Goal: Task Accomplishment & Management: Manage account settings

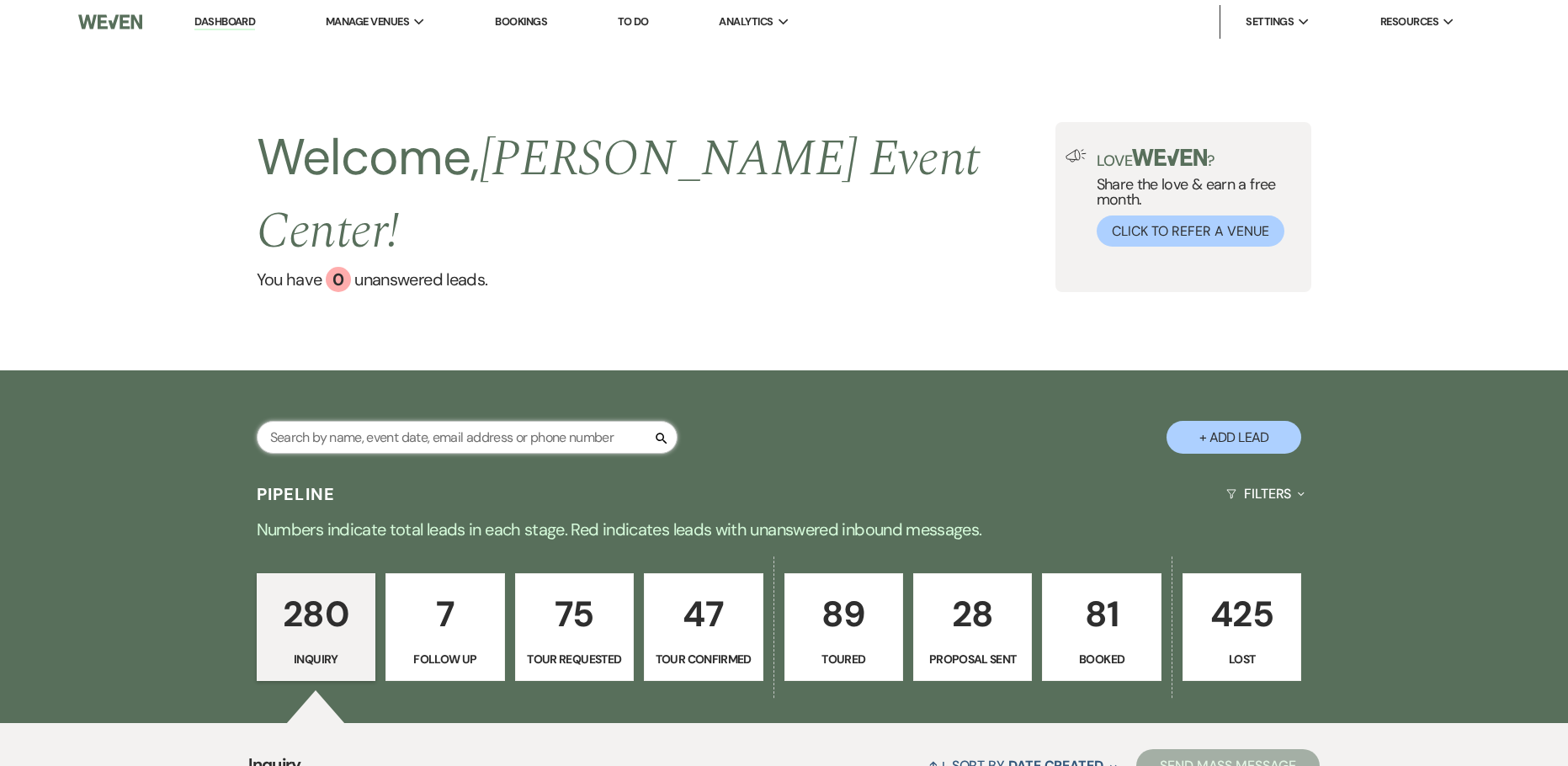
drag, startPoint x: 391, startPoint y: 388, endPoint x: 369, endPoint y: 389, distance: 22.0
click at [391, 421] on input "text" at bounding box center [467, 437] width 421 height 33
type input "[PERSON_NAME]"
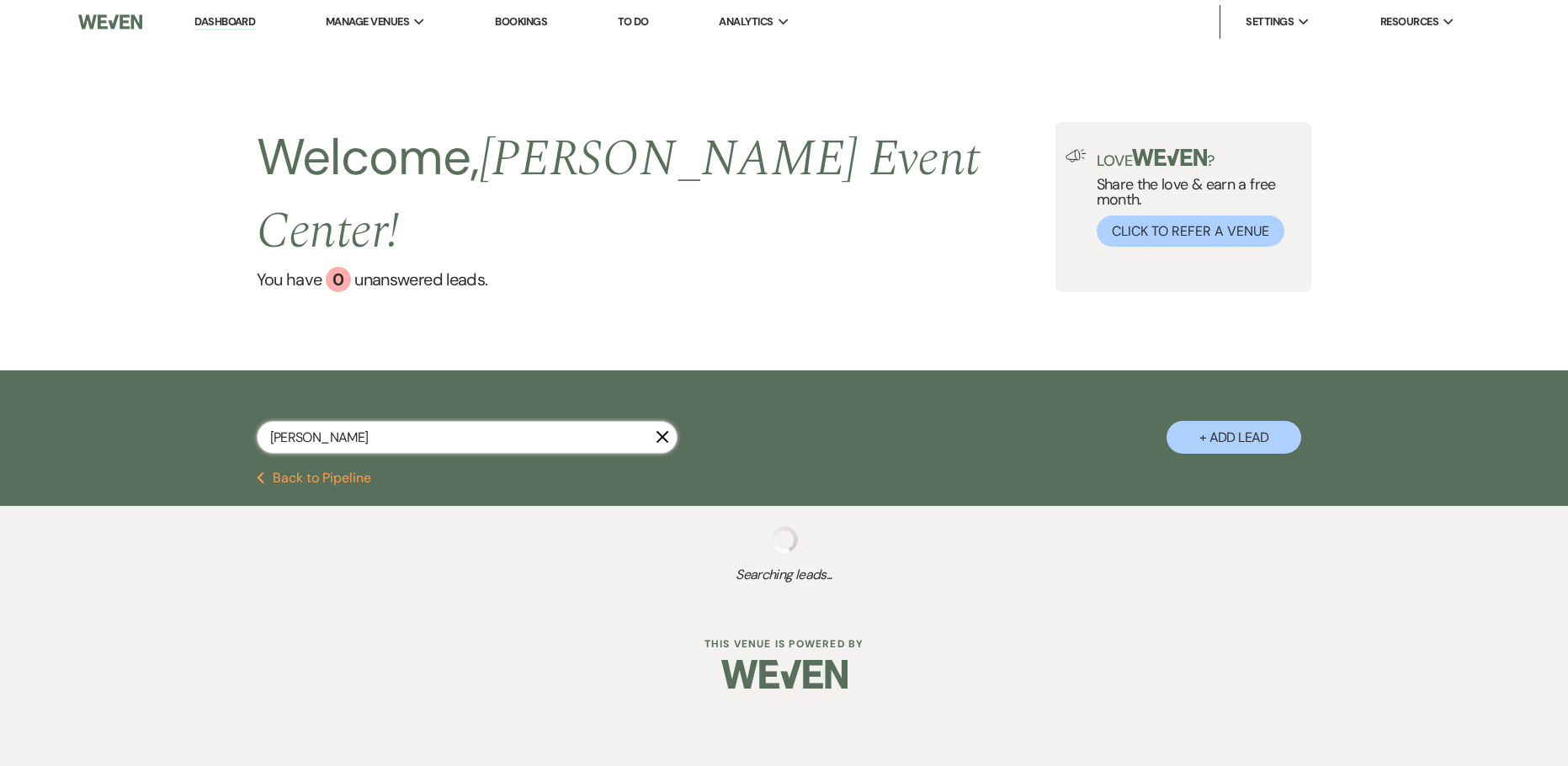
select select "2"
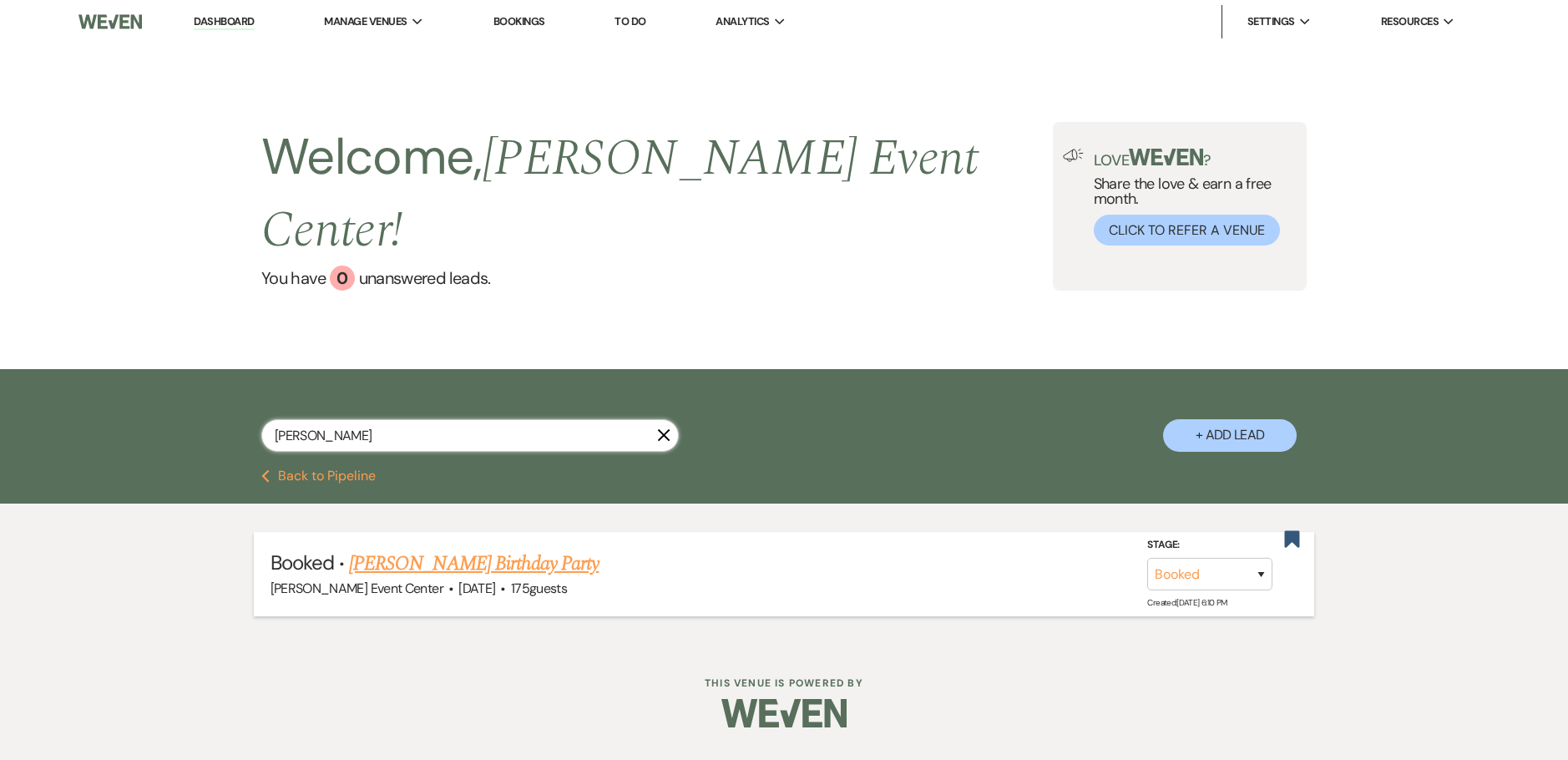
type input "[PERSON_NAME]"
click at [391, 549] on link "[PERSON_NAME] Birthday Party" at bounding box center [474, 563] width 249 height 30
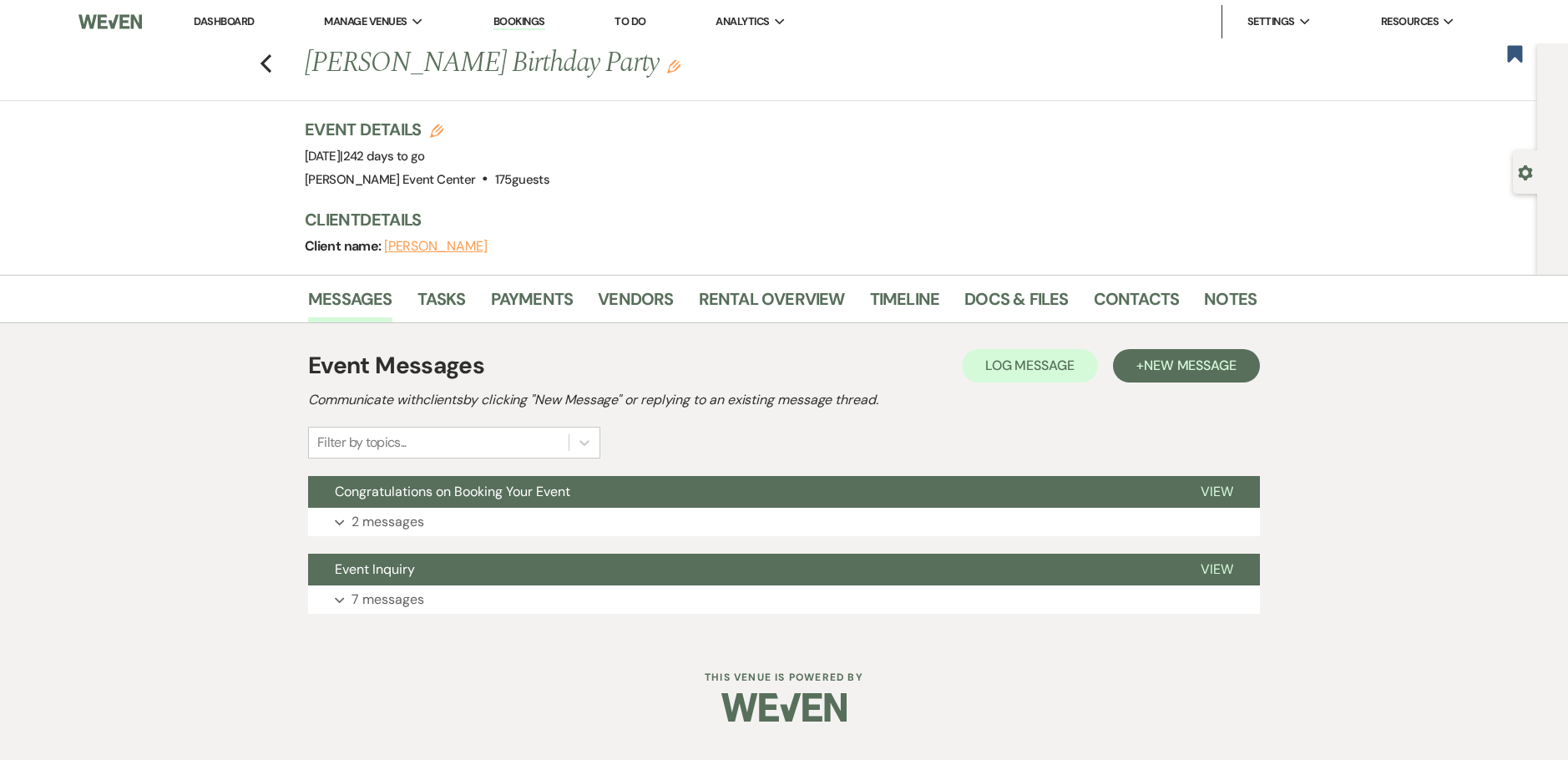
click at [274, 55] on div "Previous [PERSON_NAME] Birthday Party Edit Bookmark" at bounding box center [765, 72] width 1546 height 57
click at [269, 59] on icon "Previous" at bounding box center [266, 64] width 13 height 20
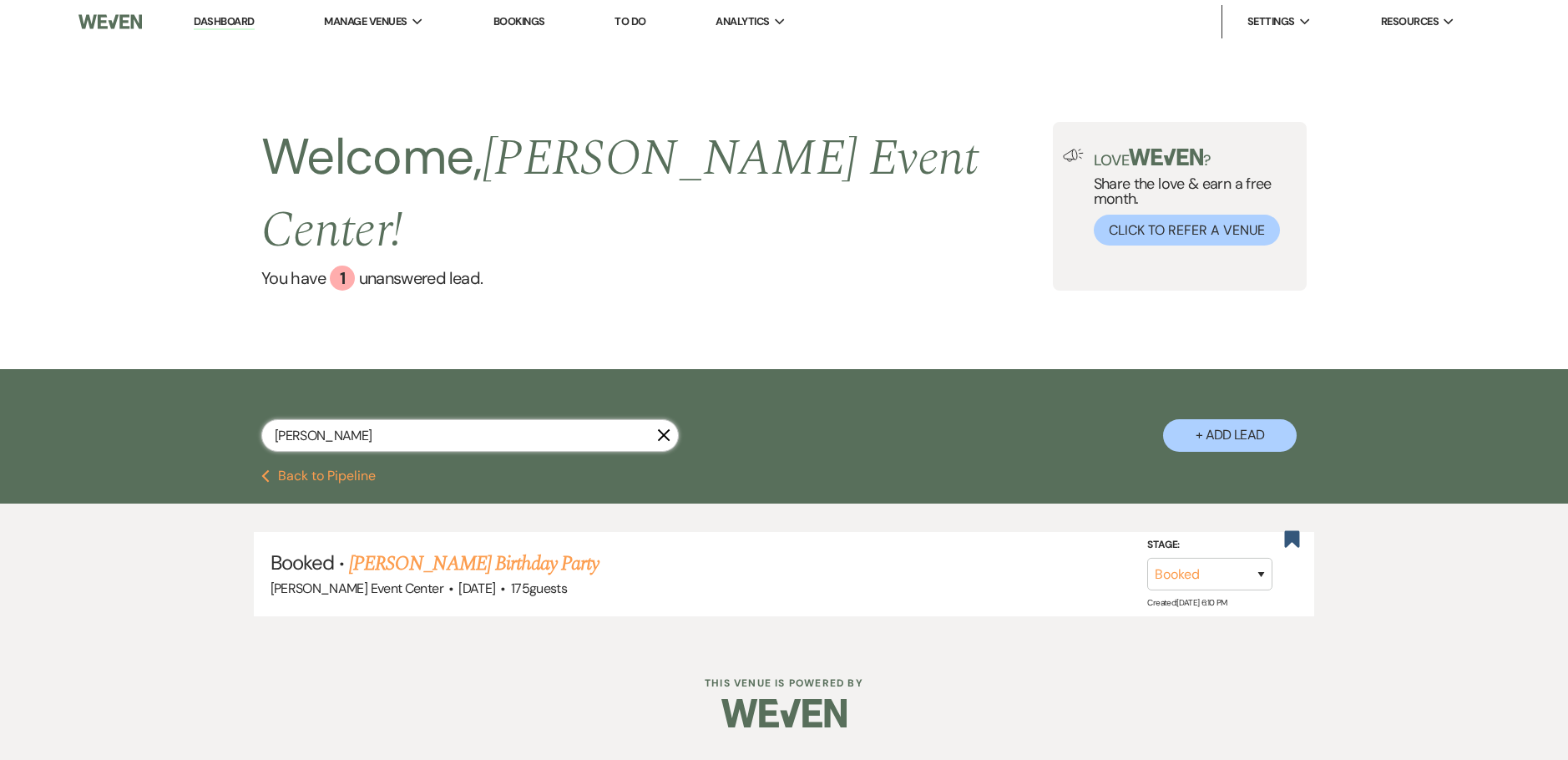
drag, startPoint x: 344, startPoint y: 386, endPoint x: 207, endPoint y: 389, distance: 137.0
click at [207, 389] on div "[PERSON_NAME] + Add Lead" at bounding box center [784, 421] width 1202 height 88
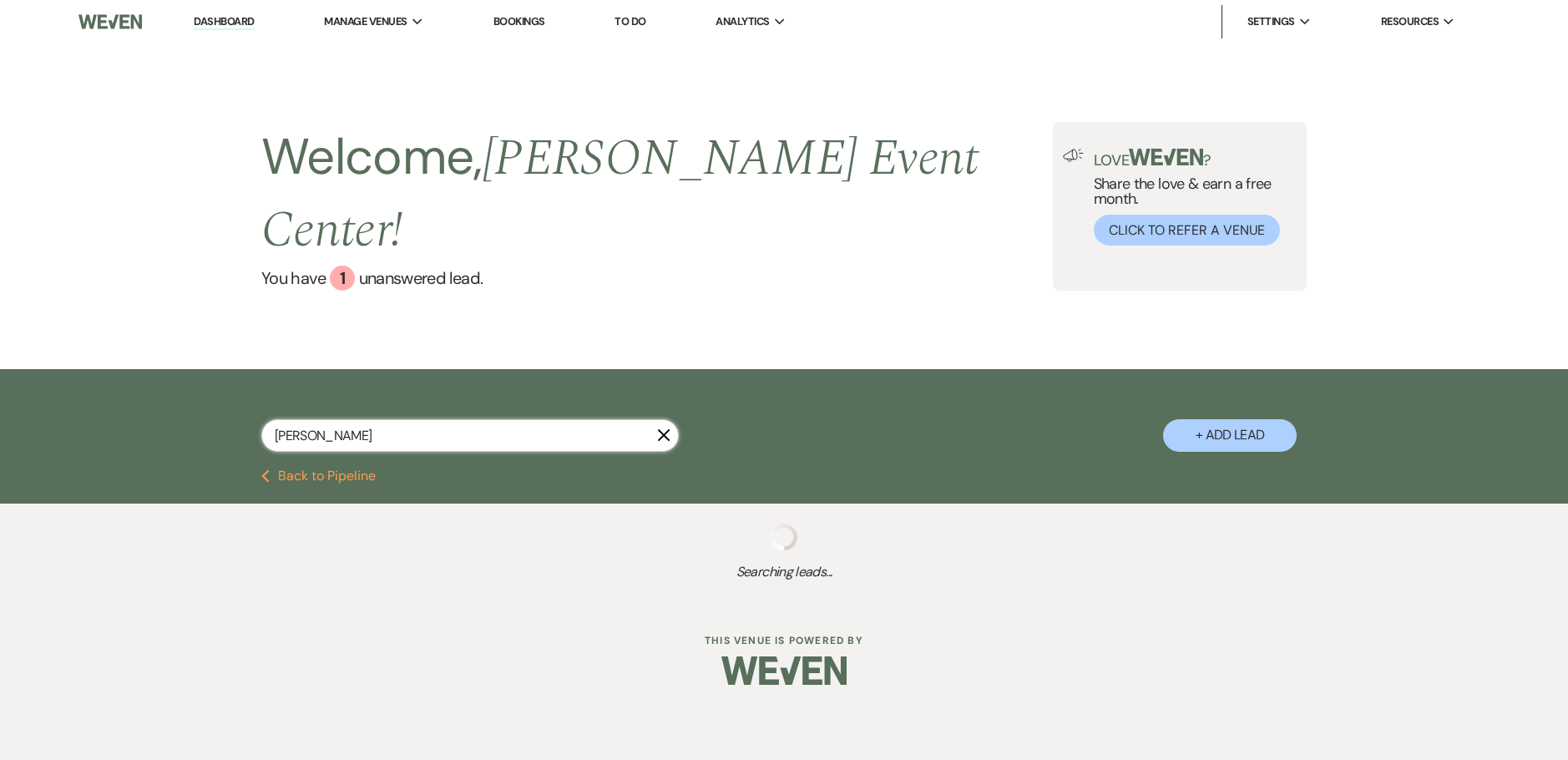
type input "jessi"
select select "8"
select select "1"
select select "8"
select select "4"
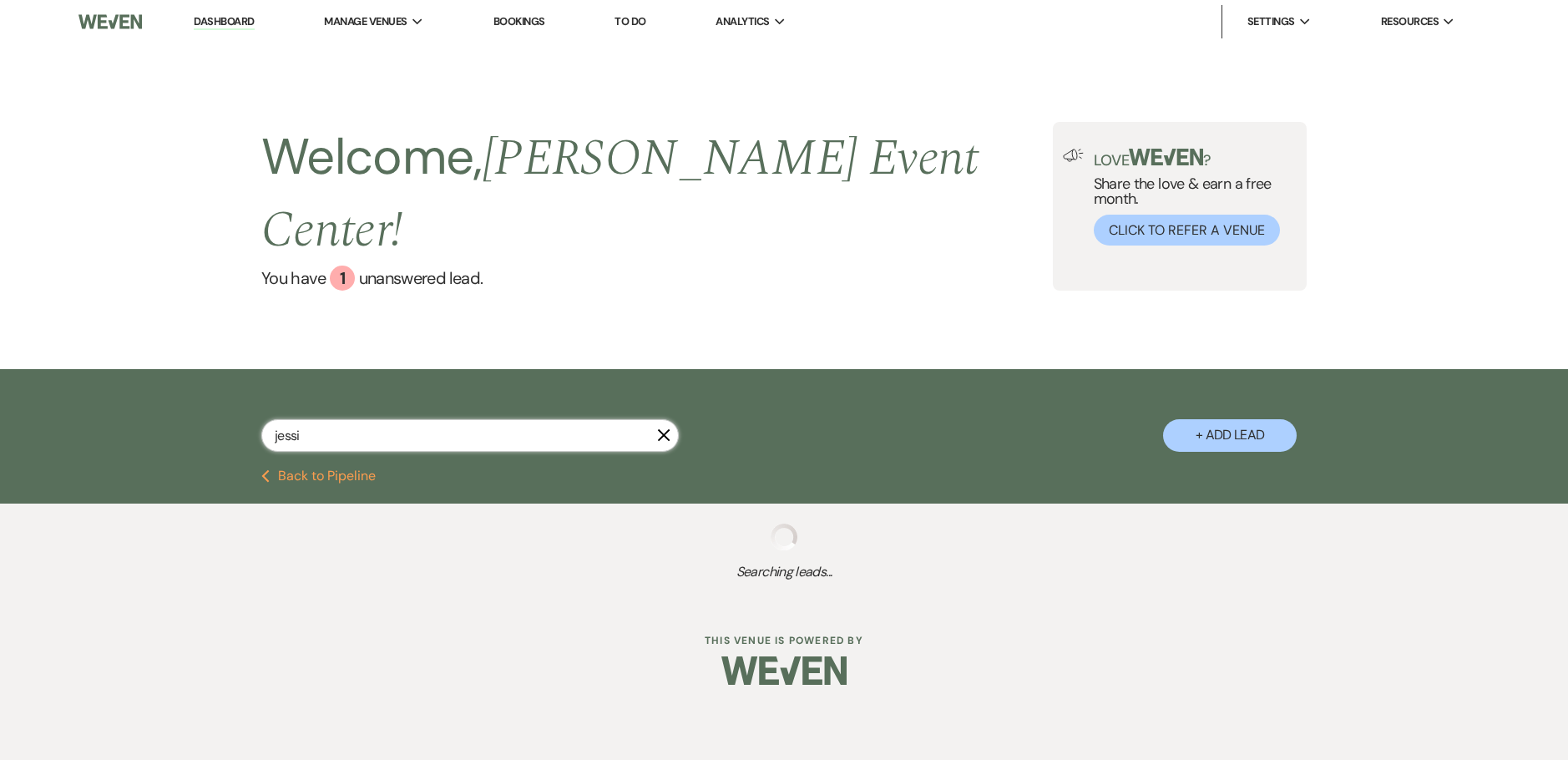
select select "8"
select select "6"
select select "8"
select select "5"
select select "8"
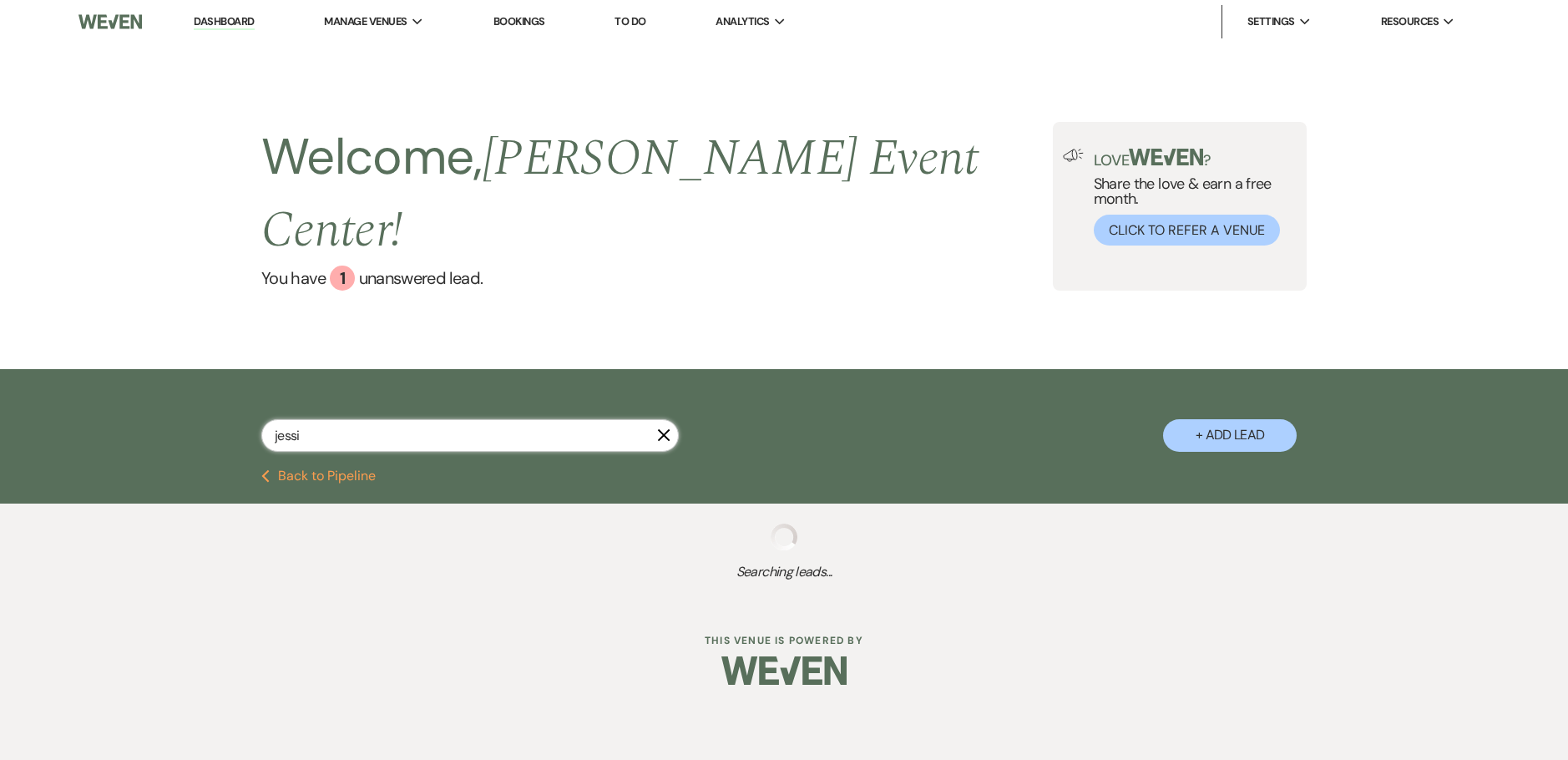
select select "4"
select select "8"
select select "4"
select select "5"
select select "8"
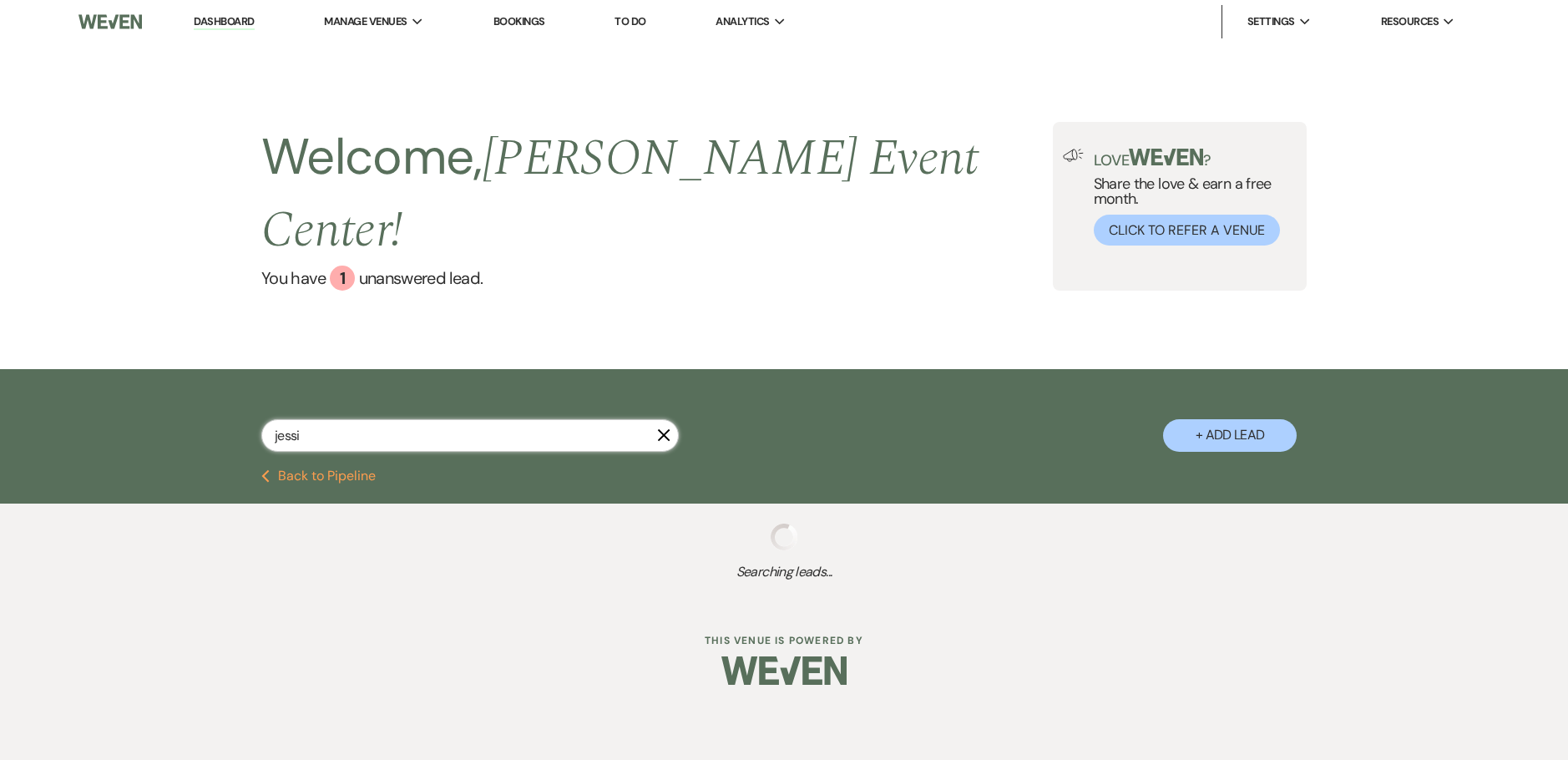
select select "4"
select select "8"
select select "3"
select select "8"
select select "1"
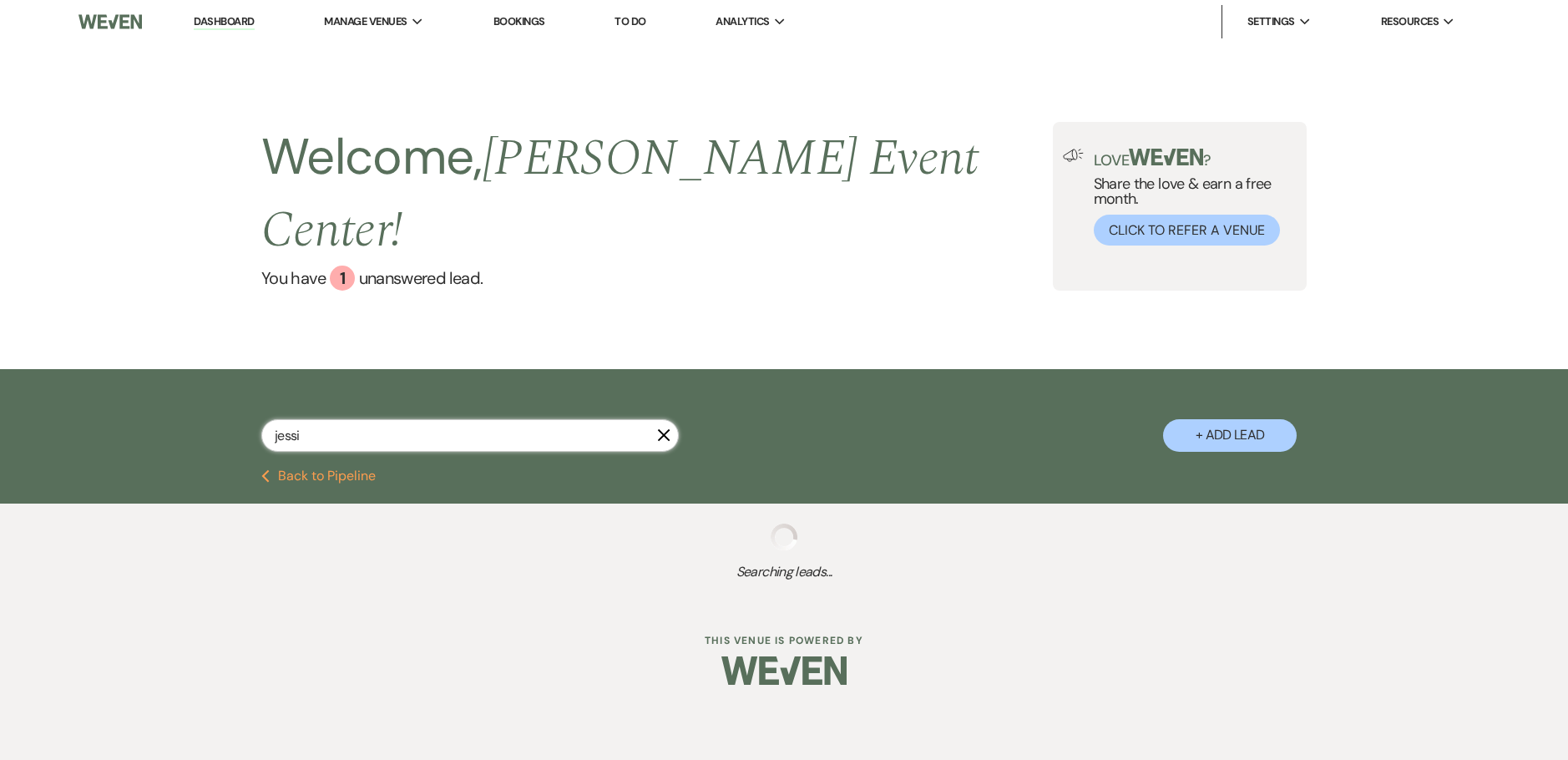
select select "8"
select select "2"
select select "8"
select select "1"
select select "8"
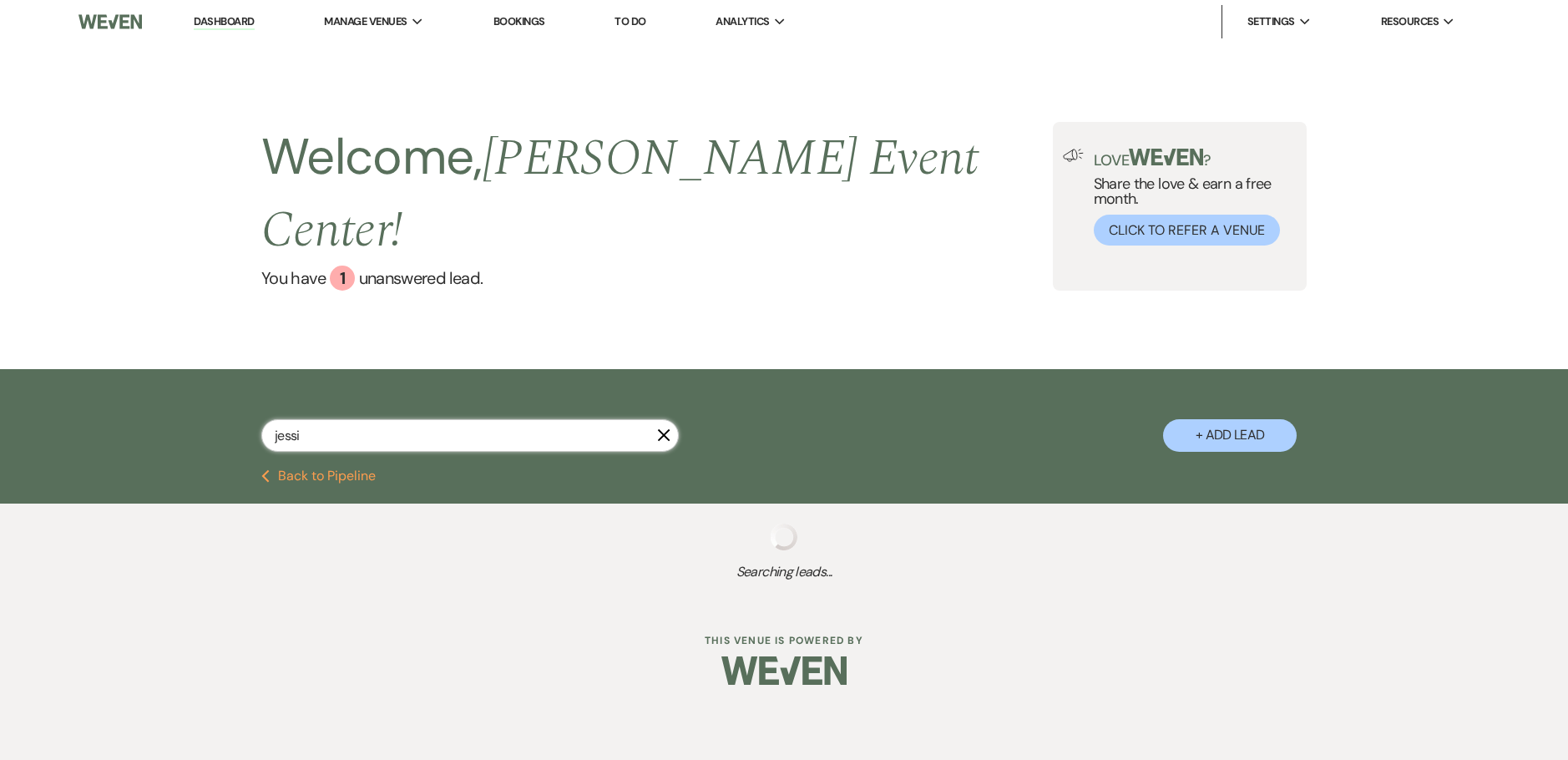
select select "6"
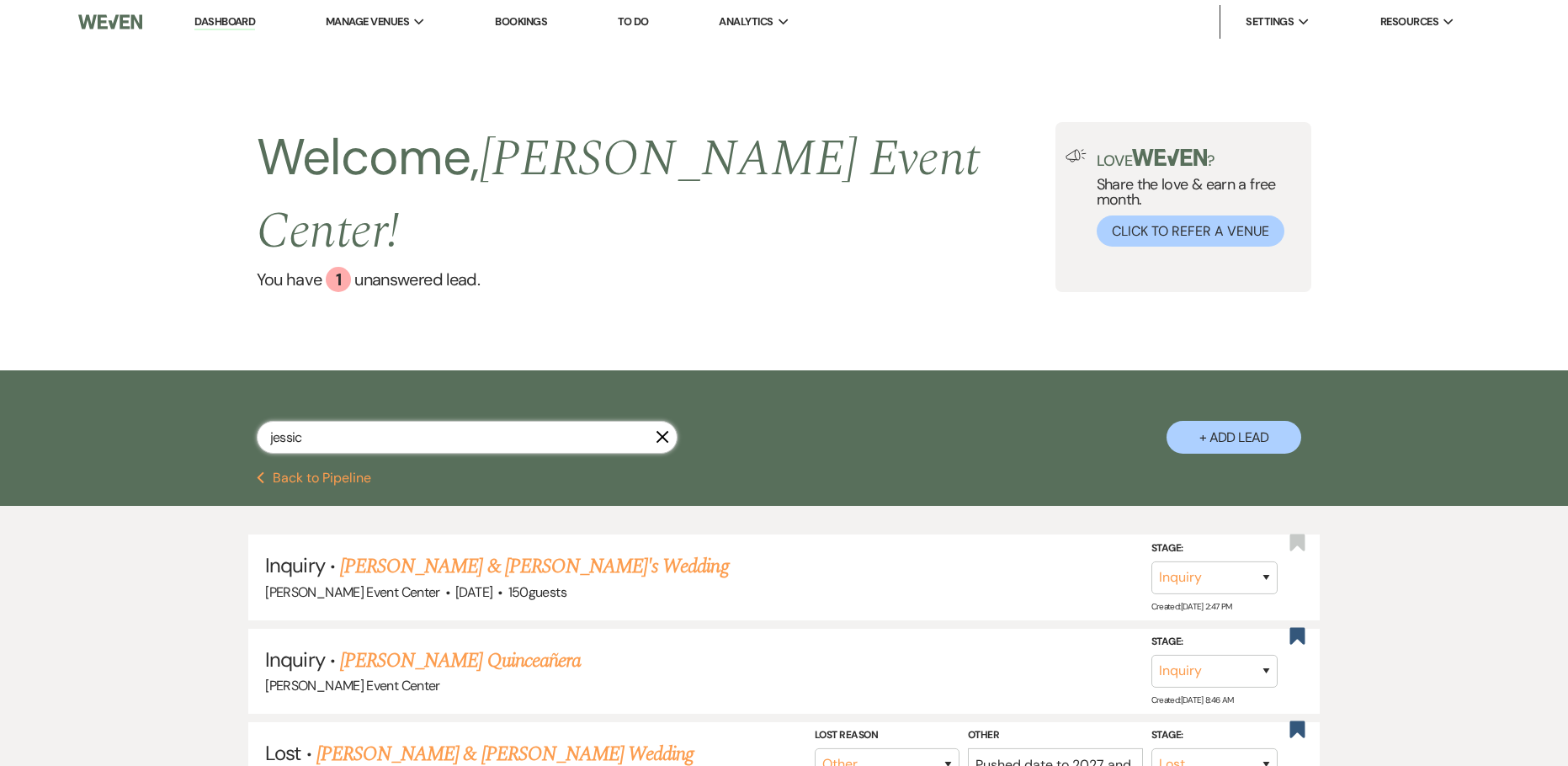
type input "[PERSON_NAME]"
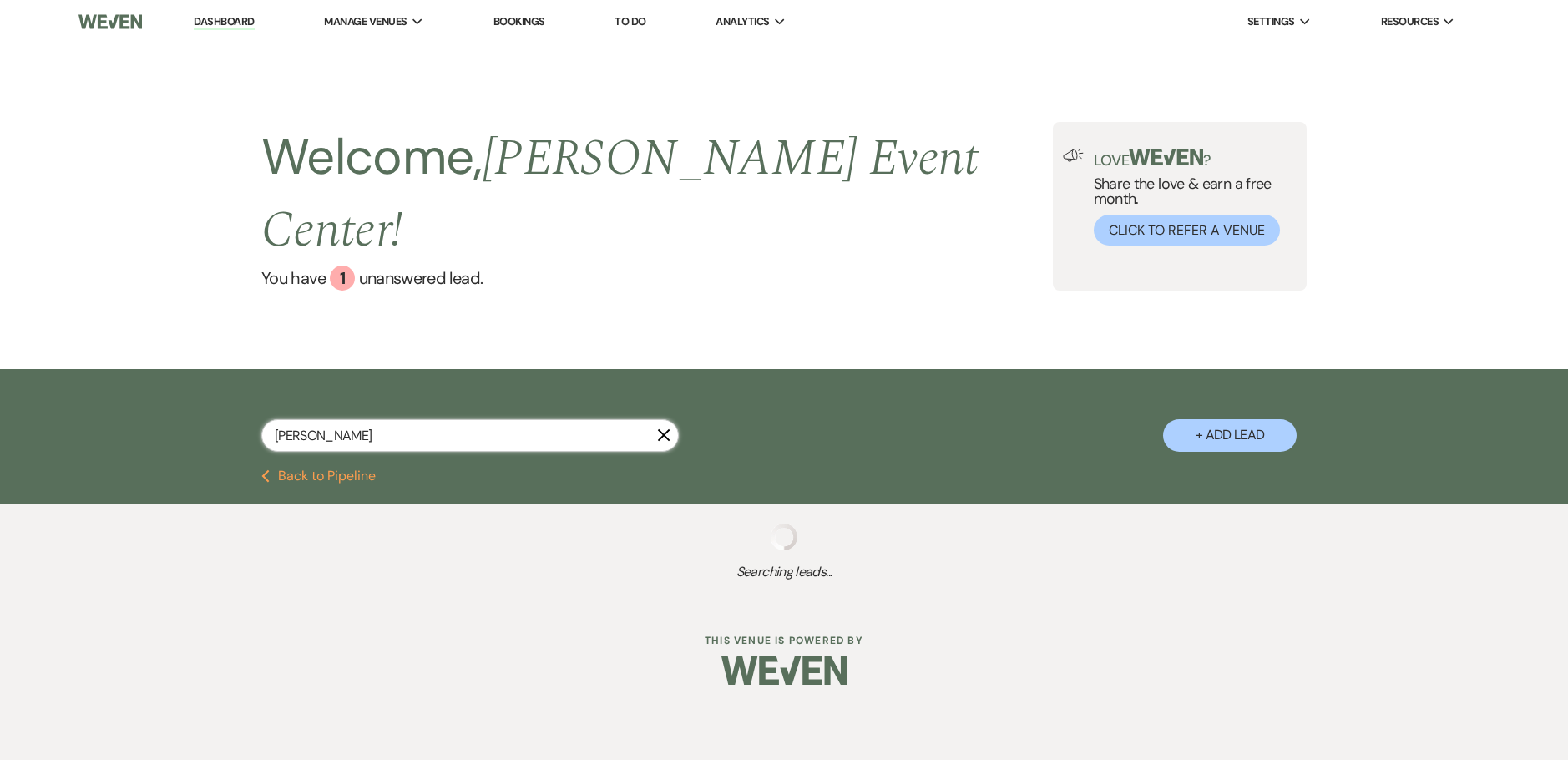
select select "8"
select select "1"
select select "8"
select select "4"
select select "8"
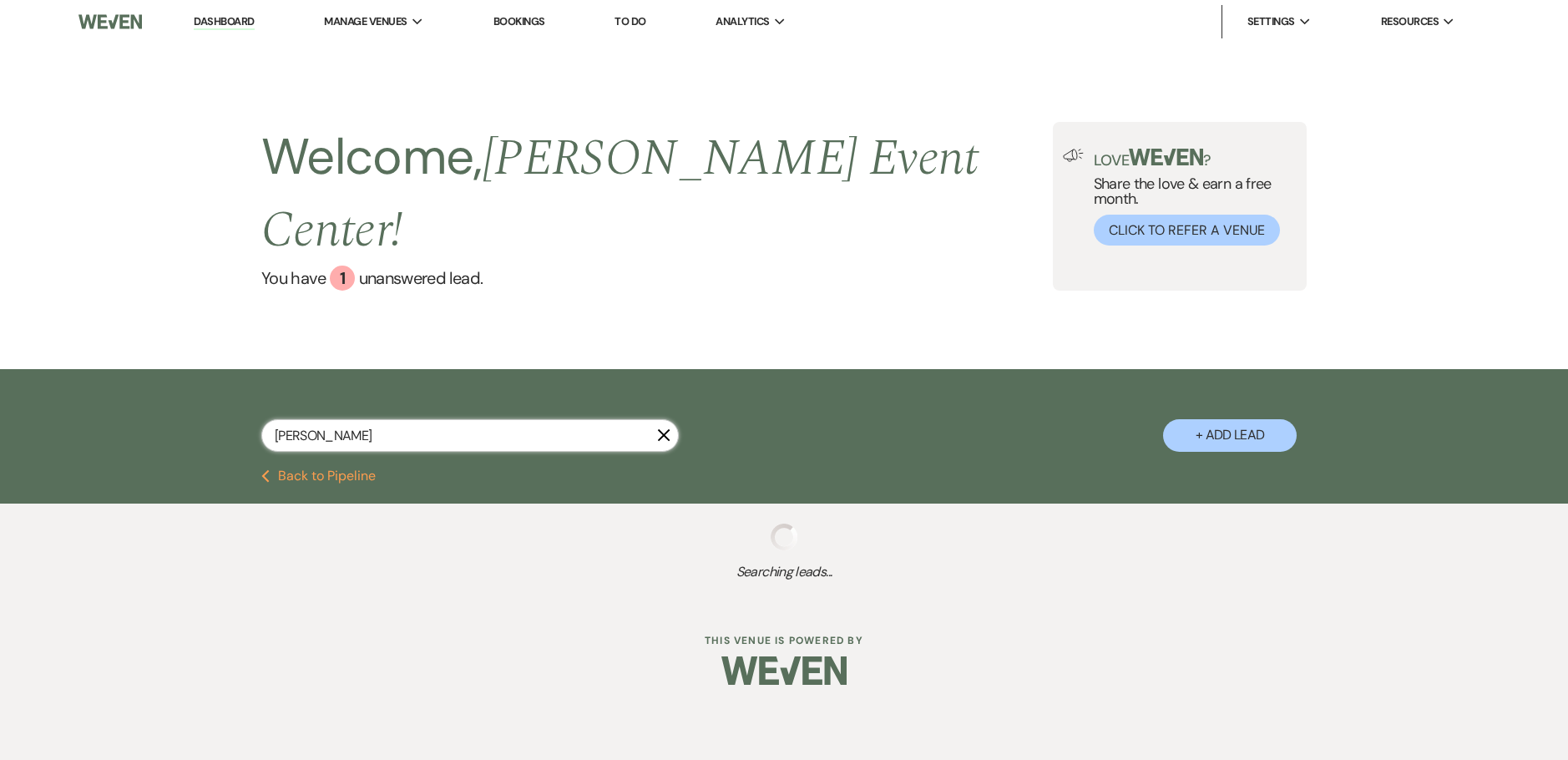
select select "6"
select select "8"
select select "5"
select select "8"
select select "4"
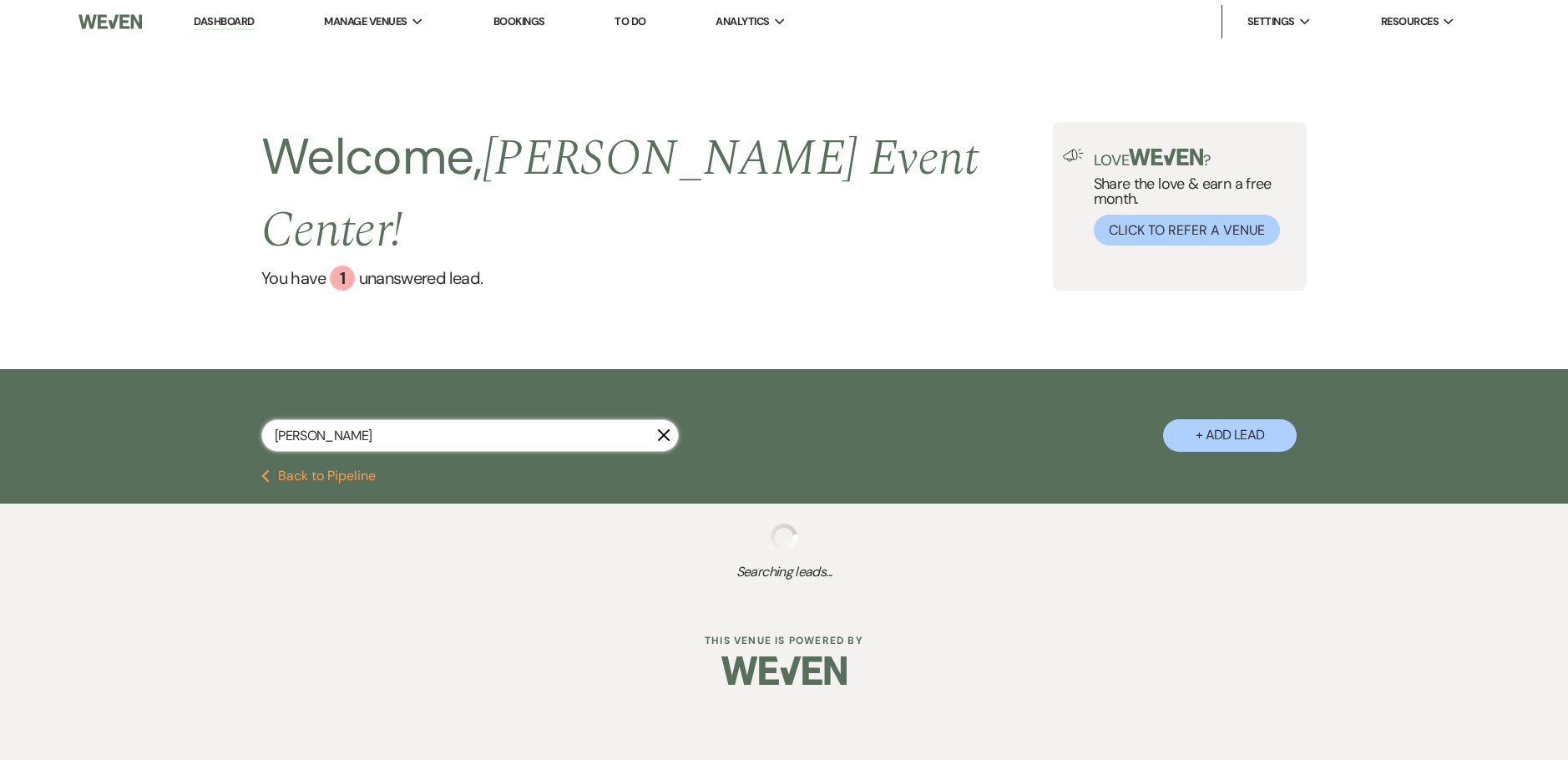
select select "8"
select select "4"
select select "5"
select select "8"
select select "4"
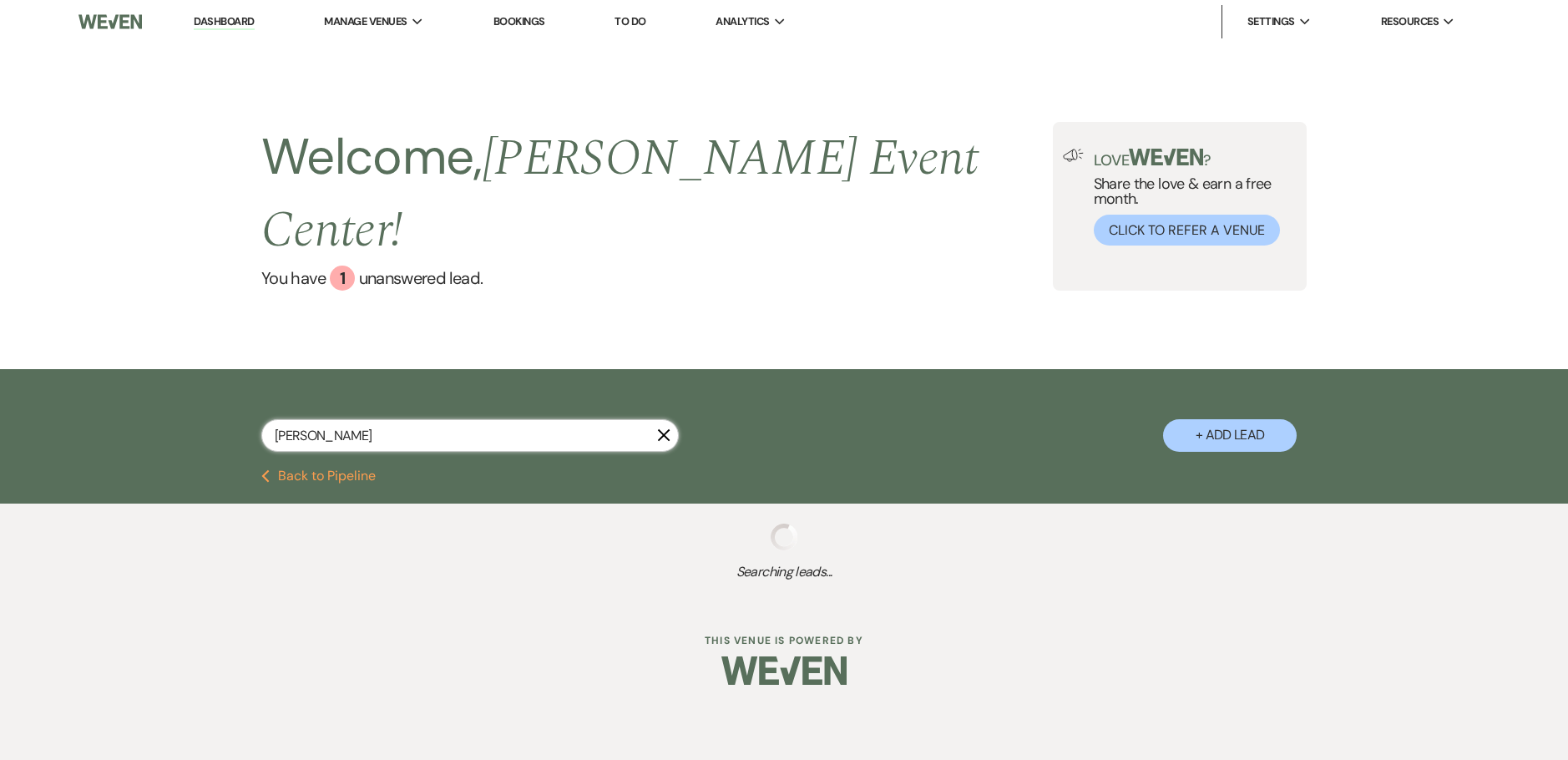
select select "8"
select select "3"
select select "8"
select select "1"
select select "8"
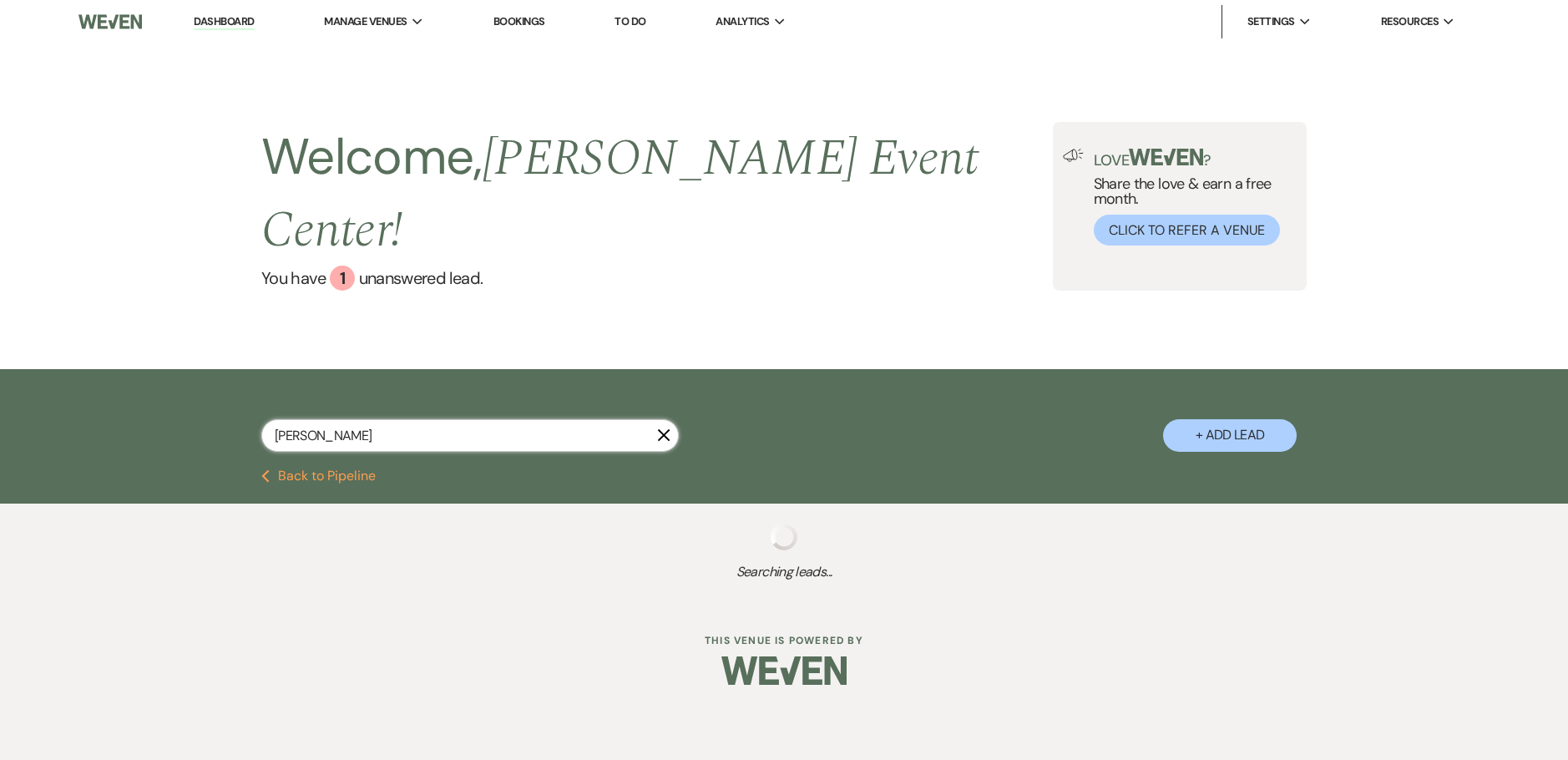
select select "2"
select select "8"
select select "6"
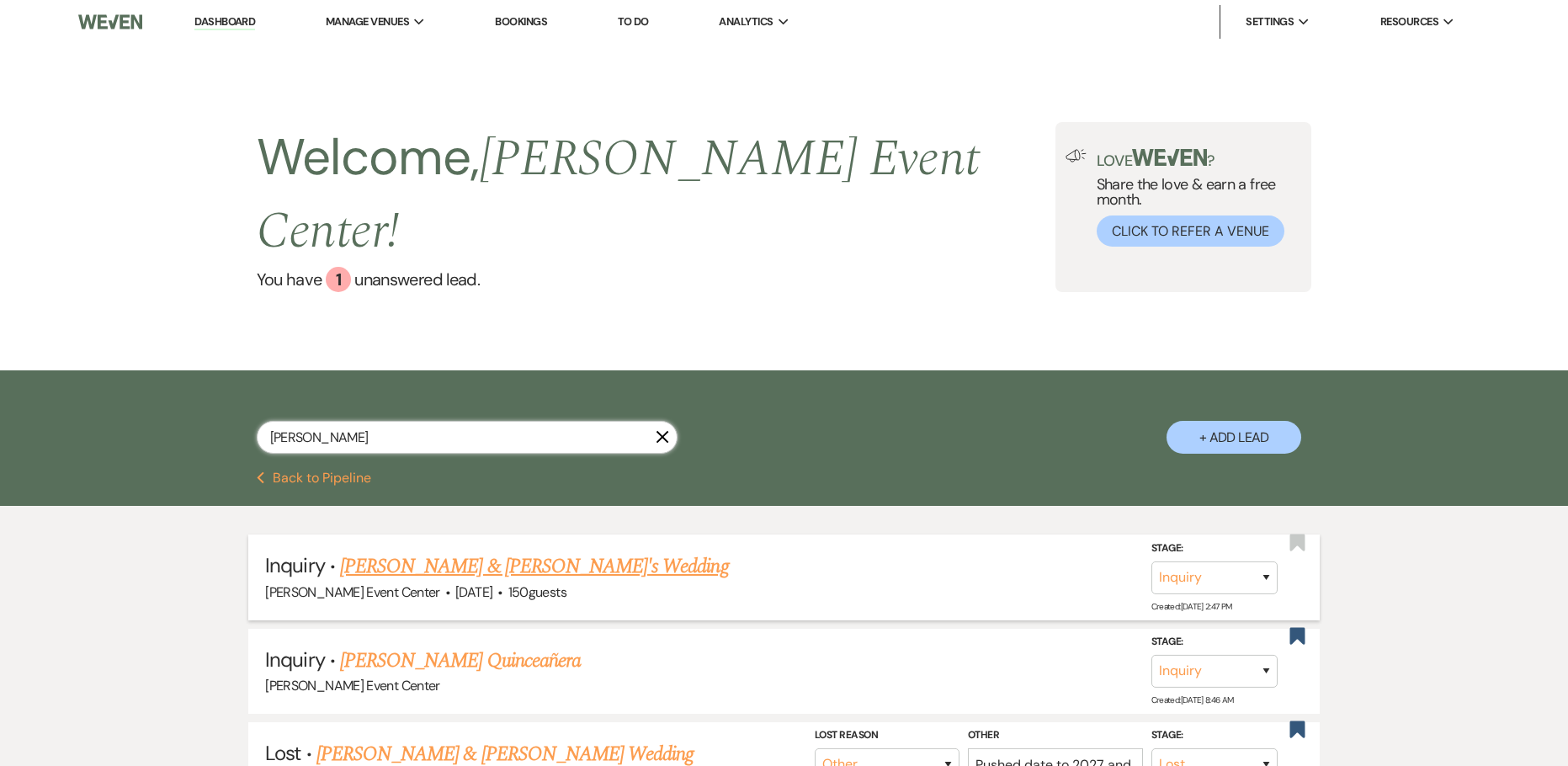
type input "[PERSON_NAME]"
click at [386, 551] on link "[PERSON_NAME] & [PERSON_NAME]'s Wedding" at bounding box center [534, 566] width 389 height 31
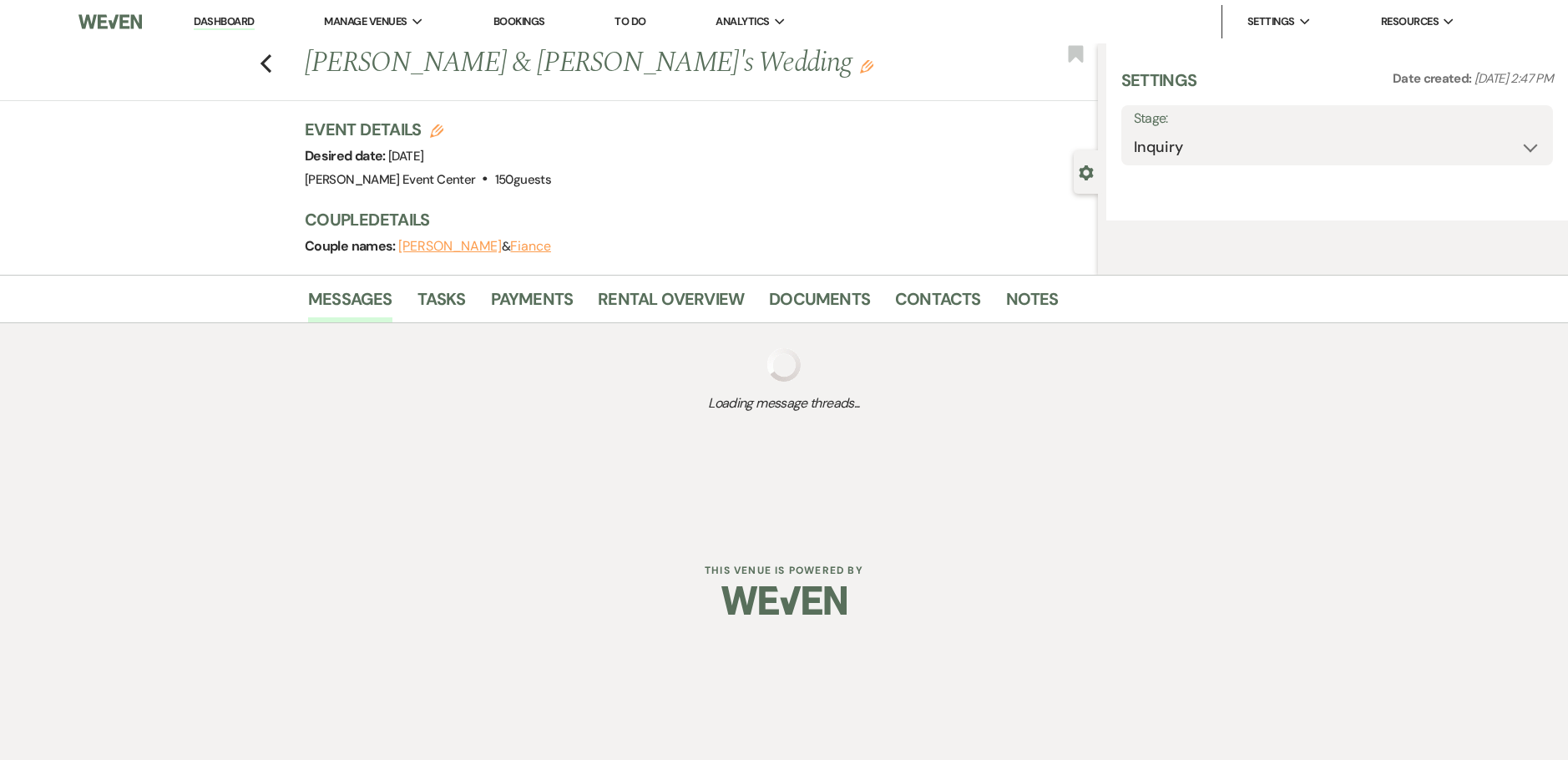
select select "5"
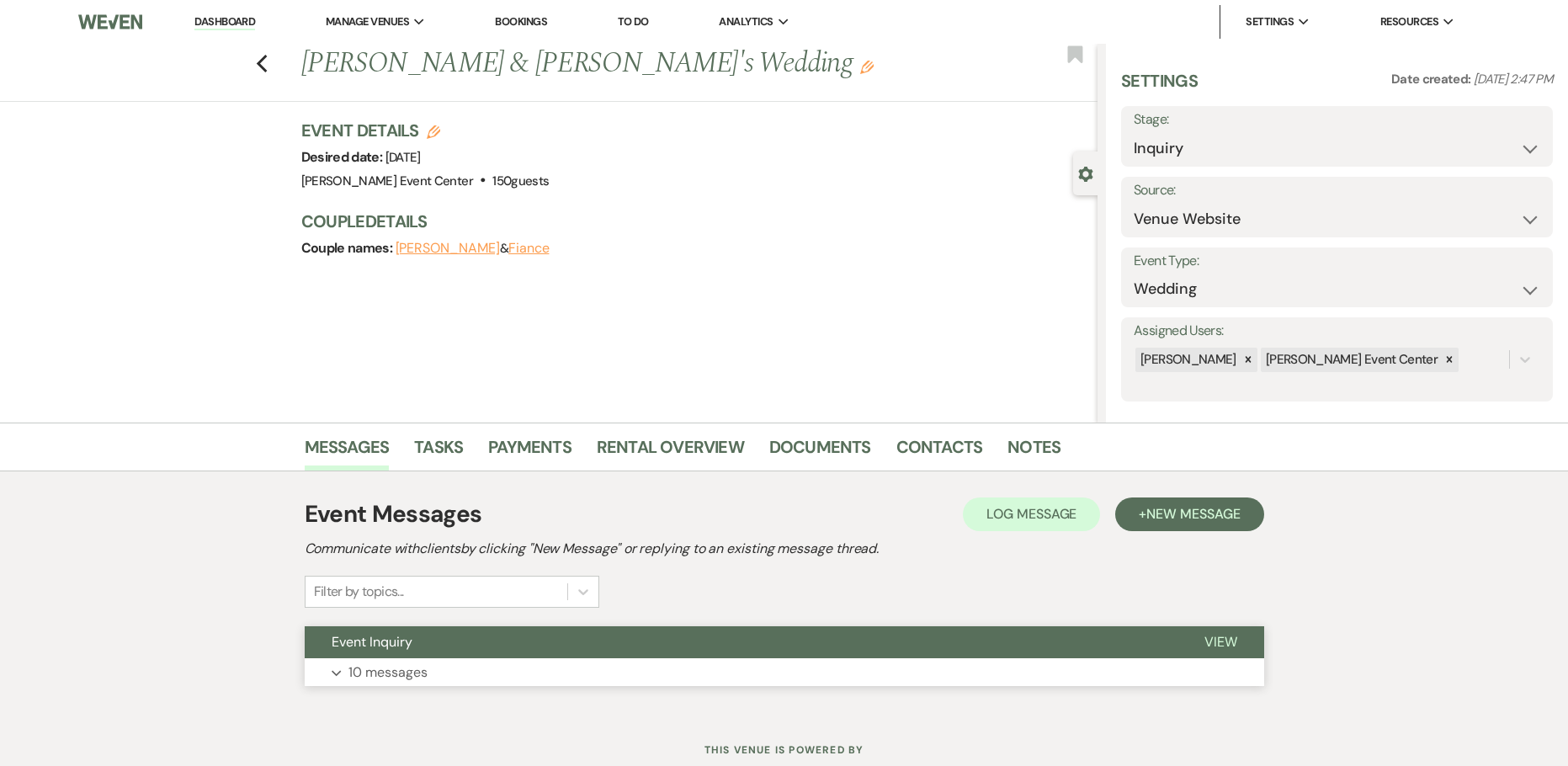
click at [391, 664] on p "10 messages" at bounding box center [387, 673] width 79 height 22
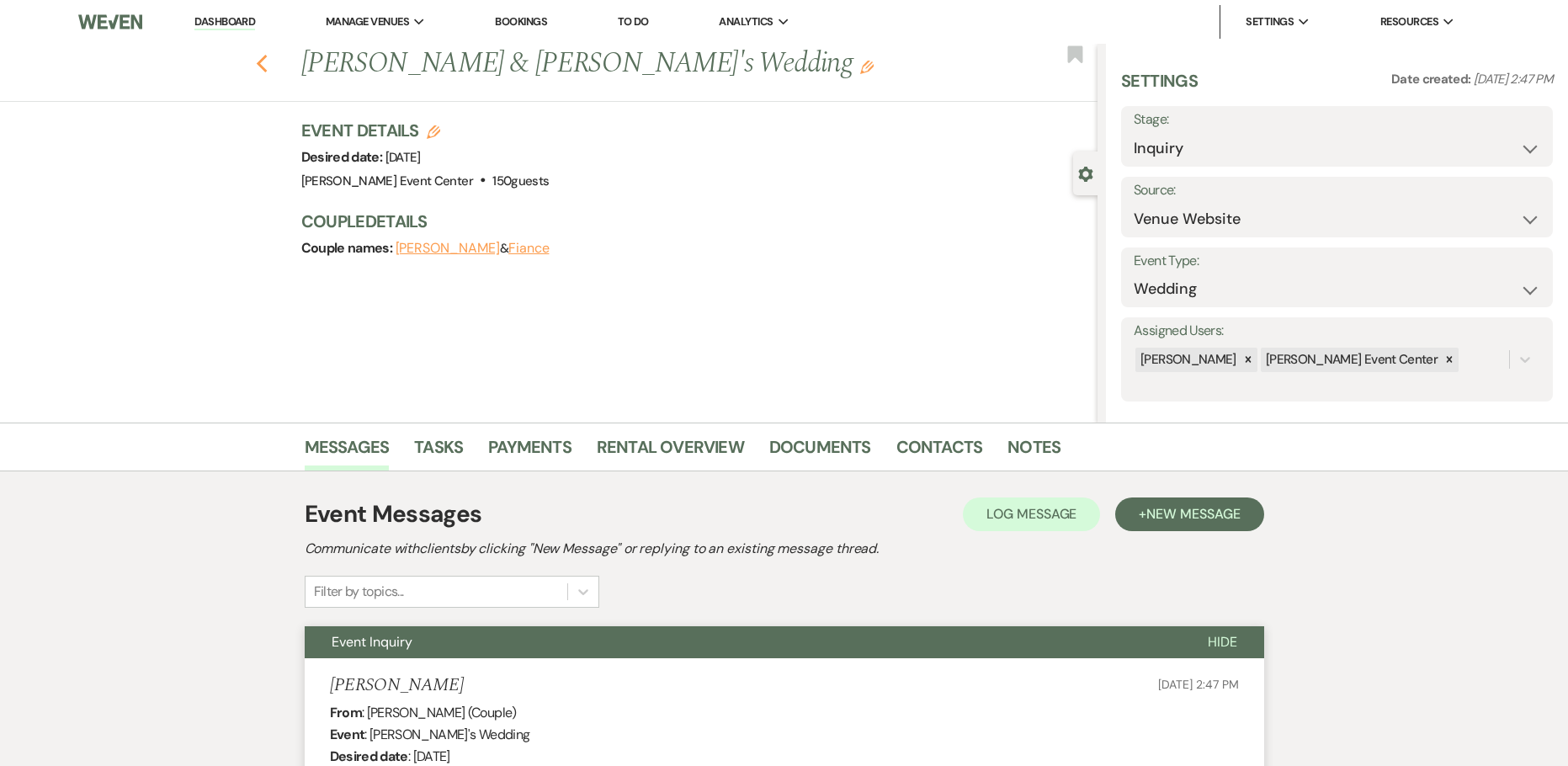
click at [265, 66] on use "button" at bounding box center [261, 64] width 11 height 19
select select "8"
select select "1"
select select "8"
select select "4"
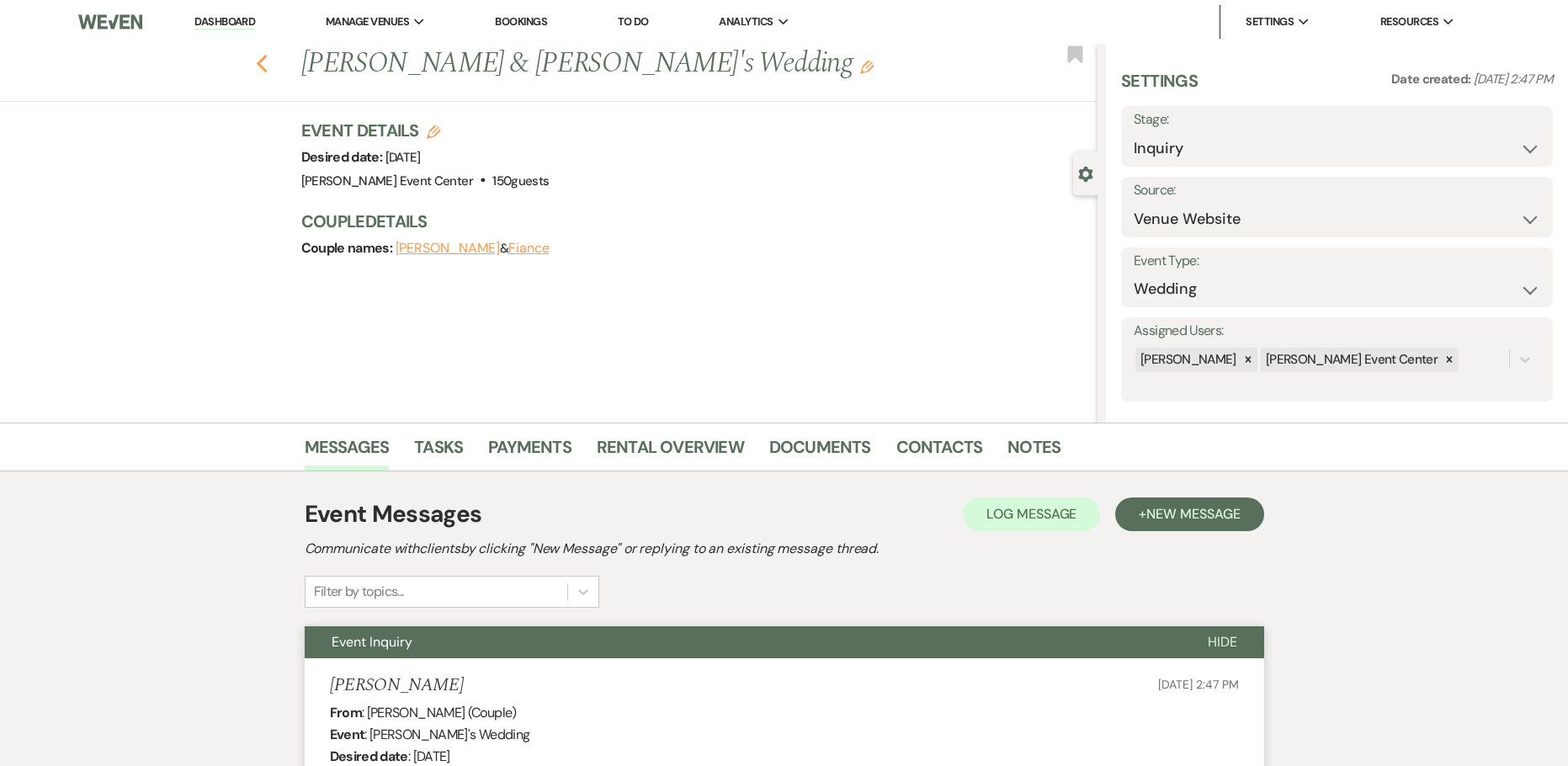
select select "8"
select select "6"
select select "8"
select select "5"
select select "8"
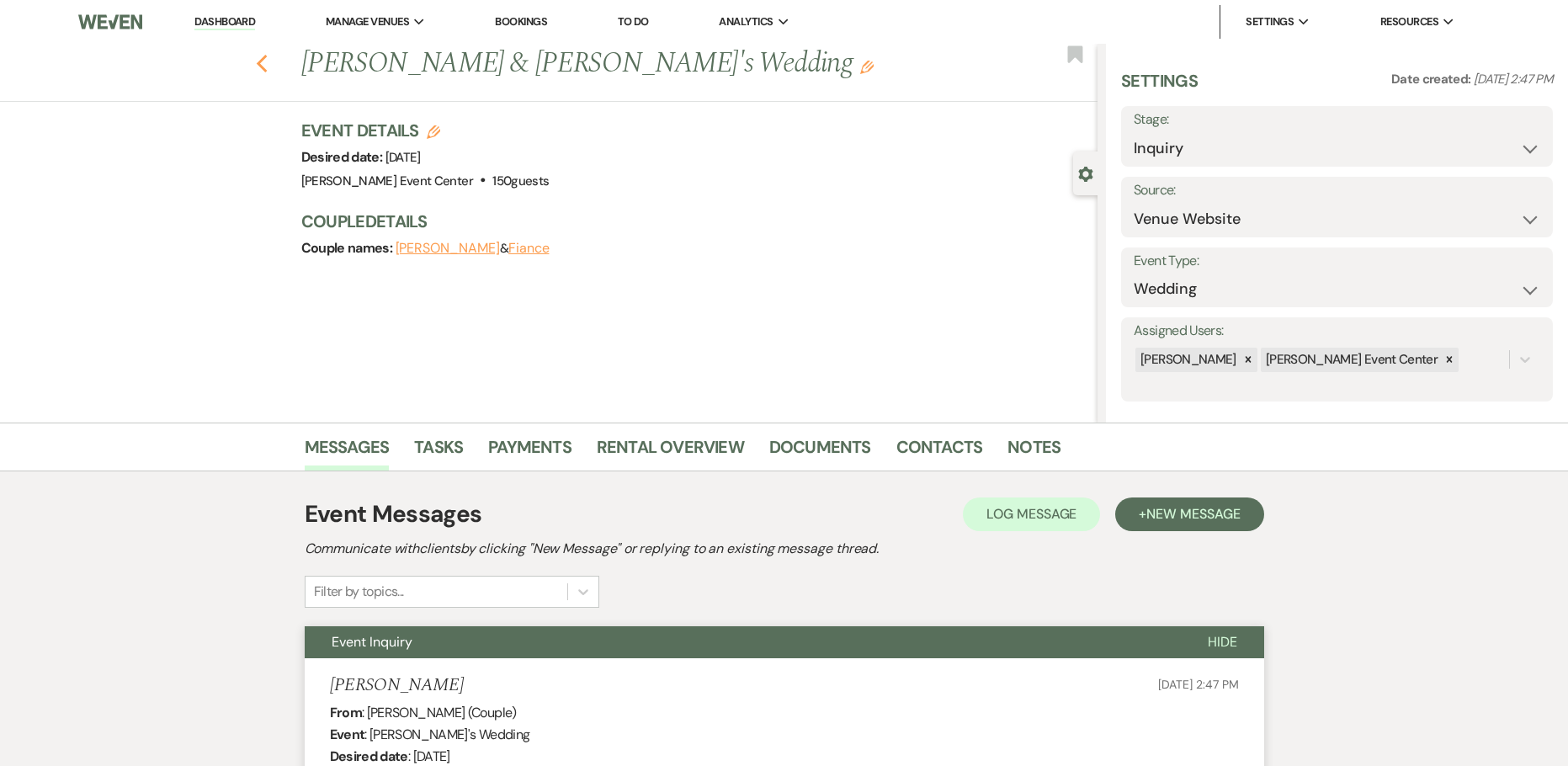
select select "4"
select select "8"
select select "4"
select select "5"
select select "8"
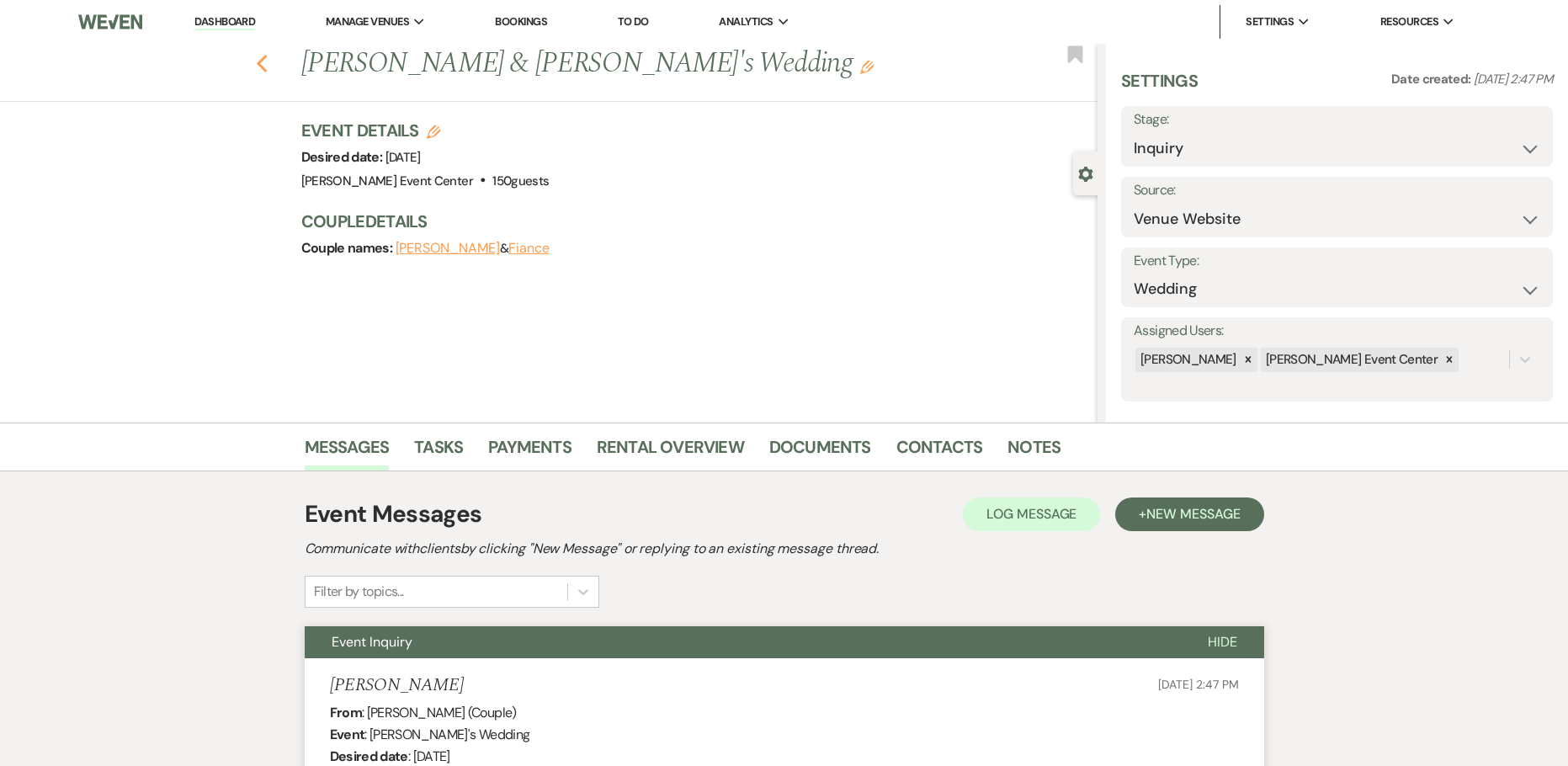
select select "4"
select select "8"
select select "3"
select select "8"
select select "1"
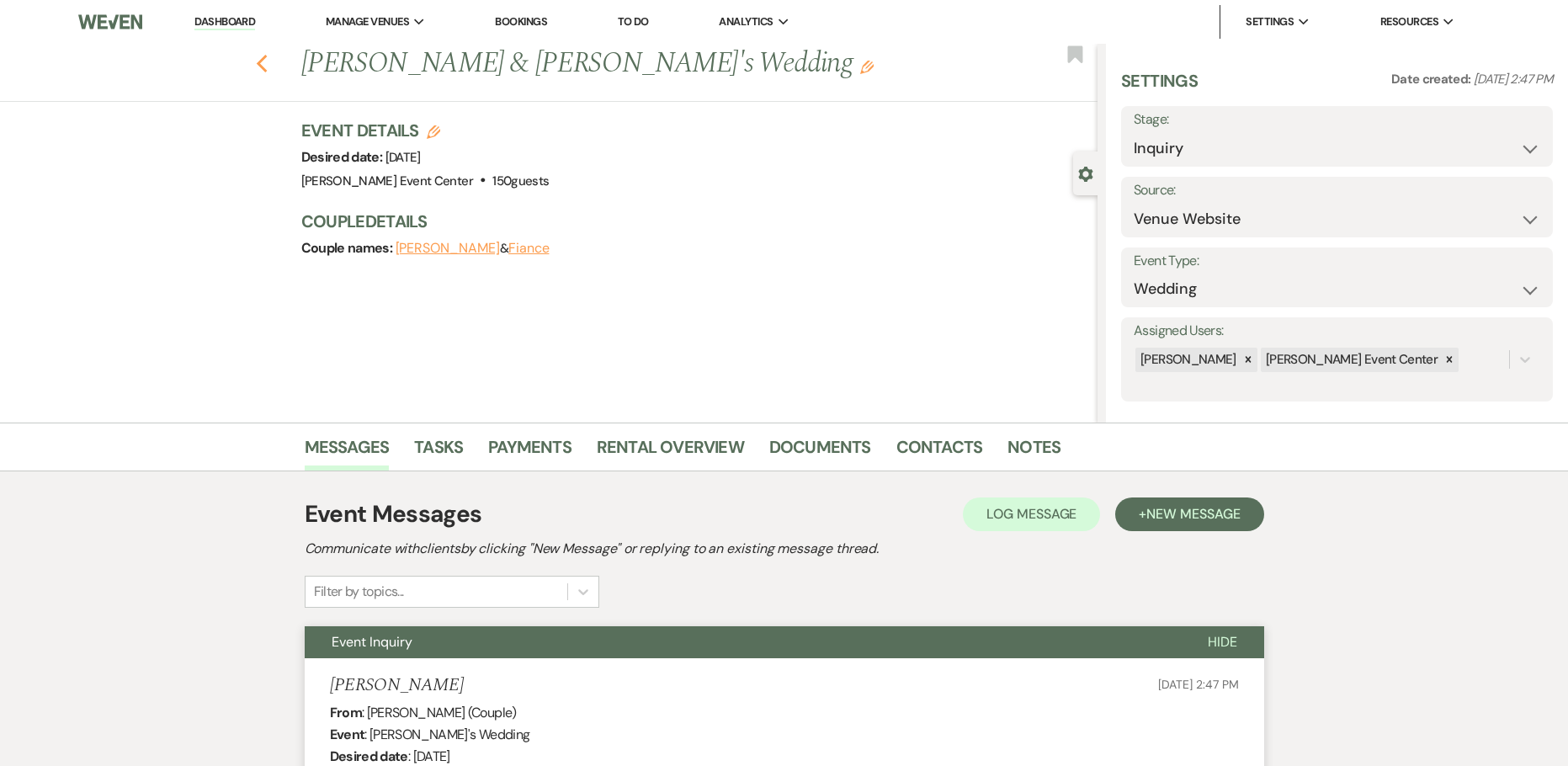
select select "8"
select select "2"
select select "8"
select select "6"
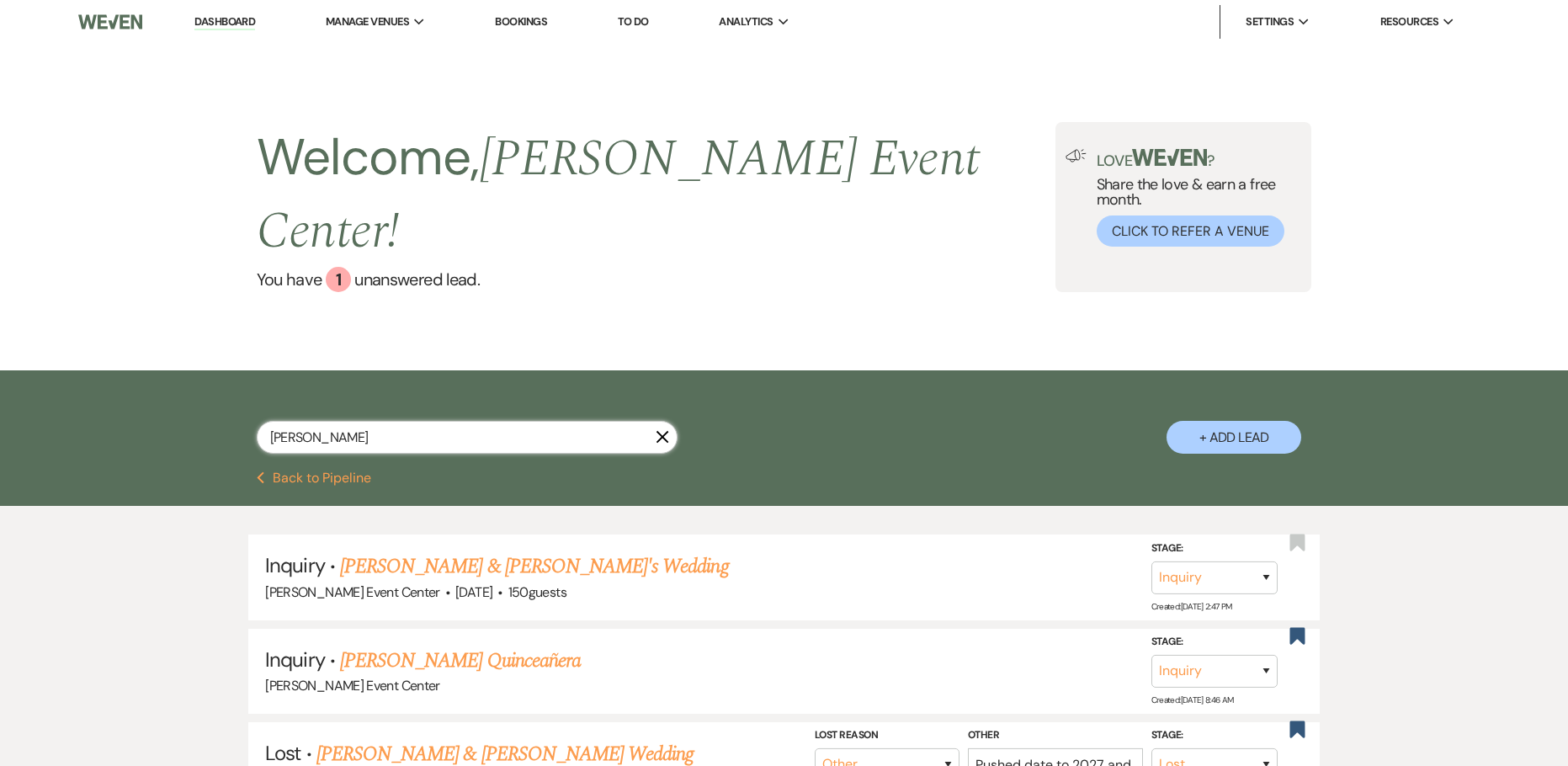
drag, startPoint x: 338, startPoint y: 393, endPoint x: 139, endPoint y: 390, distance: 199.0
click at [154, 395] on div "[PERSON_NAME] + Add Lead" at bounding box center [784, 421] width 1568 height 101
type input "ja"
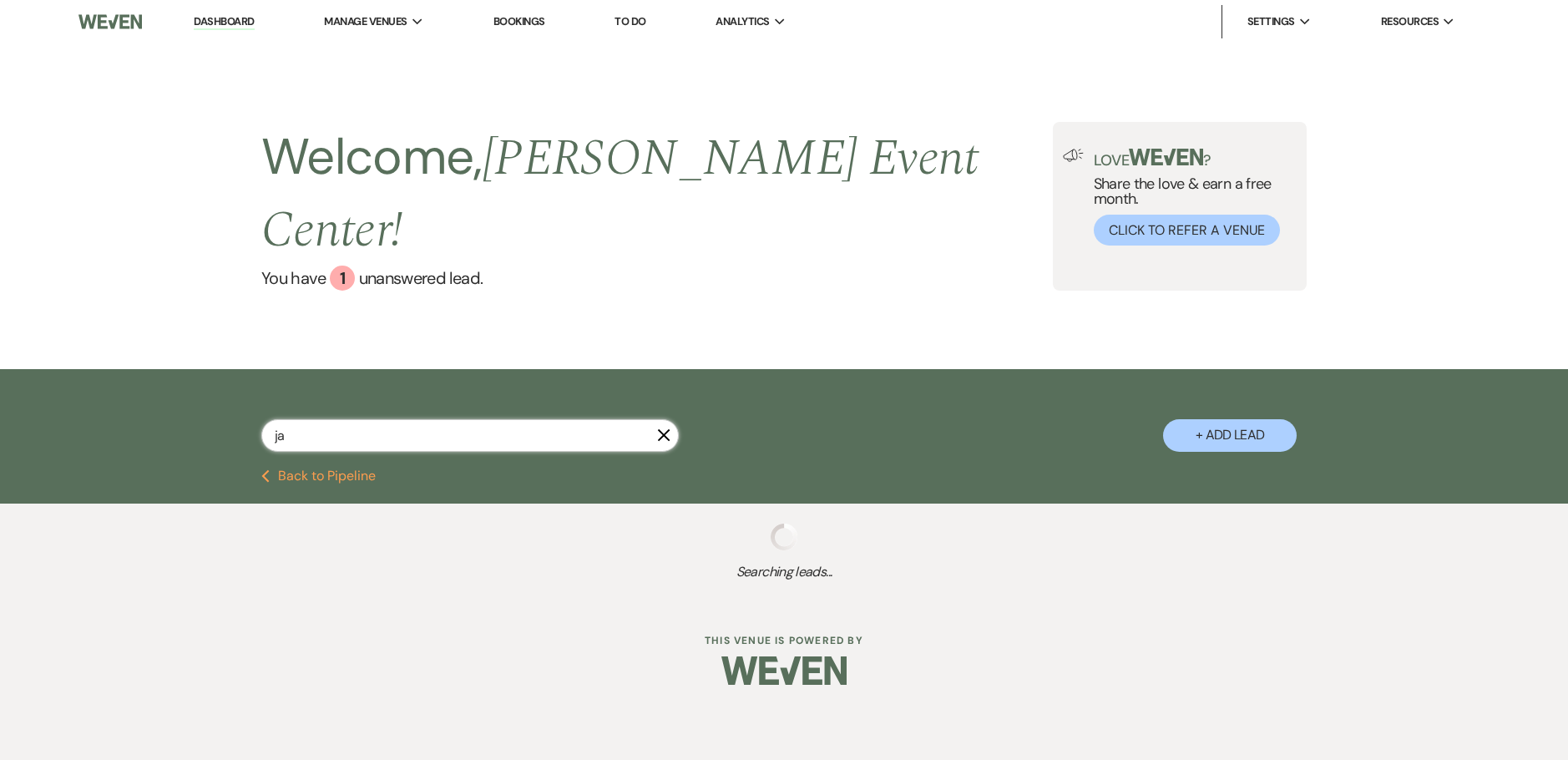
select select "2"
select select "5"
select select "6"
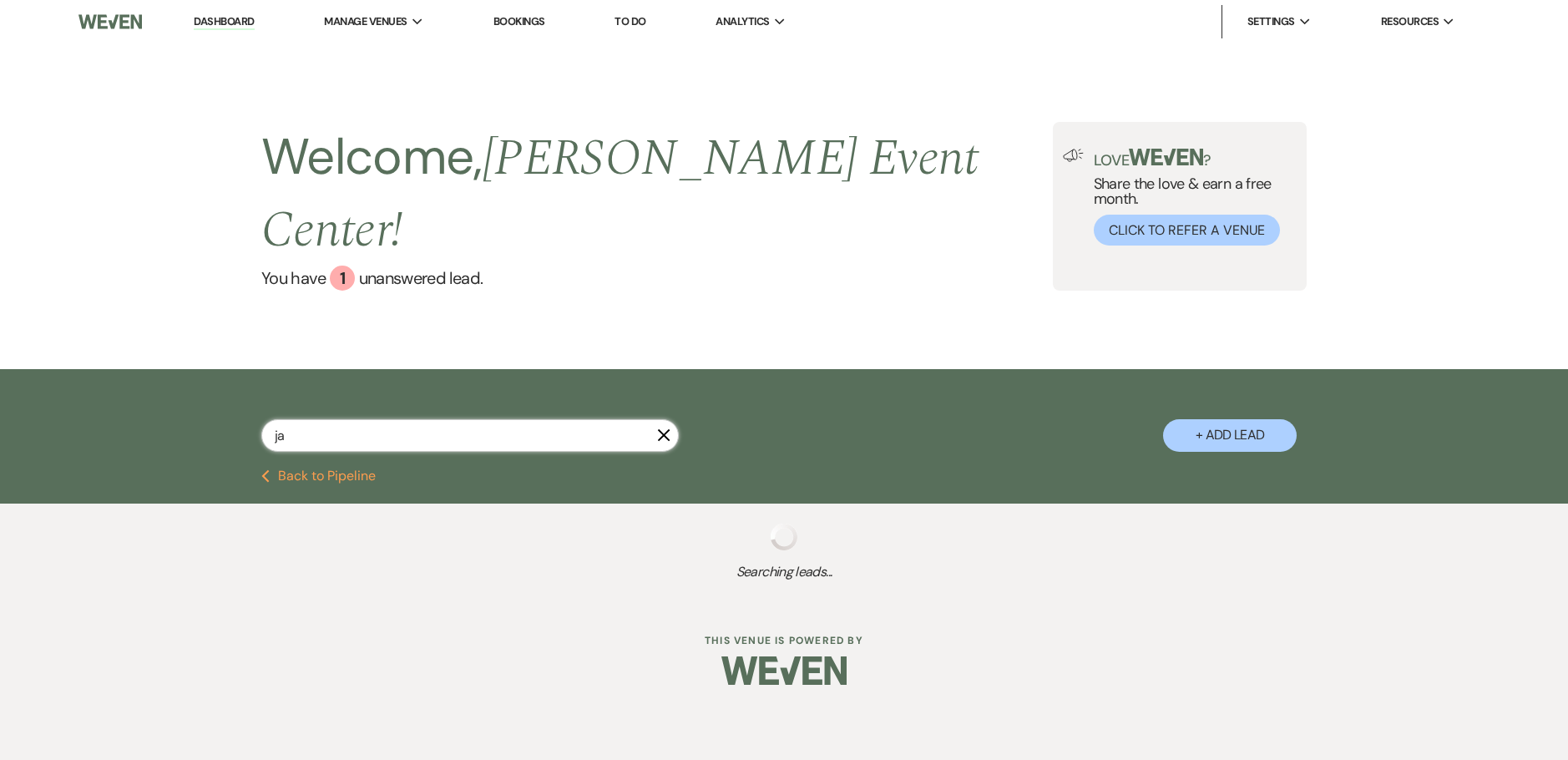
select select "5"
select select "6"
select select "4"
select select "8"
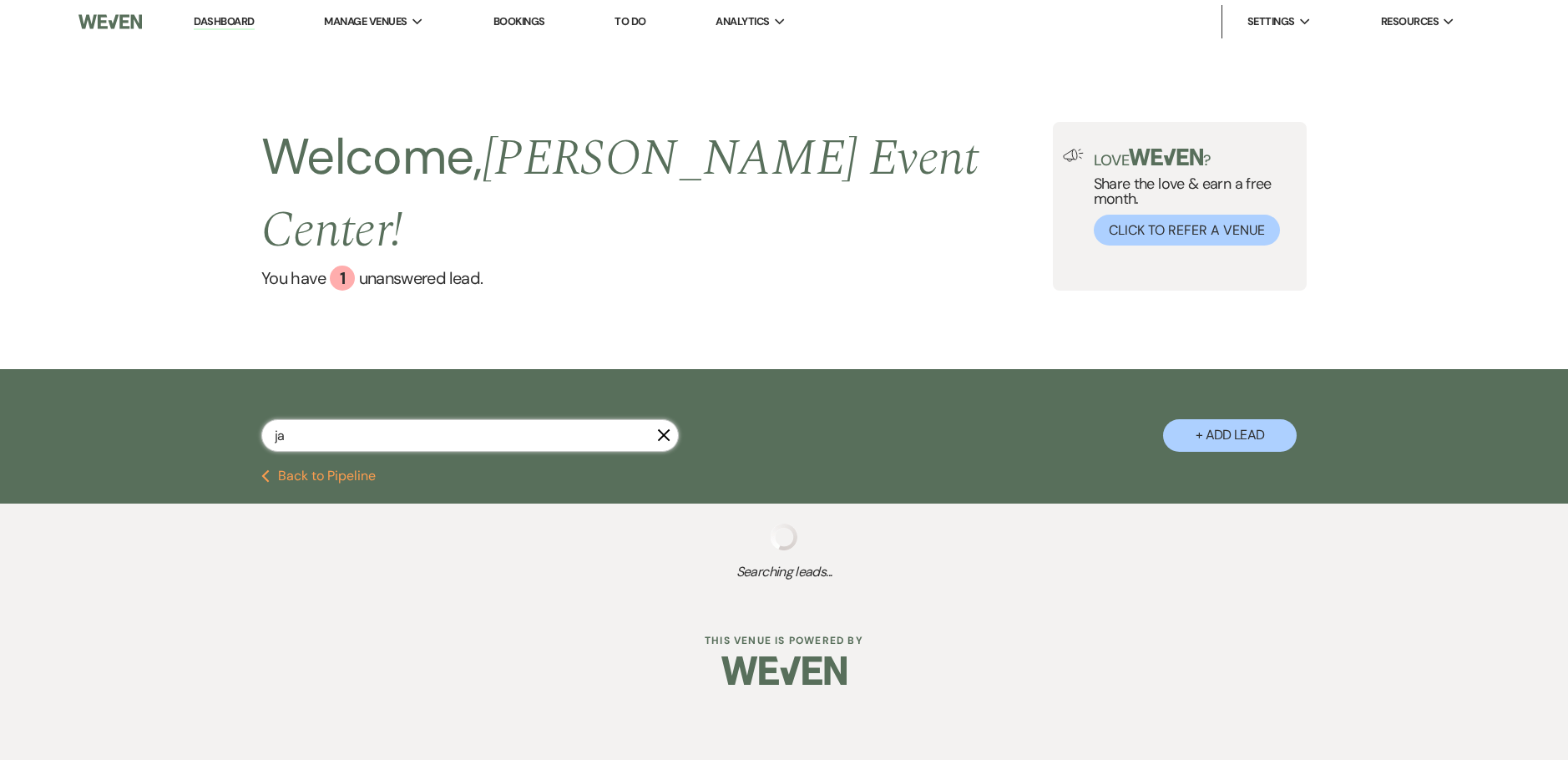
select select "4"
select select "8"
select select "4"
select select "9"
select select "5"
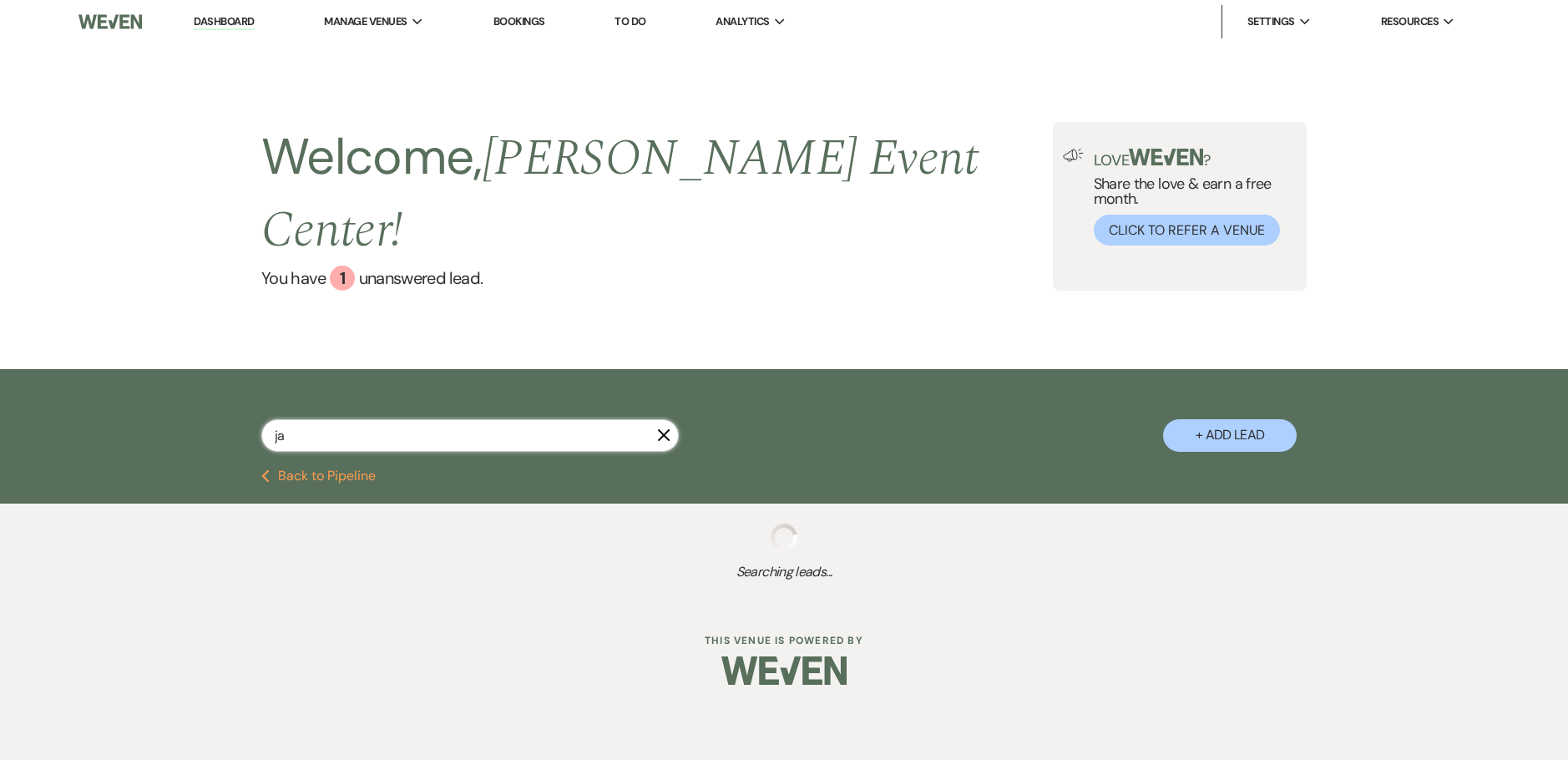
select select "2"
select select "8"
select select "6"
select select "5"
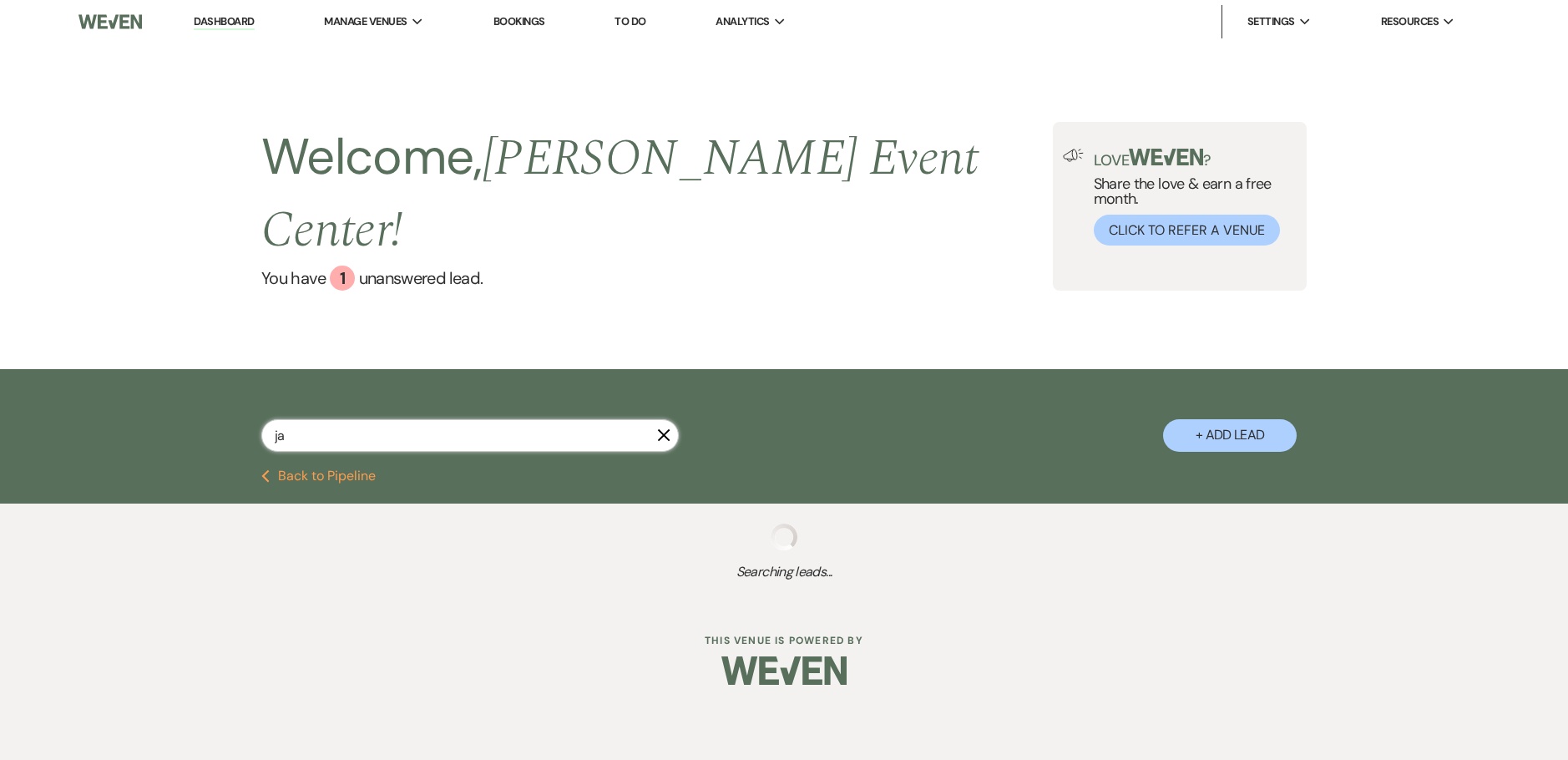
select select "2"
select select "8"
select select "6"
select select "5"
select select "2"
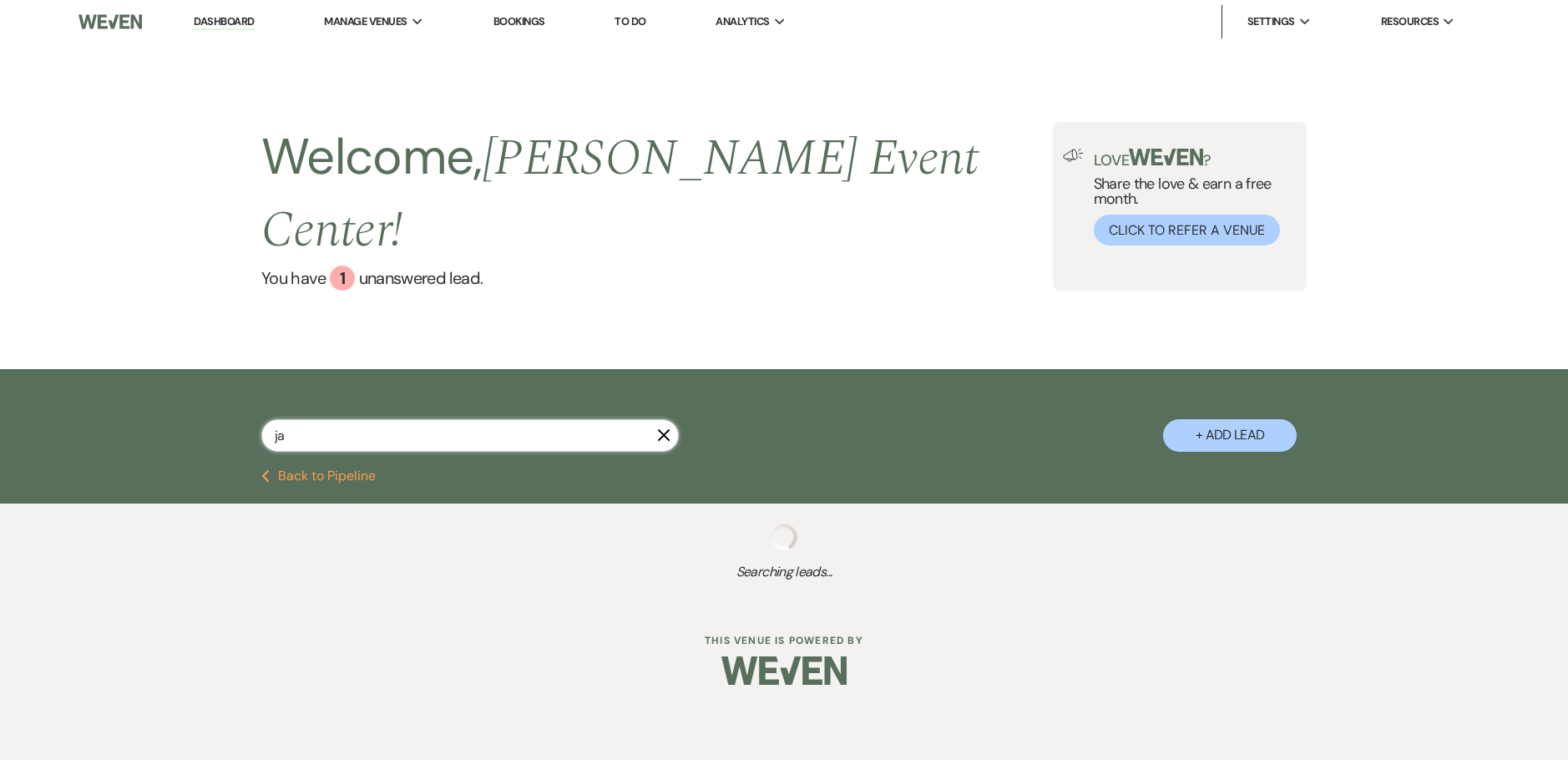
select select "8"
select select "2"
select select "4"
select select "6"
select select "8"
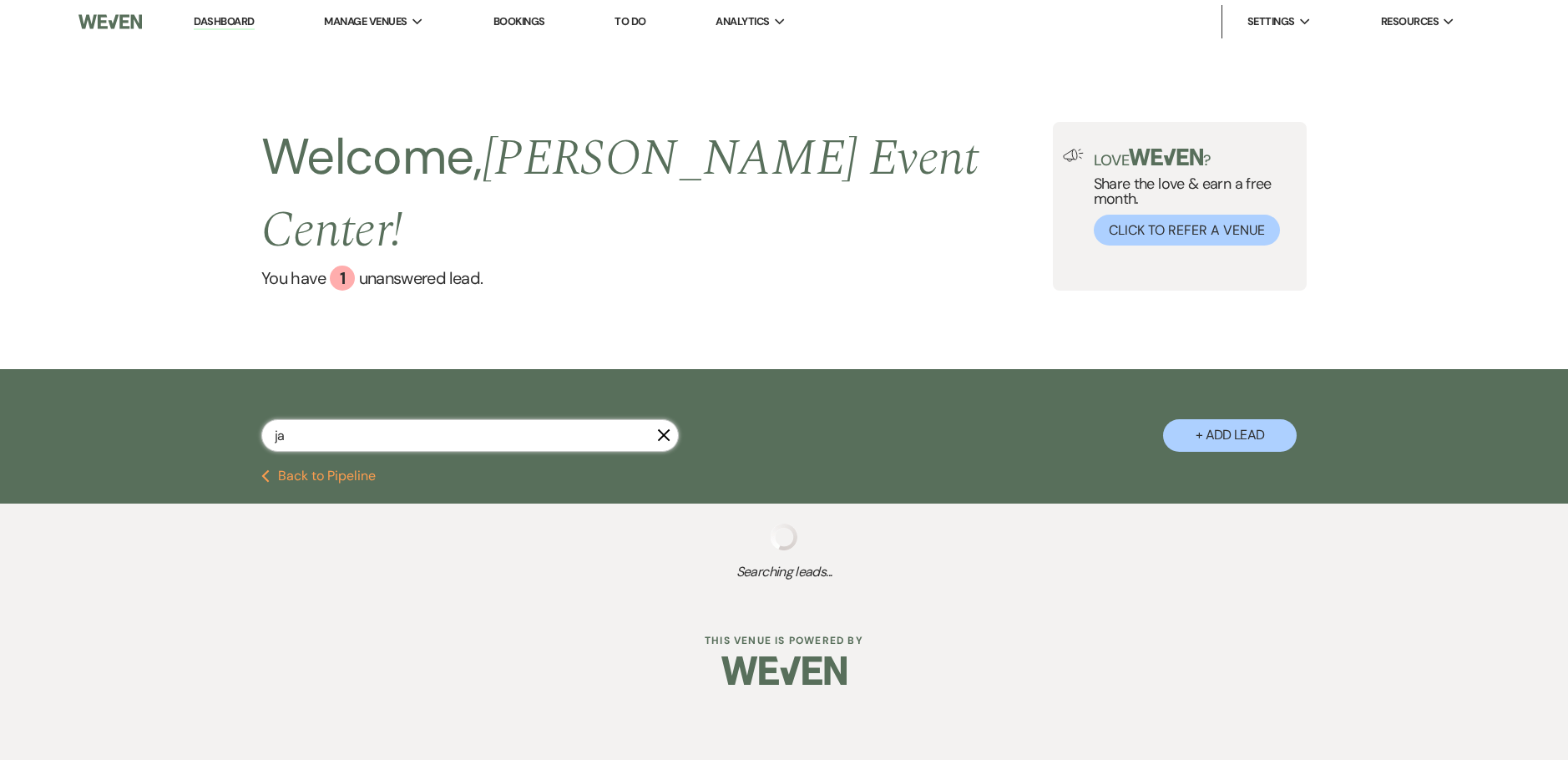
select select "8"
select select "2"
select select "8"
select select "1"
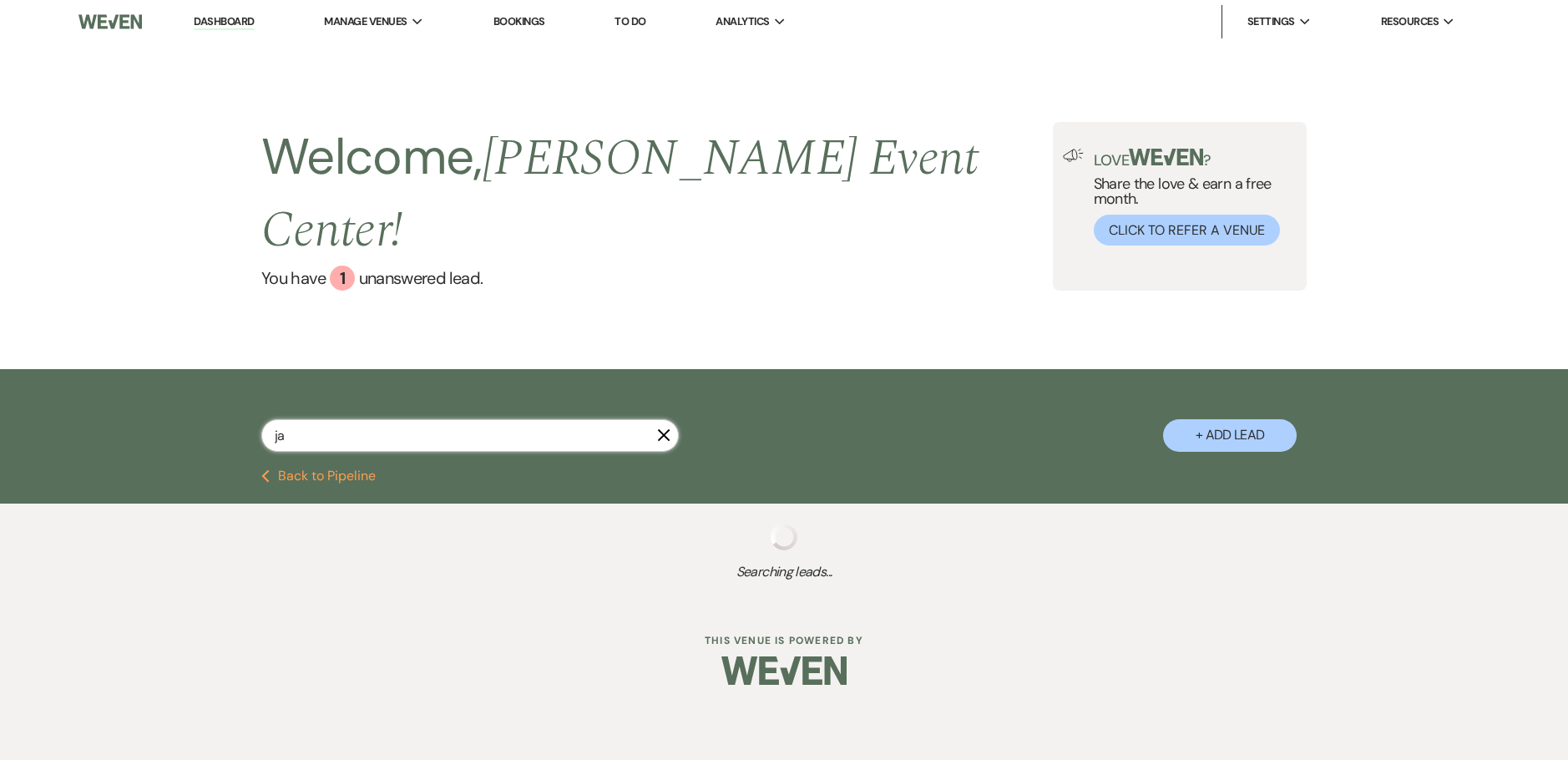
select select "4"
select select "8"
select select "7"
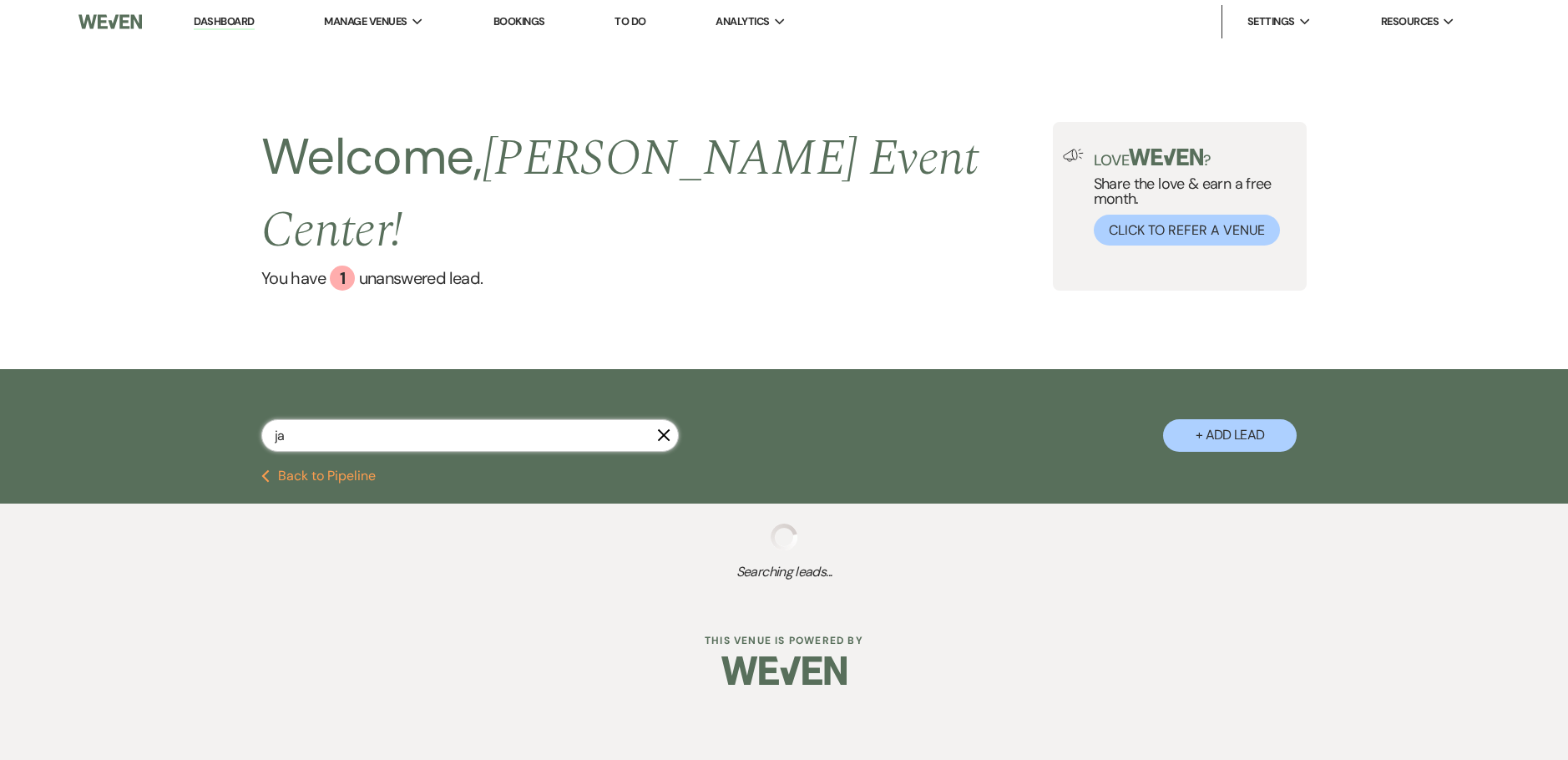
select select "8"
select select "6"
select select "8"
select select "7"
select select "6"
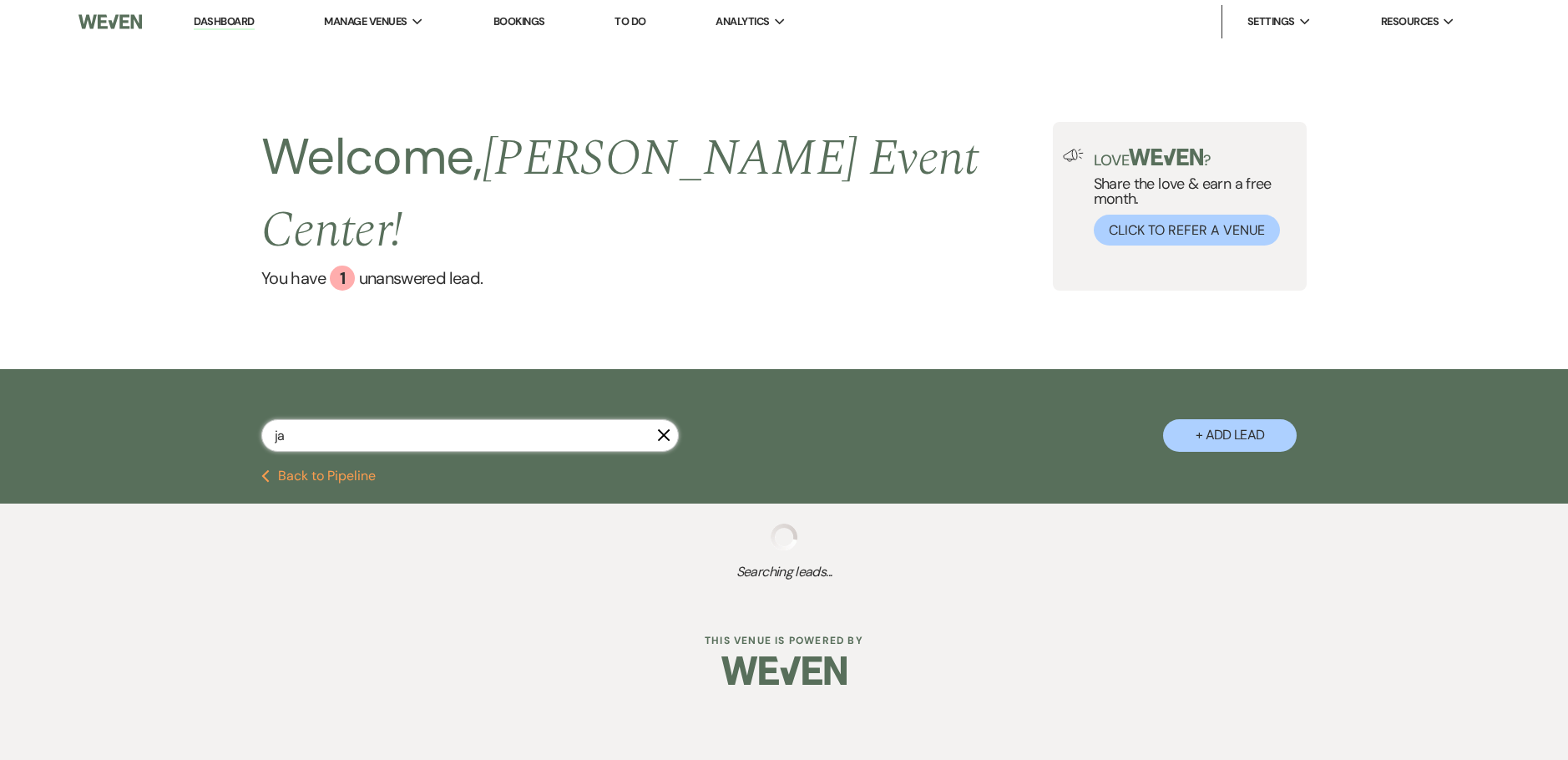
select select "8"
select select "1"
select select "5"
select select "8"
select select "6"
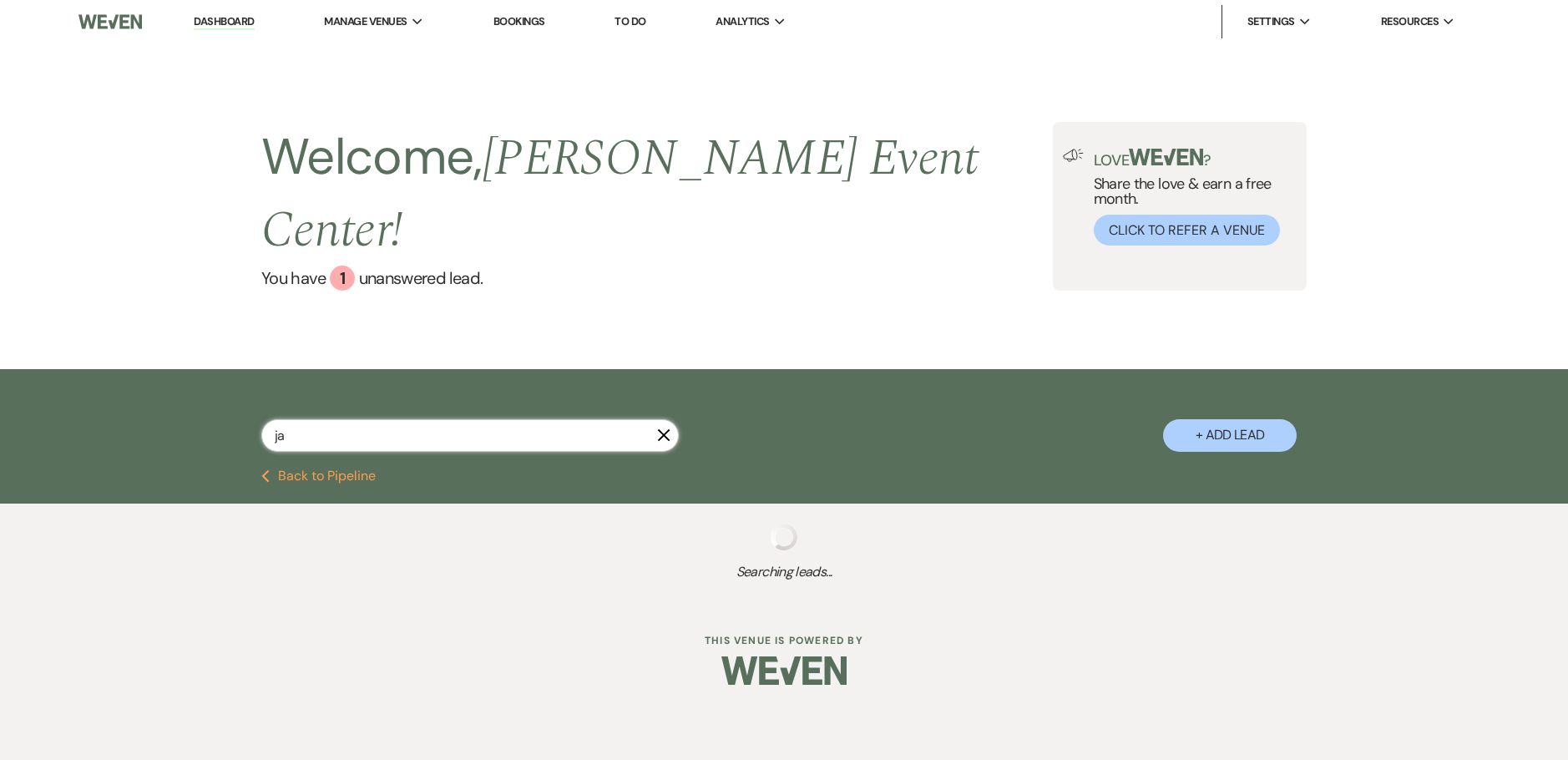
select select "8"
select select "2"
select select "8"
select select "2"
select select "8"
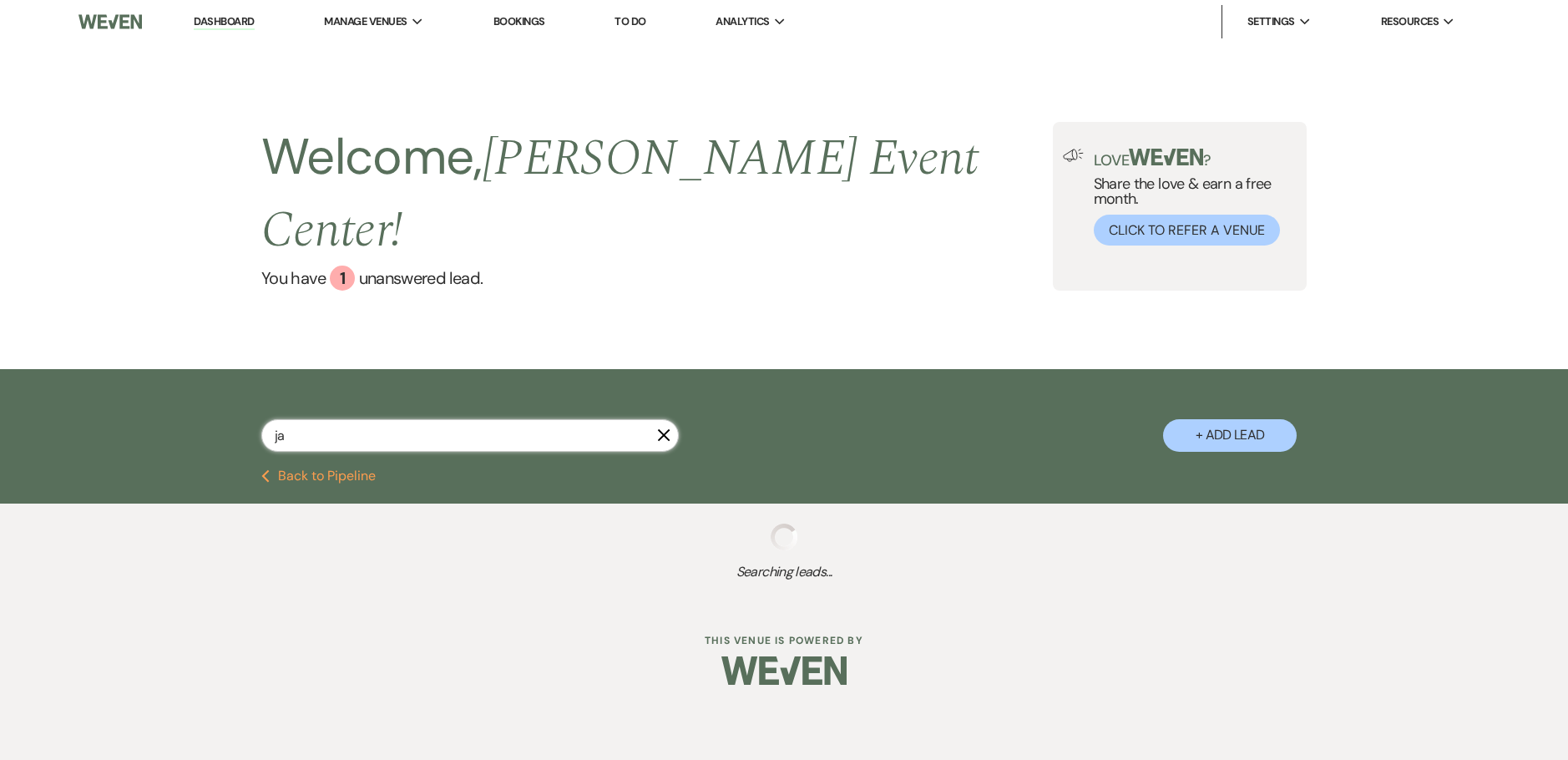
select select "6"
select select "8"
select select "6"
select select "5"
select select "8"
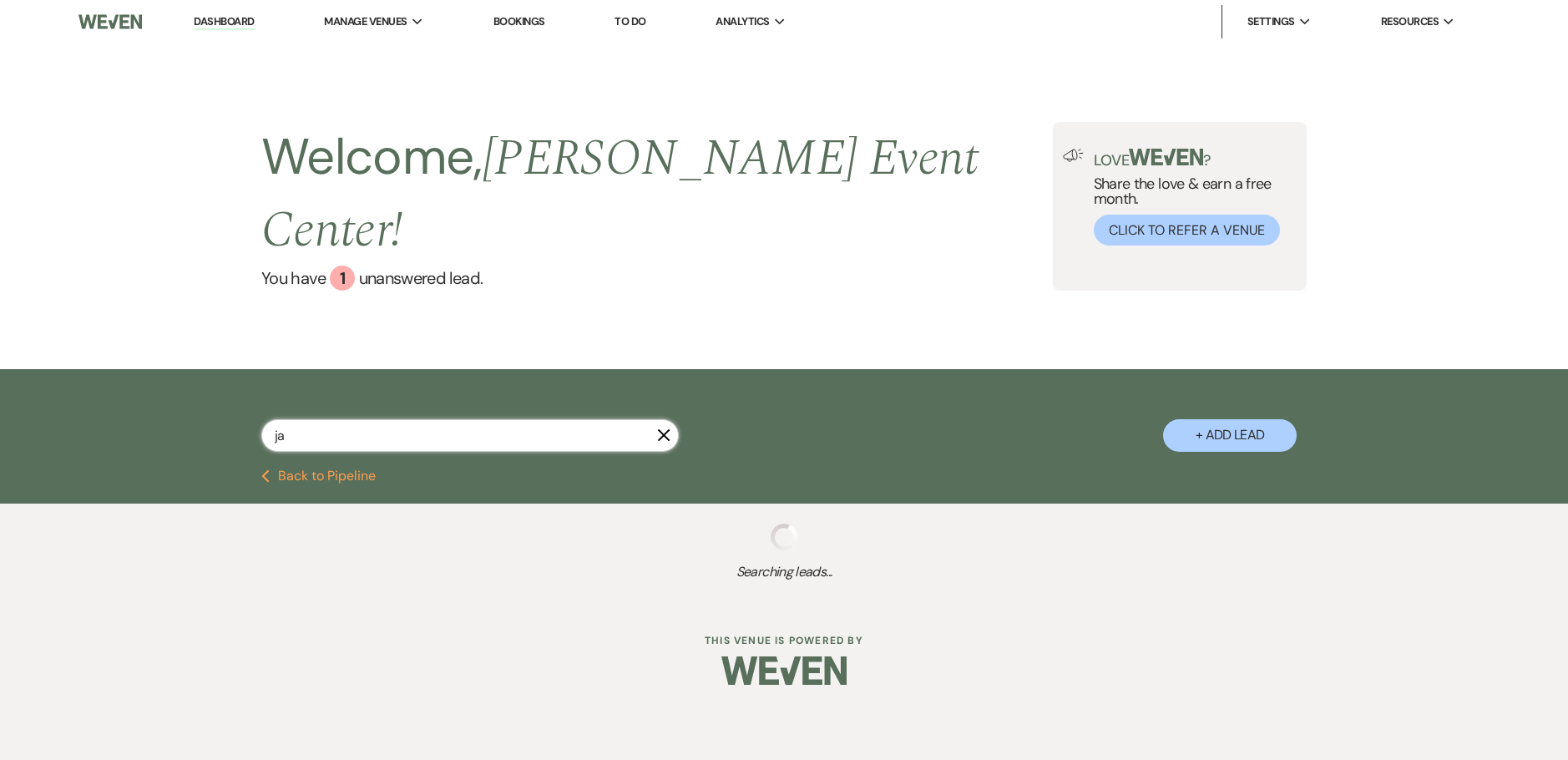
select select "2"
select select "5"
select select "8"
select select "6"
select select "8"
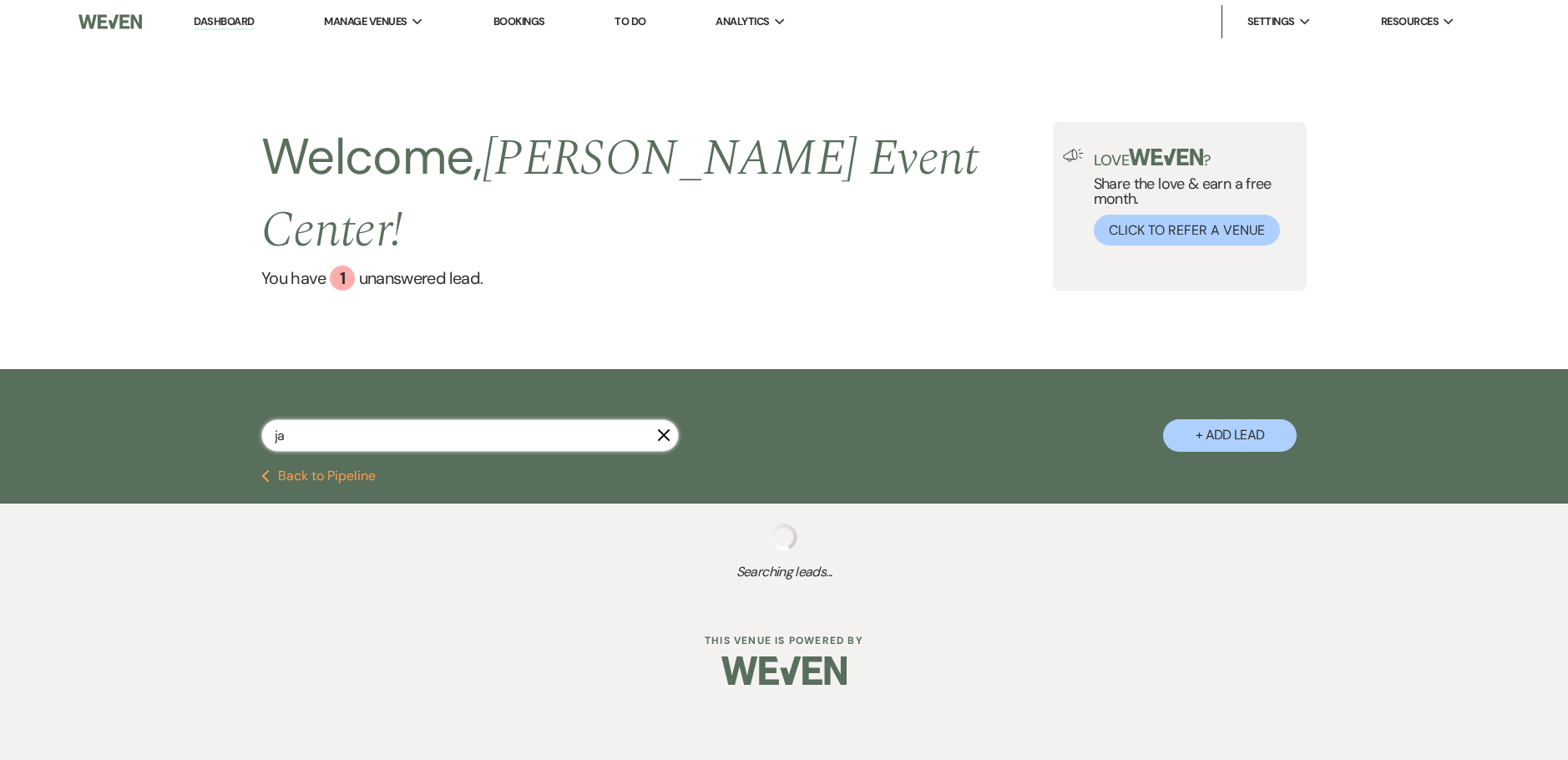
select select "8"
select select "4"
select select "8"
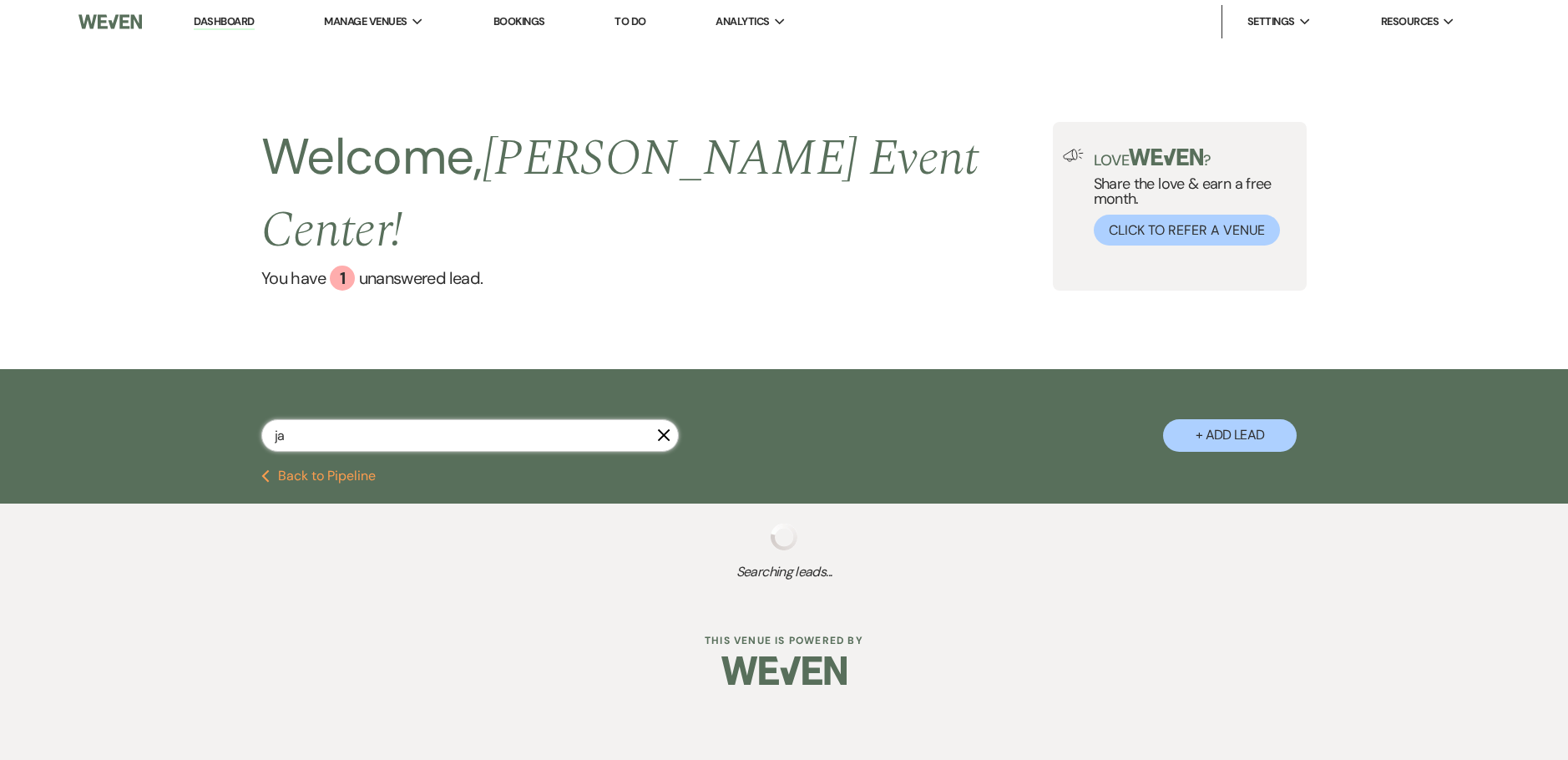
select select "6"
select select "8"
select select "2"
select select "5"
select select "4"
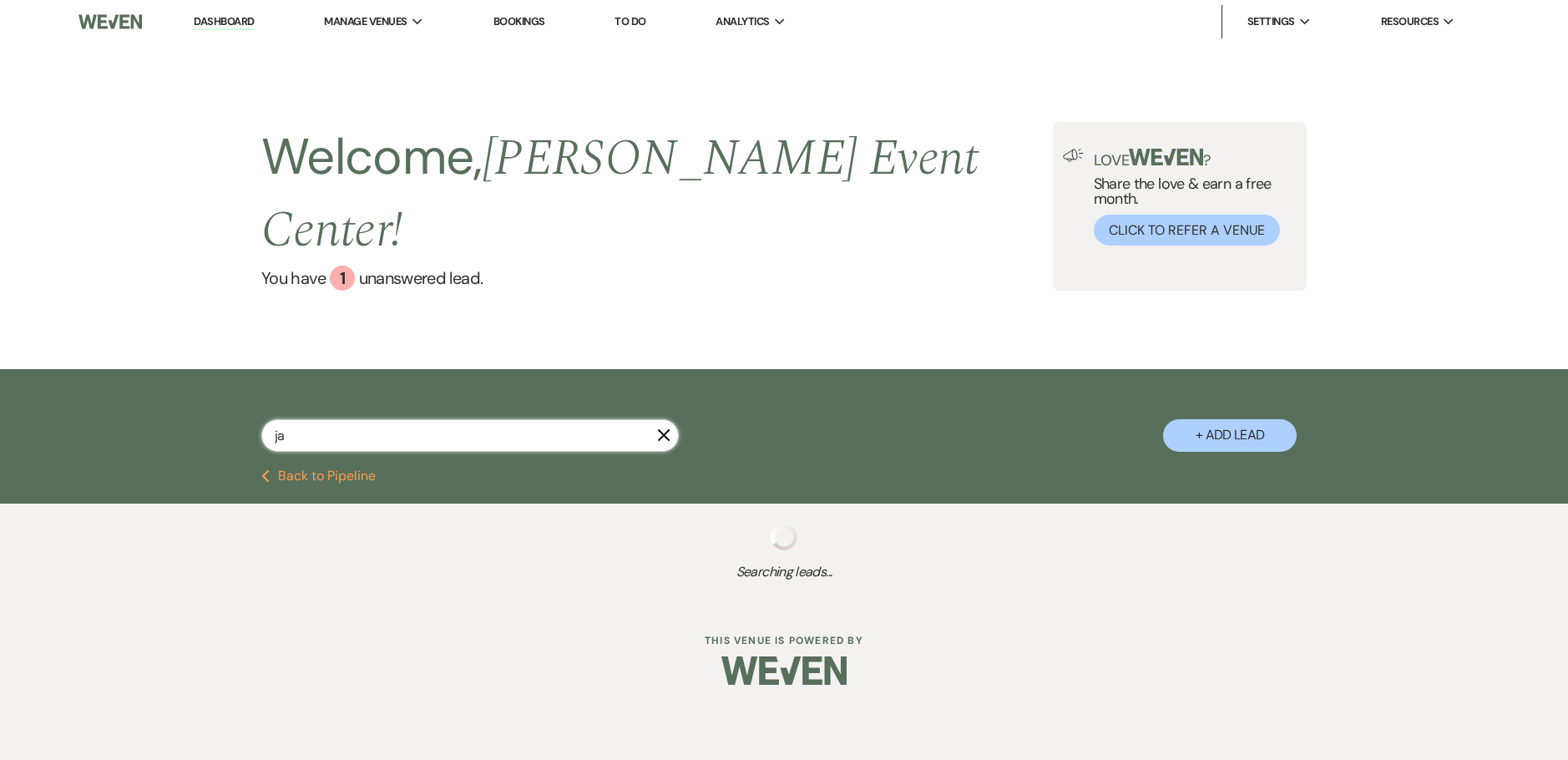
select select "8"
select select "9"
select select "8"
select select "1"
select select "8"
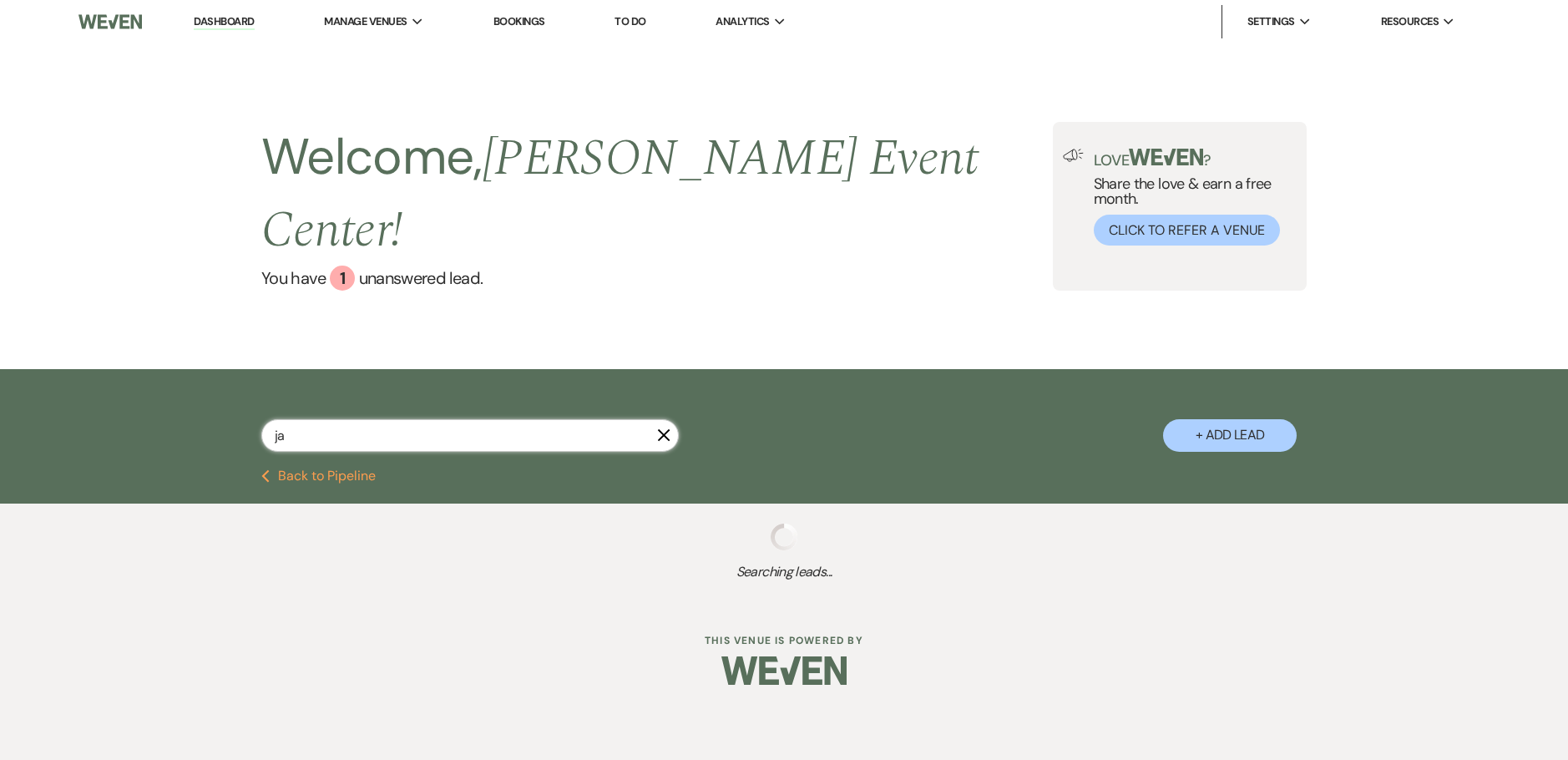
select select "1"
select select "8"
select select "1"
select select "8"
select select "7"
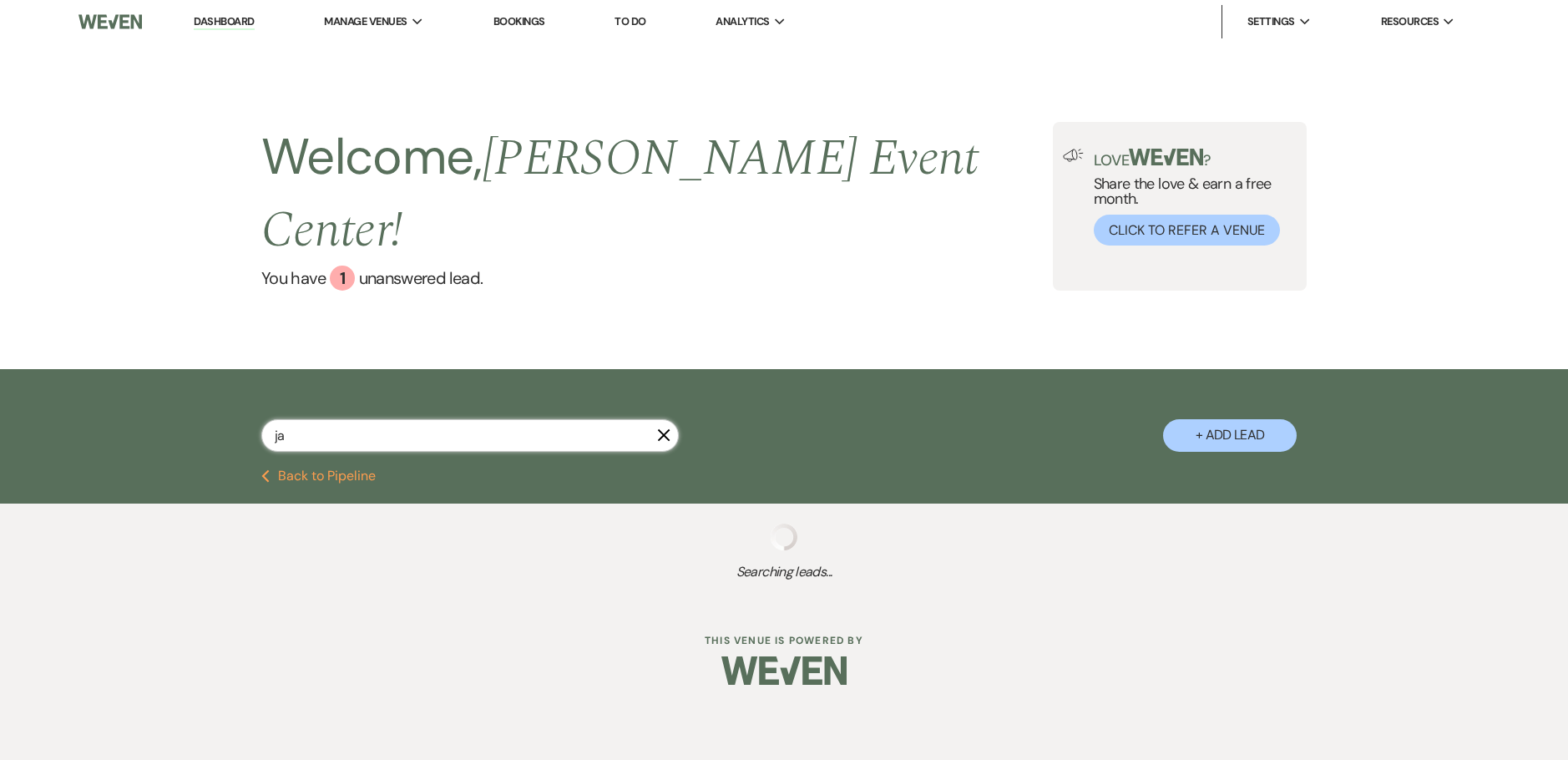
select select "8"
select select "2"
select select "8"
select select "1"
select select "8"
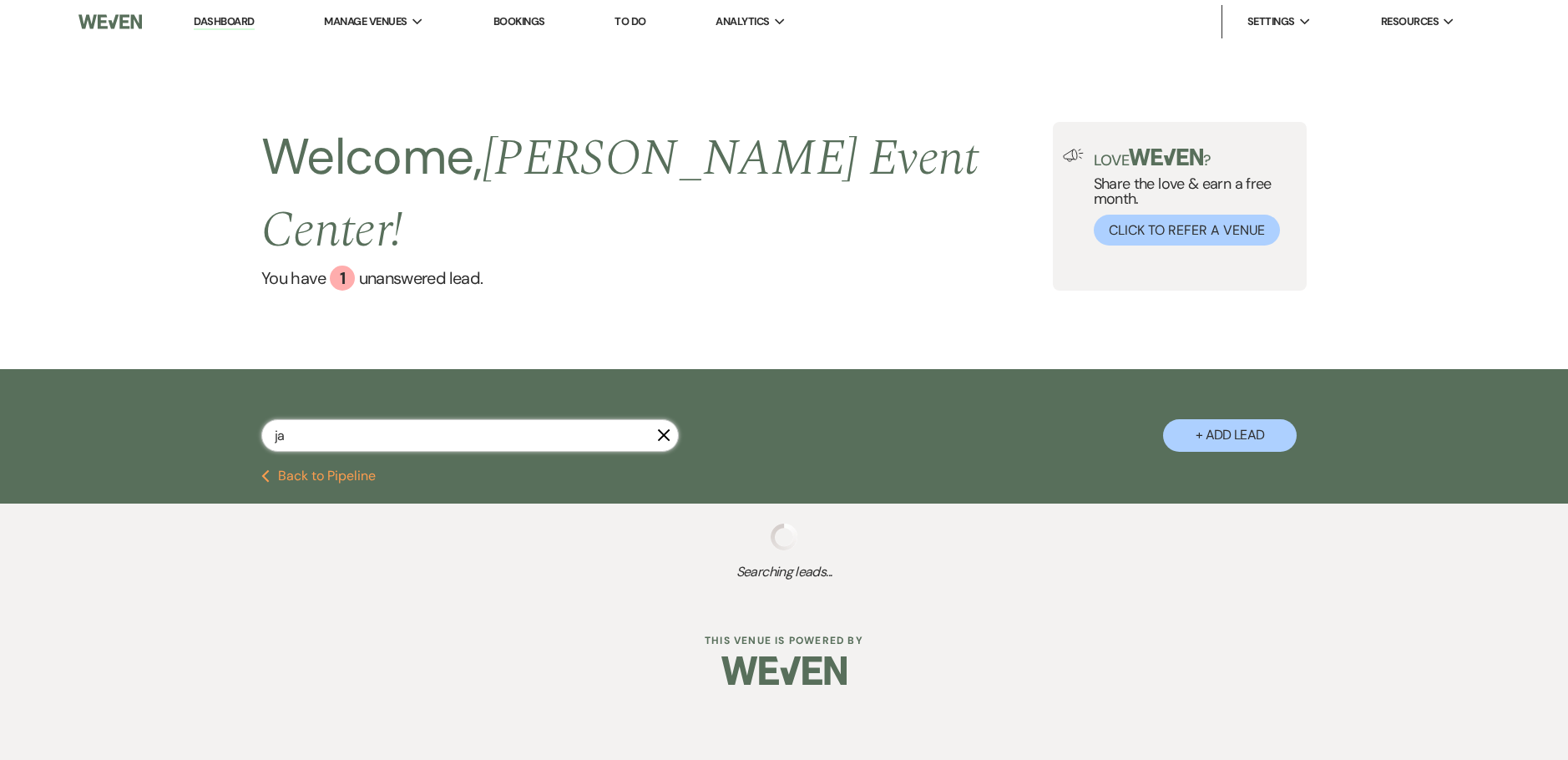
select select "6"
select select "8"
select select "2"
select select "8"
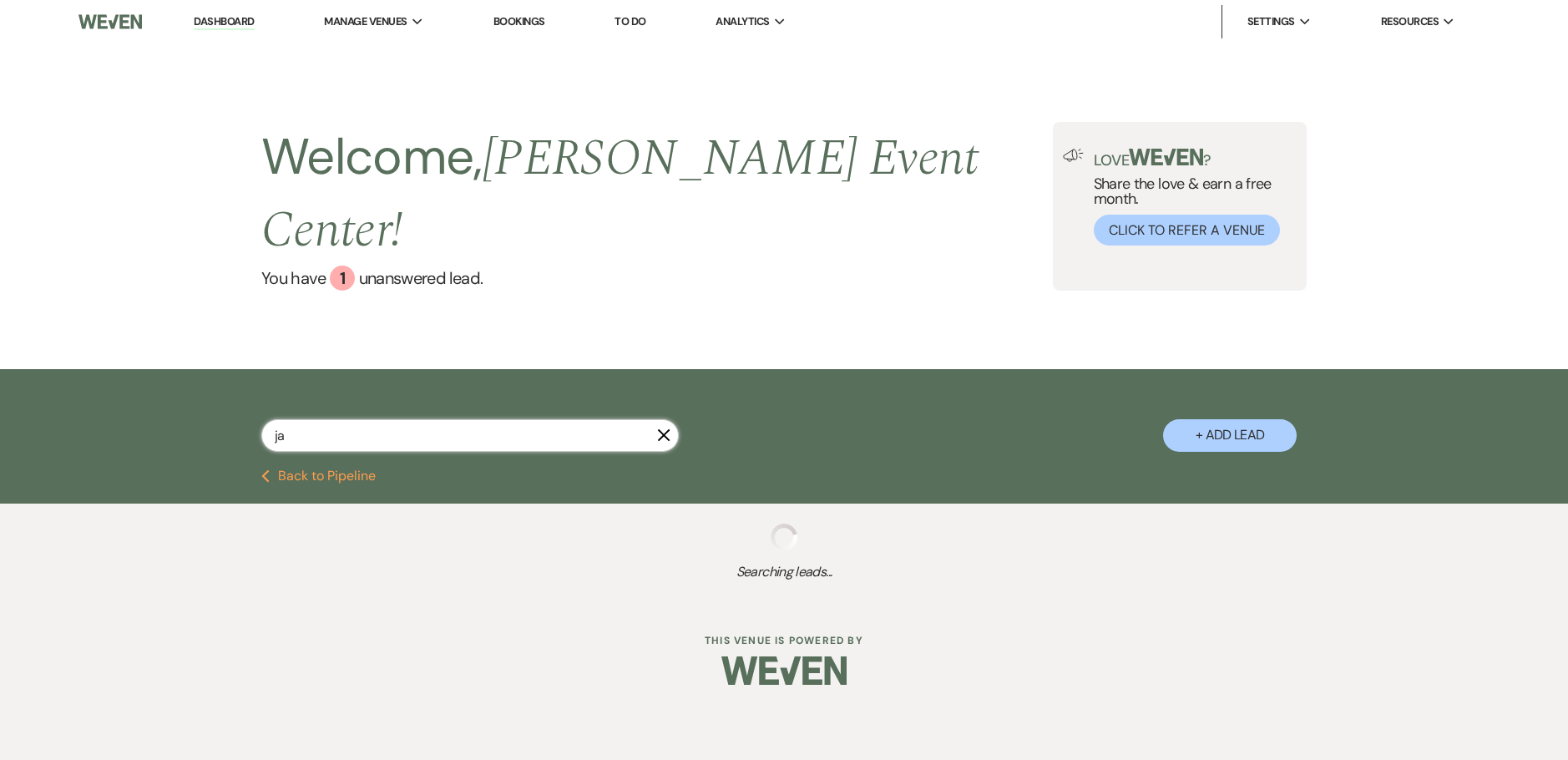
select select "1"
select select "8"
select select "6"
select select "2"
select select "8"
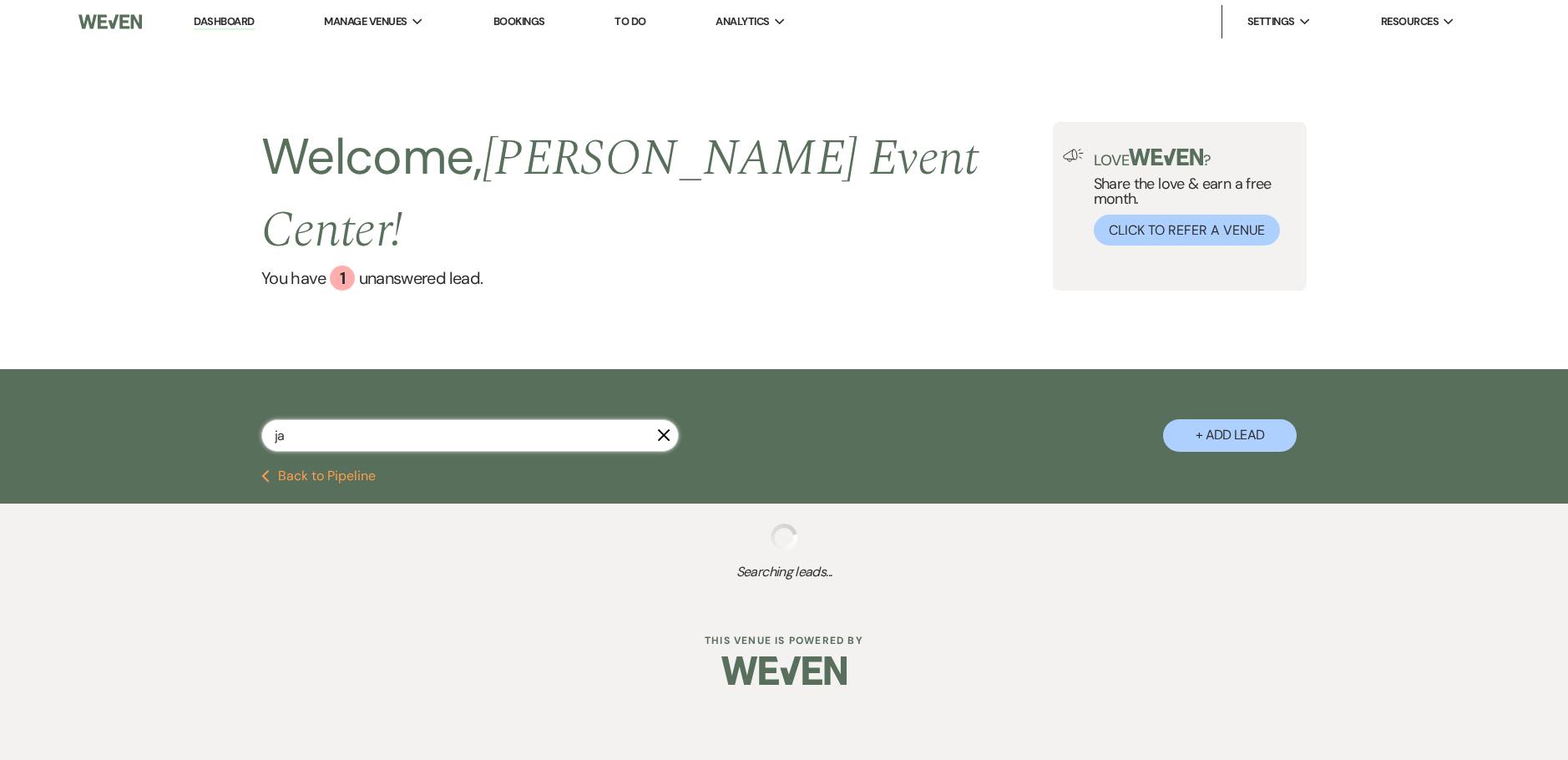
select select "2"
select select "8"
select select "6"
select select "8"
select select "6"
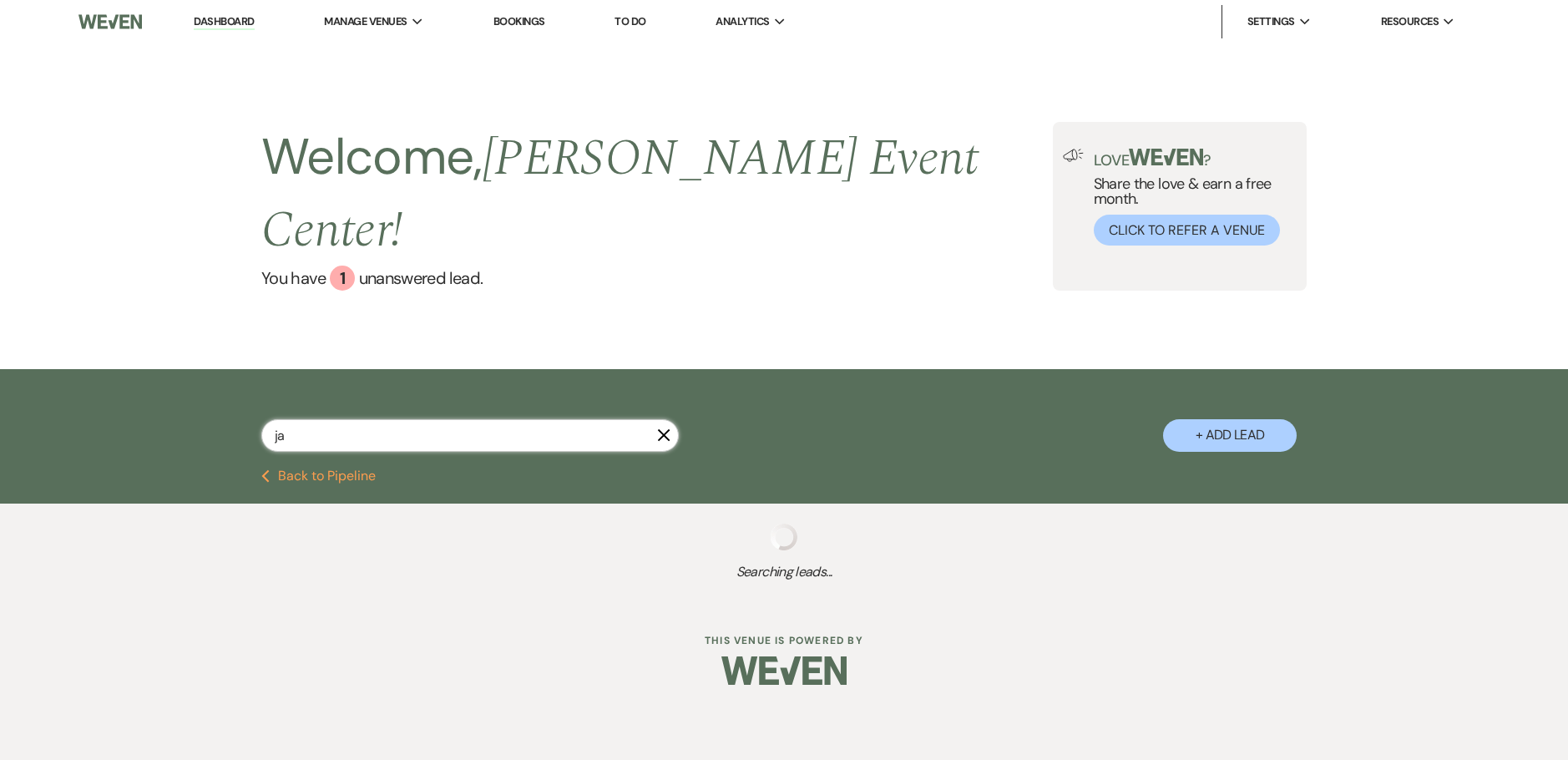
select select "5"
select select "8"
select select "2"
select select "8"
select select "6"
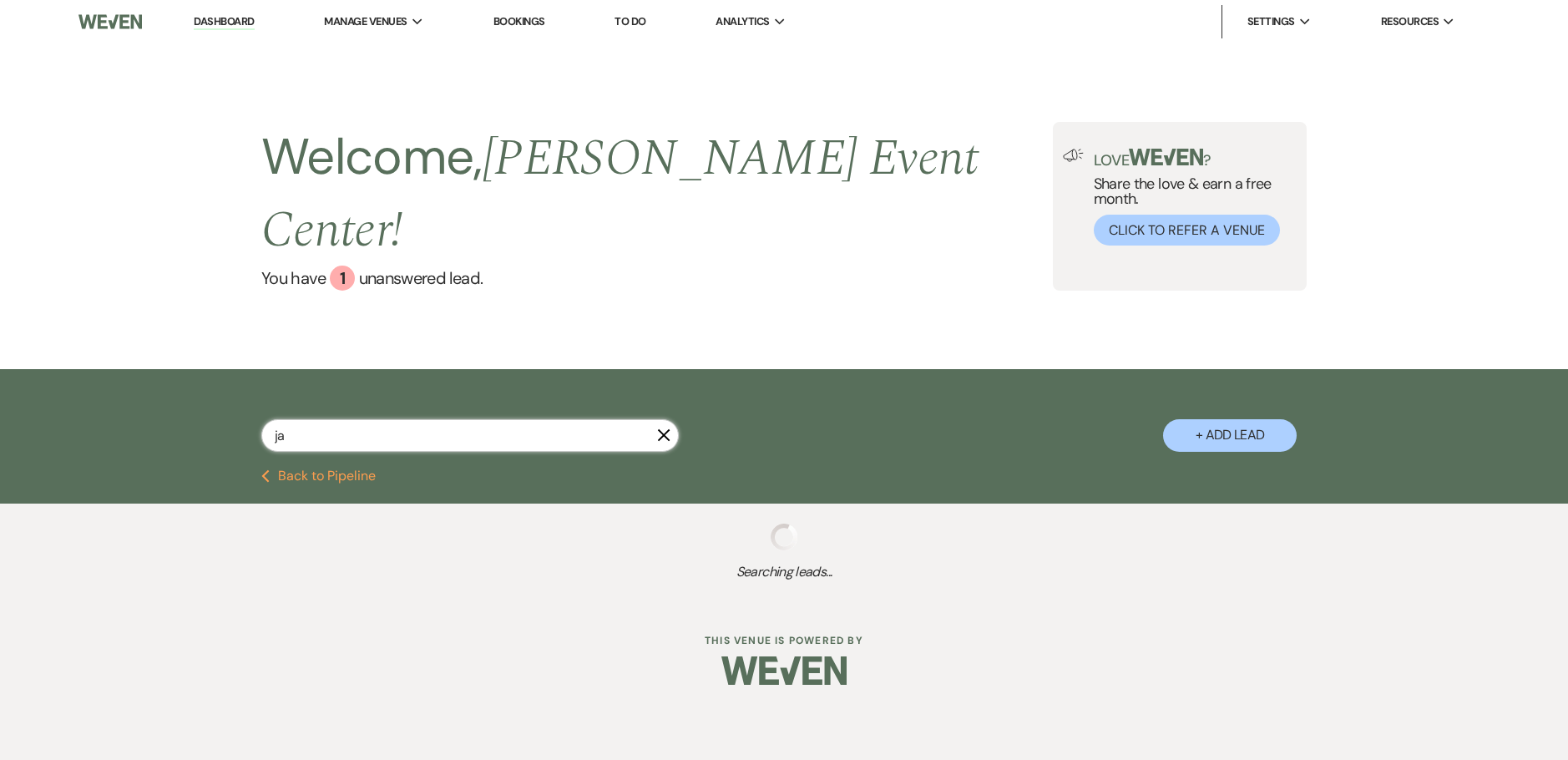
select select "8"
select select "1"
select select "8"
select select "5"
select select "8"
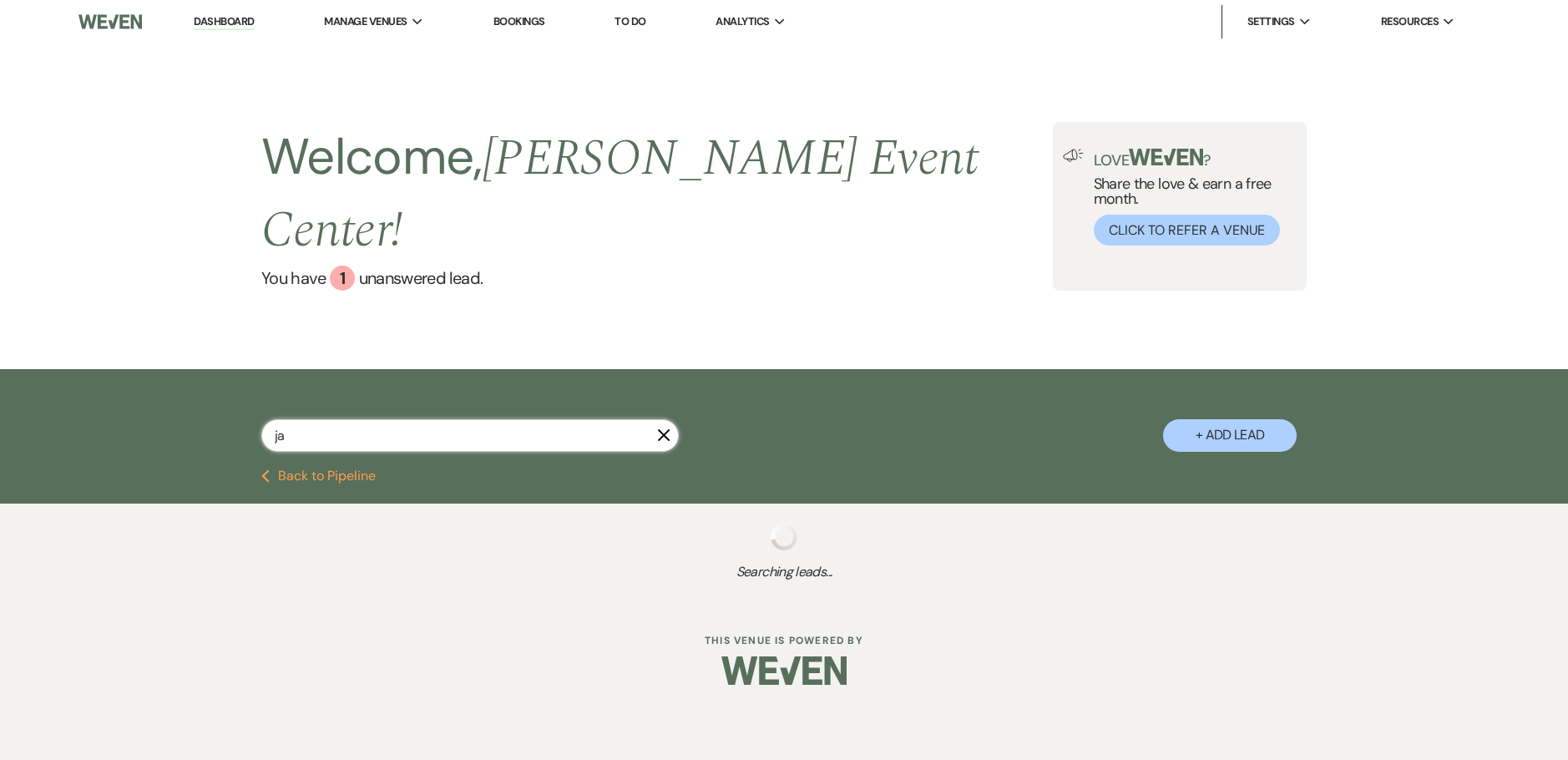
select select "1"
select select "5"
select select "8"
select select "2"
select select "8"
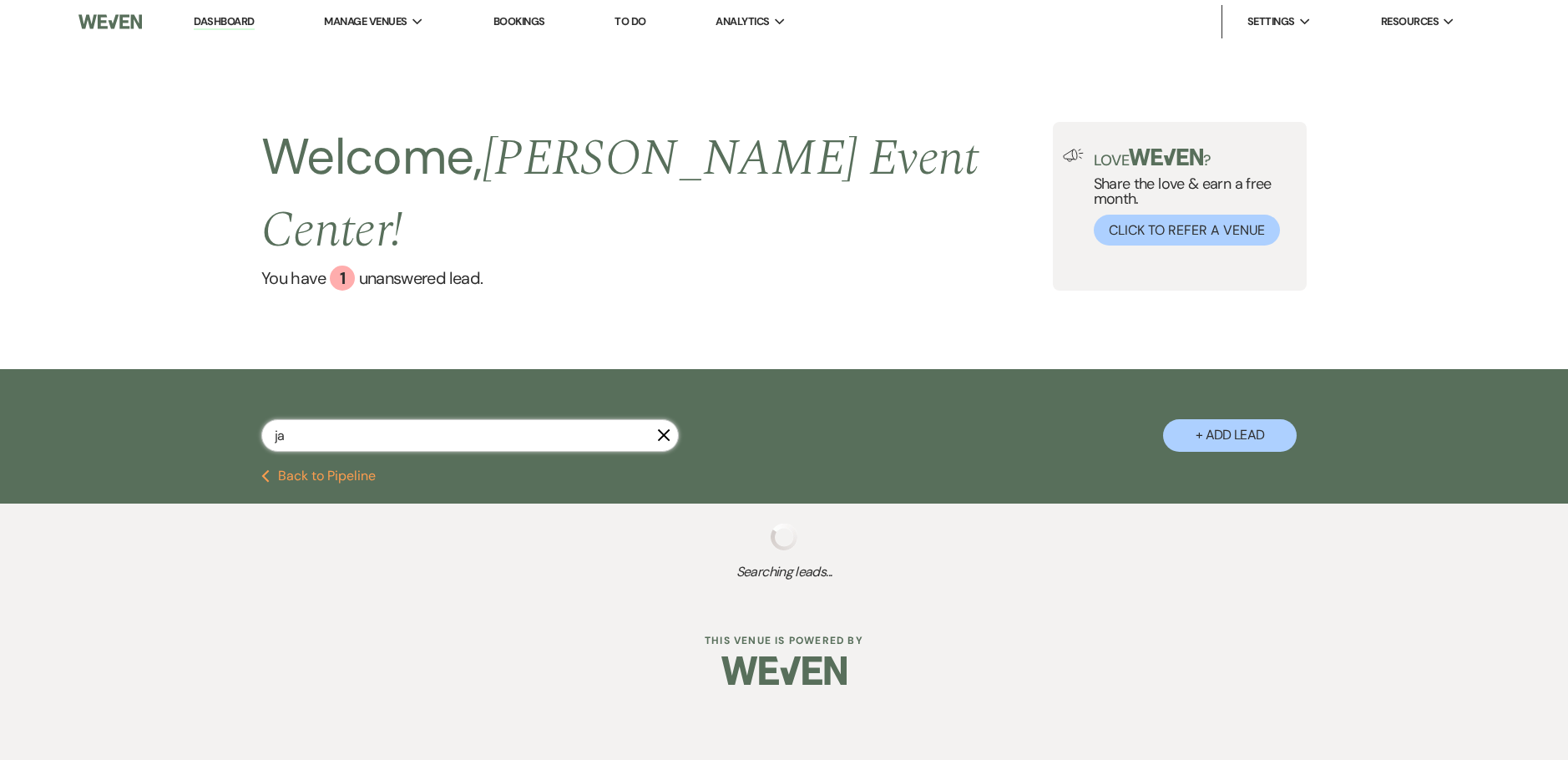
select select "6"
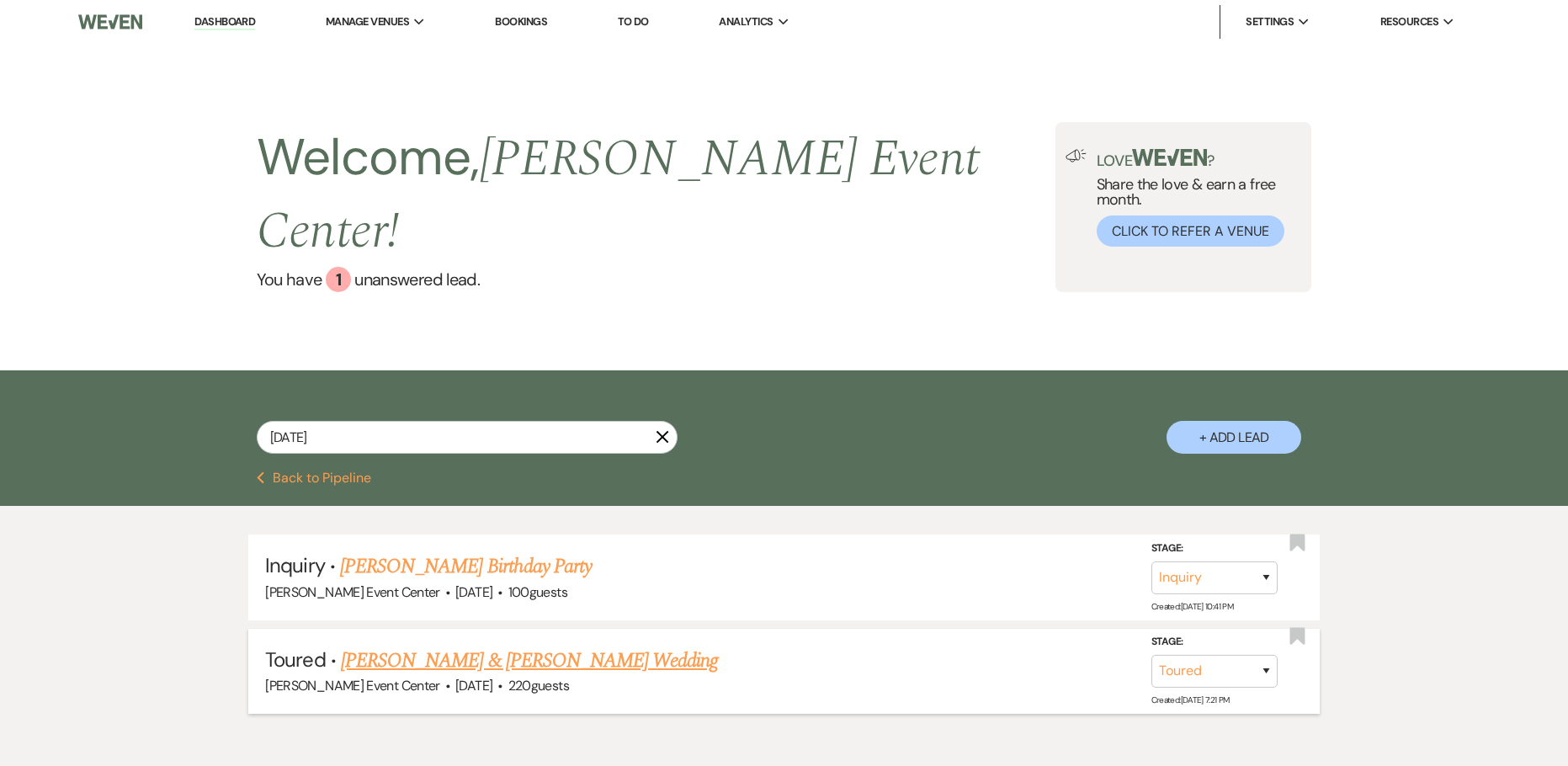
click at [552, 646] on link "[PERSON_NAME] & [PERSON_NAME] Wedding" at bounding box center [529, 661] width 377 height 31
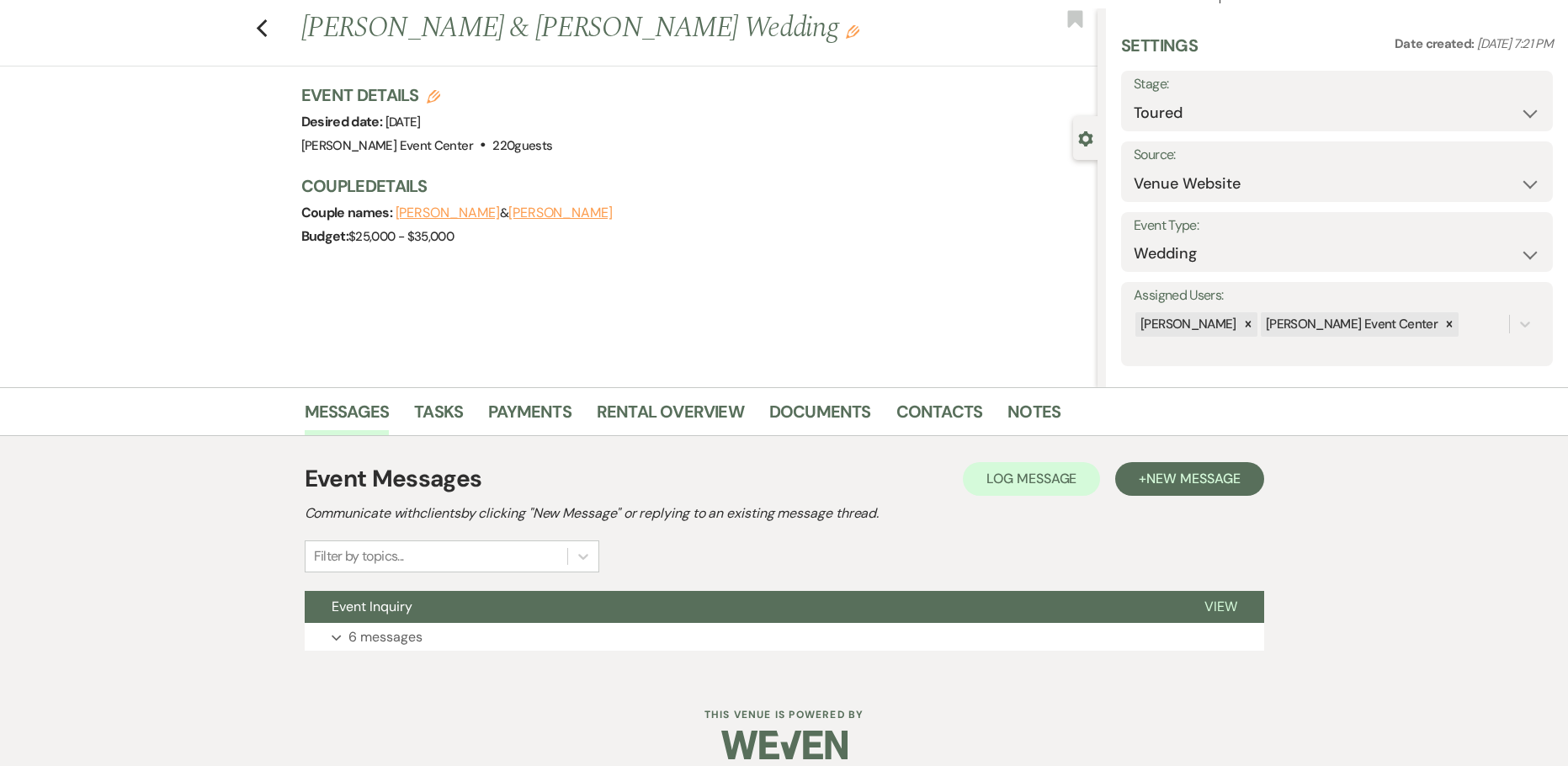
scroll to position [54, 0]
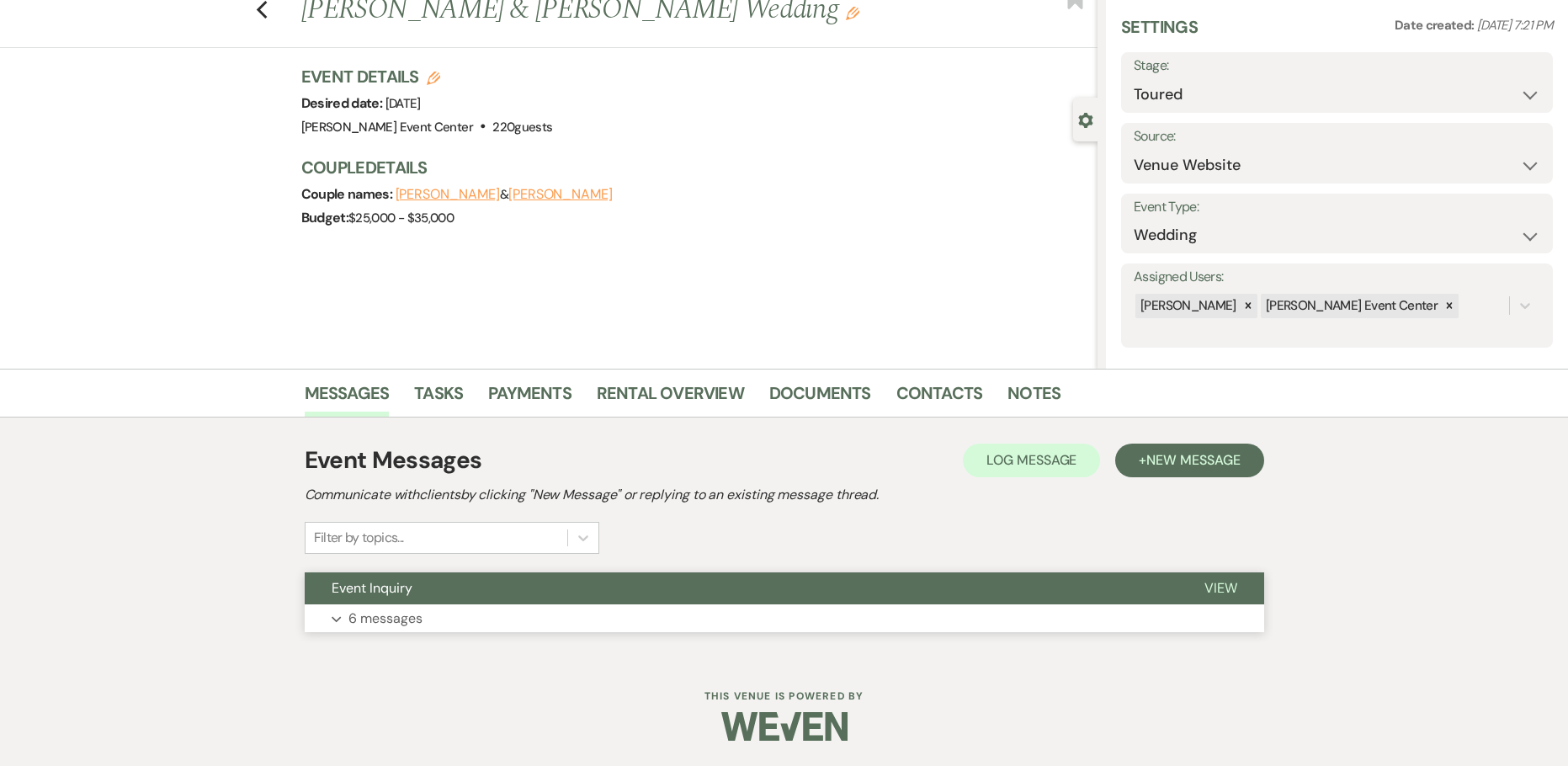
click at [378, 610] on p "6 messages" at bounding box center [385, 619] width 74 height 22
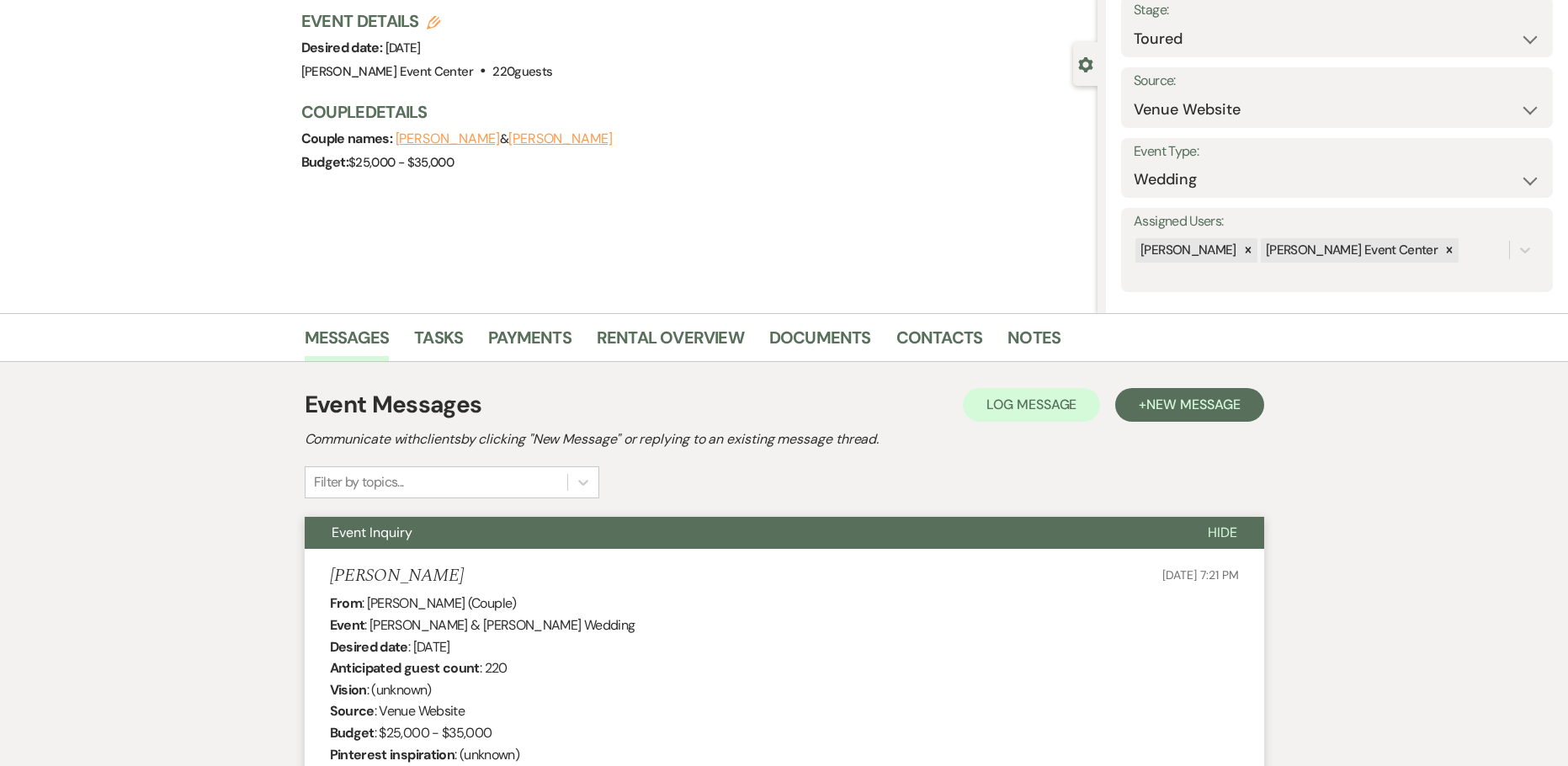
scroll to position [0, 0]
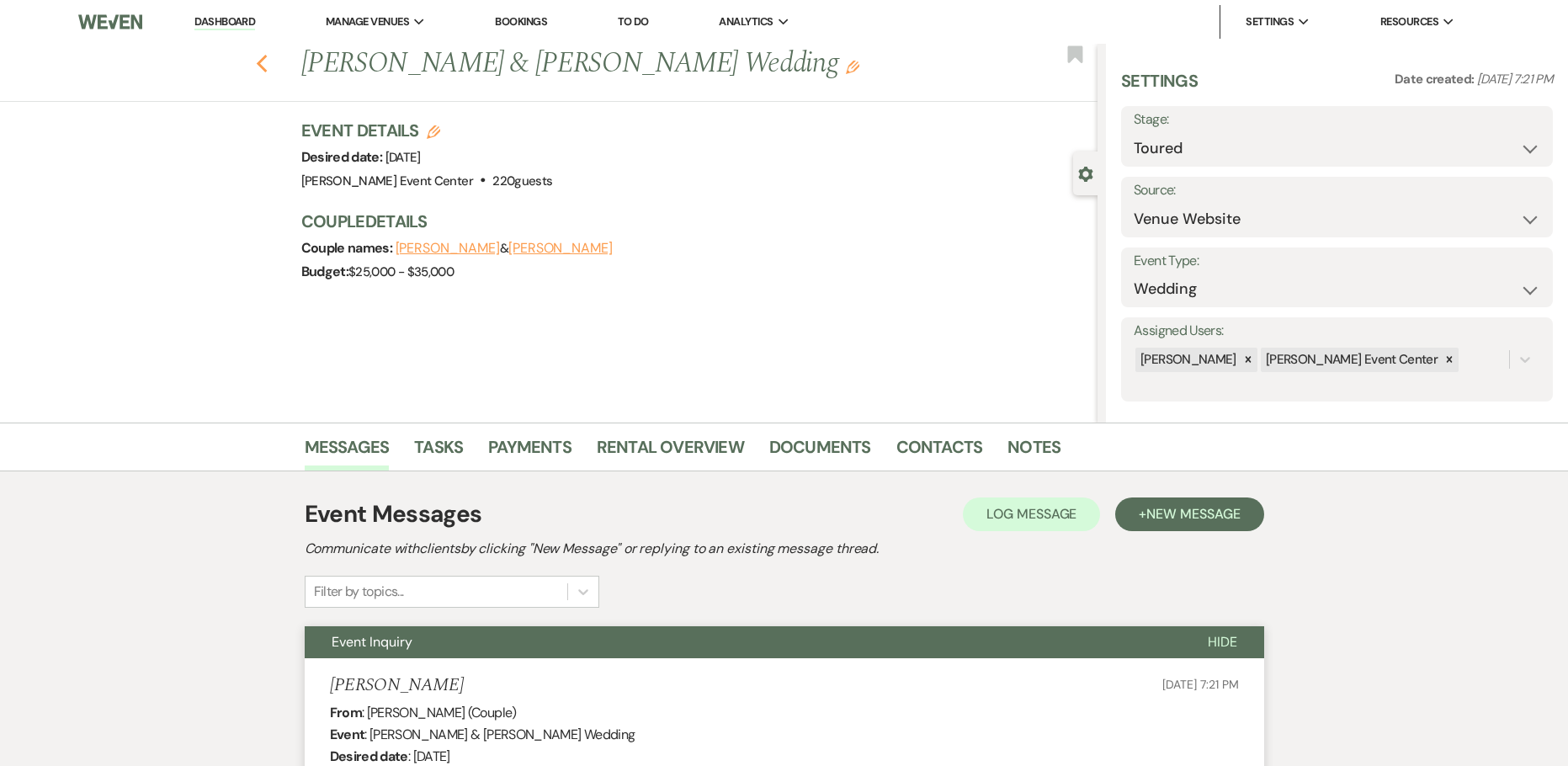
click at [262, 56] on icon "Previous" at bounding box center [262, 64] width 13 height 20
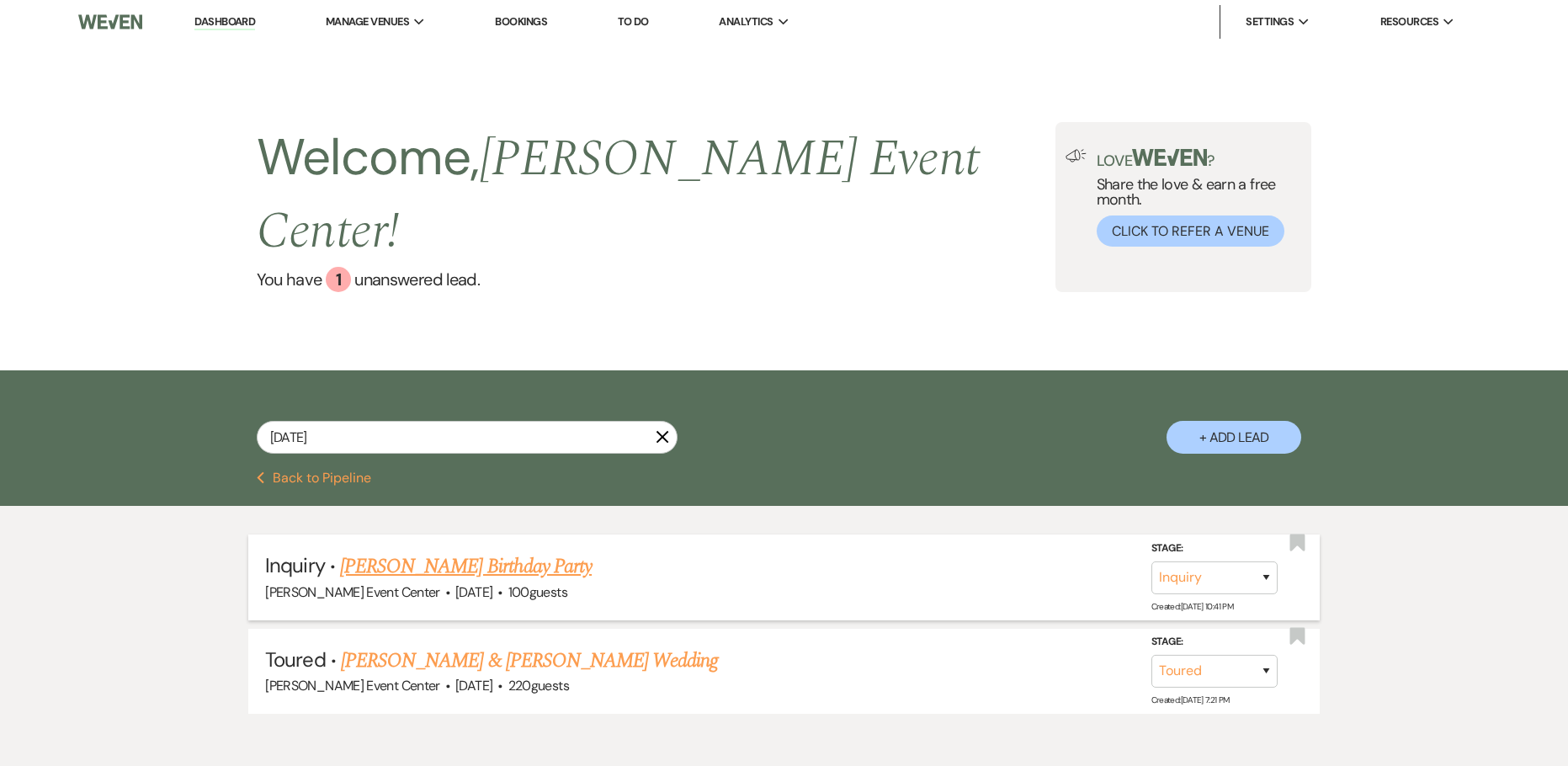
click at [504, 551] on link "[PERSON_NAME] Birthday Party" at bounding box center [465, 566] width 251 height 31
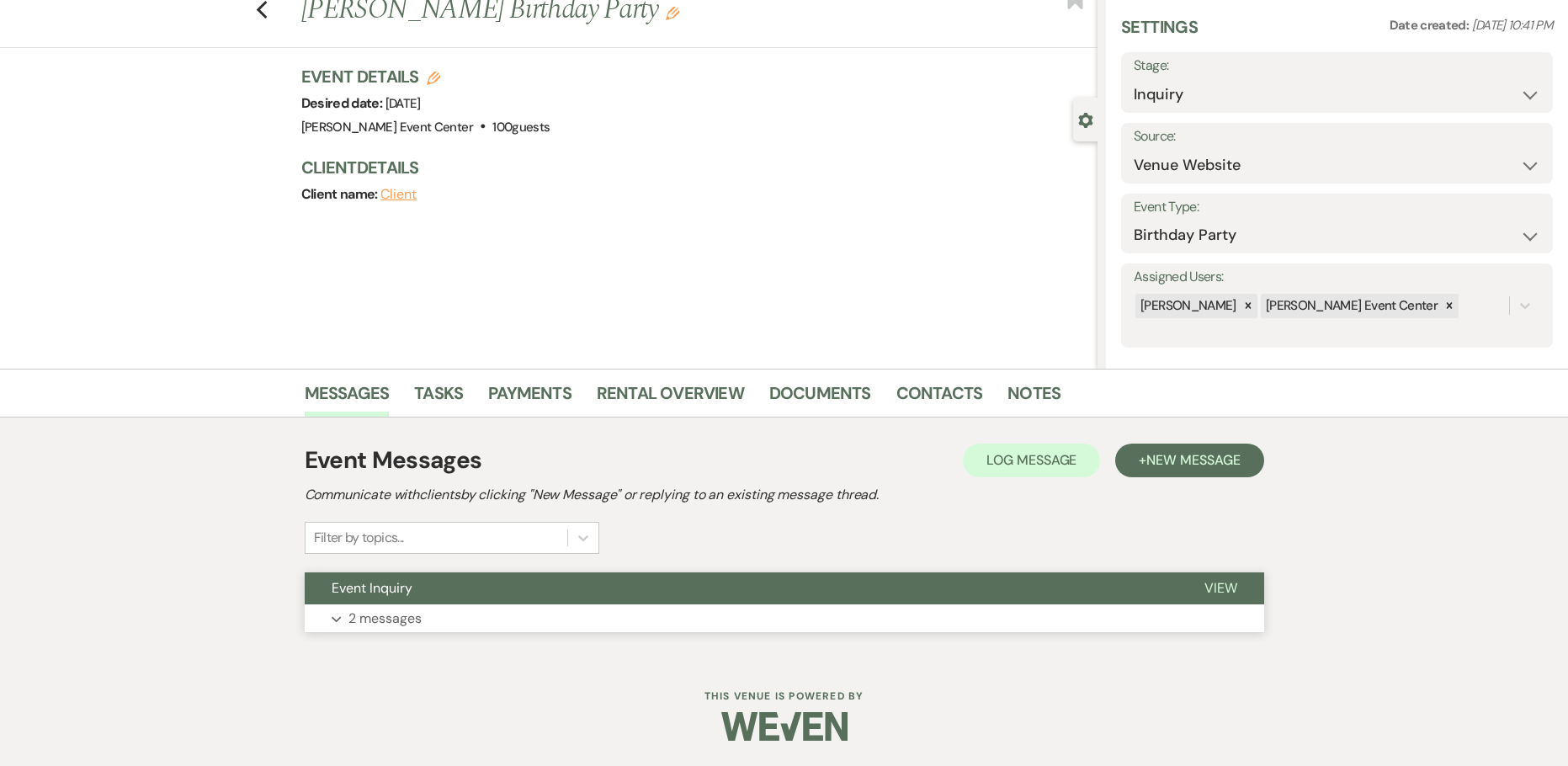
click at [384, 622] on p "2 messages" at bounding box center [384, 619] width 74 height 22
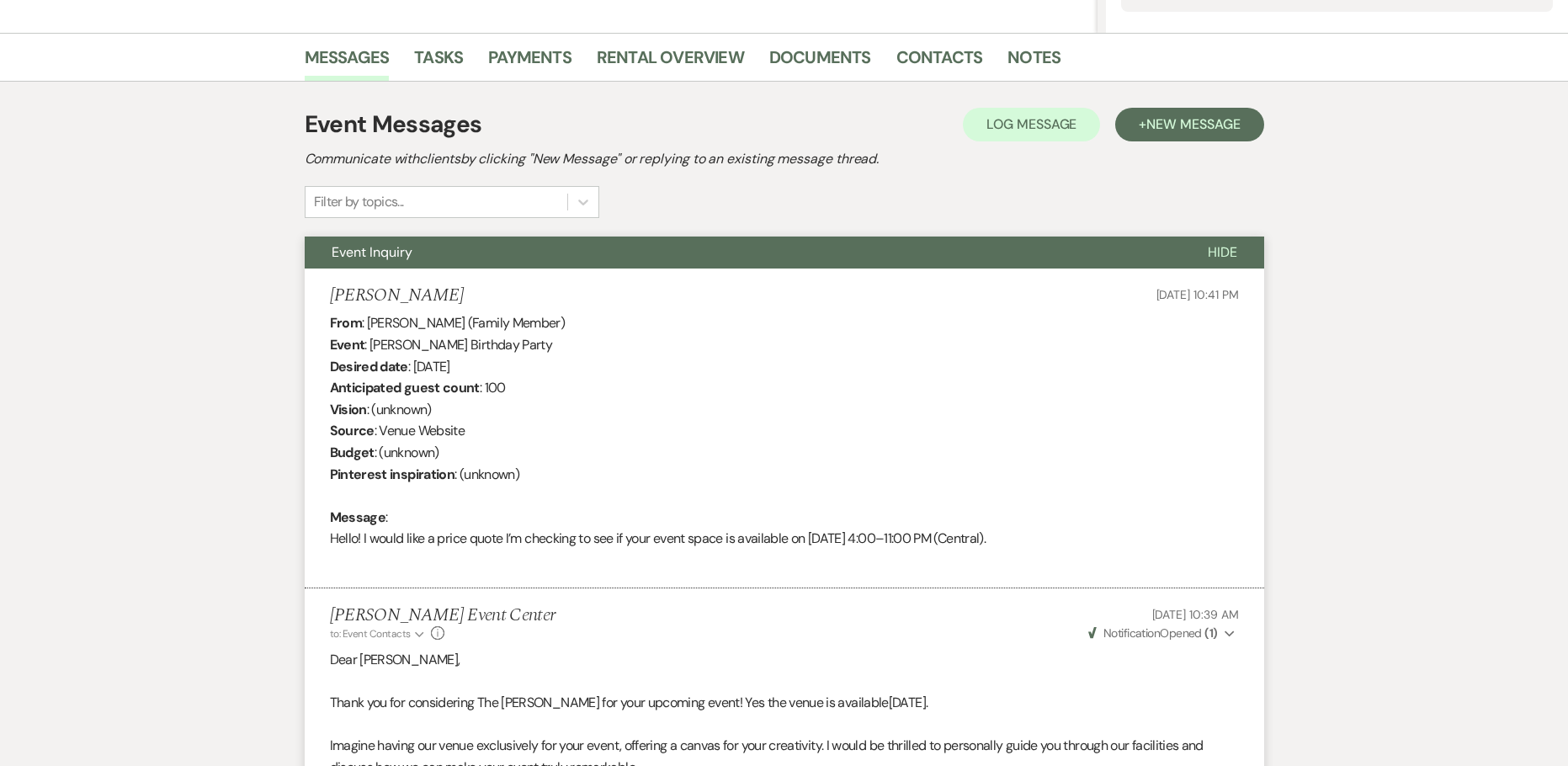
scroll to position [141, 0]
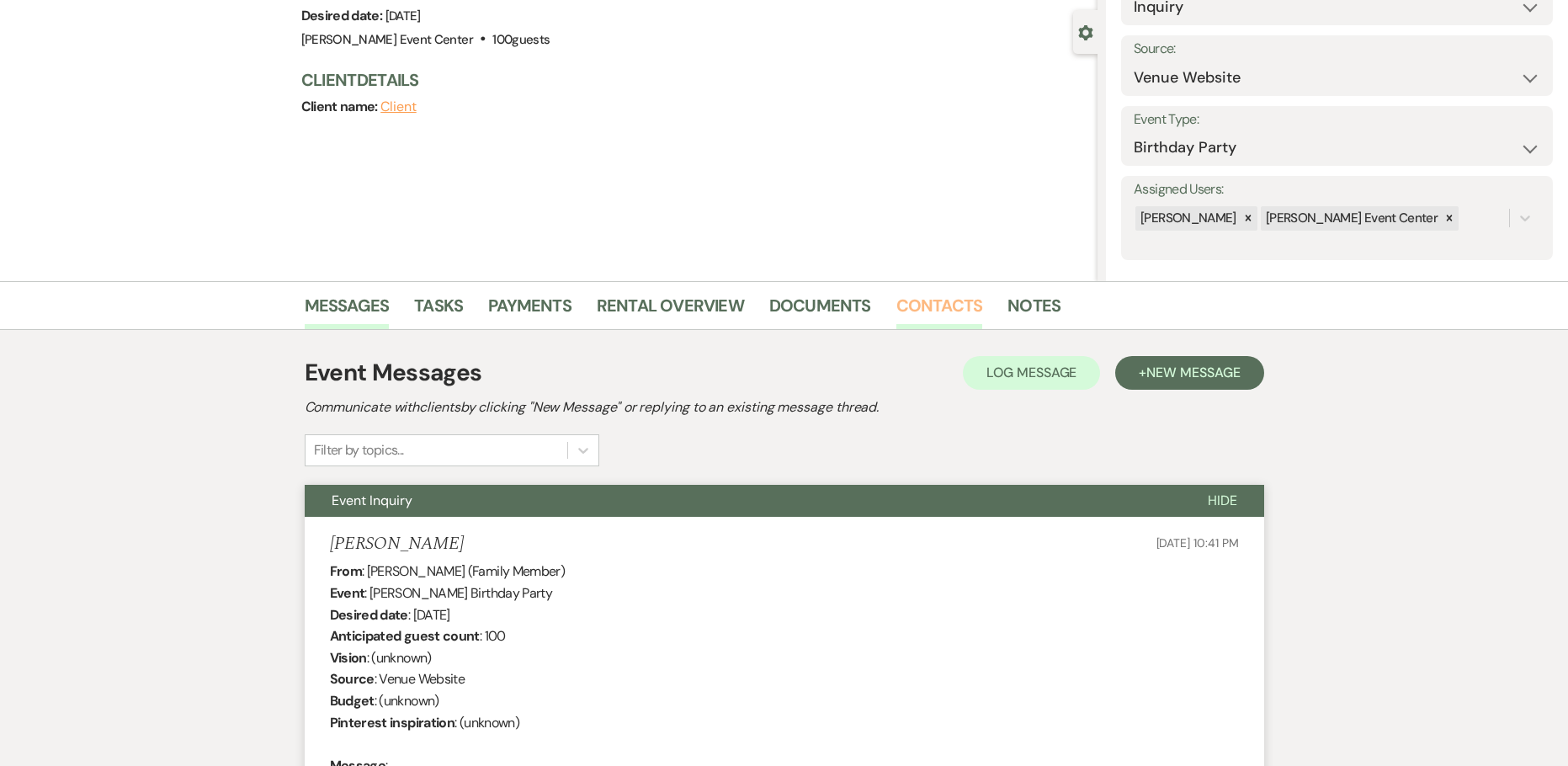
click at [954, 302] on link "Contacts" at bounding box center [939, 311] width 87 height 37
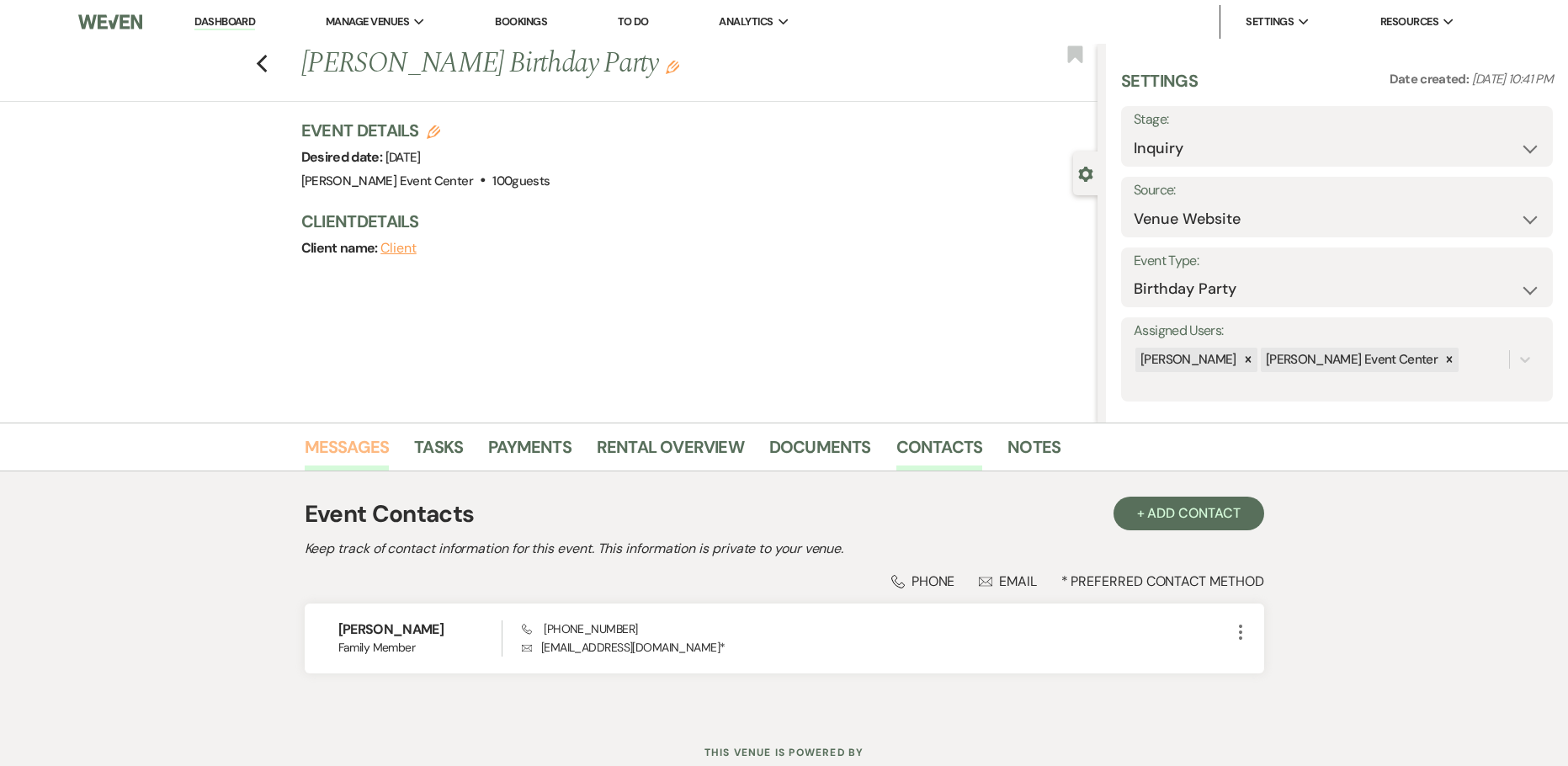
click at [321, 449] on link "Messages" at bounding box center [346, 452] width 85 height 37
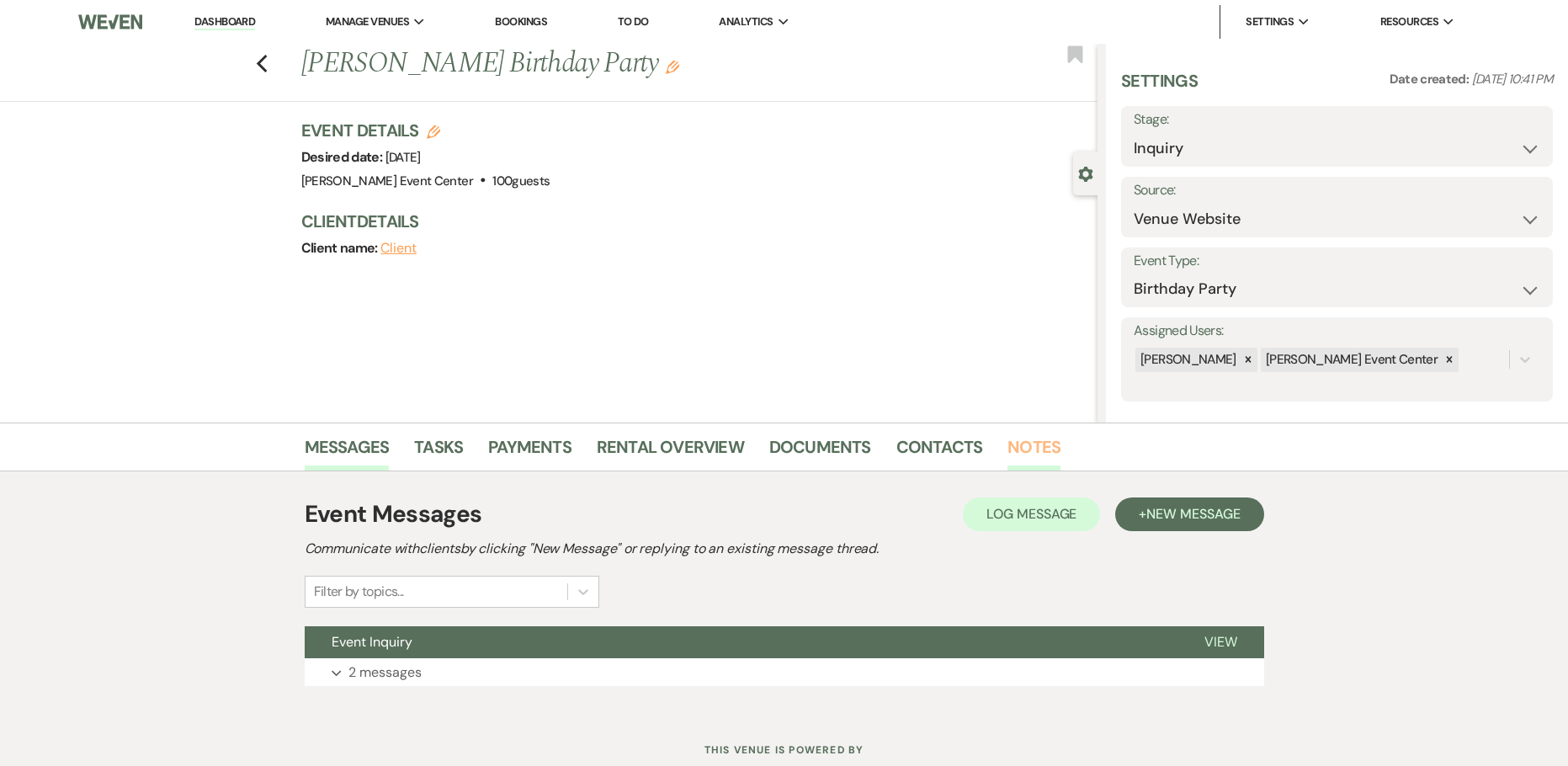
drag, startPoint x: 1024, startPoint y: 451, endPoint x: 1024, endPoint y: 442, distance: 9.0
click at [1024, 450] on link "Notes" at bounding box center [1033, 452] width 53 height 37
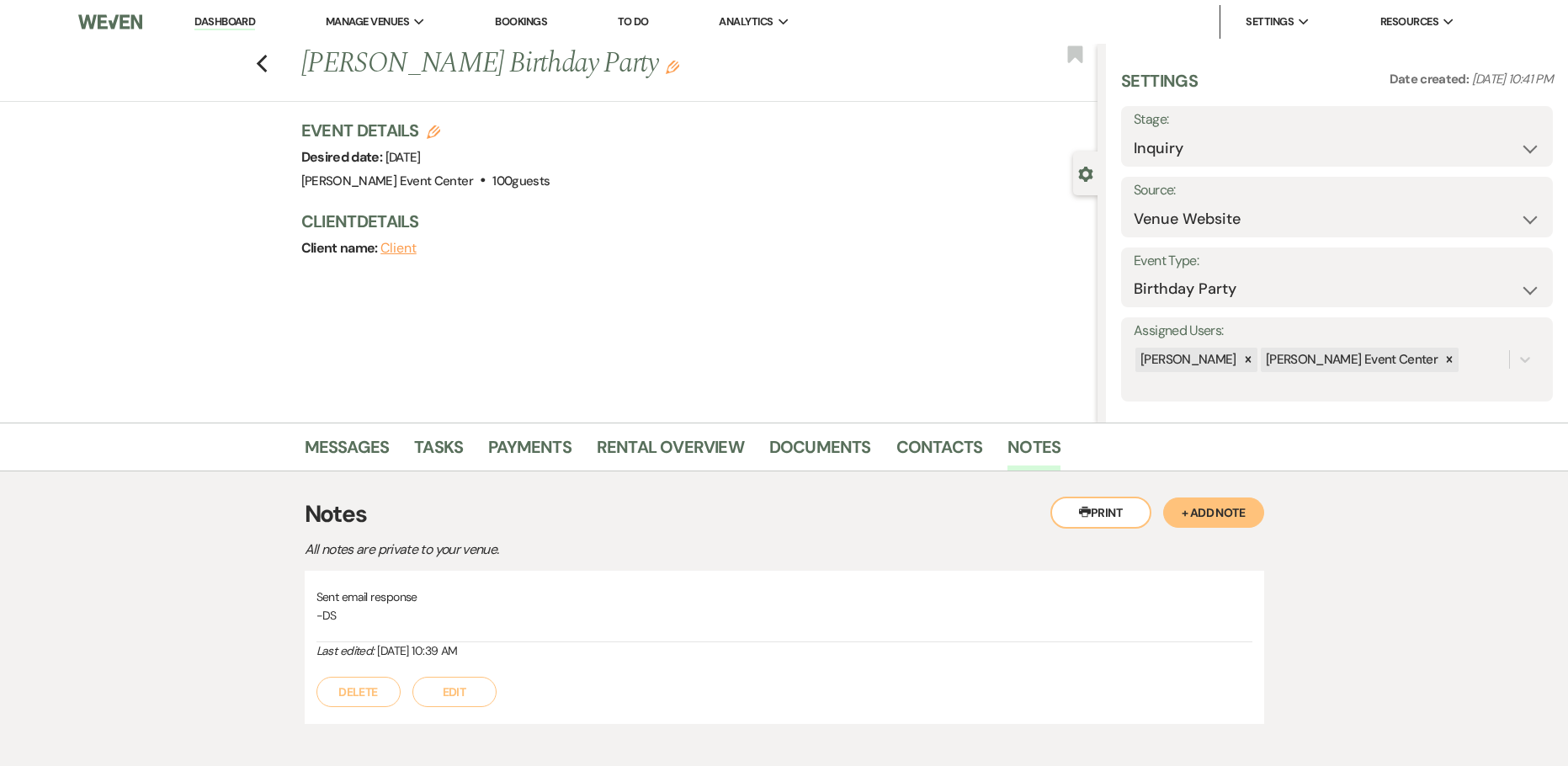
click at [1198, 513] on button "+ Add Note" at bounding box center [1213, 512] width 101 height 31
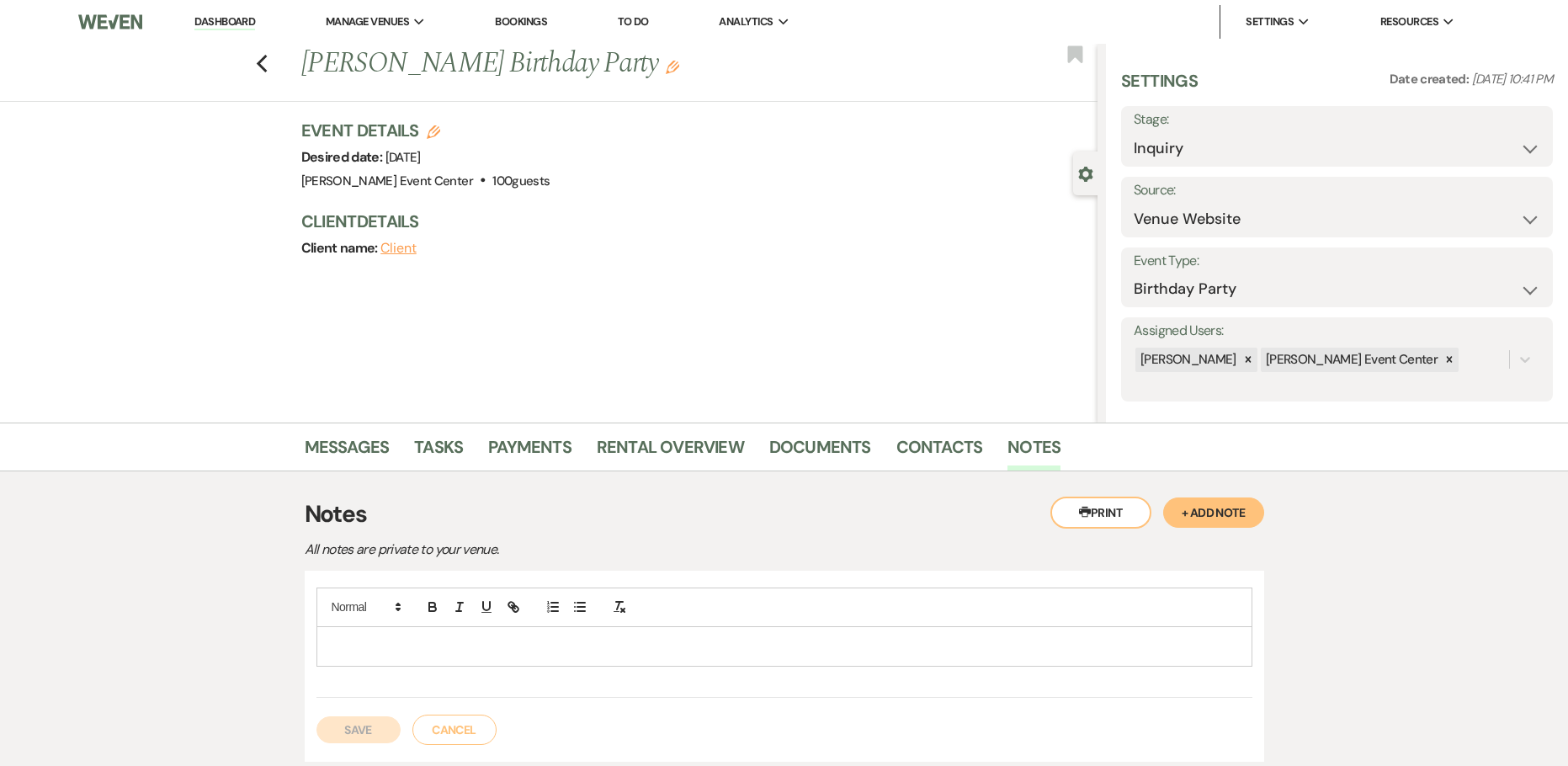
click at [538, 635] on div at bounding box center [784, 647] width 934 height 39
click at [778, 640] on p "Called and informed [PERSON_NAME] of the January promotion month for $1,000 off" at bounding box center [784, 646] width 909 height 19
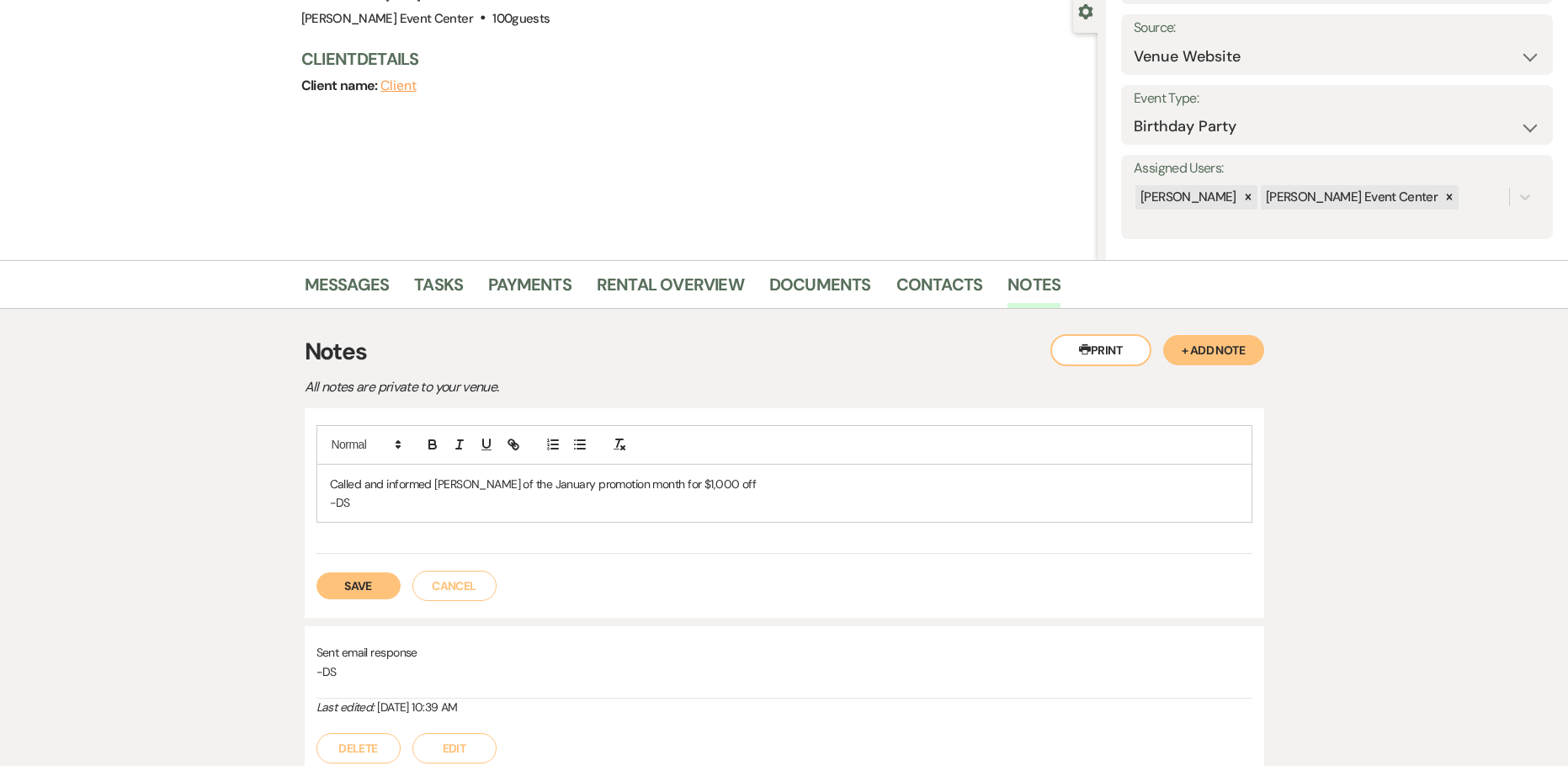
scroll to position [252, 0]
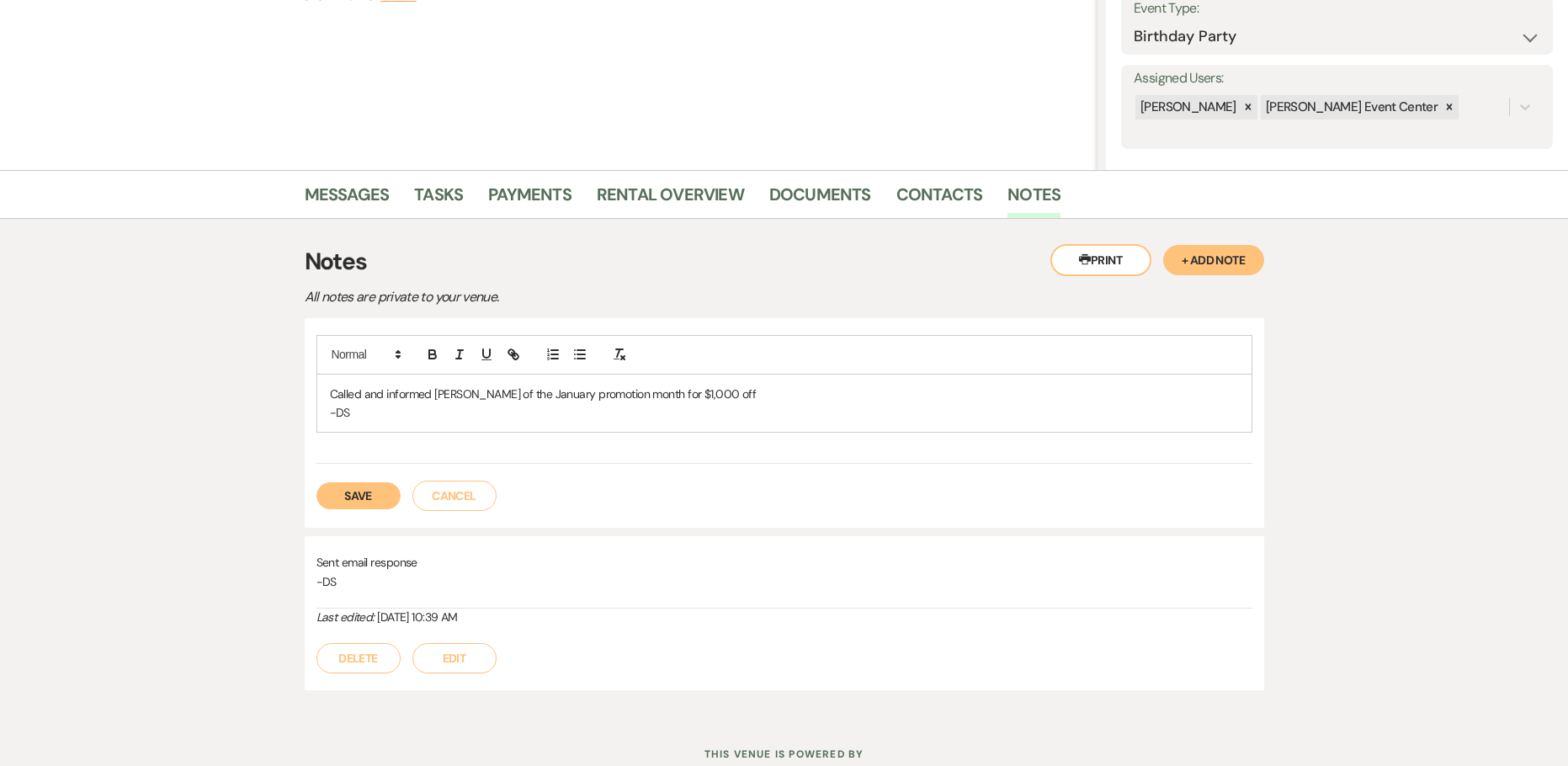
click at [353, 490] on button "Save" at bounding box center [358, 495] width 84 height 27
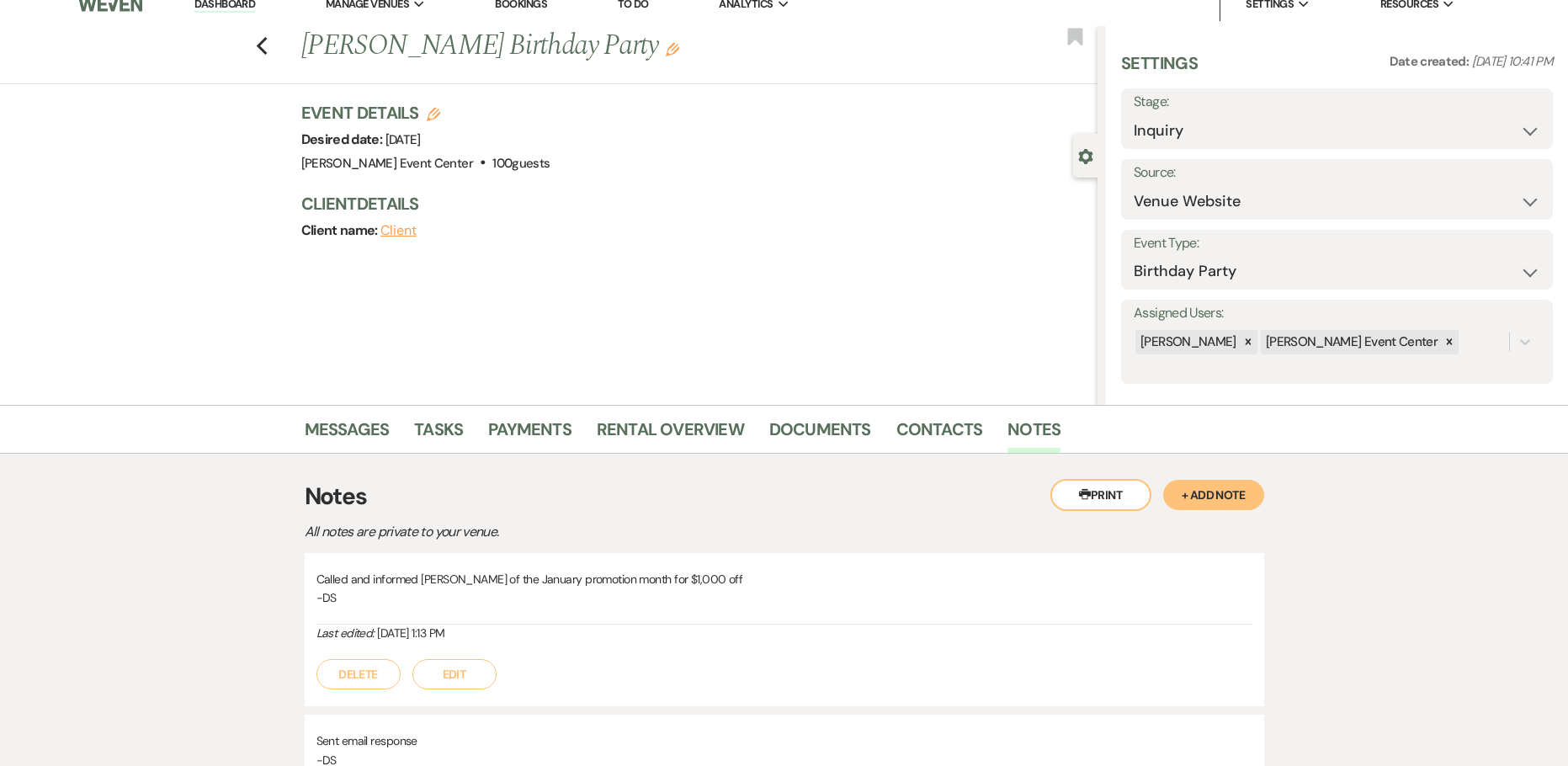
scroll to position [0, 0]
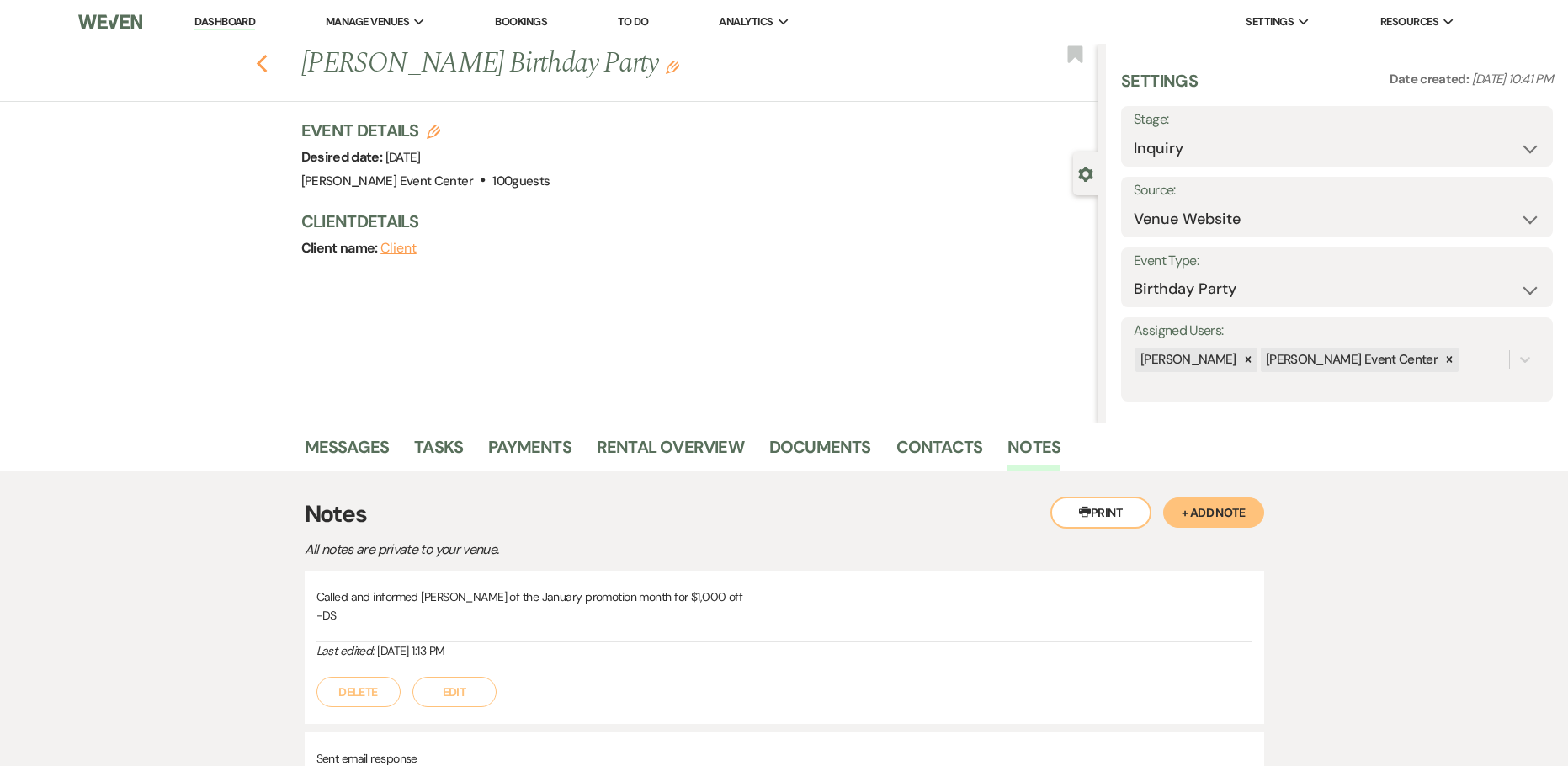
click at [267, 60] on use "button" at bounding box center [261, 64] width 11 height 19
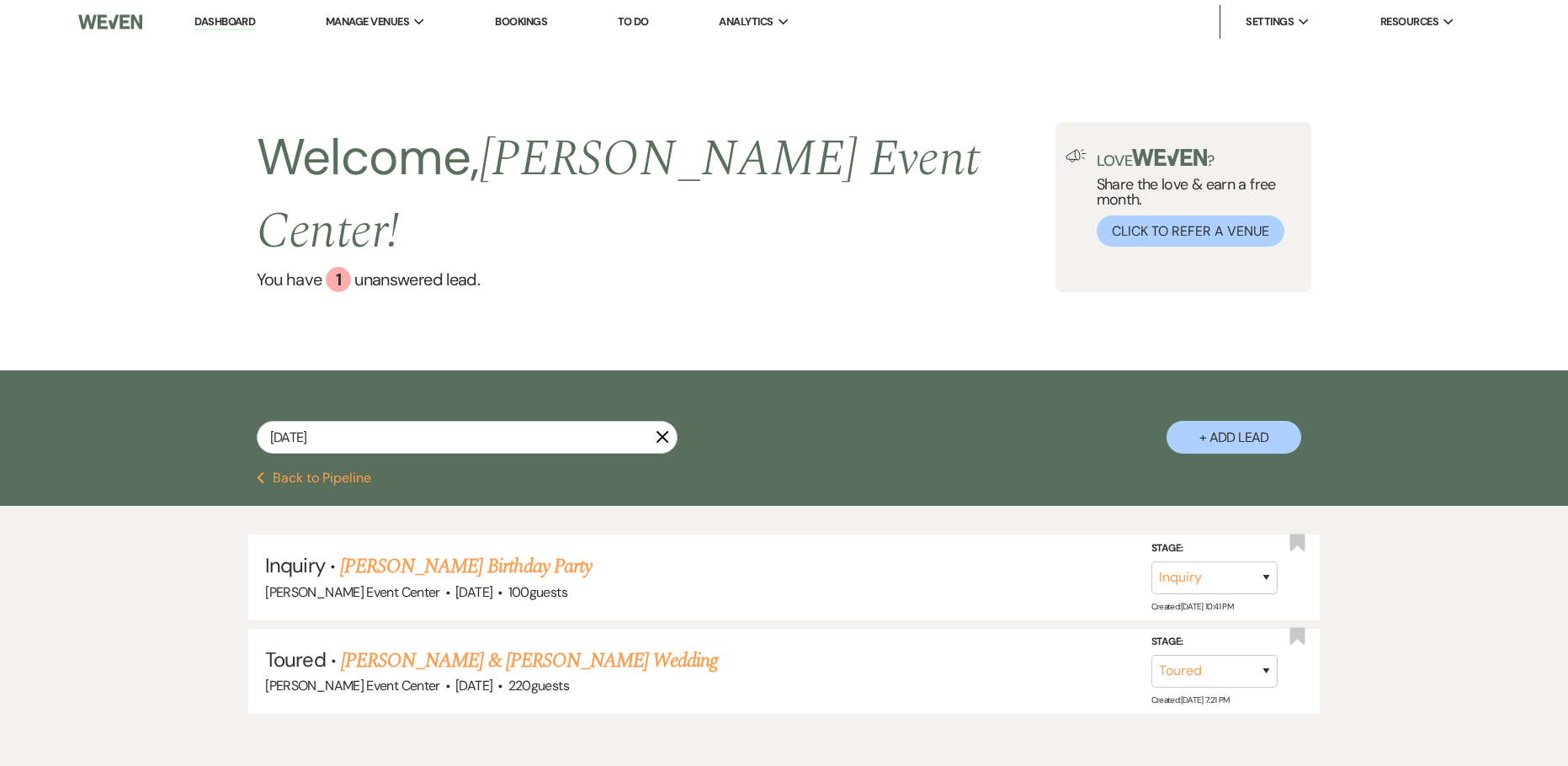
drag, startPoint x: 377, startPoint y: 374, endPoint x: 10, endPoint y: 395, distance: 367.6
click at [10, 395] on div "[DATE] X + Add Lead" at bounding box center [784, 421] width 1568 height 101
drag, startPoint x: 362, startPoint y: 403, endPoint x: 9, endPoint y: 391, distance: 353.2
click at [9, 391] on div "[DATE] X + Add Lead" at bounding box center [784, 421] width 1568 height 101
click at [351, 267] on link "You have 1 unanswered lead ." at bounding box center [656, 279] width 798 height 25
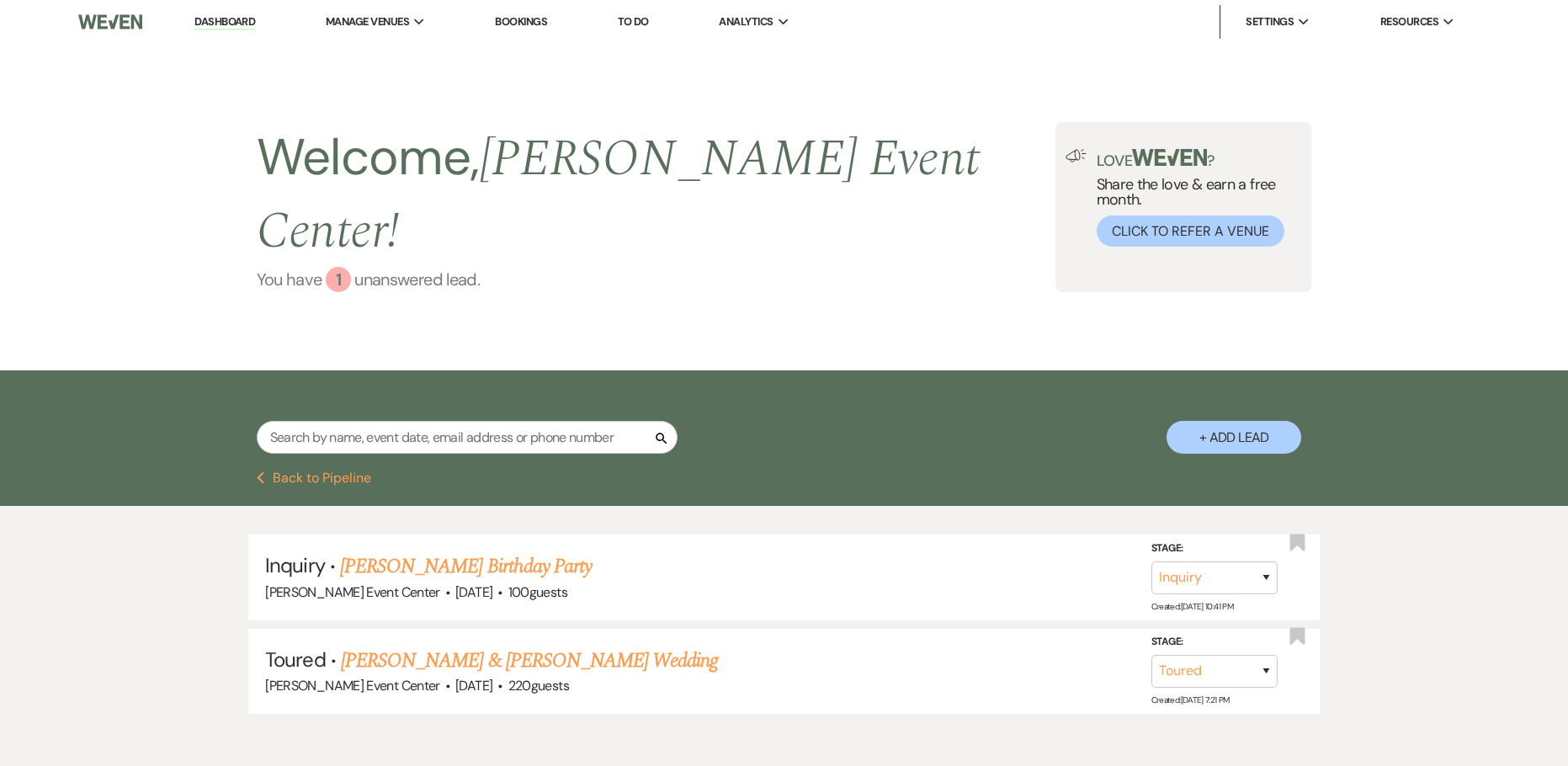
click at [333, 267] on div "1" at bounding box center [338, 279] width 25 height 25
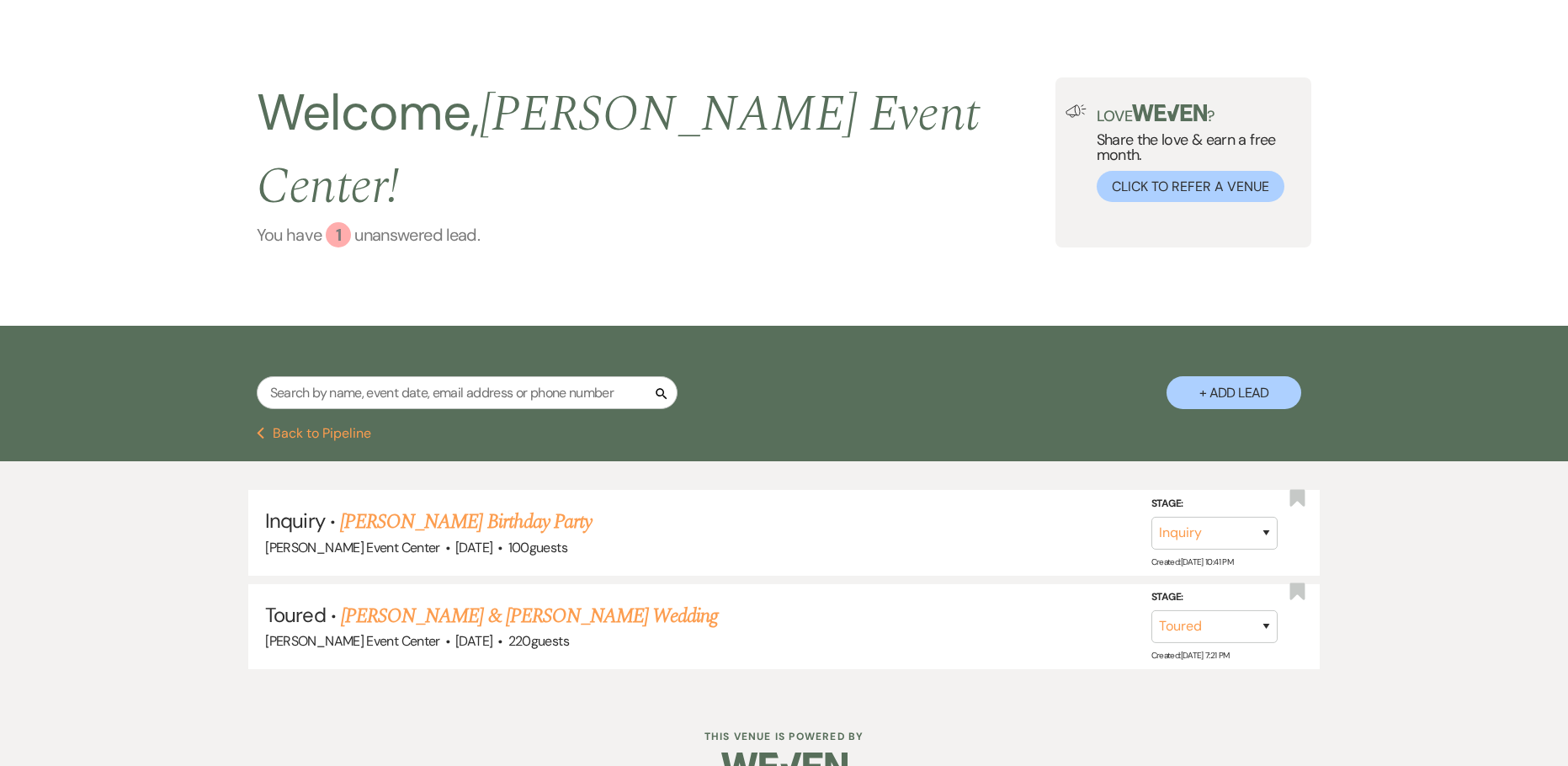
click at [342, 222] on div "1" at bounding box center [338, 235] width 25 height 25
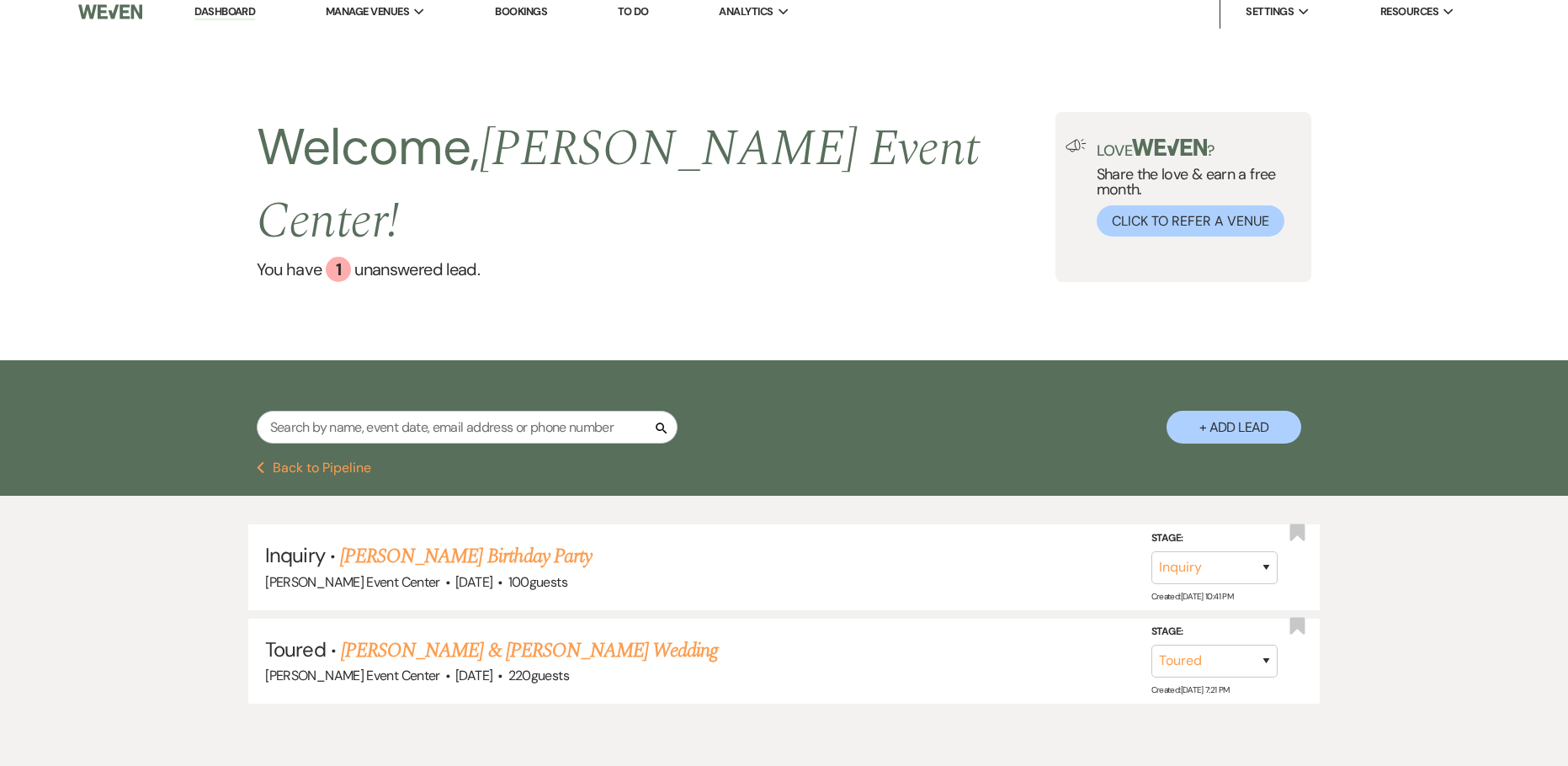
scroll to position [0, 0]
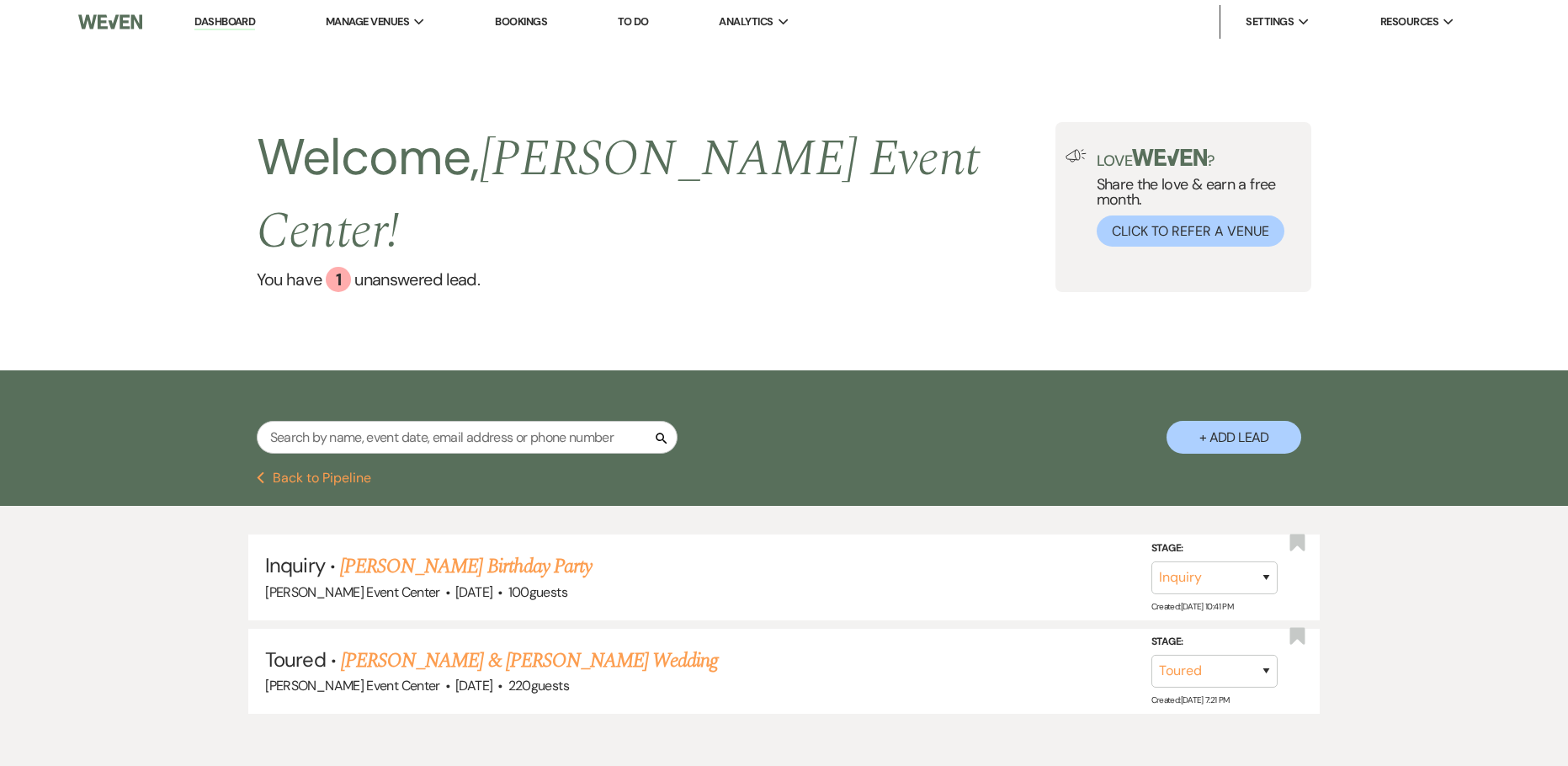
click at [246, 17] on link "Dashboard" at bounding box center [224, 21] width 60 height 16
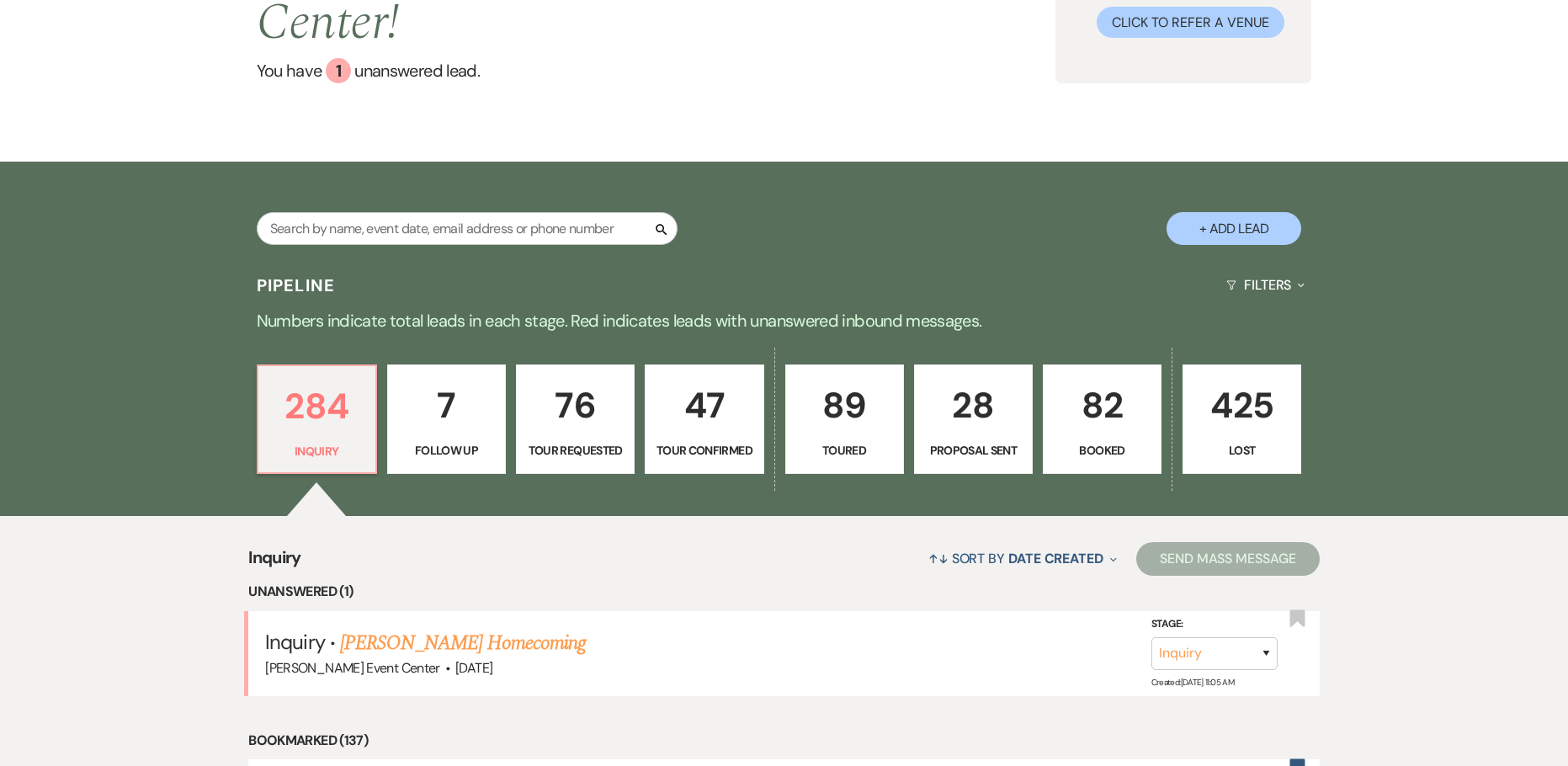
scroll to position [421, 0]
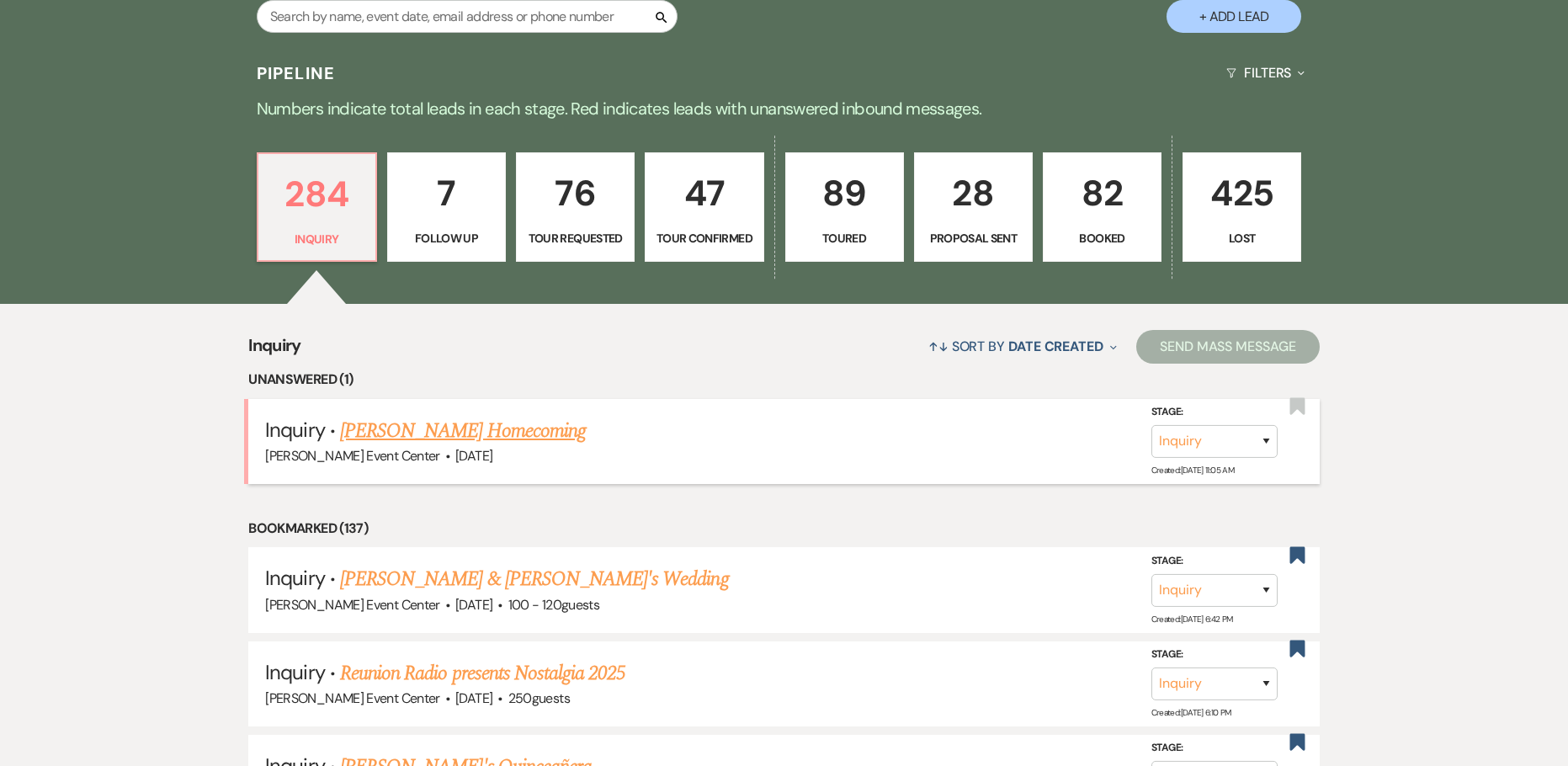
click at [452, 416] on link "[PERSON_NAME] Homecoming" at bounding box center [462, 431] width 246 height 31
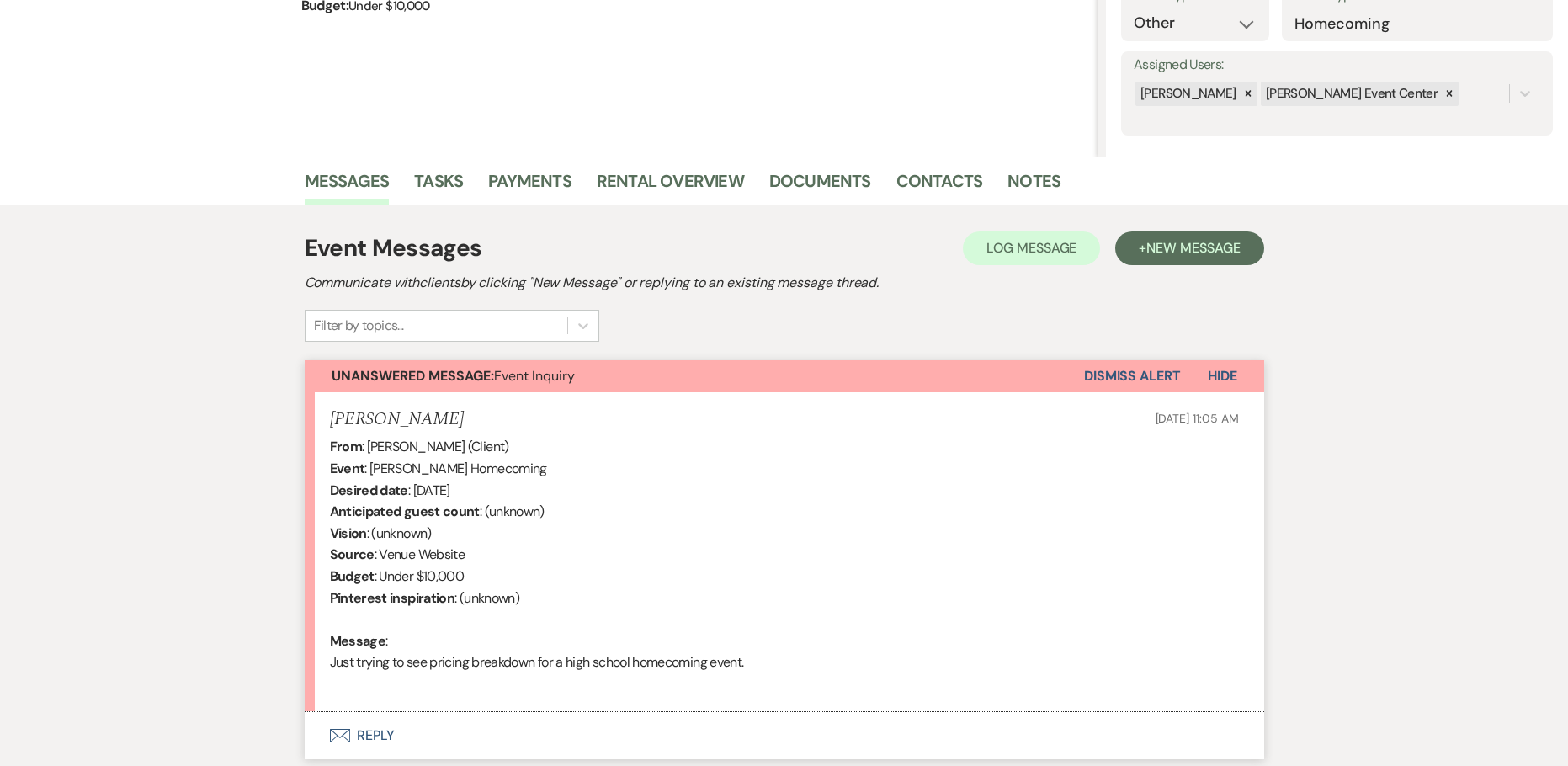
scroll to position [337, 0]
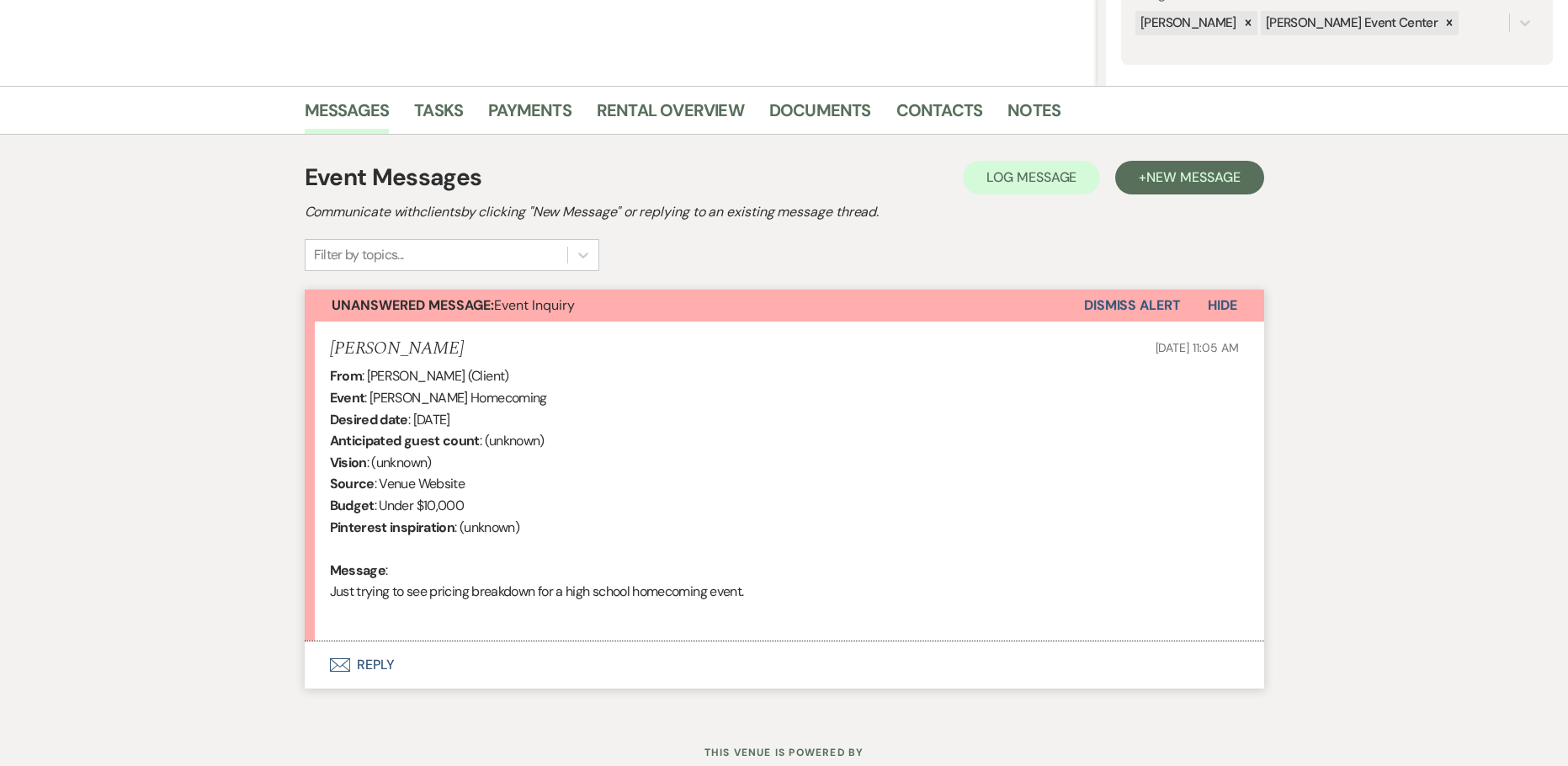
drag, startPoint x: 324, startPoint y: 592, endPoint x: 837, endPoint y: 597, distance: 513.0
click at [837, 597] on li "[PERSON_NAME] [DATE] 11:05 AM From : [PERSON_NAME] (Client) Event : [PERSON_NAM…" at bounding box center [784, 481] width 959 height 321
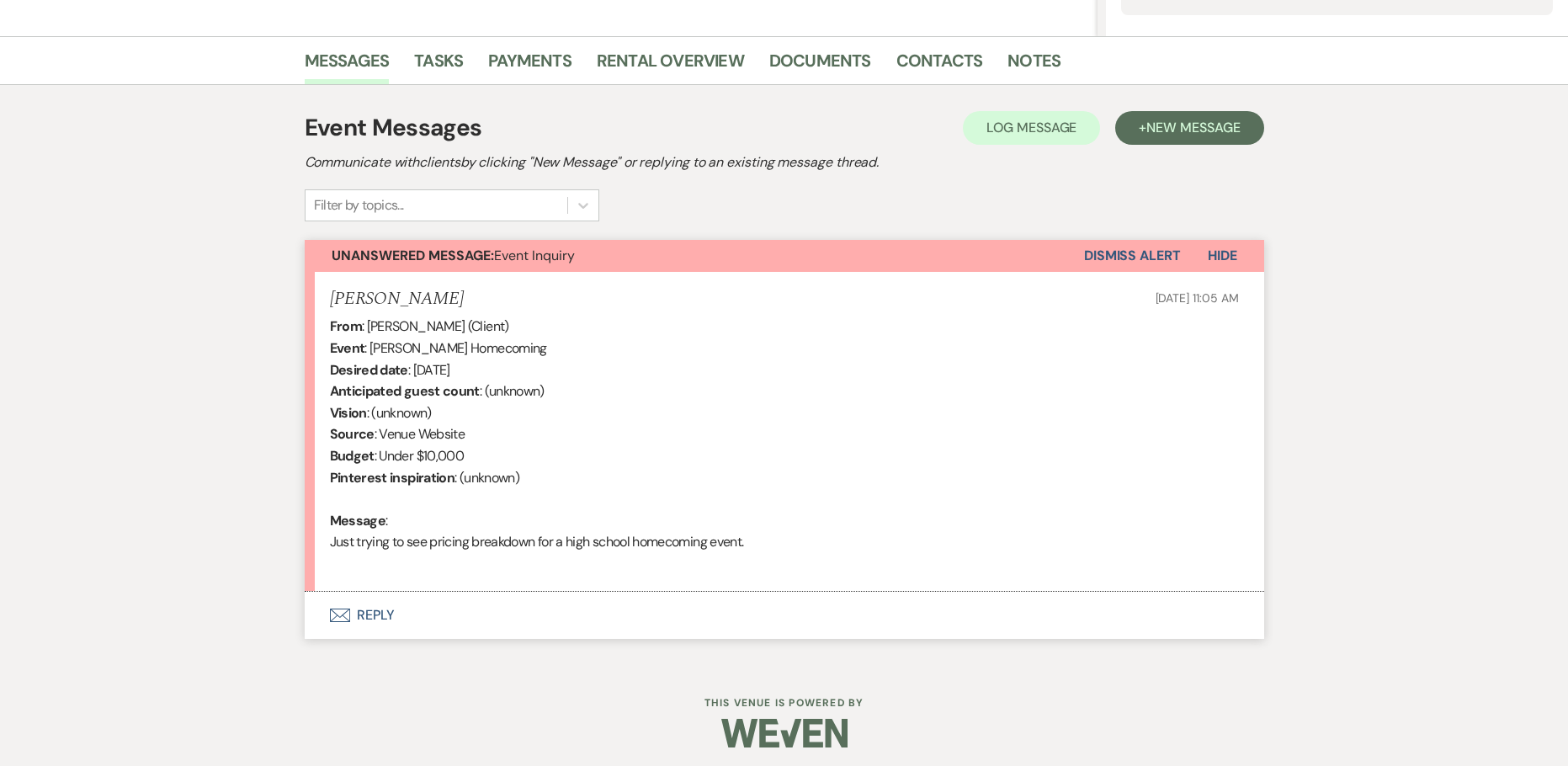
scroll to position [393, 0]
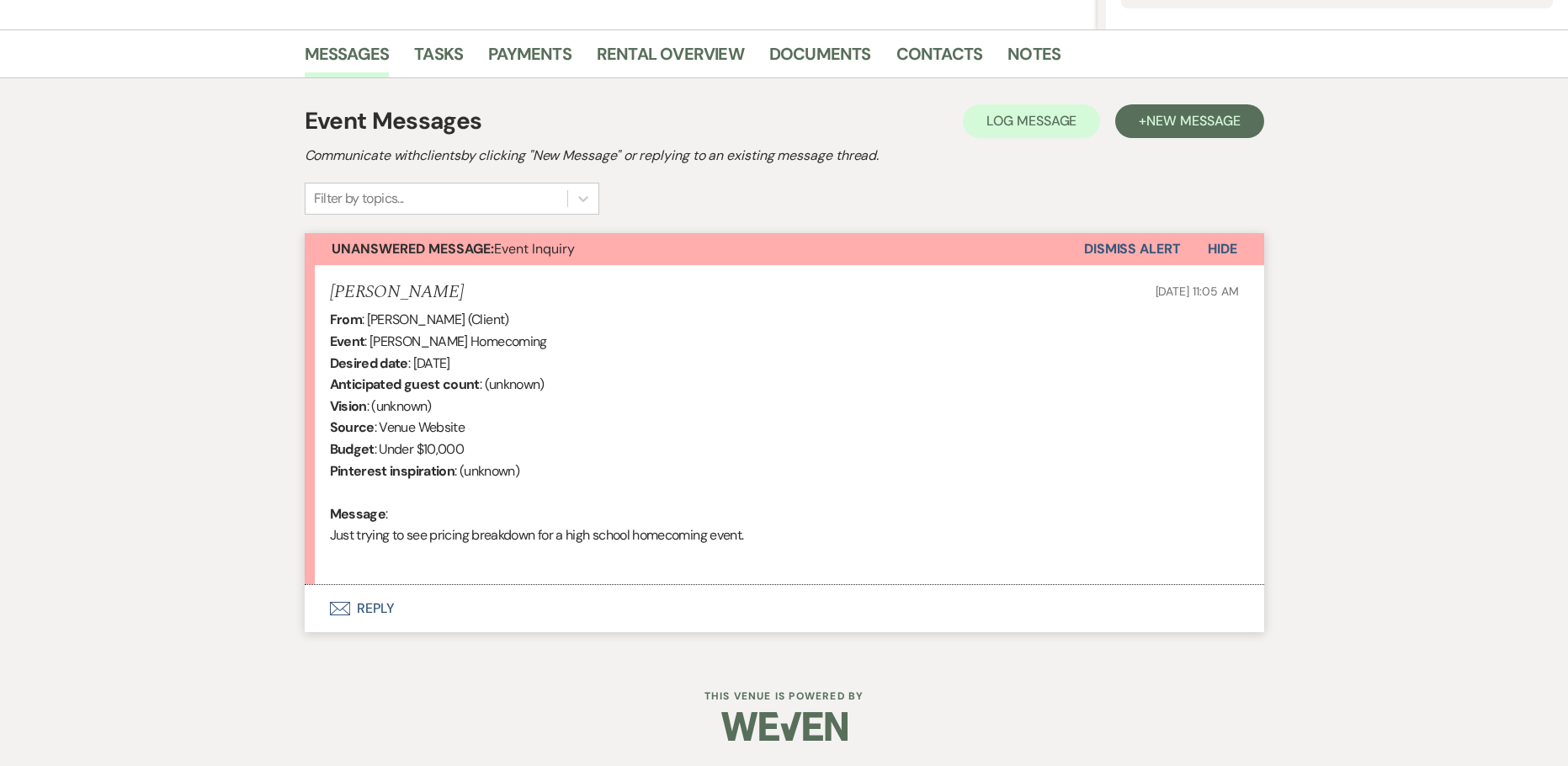
click at [390, 603] on button "Envelope Reply" at bounding box center [784, 608] width 959 height 47
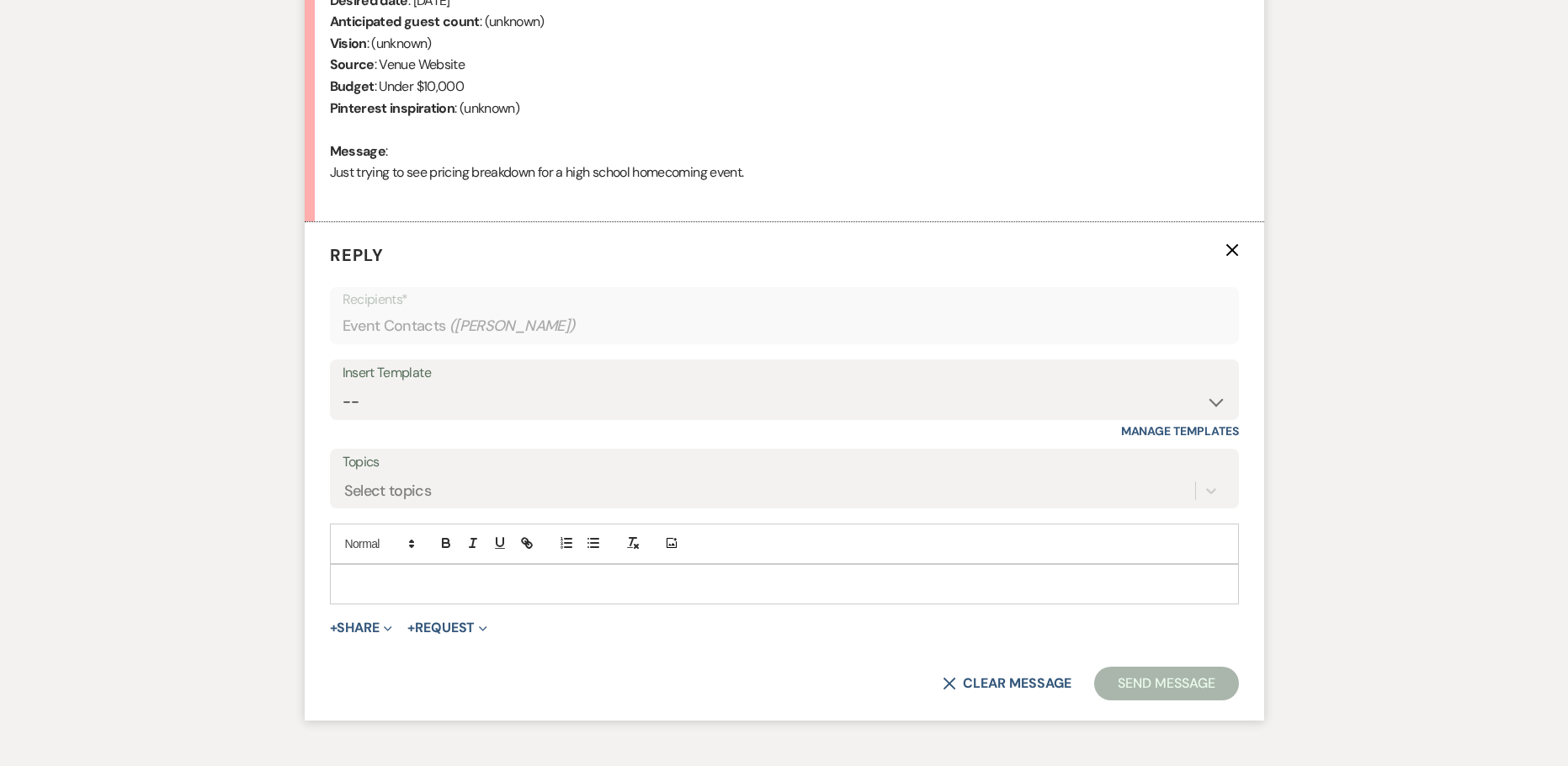
scroll to position [776, 0]
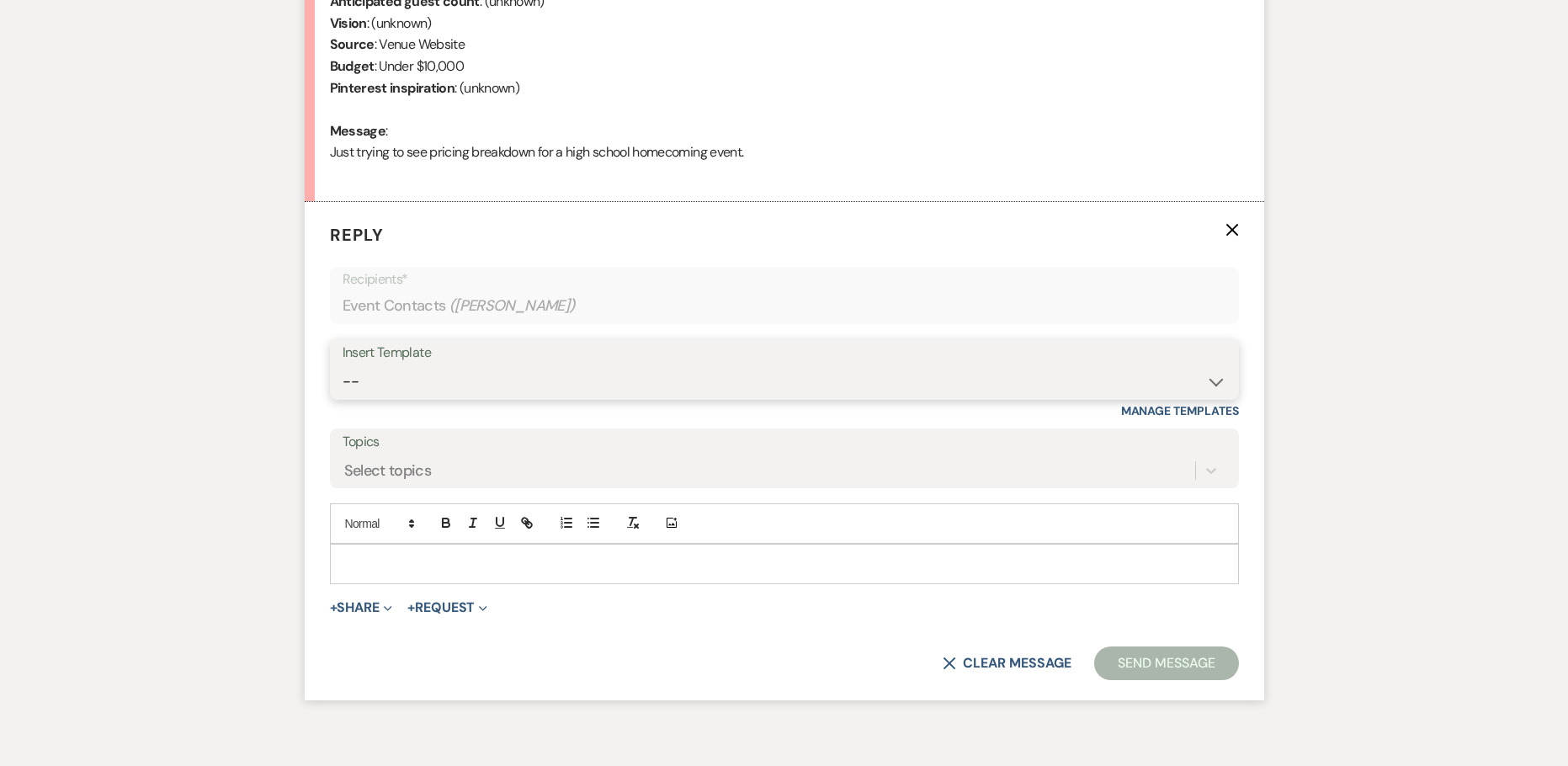
click at [457, 374] on select "-- Weven Planning Portal Introduction (Booked Events) Initial Inquiry Response …" at bounding box center [784, 381] width 883 height 33
click at [342, 365] on select "-- Weven Planning Portal Introduction (Booked Events) Initial Inquiry Response …" at bounding box center [784, 381] width 883 height 33
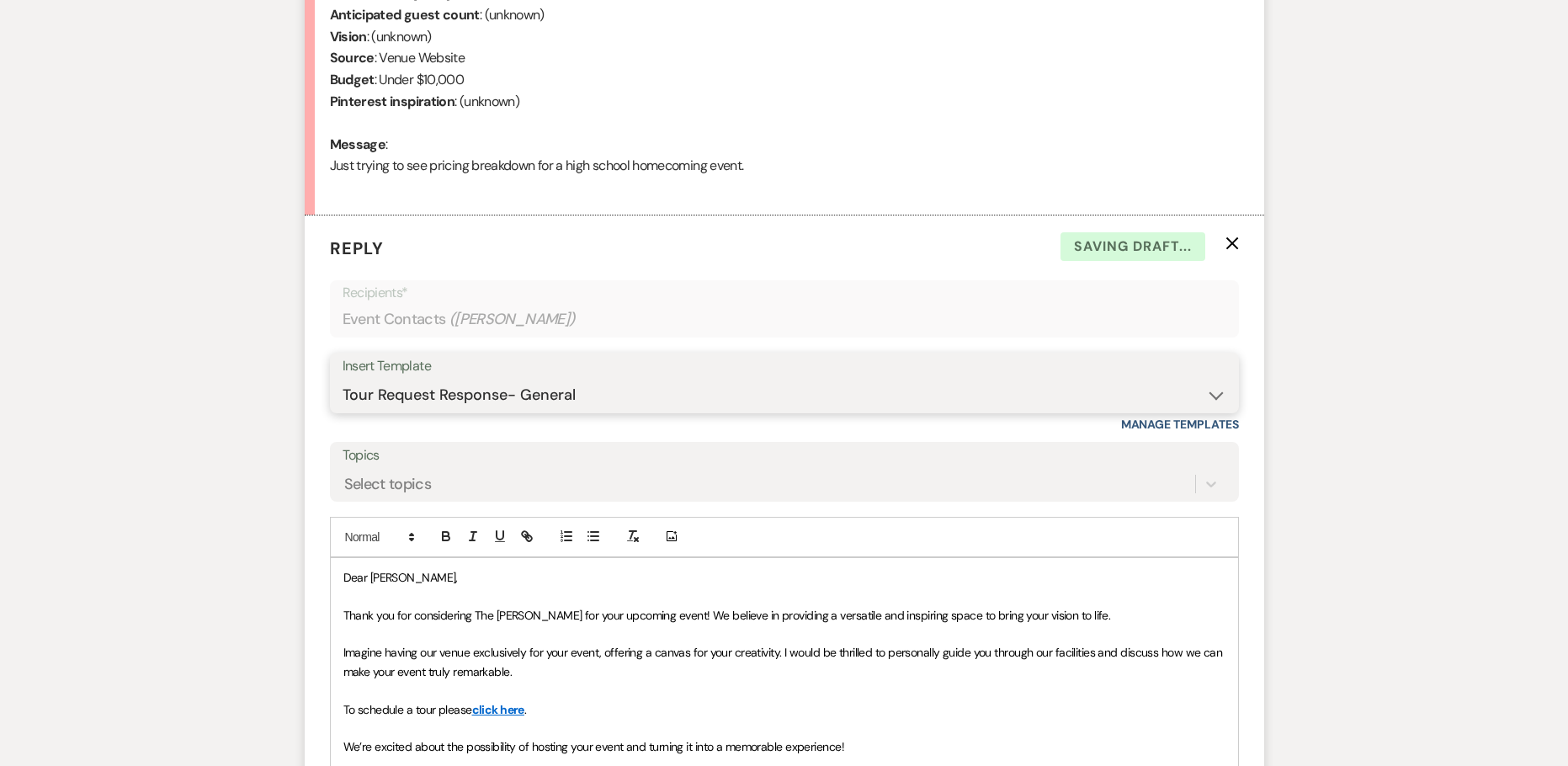
scroll to position [1226, 0]
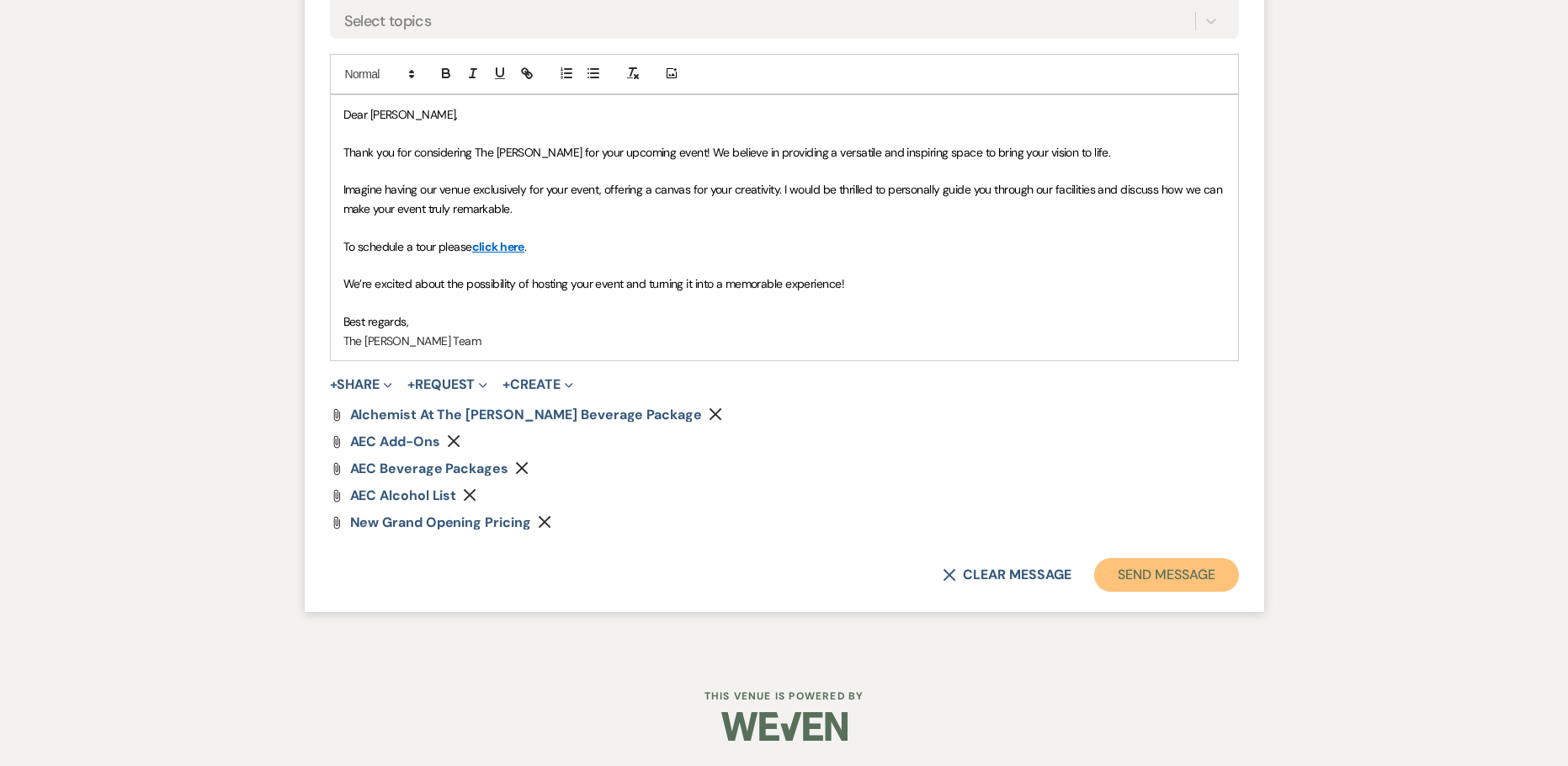
click at [1145, 577] on button "Send Message" at bounding box center [1165, 575] width 144 height 34
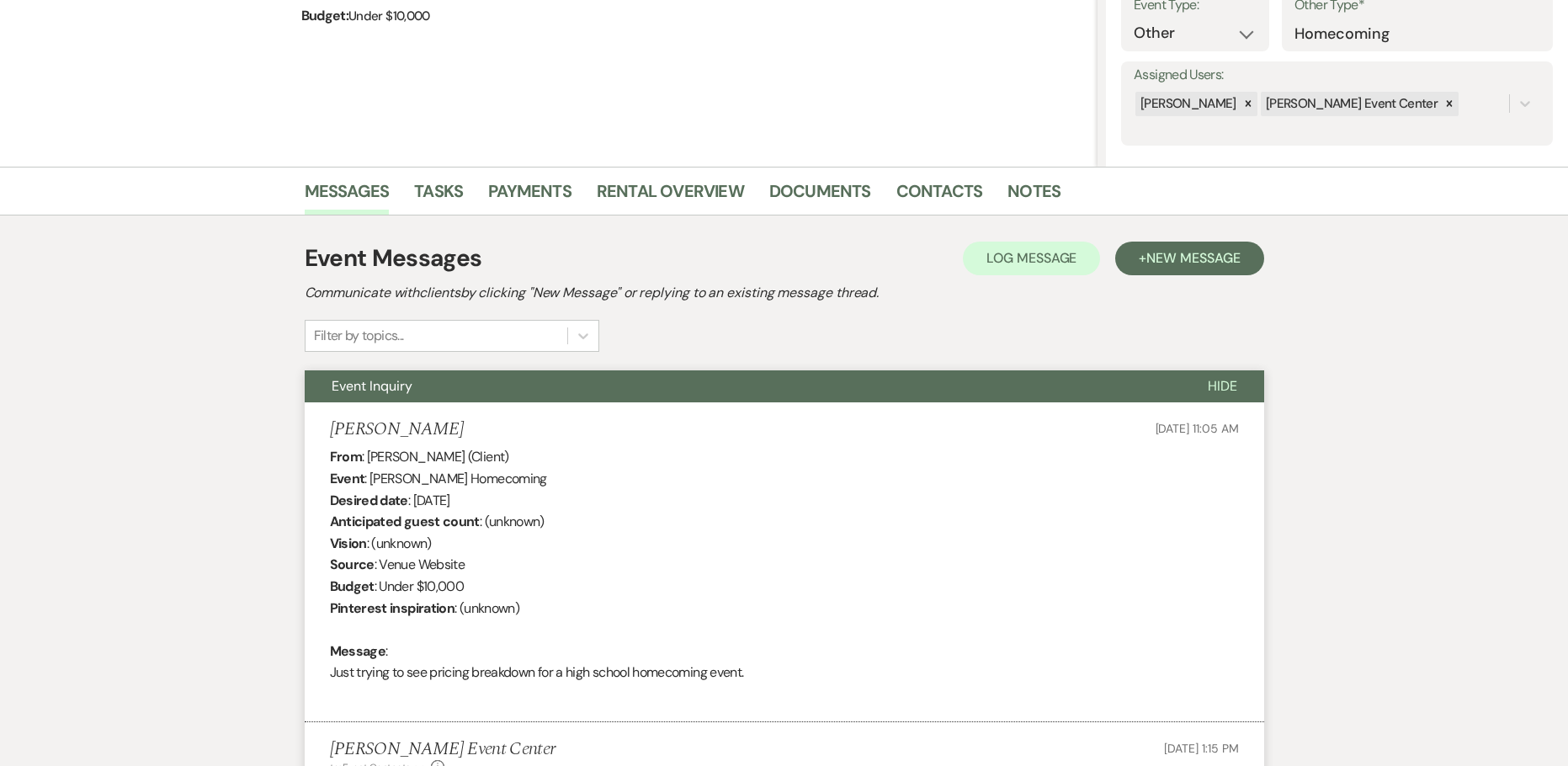
scroll to position [247, 0]
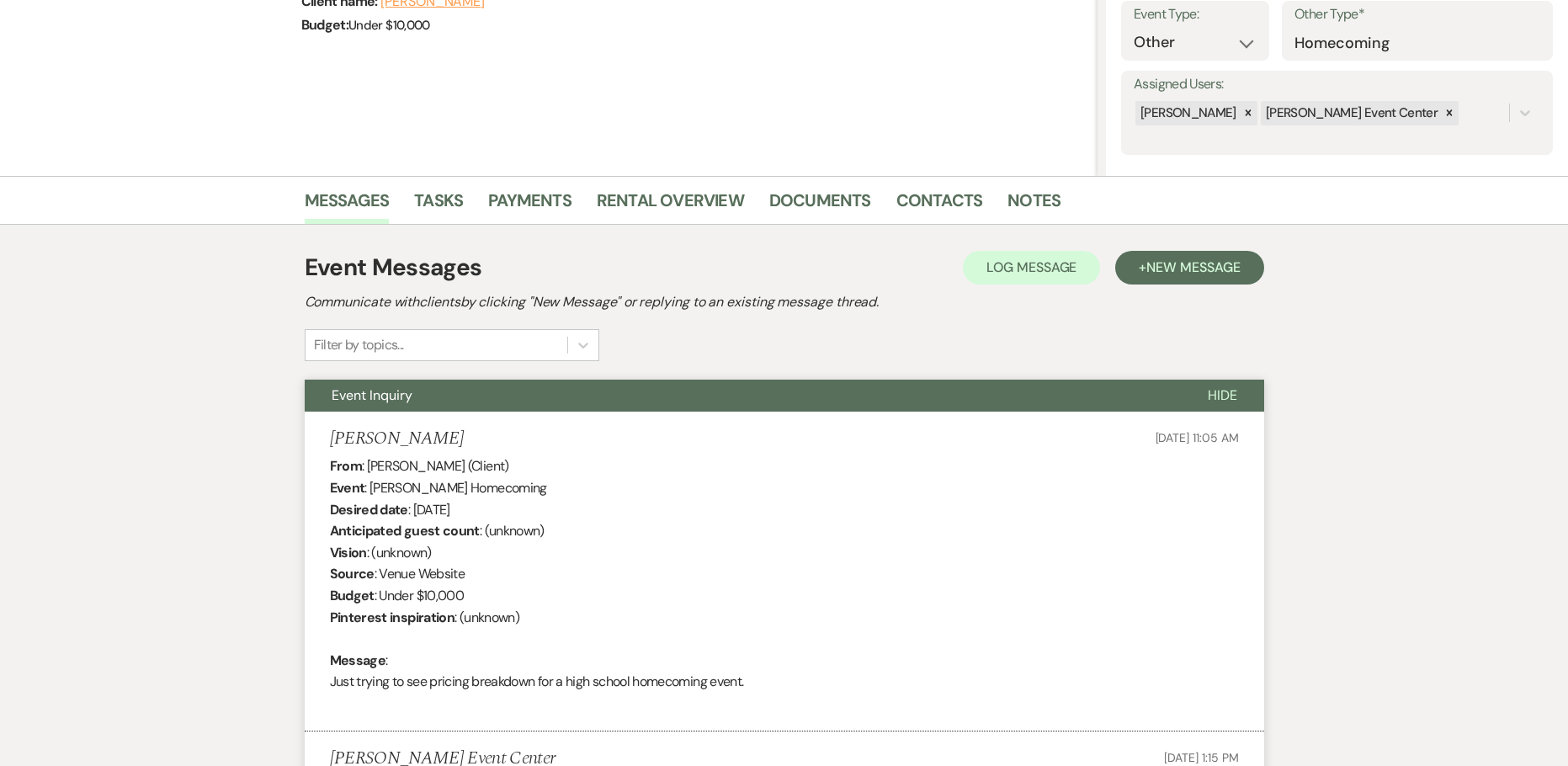
click at [778, 670] on div "From : [PERSON_NAME] (Client) Event : [PERSON_NAME] Homecoming Desired date : […" at bounding box center [784, 585] width 909 height 259
click at [1011, 205] on link "Notes" at bounding box center [1033, 206] width 53 height 37
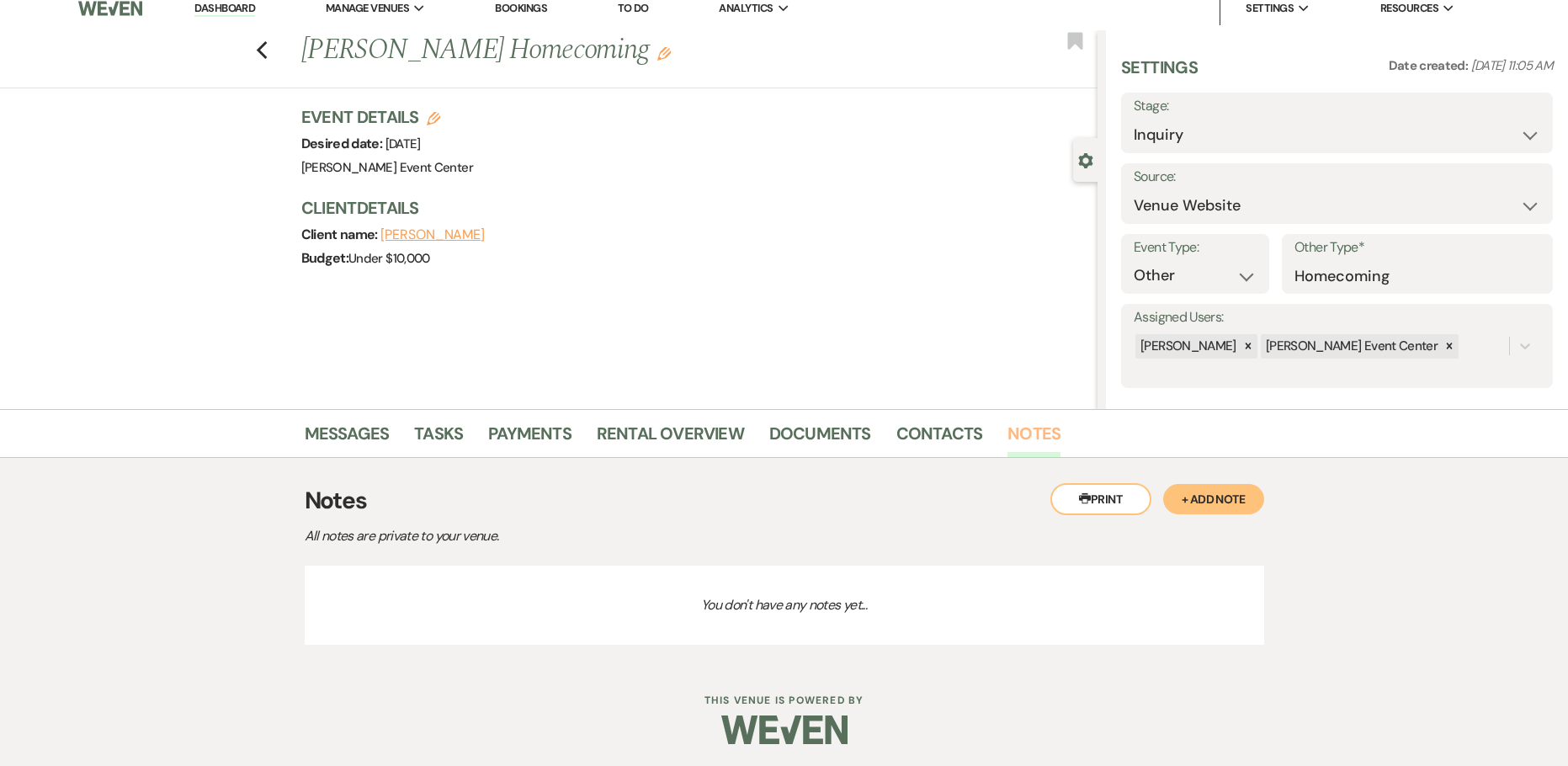
scroll to position [17, 0]
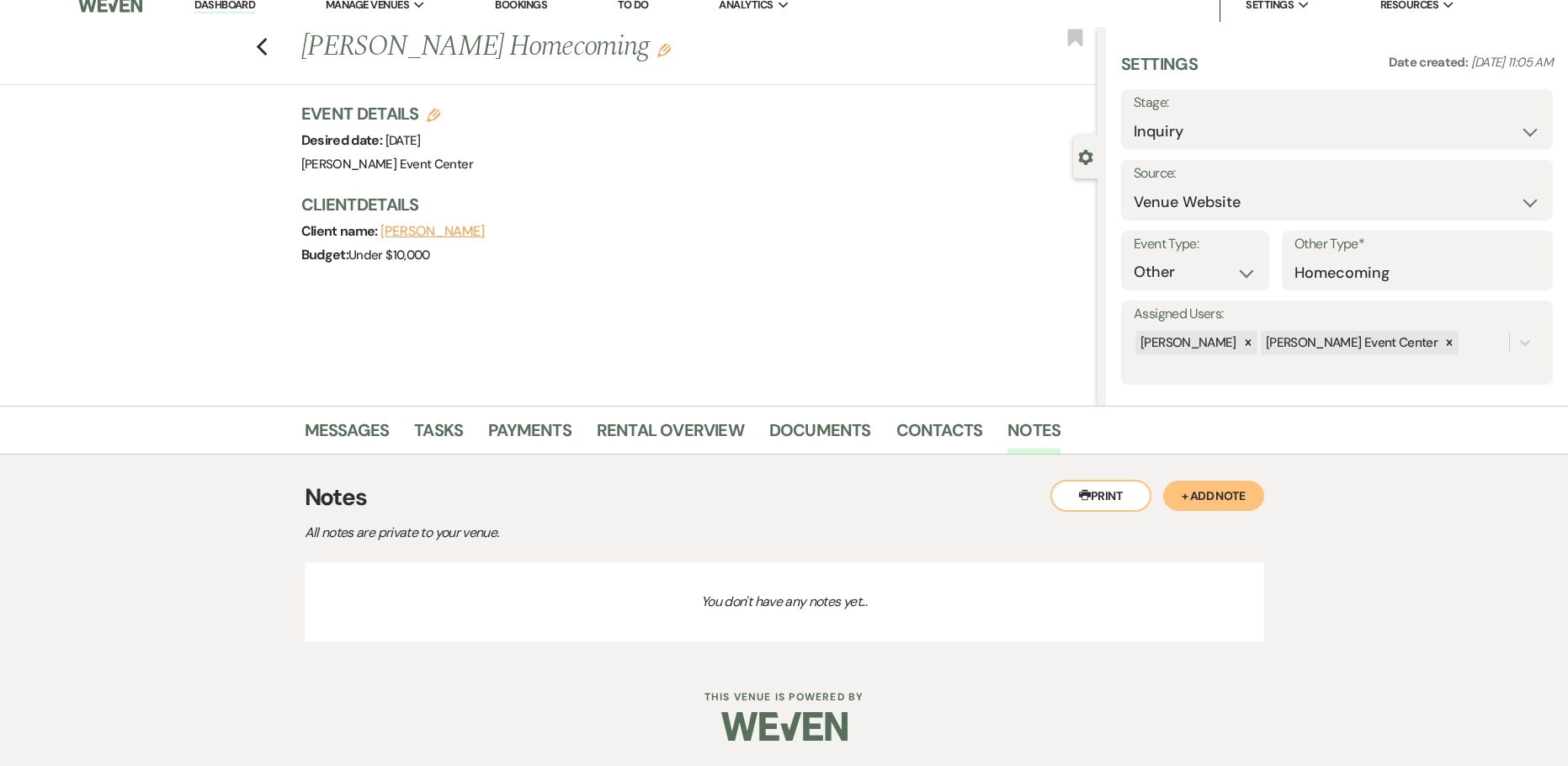
click at [1253, 484] on button "+ Add Note" at bounding box center [1213, 495] width 101 height 31
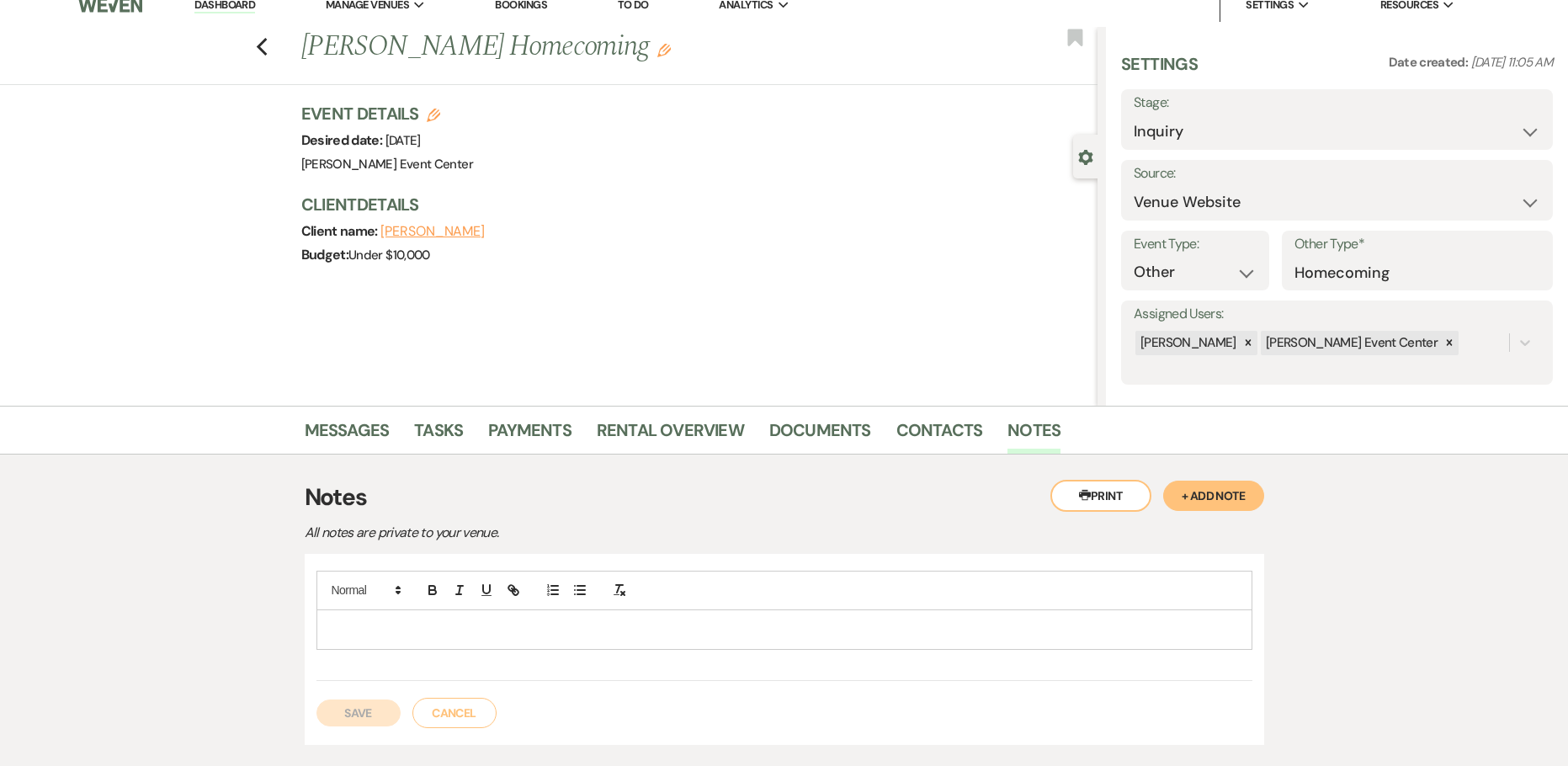
click at [365, 616] on div at bounding box center [784, 630] width 934 height 39
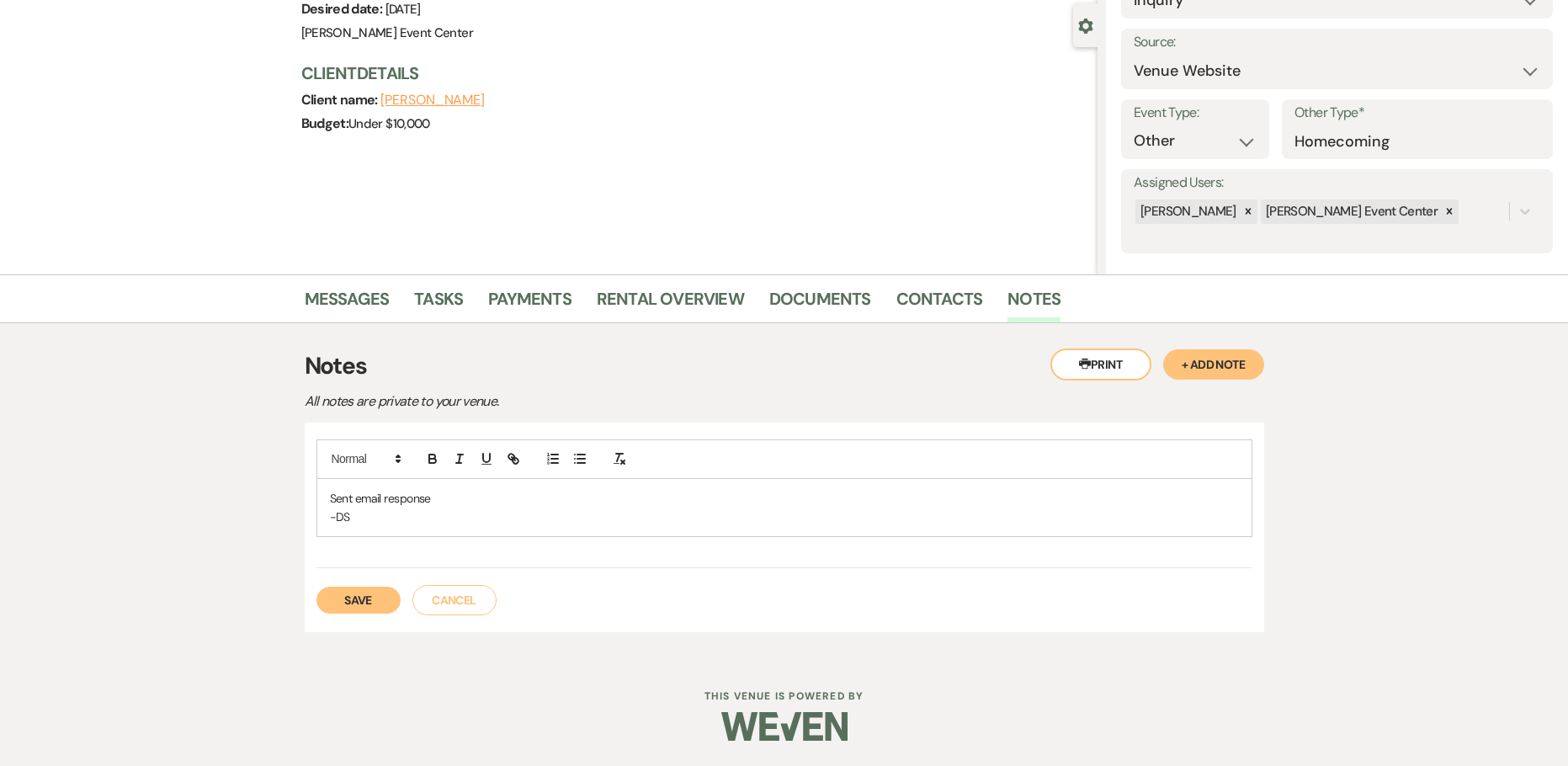
click at [347, 589] on button "Save" at bounding box center [358, 599] width 84 height 27
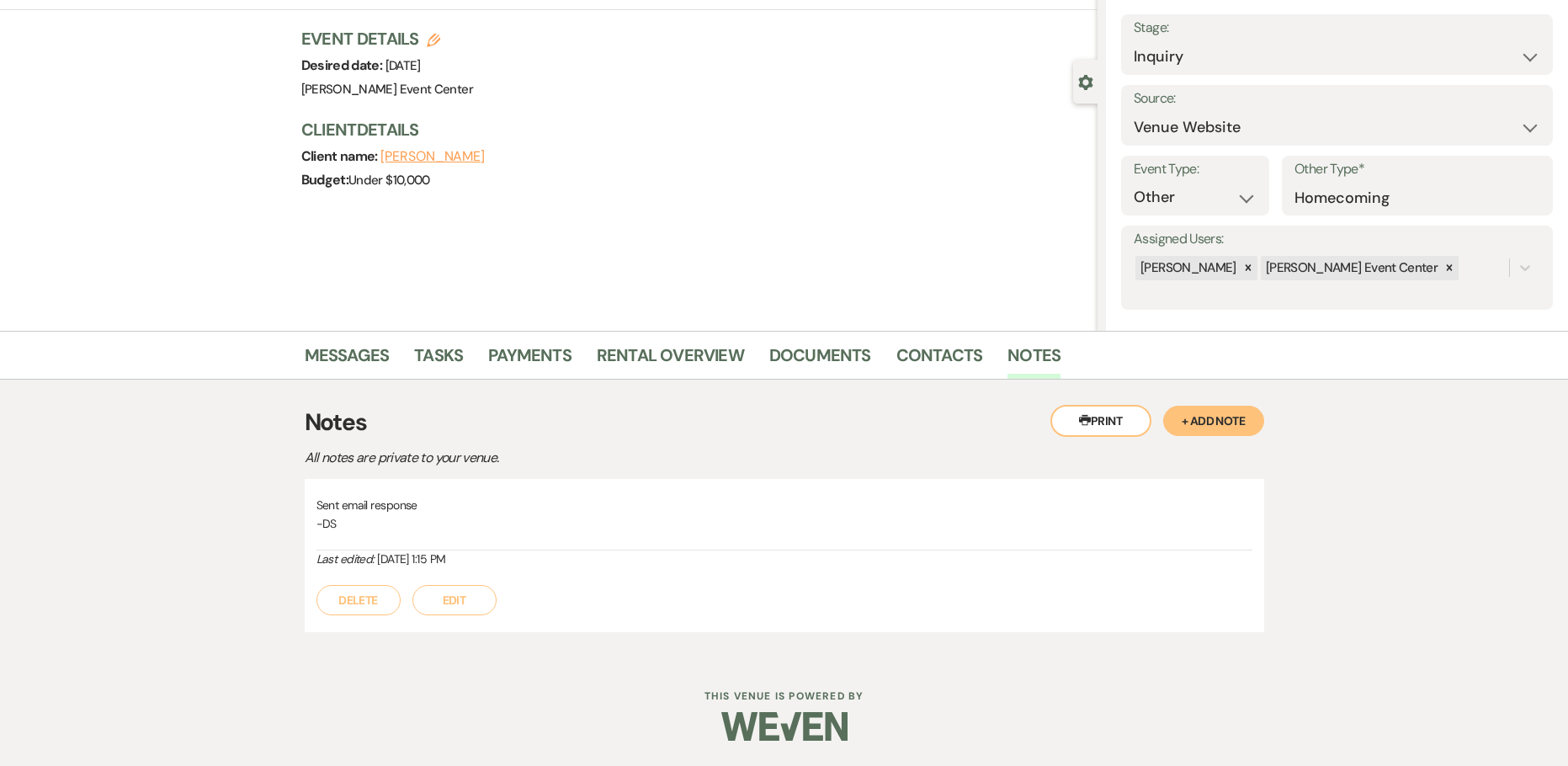
scroll to position [0, 0]
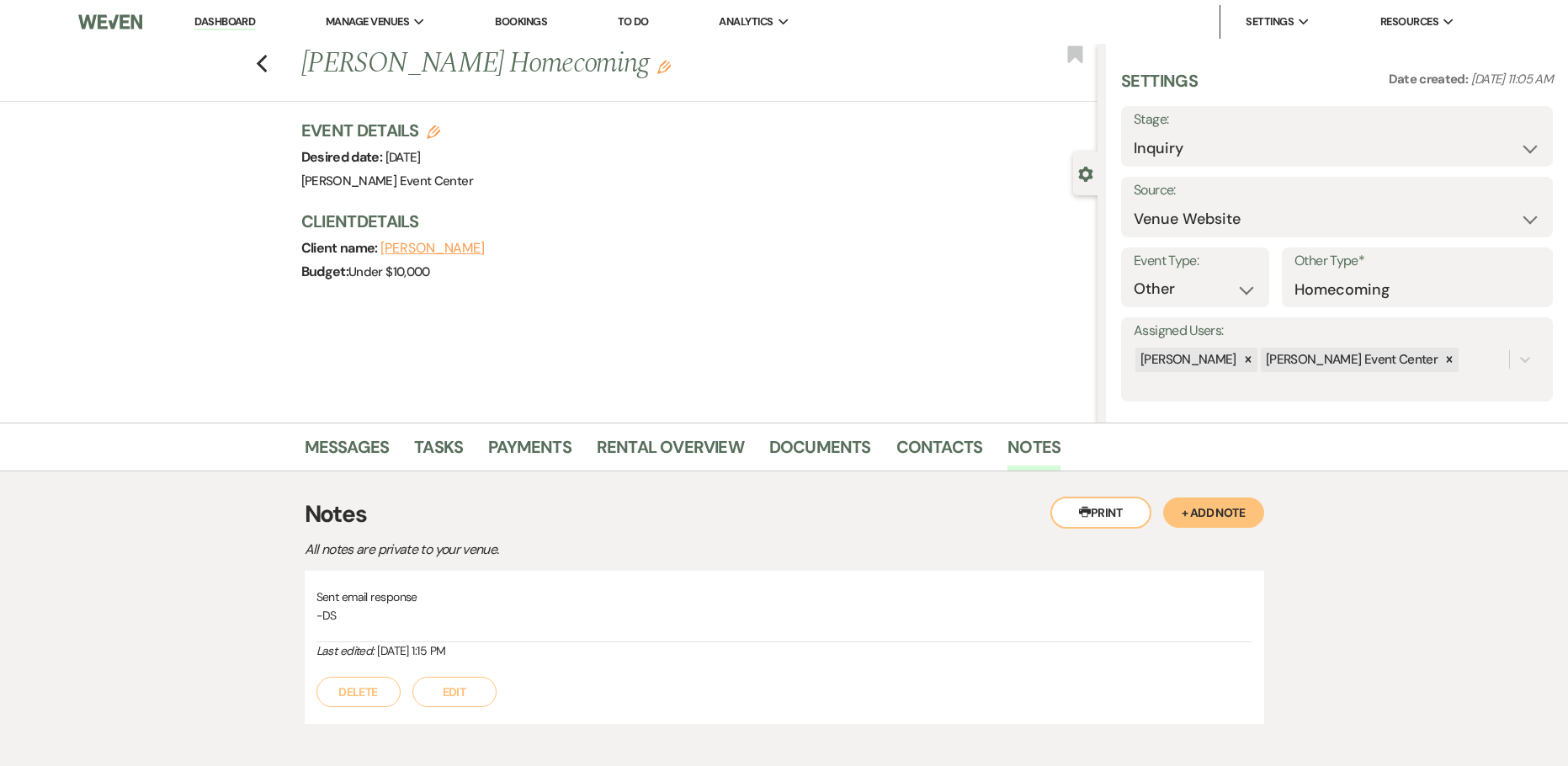
click at [259, 66] on div "Previous [PERSON_NAME] Homecoming Edit Bookmark" at bounding box center [544, 73] width 1106 height 58
click at [265, 66] on use "button" at bounding box center [261, 64] width 11 height 19
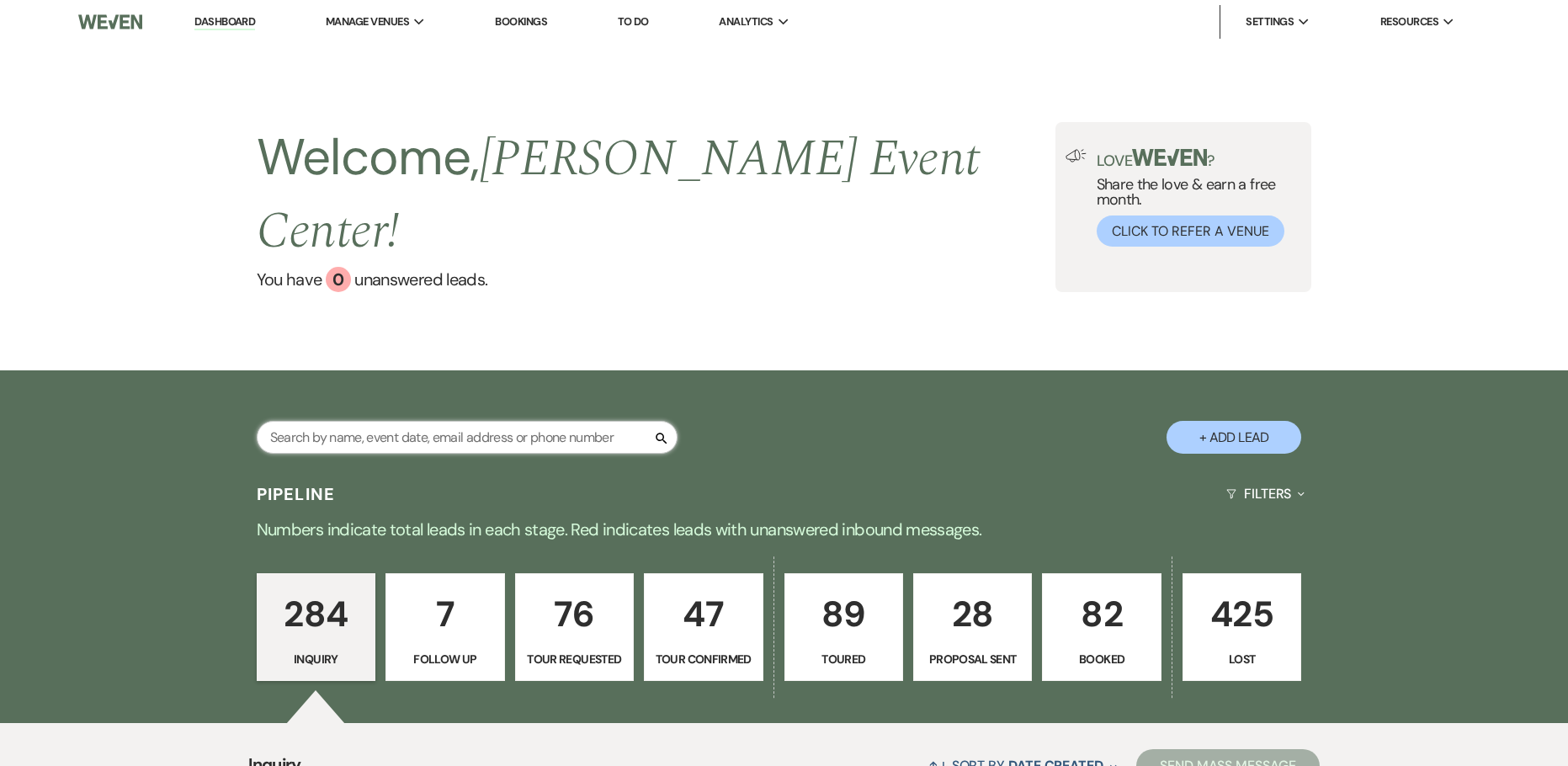
drag, startPoint x: 390, startPoint y: 390, endPoint x: 355, endPoint y: 392, distance: 35.1
click at [370, 421] on input "text" at bounding box center [467, 437] width 421 height 33
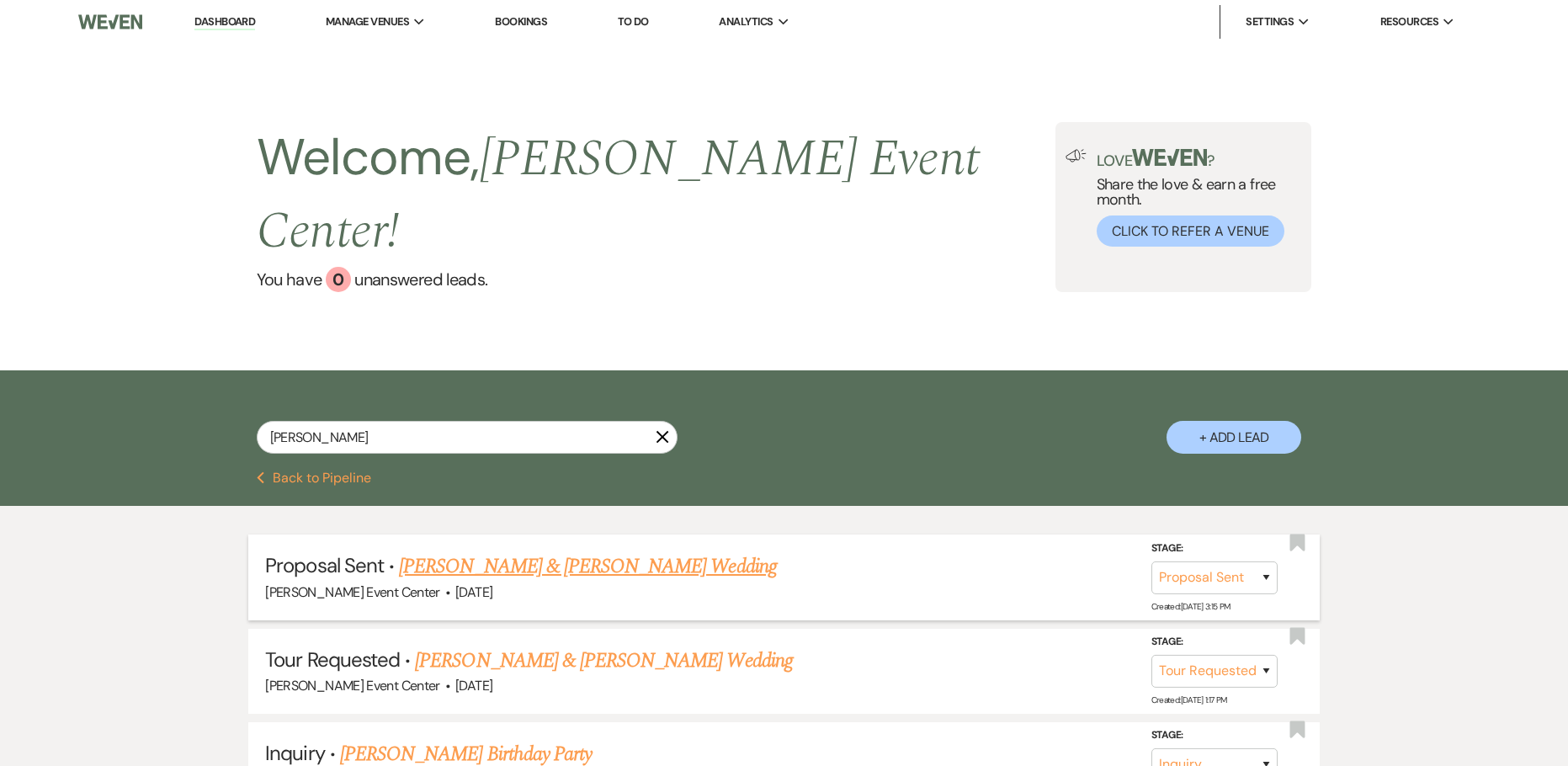
click at [574, 551] on link "[PERSON_NAME] & [PERSON_NAME] Wedding" at bounding box center [587, 566] width 377 height 31
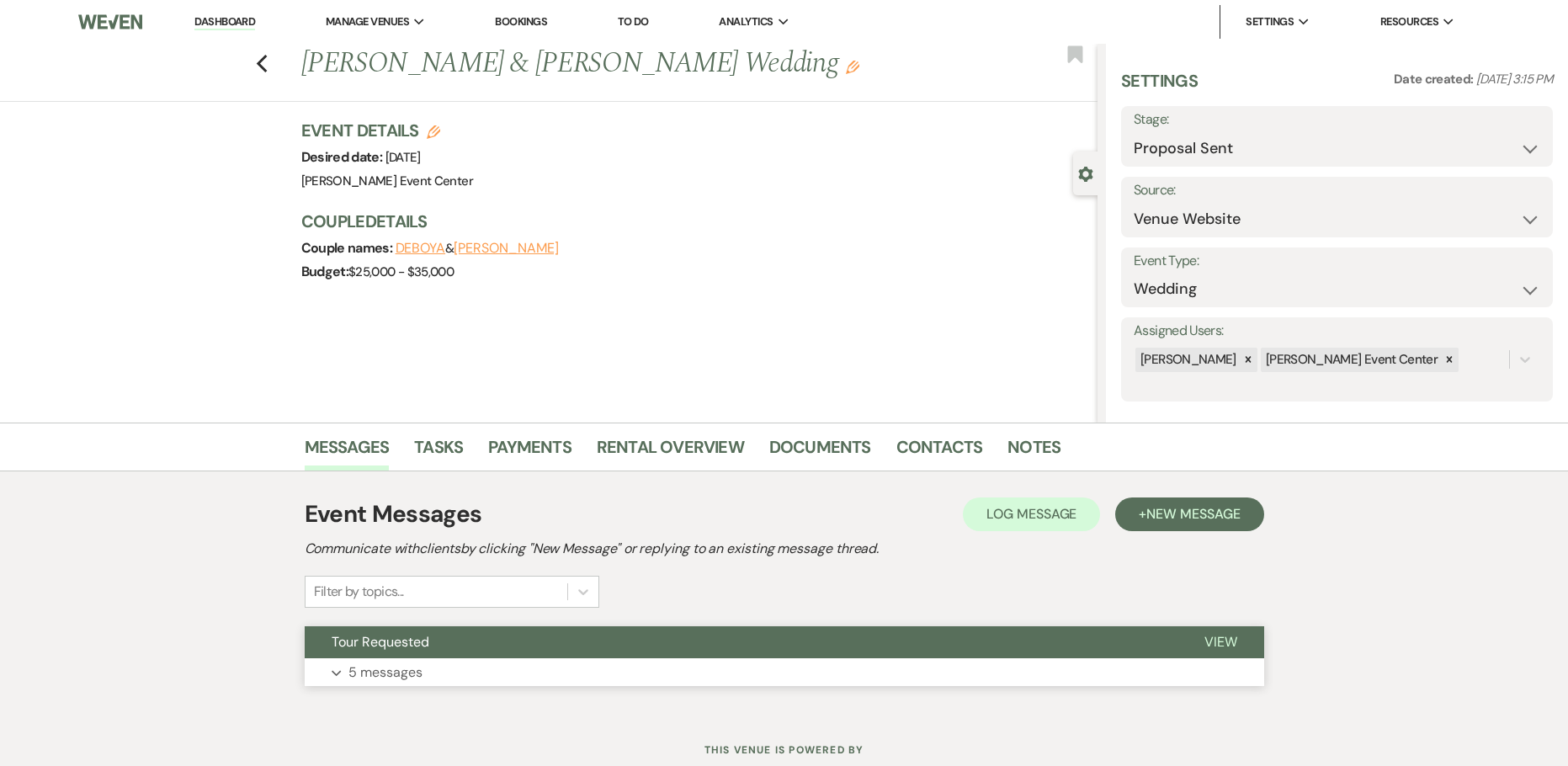
click at [359, 651] on button "Tour Requested" at bounding box center [741, 642] width 873 height 32
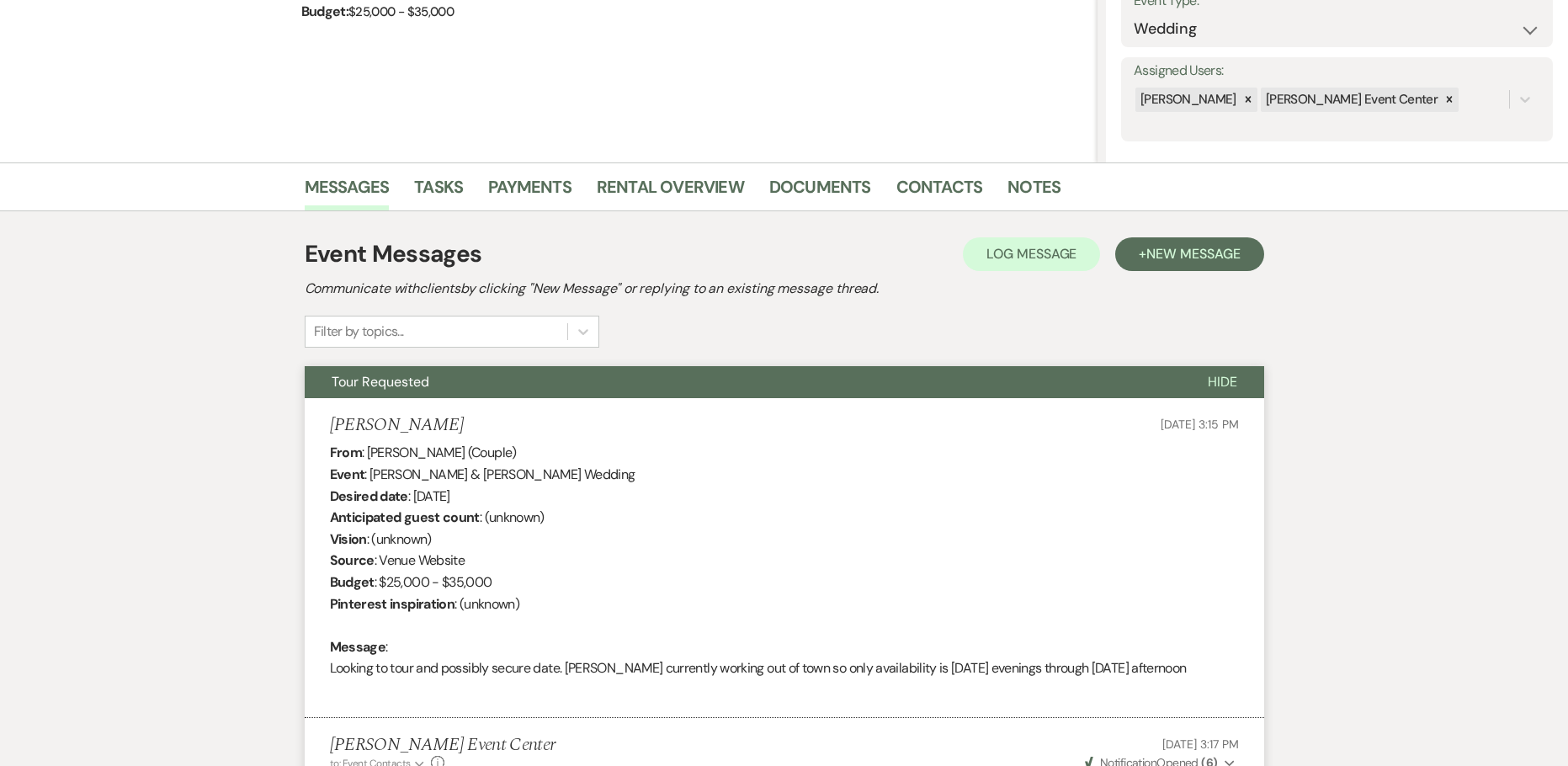
scroll to position [110, 0]
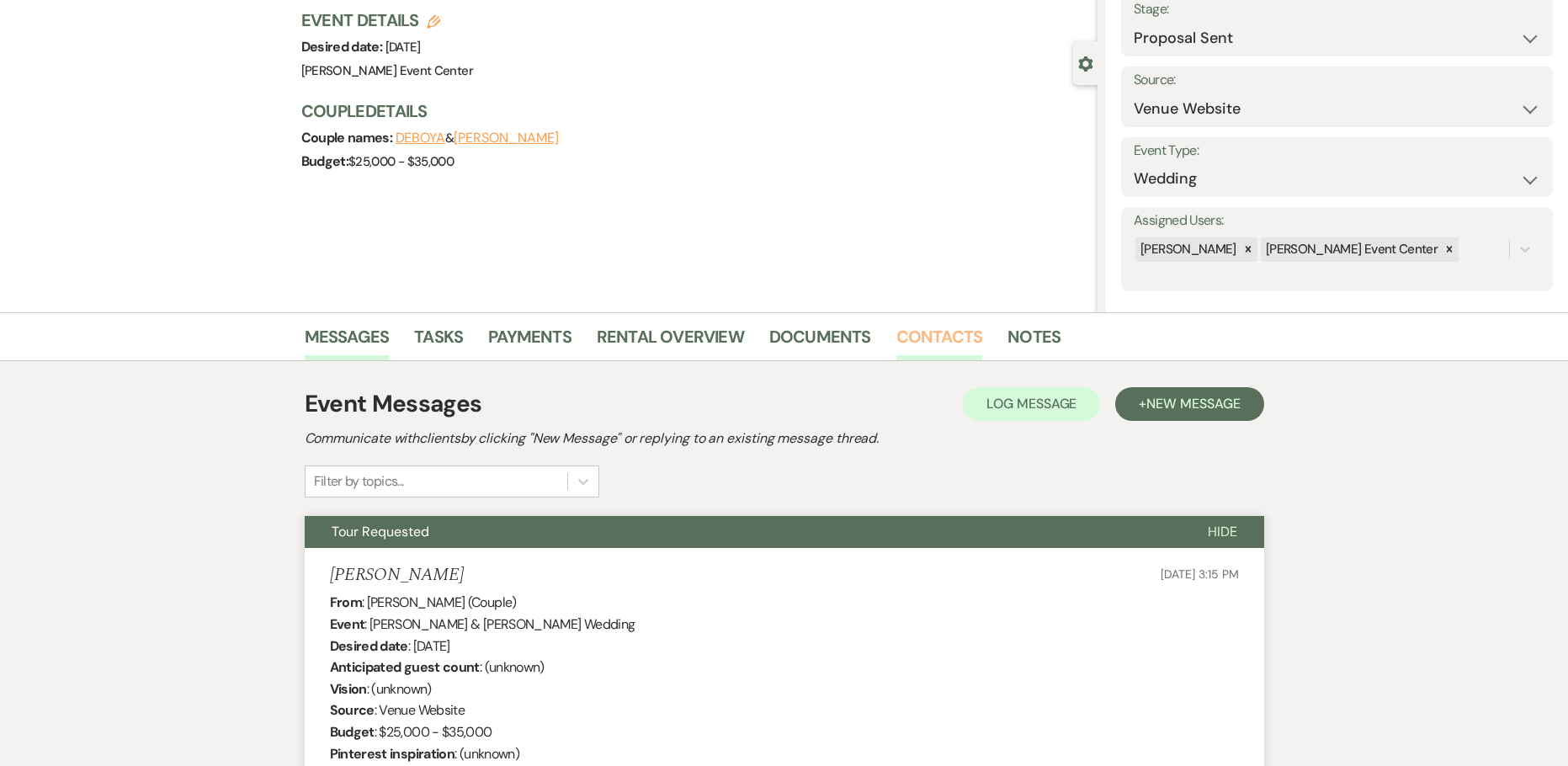
click at [927, 345] on link "Contacts" at bounding box center [939, 342] width 87 height 37
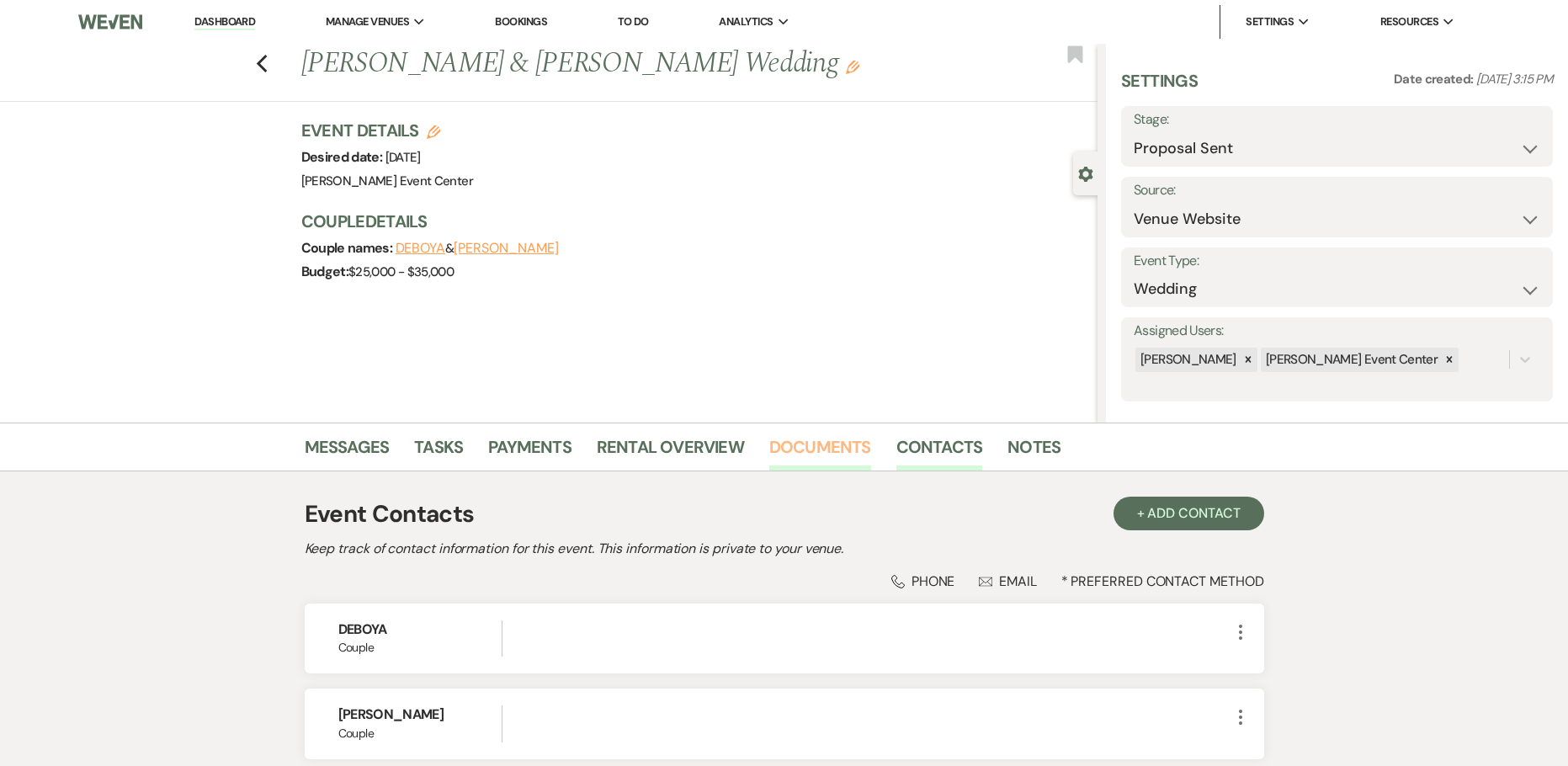
click at [792, 463] on link "Documents" at bounding box center [819, 452] width 101 height 37
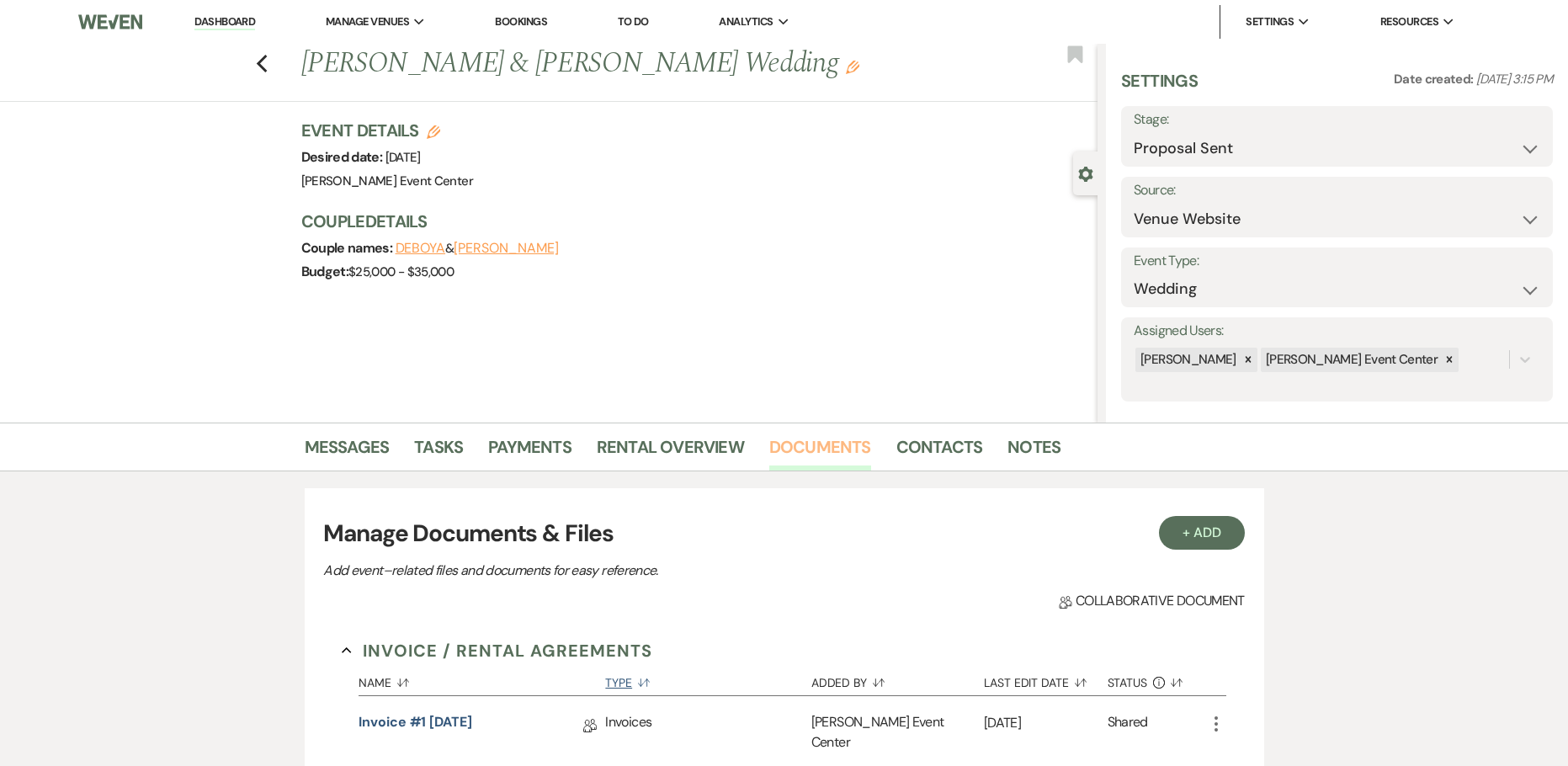
scroll to position [505, 0]
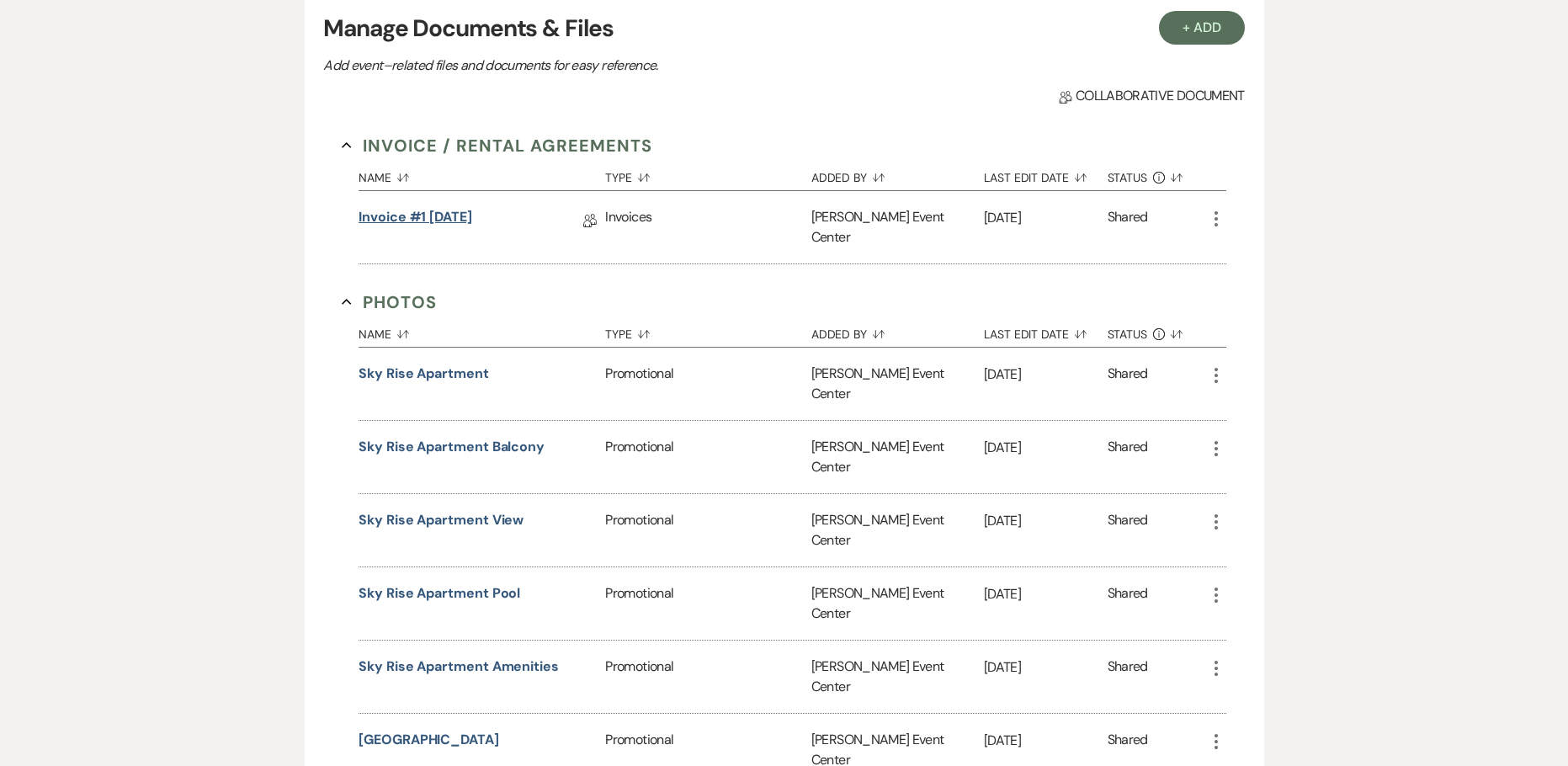
click at [459, 220] on link "Invoice #1 [DATE]" at bounding box center [415, 220] width 114 height 26
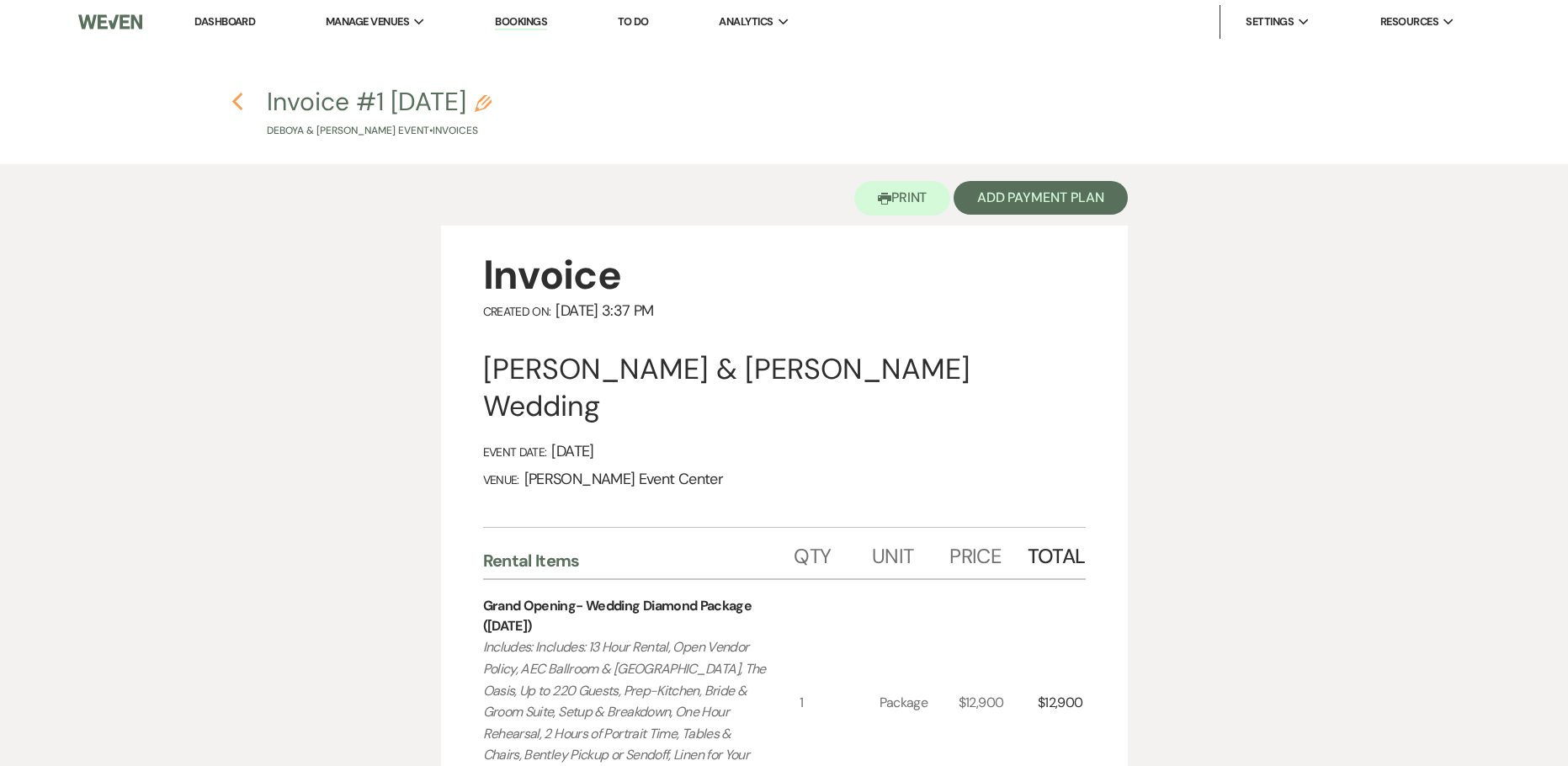
click at [235, 108] on icon "Previous" at bounding box center [238, 102] width 13 height 20
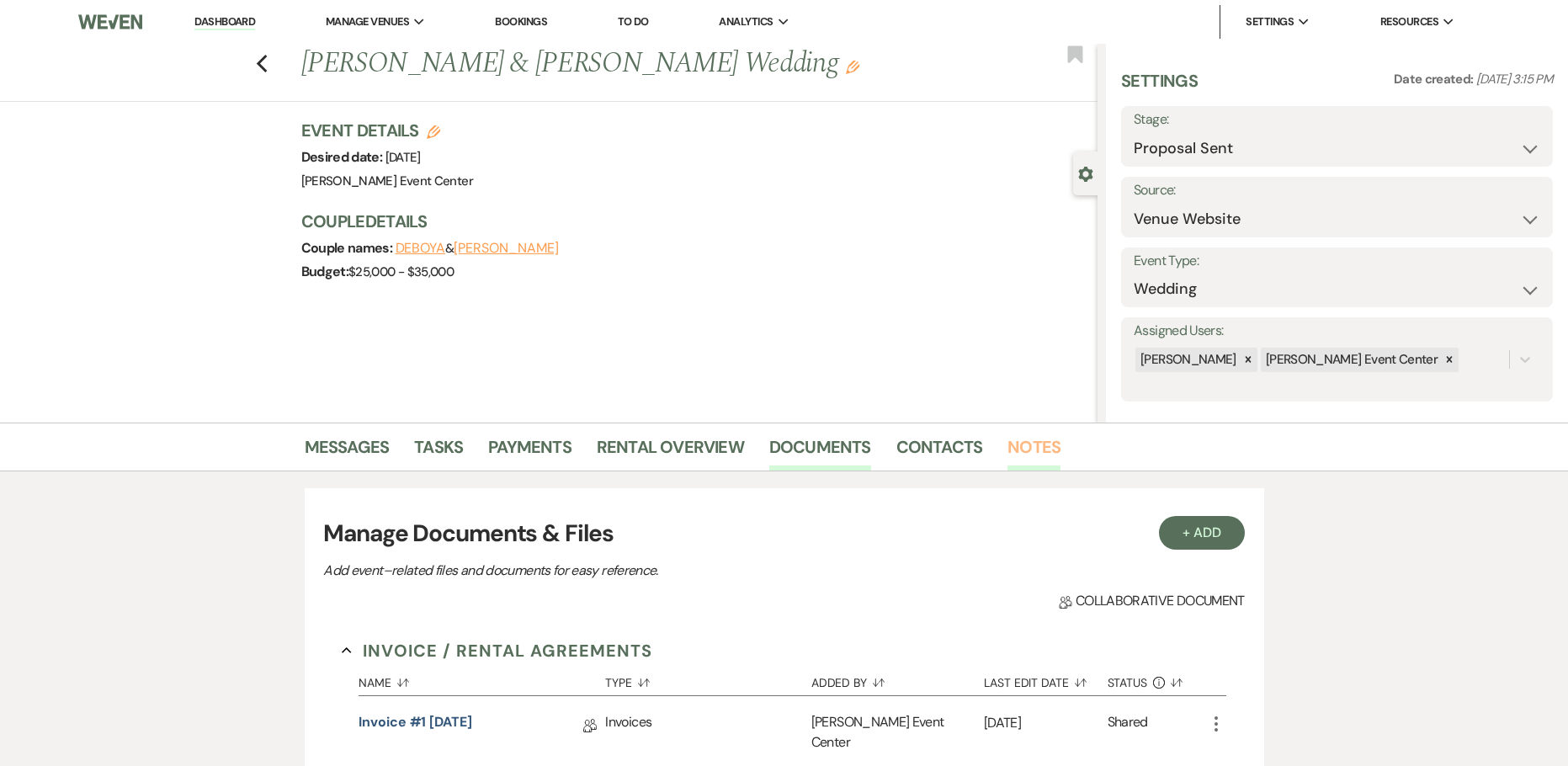
click at [1025, 452] on link "Notes" at bounding box center [1033, 452] width 53 height 37
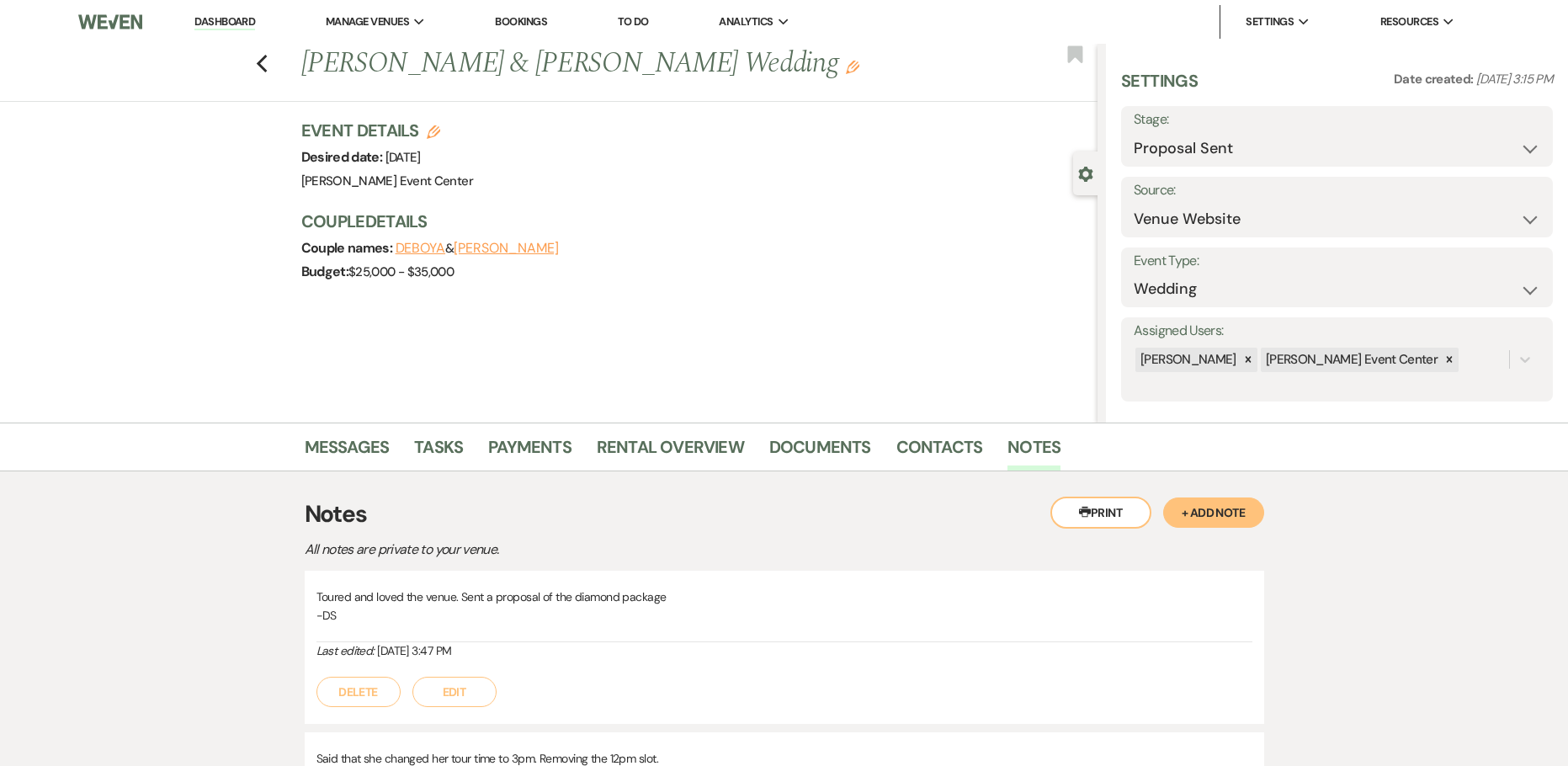
click at [1212, 514] on button "+ Add Note" at bounding box center [1213, 512] width 101 height 31
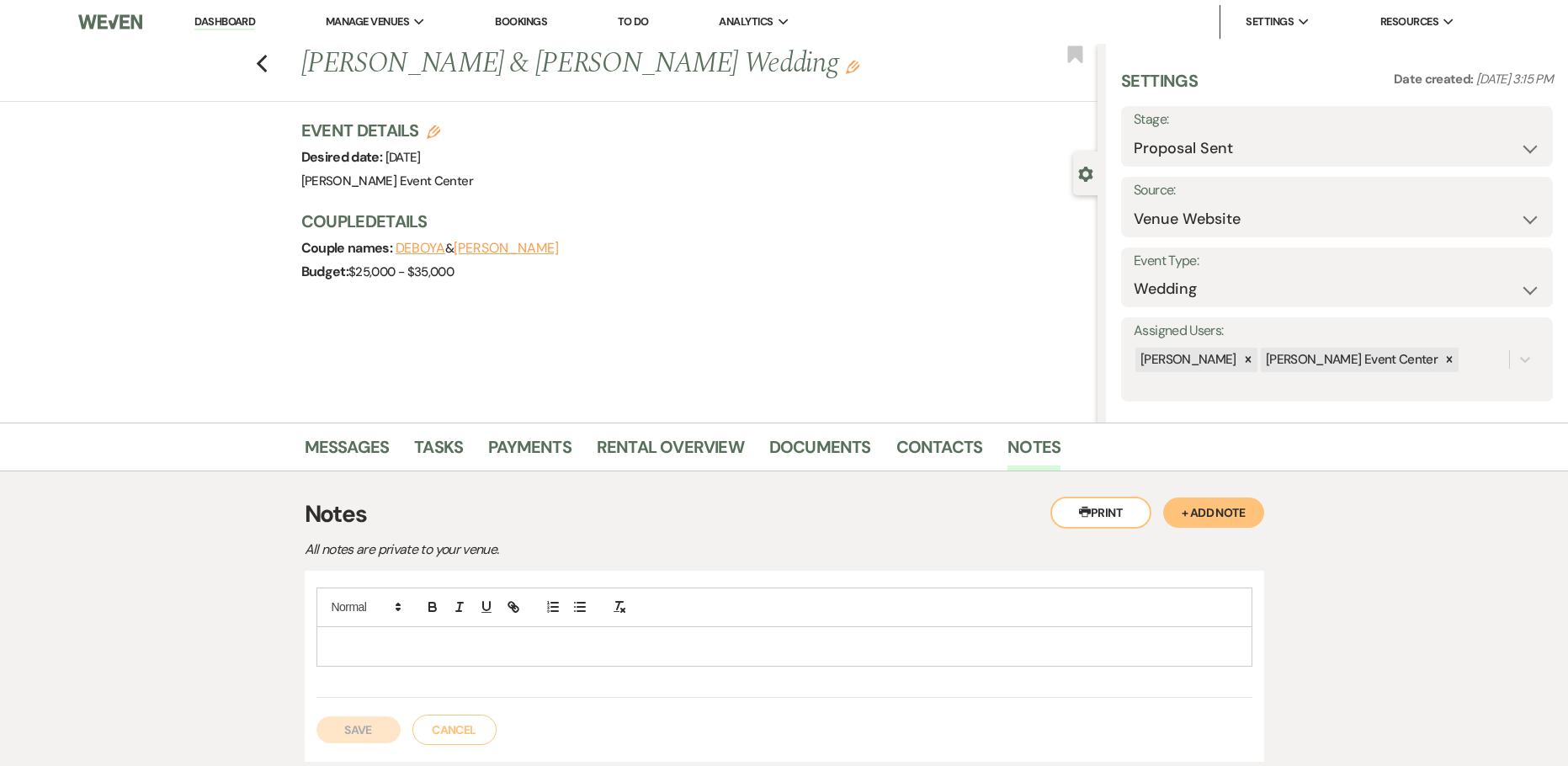
click at [335, 640] on p at bounding box center [784, 646] width 909 height 19
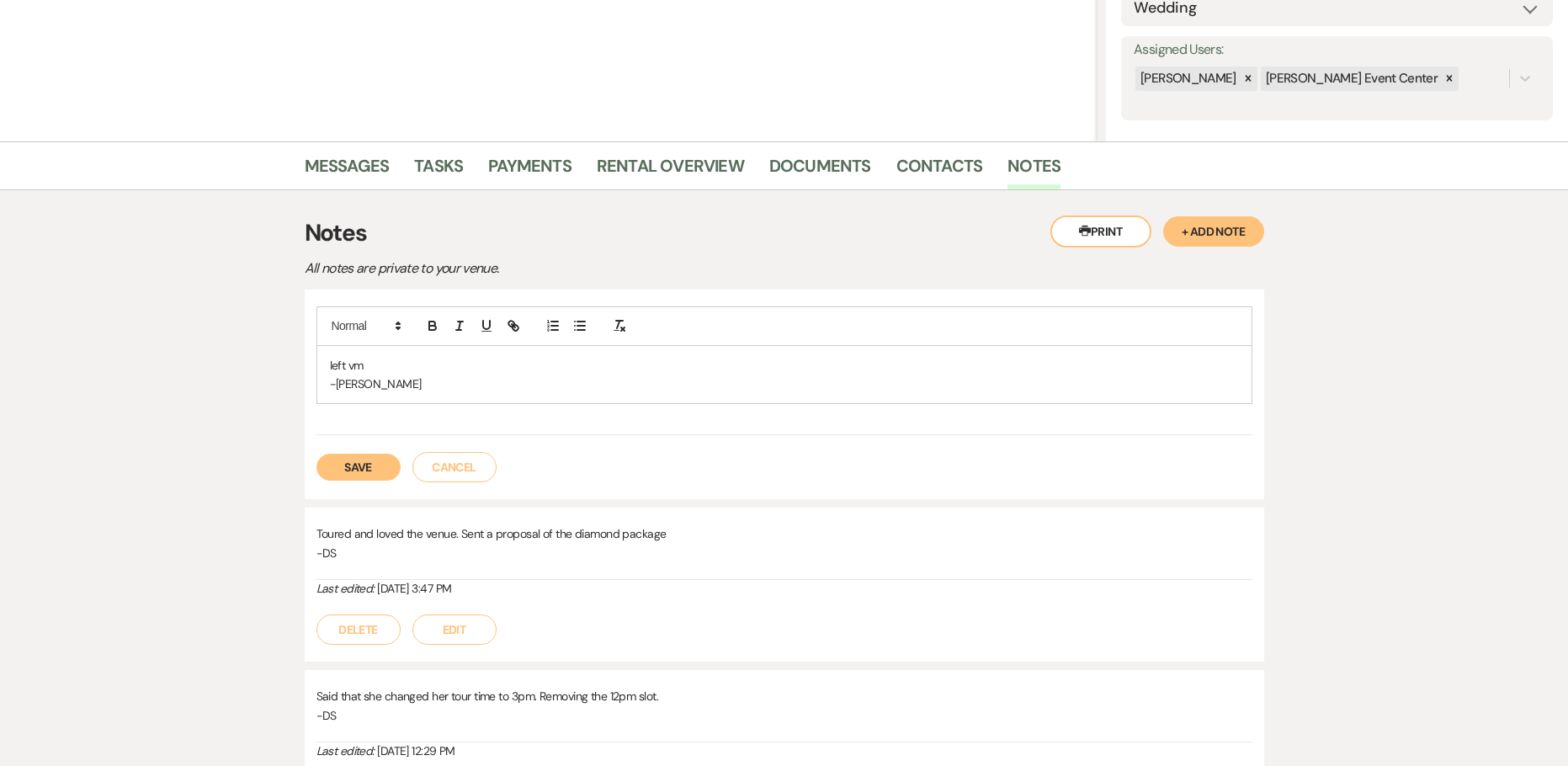
scroll to position [421, 0]
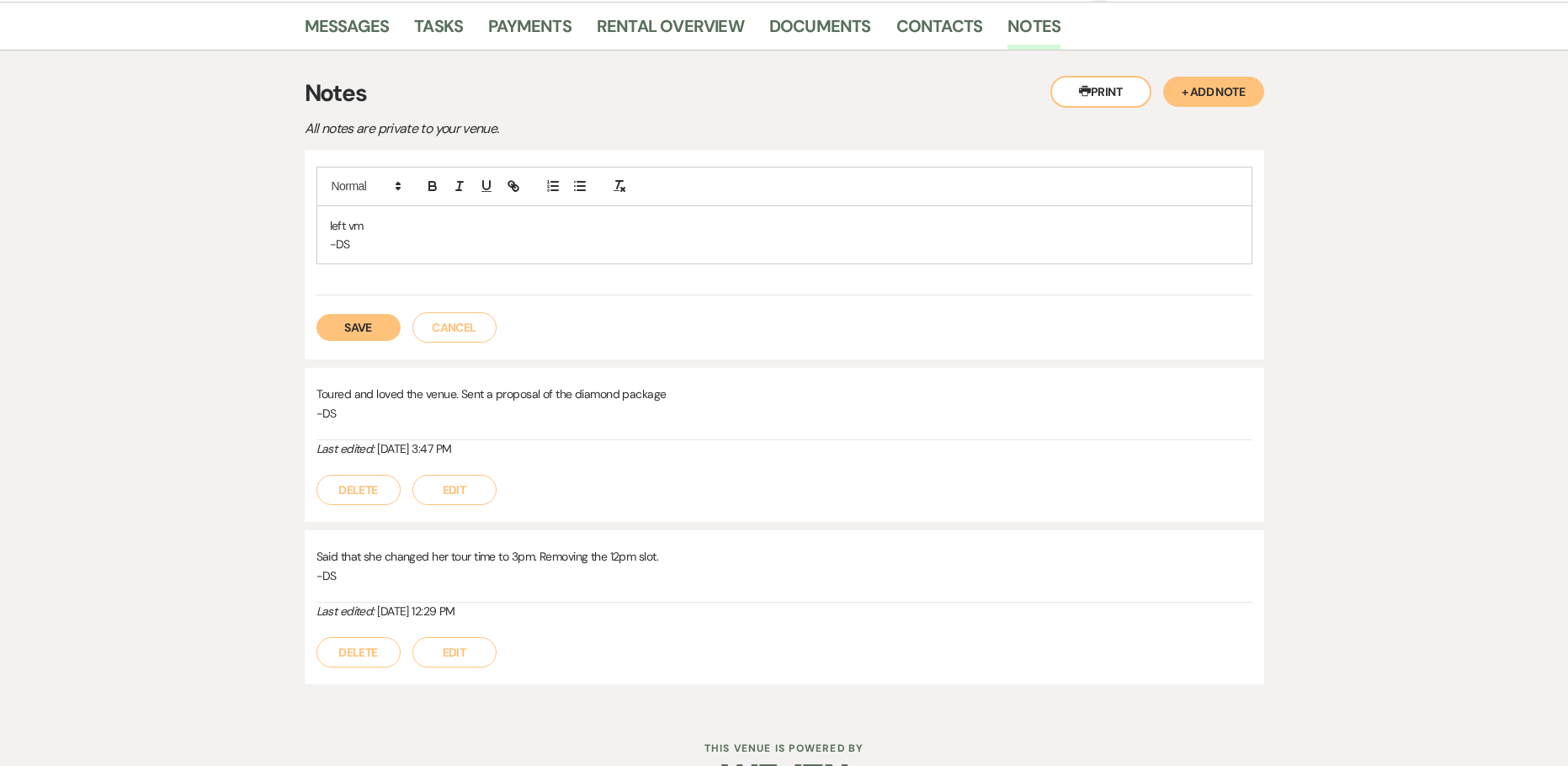
click at [345, 322] on button "Save" at bounding box center [358, 327] width 84 height 27
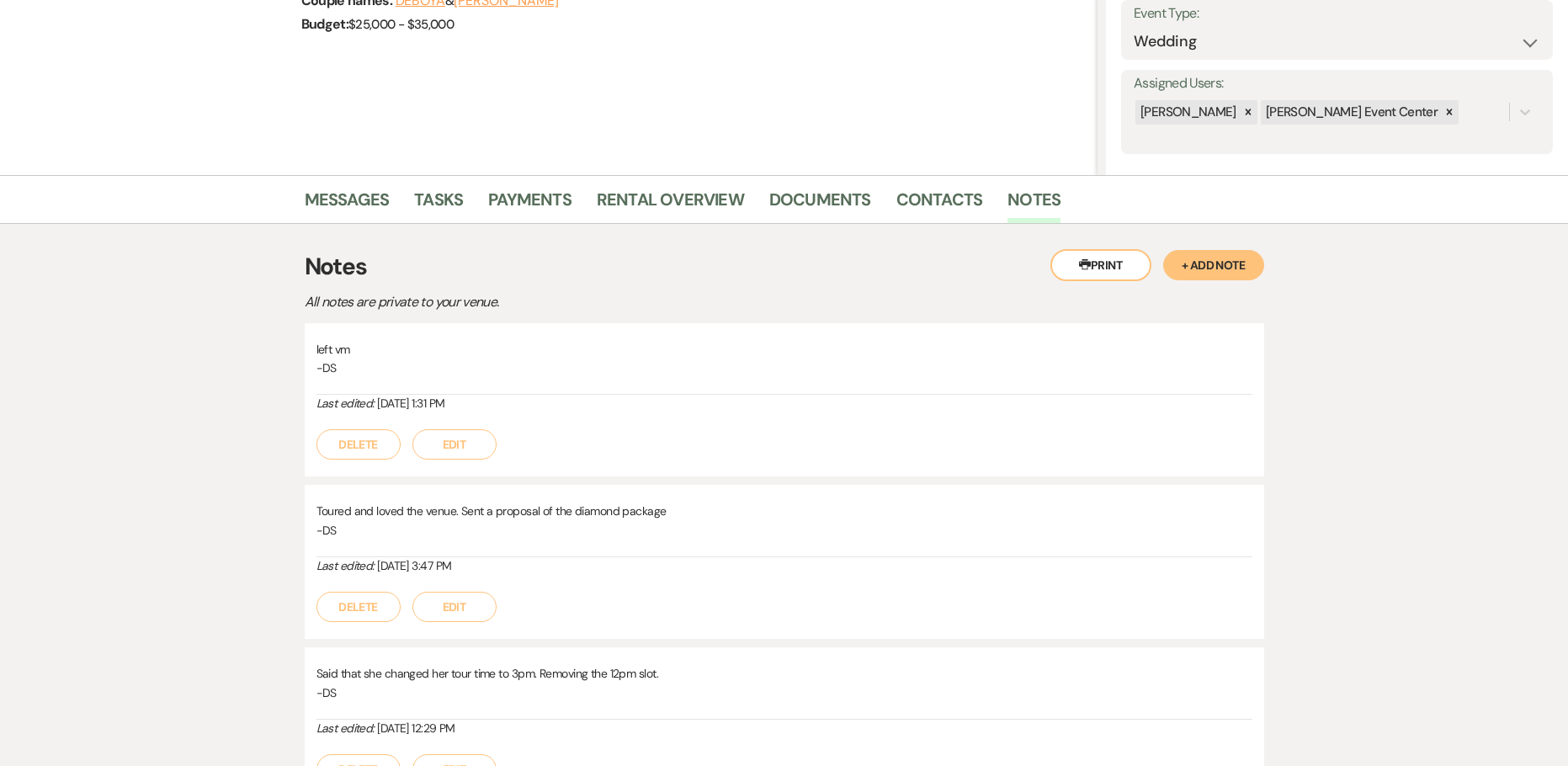
scroll to position [0, 0]
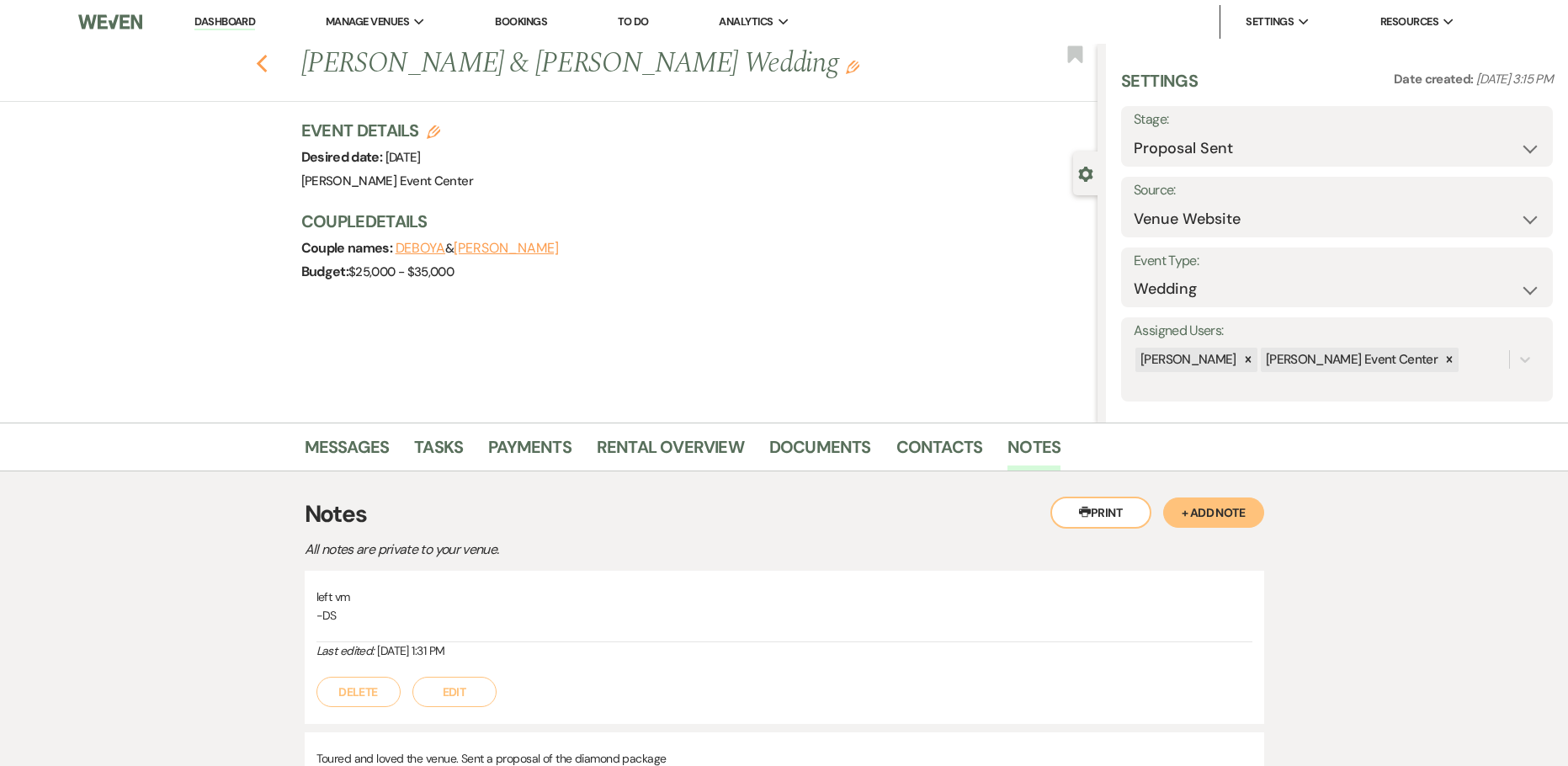
click at [268, 66] on icon "Previous" at bounding box center [262, 64] width 13 height 20
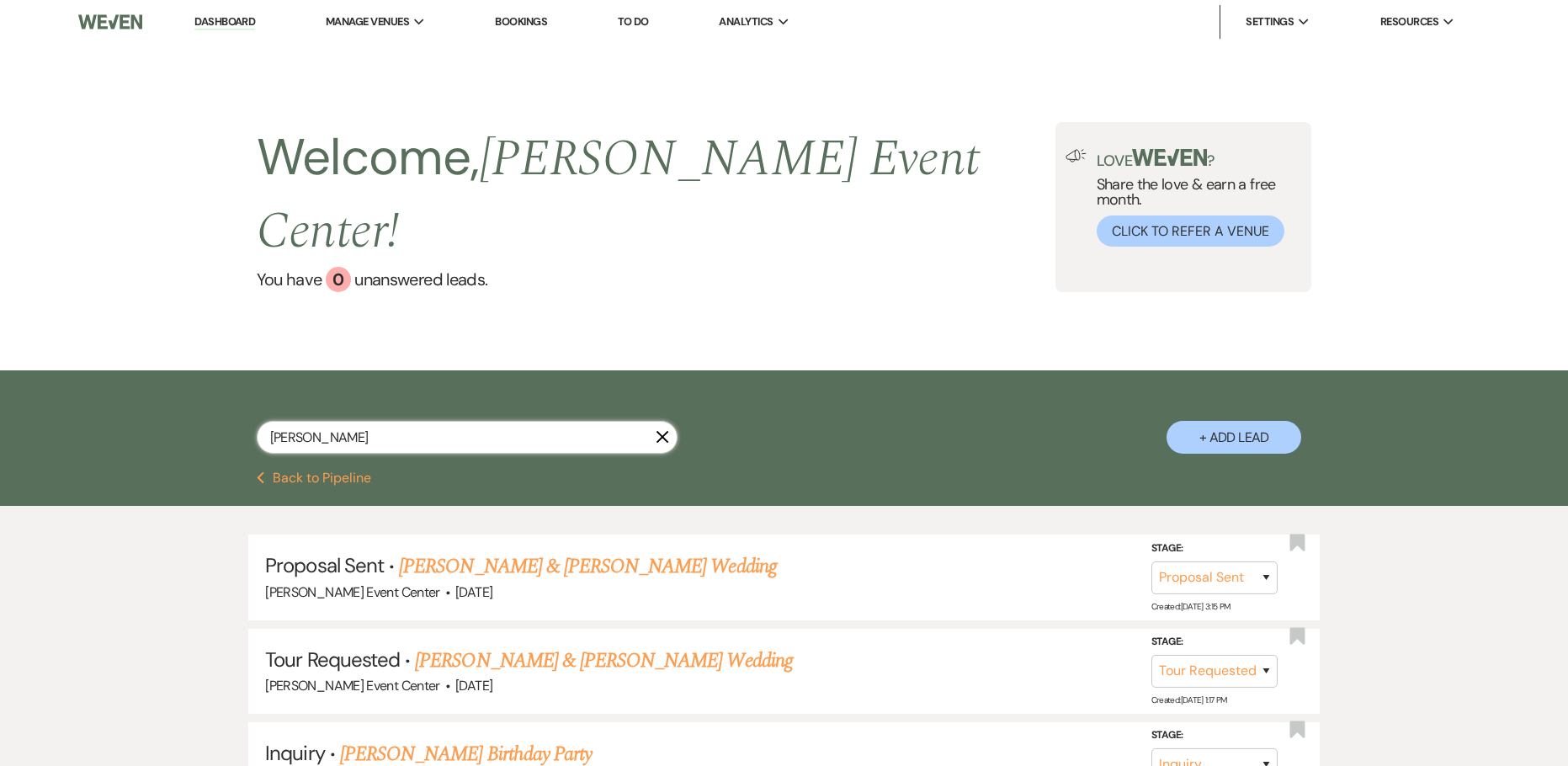
drag, startPoint x: 233, startPoint y: 396, endPoint x: -10, endPoint y: 401, distance: 243.1
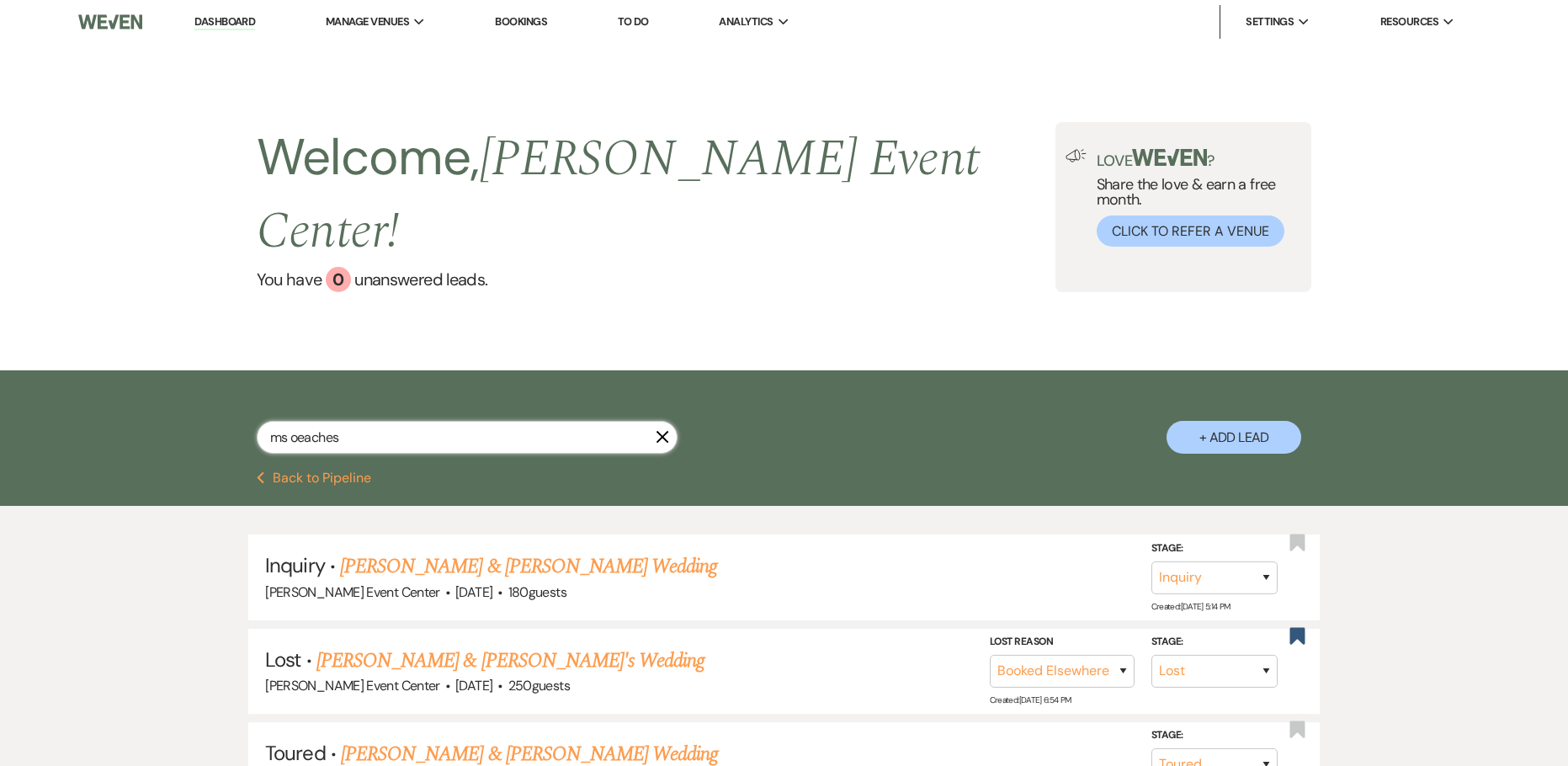
click at [294, 421] on input "ms oeaches" at bounding box center [467, 437] width 421 height 33
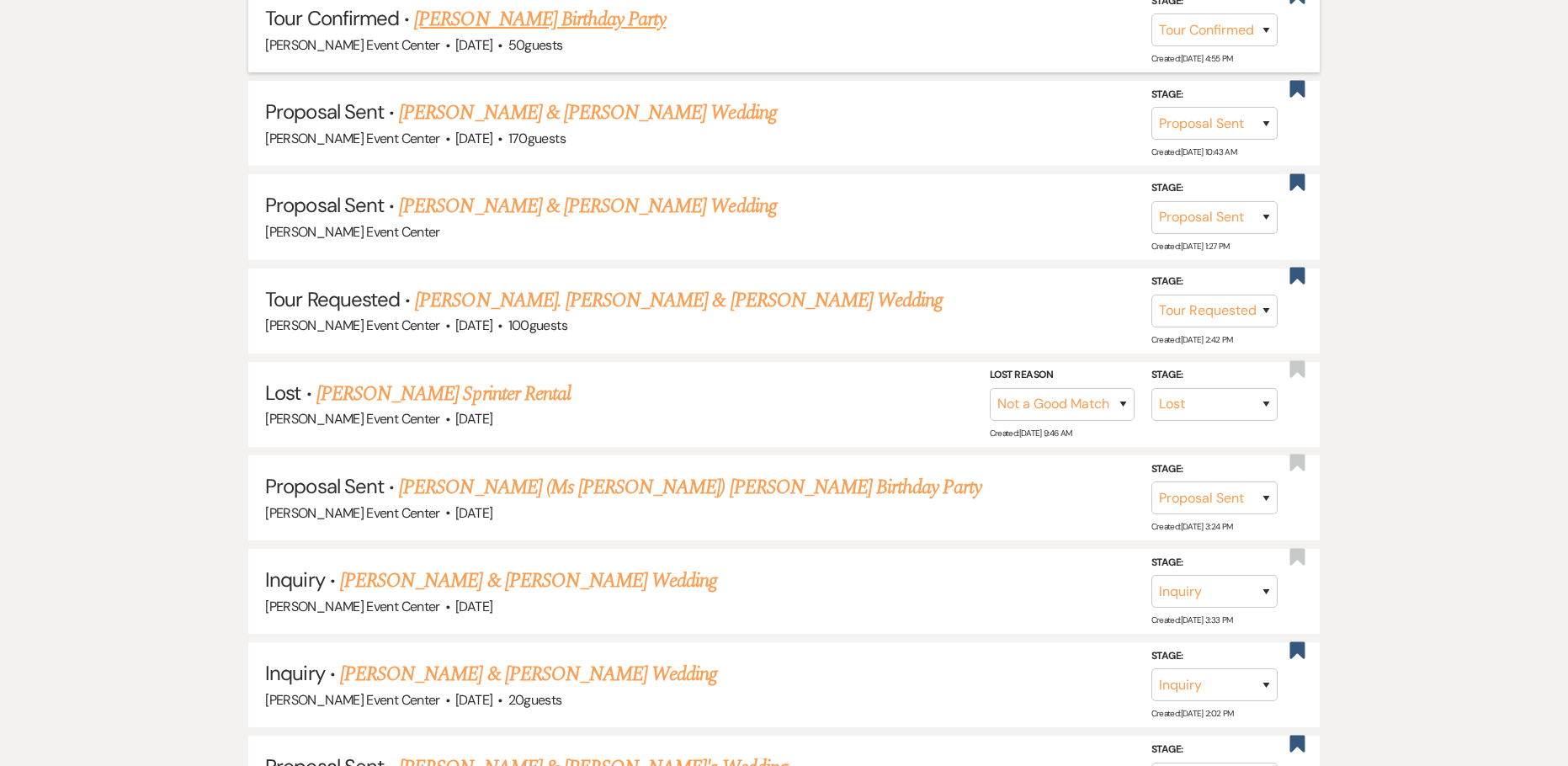
scroll to position [841, 0]
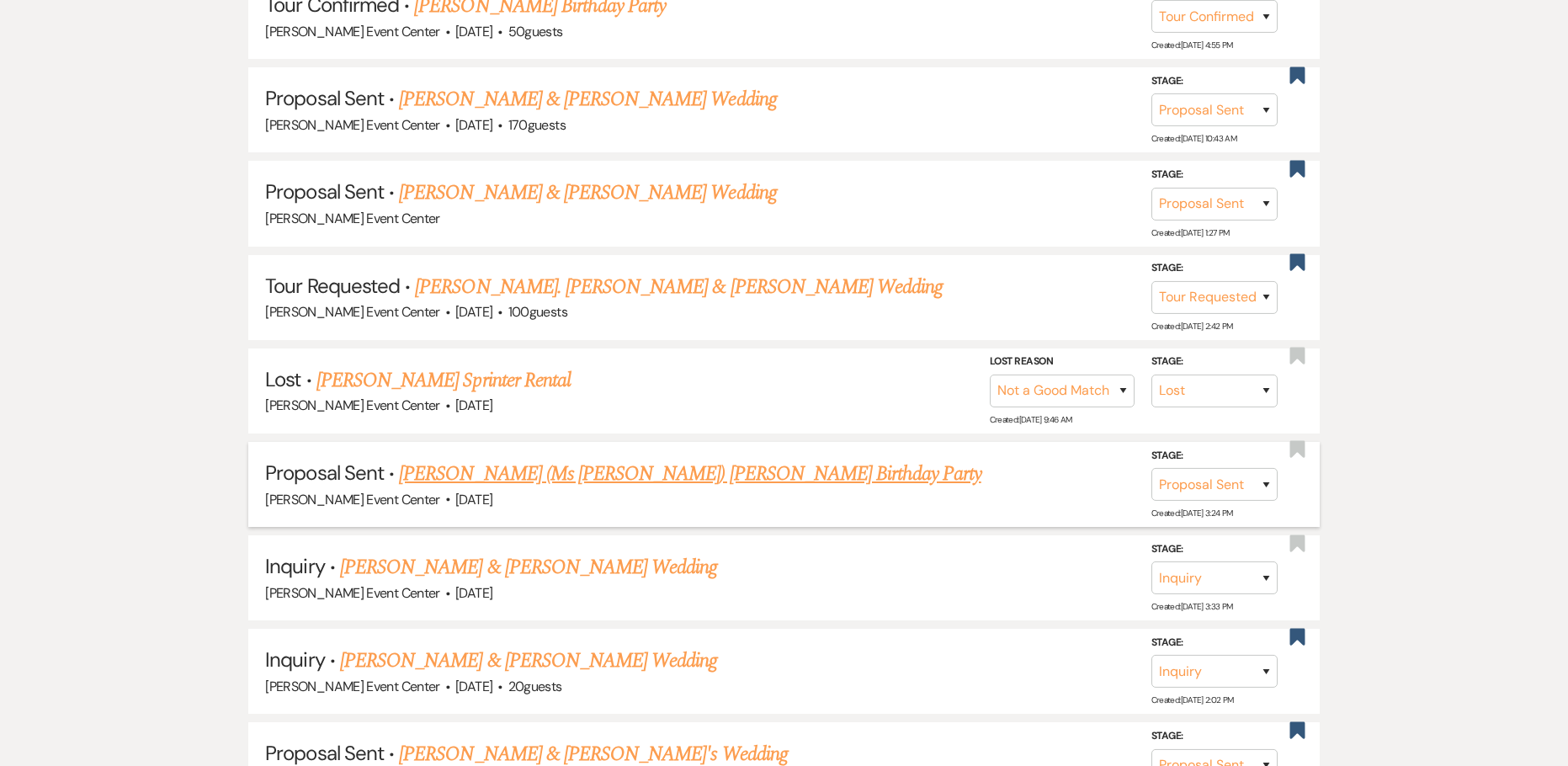
click at [703, 459] on link "[PERSON_NAME] (Ms [PERSON_NAME]) [PERSON_NAME] Birthday Party" at bounding box center [690, 474] width 582 height 31
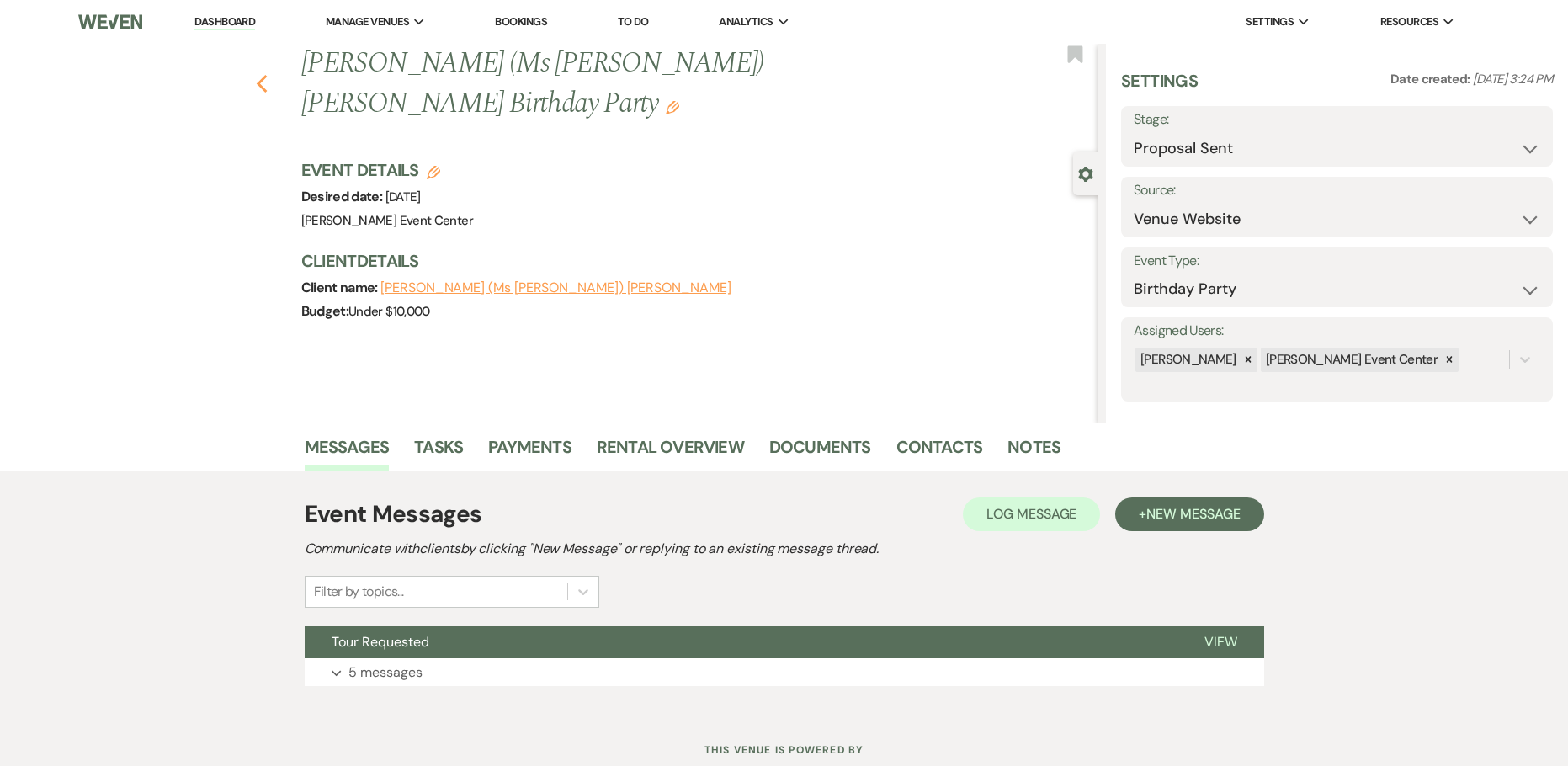
click at [261, 74] on icon "Previous" at bounding box center [262, 85] width 13 height 20
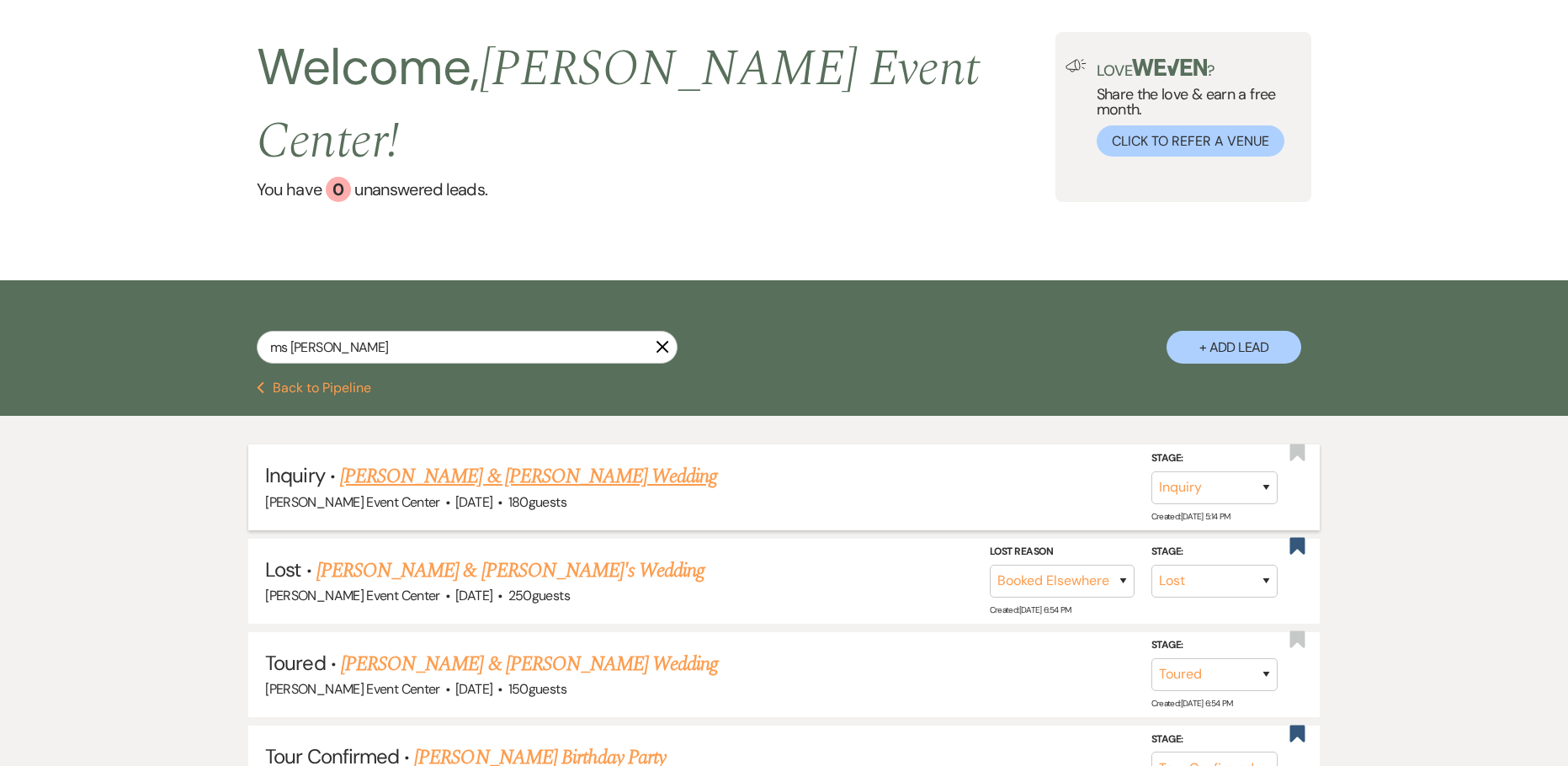
scroll to position [589, 0]
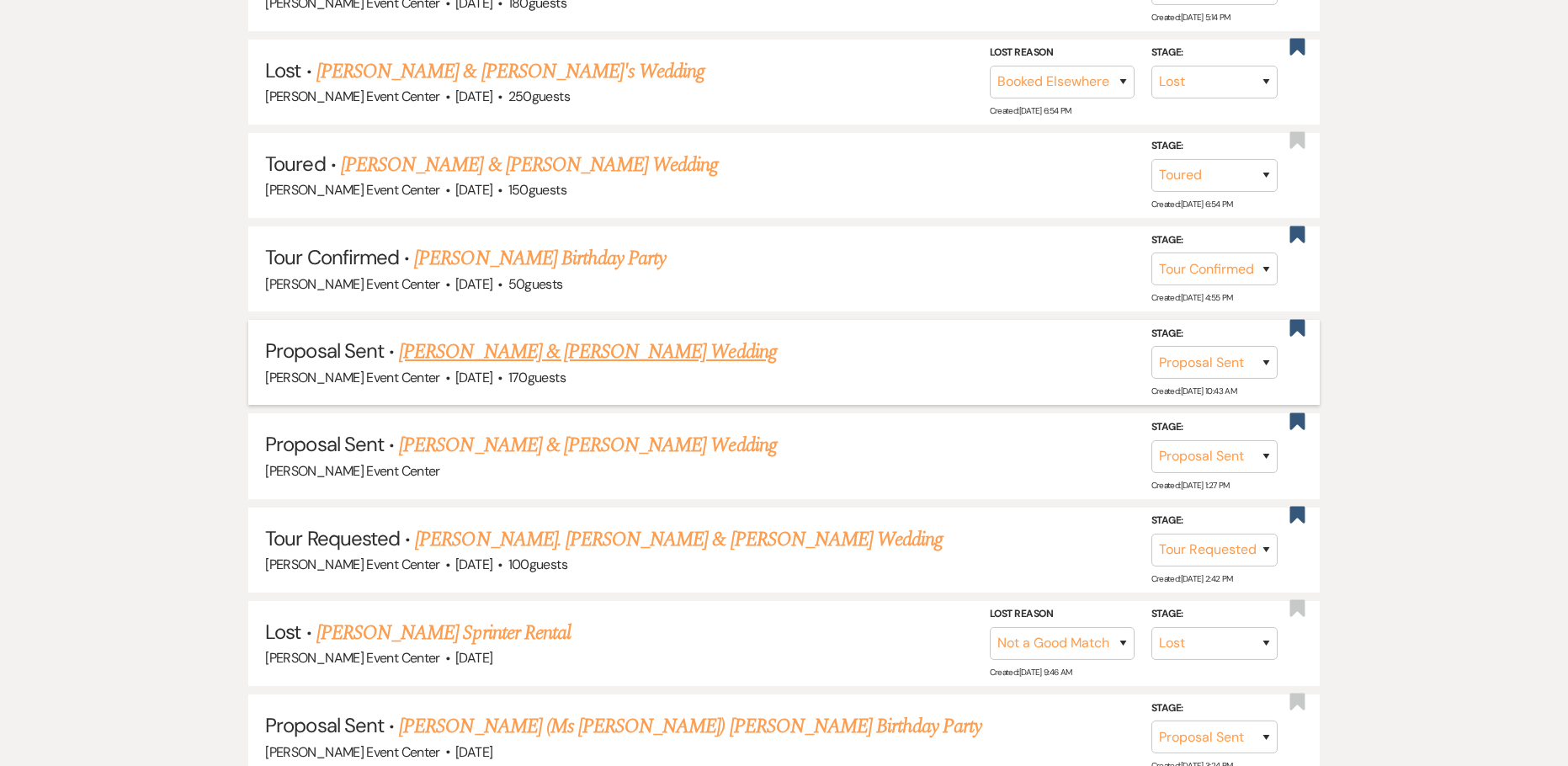
click at [529, 337] on link "[PERSON_NAME] & [PERSON_NAME] Wedding" at bounding box center [587, 352] width 377 height 31
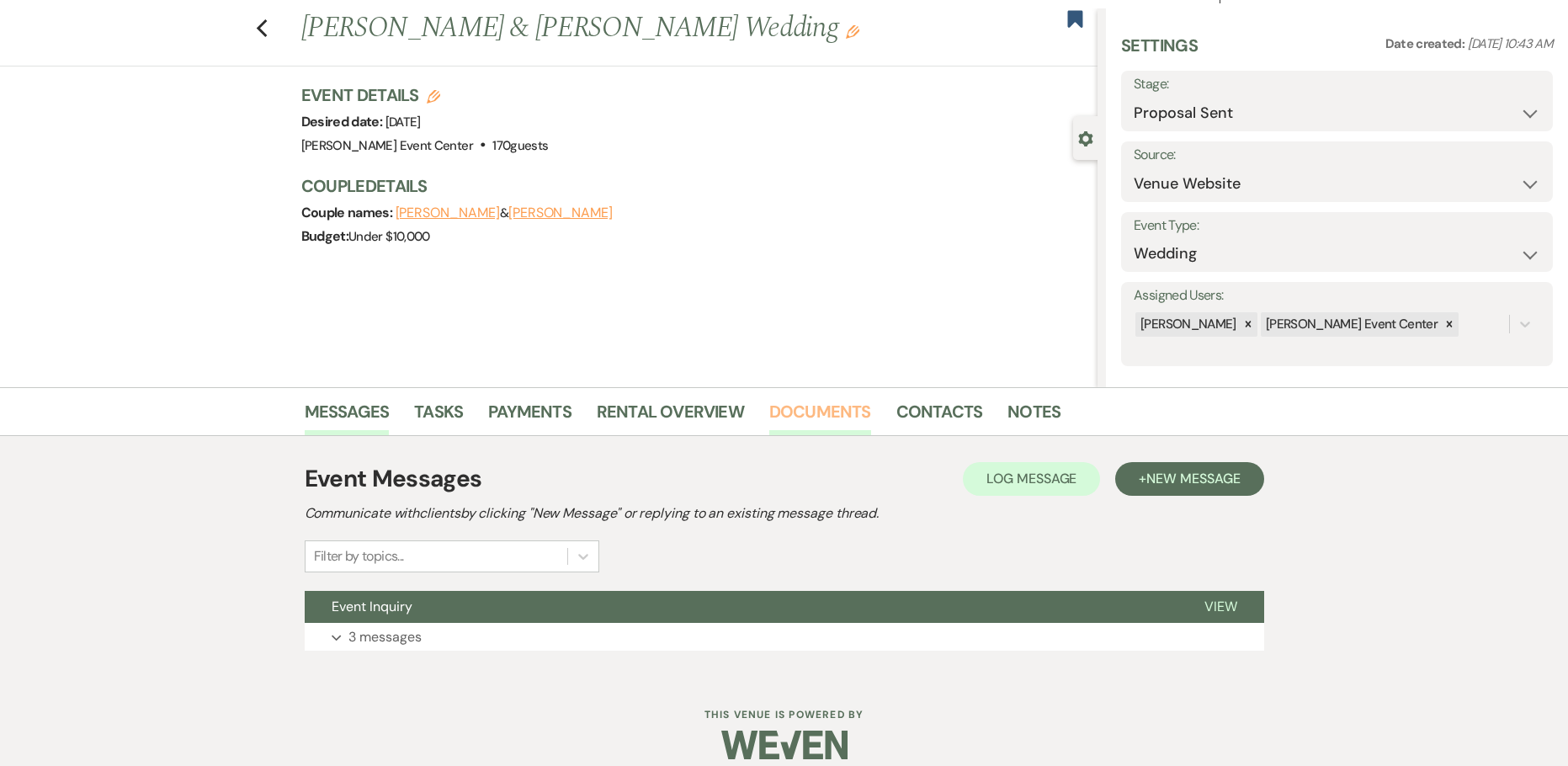
scroll to position [54, 0]
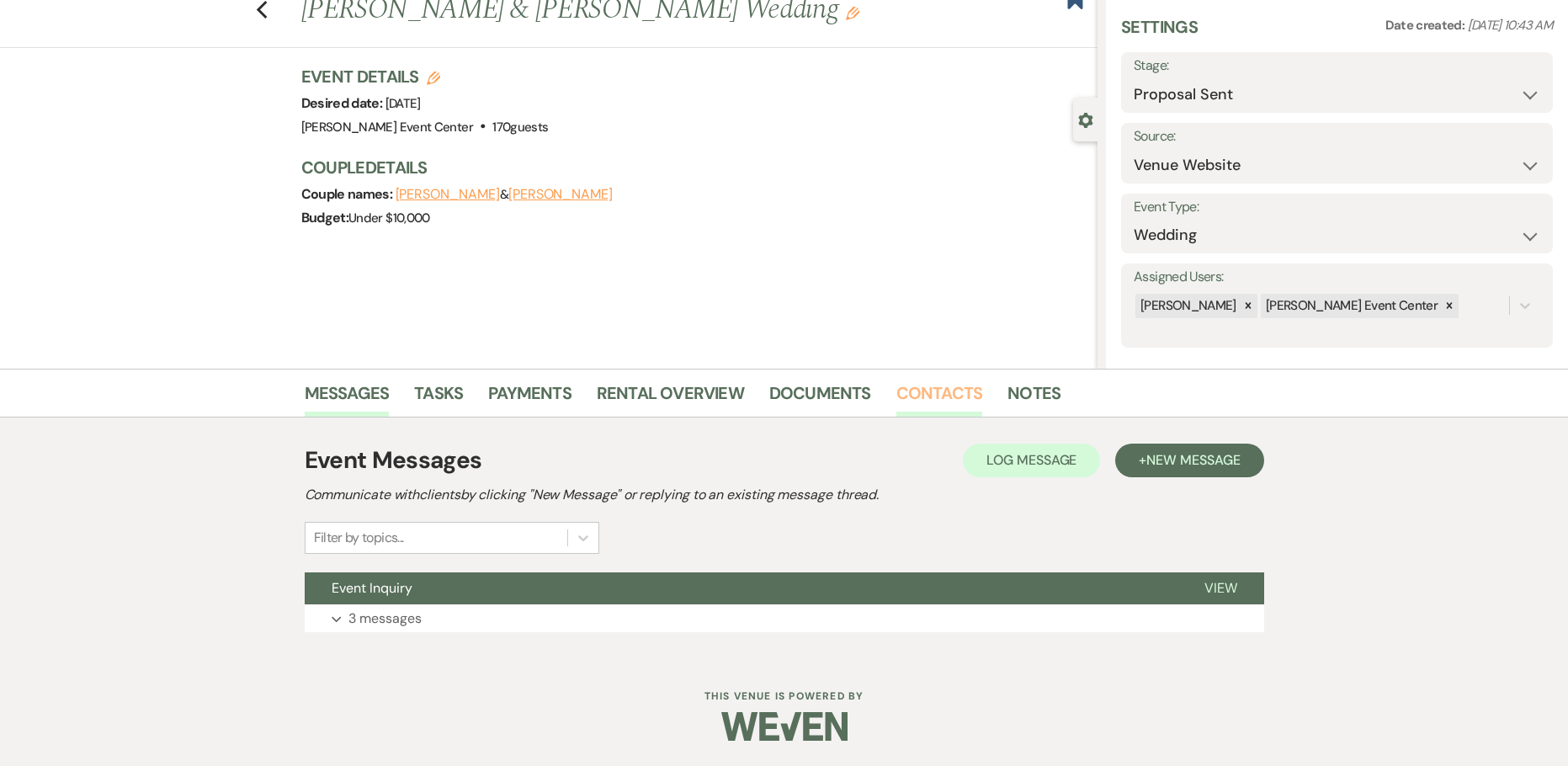
click at [910, 402] on link "Contacts" at bounding box center [939, 398] width 87 height 37
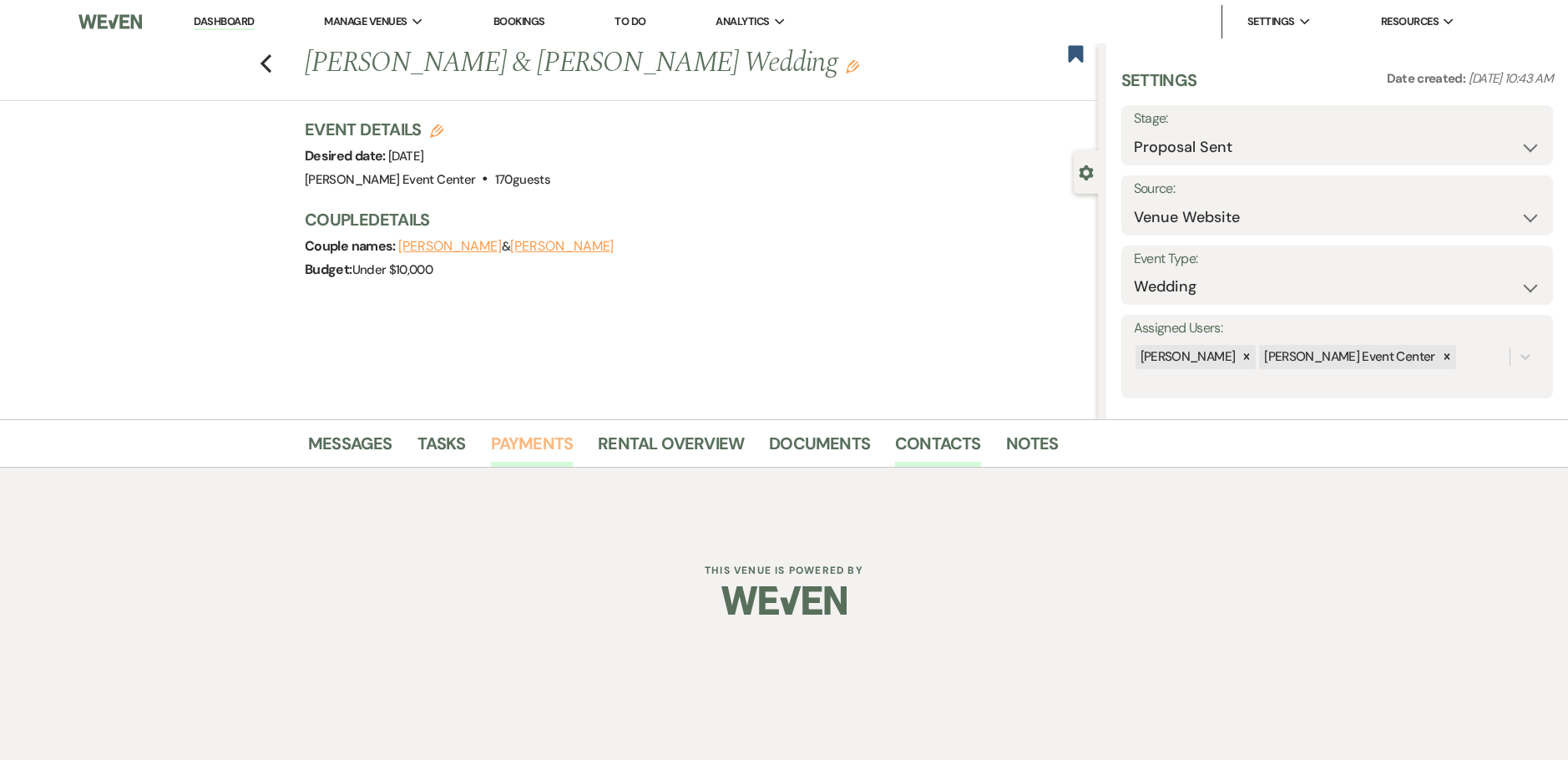
click at [525, 440] on link "Payments" at bounding box center [533, 449] width 83 height 37
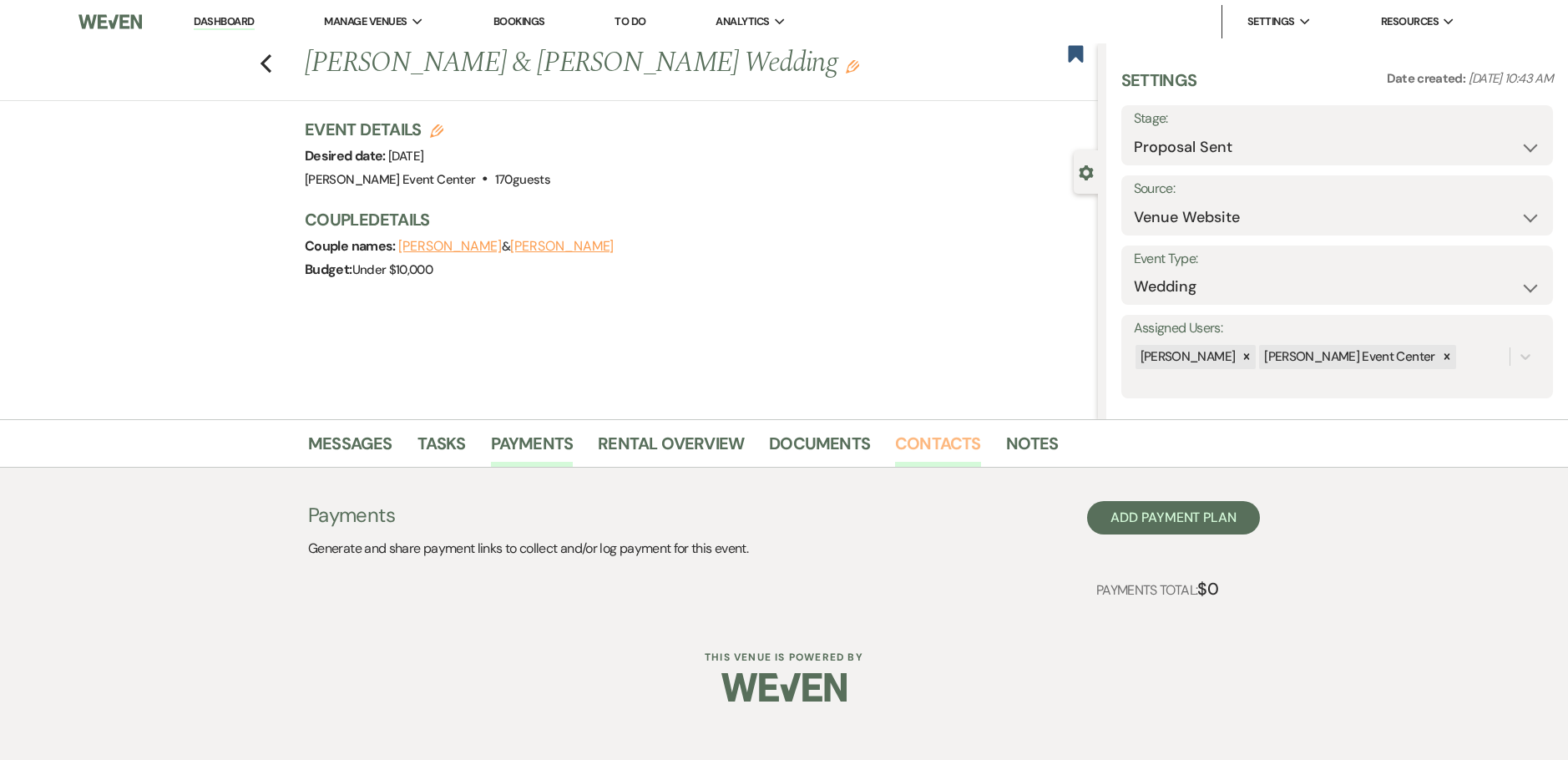
click at [962, 444] on link "Contacts" at bounding box center [937, 449] width 86 height 37
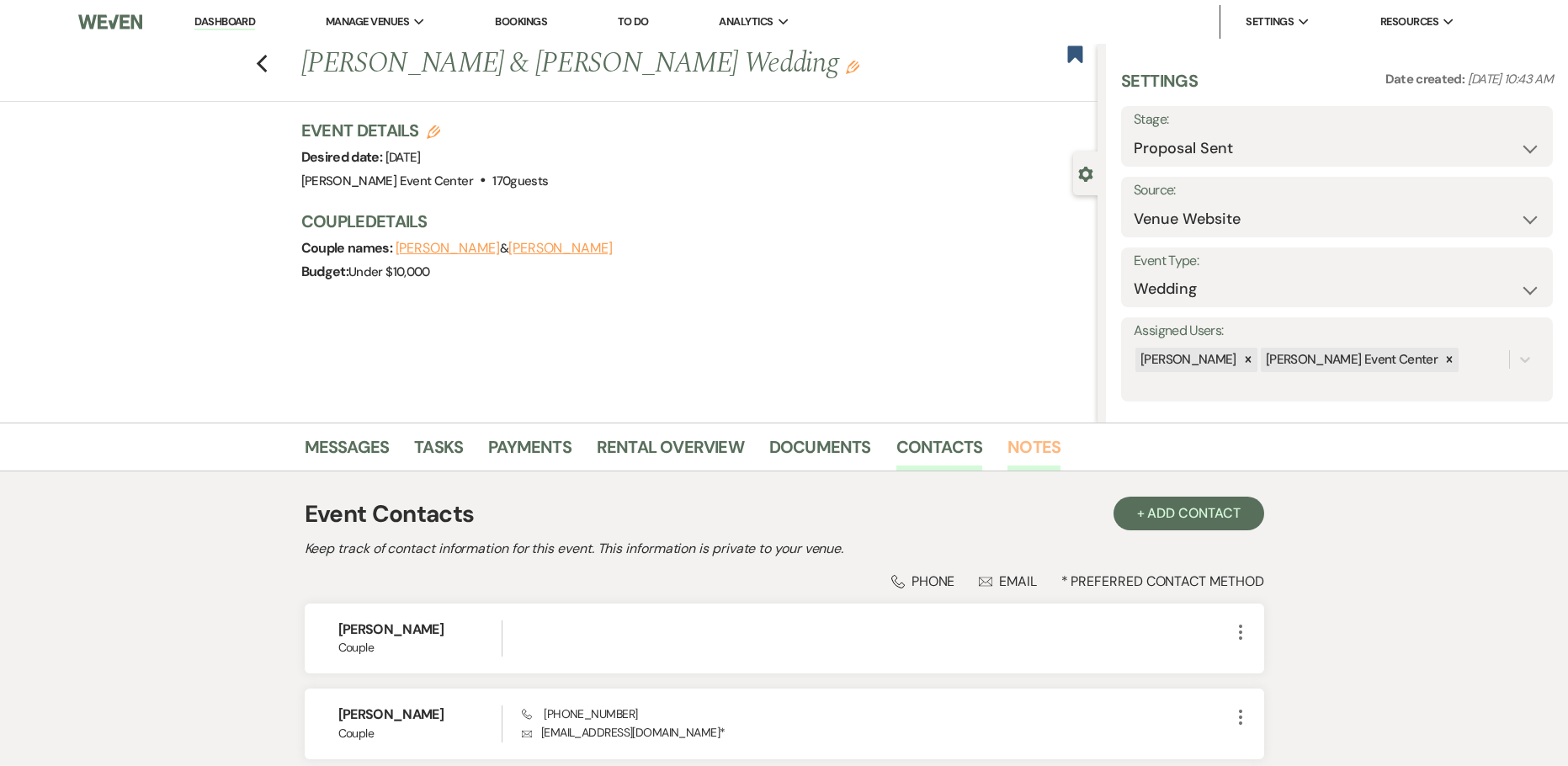
click at [1018, 443] on link "Notes" at bounding box center [1033, 452] width 53 height 37
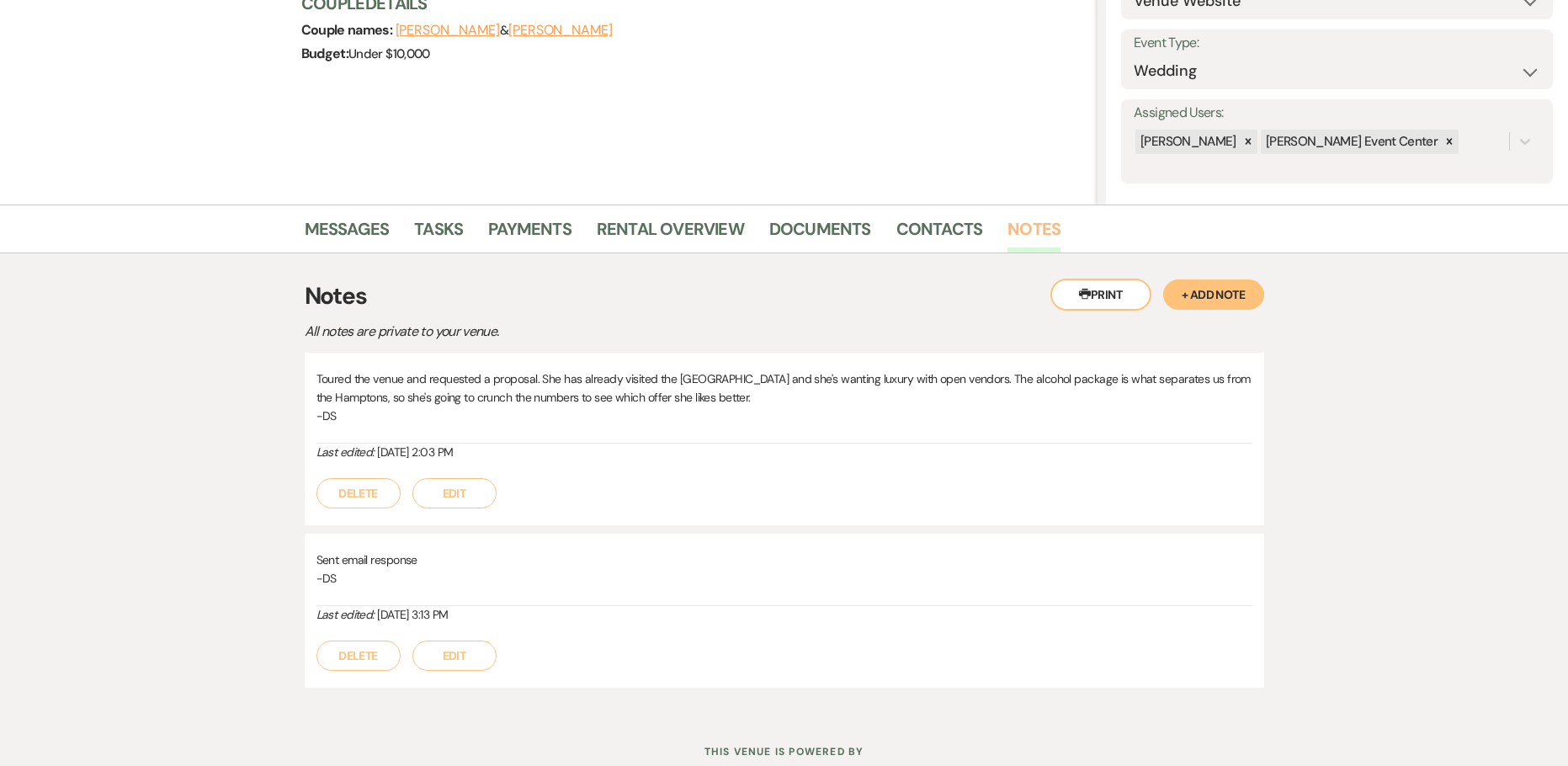
scroll to position [189, 0]
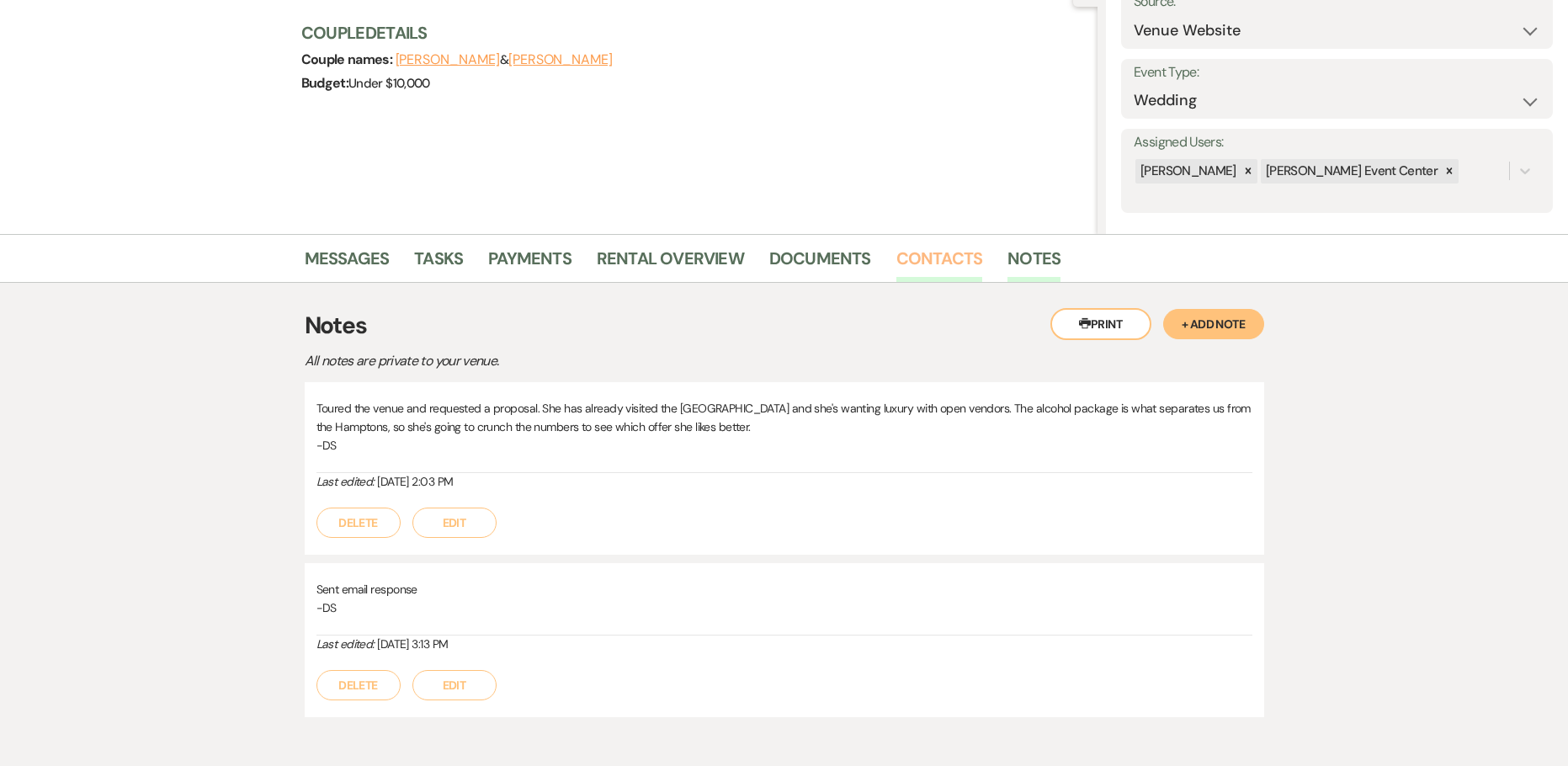
click at [948, 259] on link "Contacts" at bounding box center [939, 263] width 87 height 37
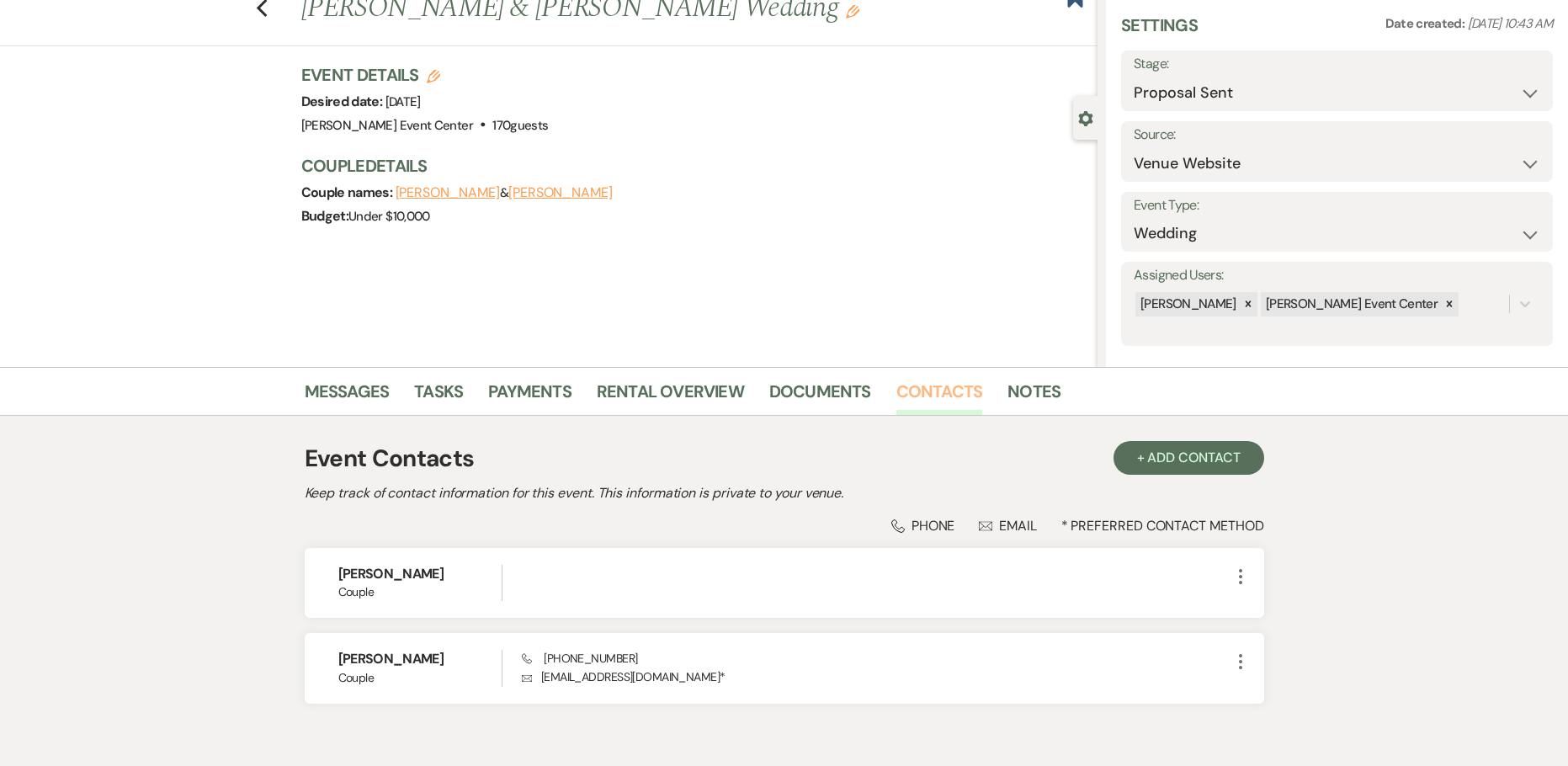
scroll to position [84, 0]
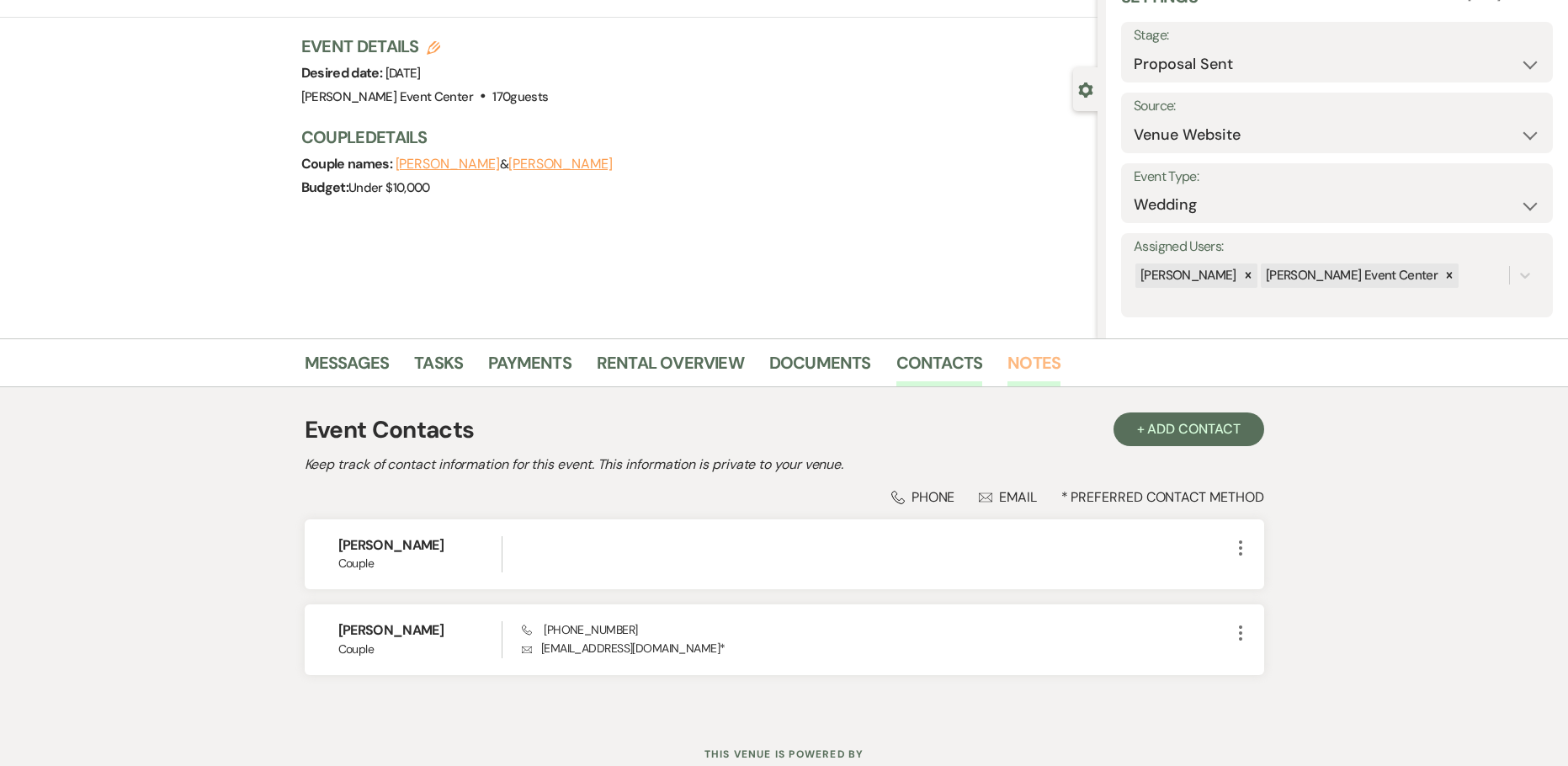
click at [1028, 356] on link "Notes" at bounding box center [1033, 368] width 53 height 37
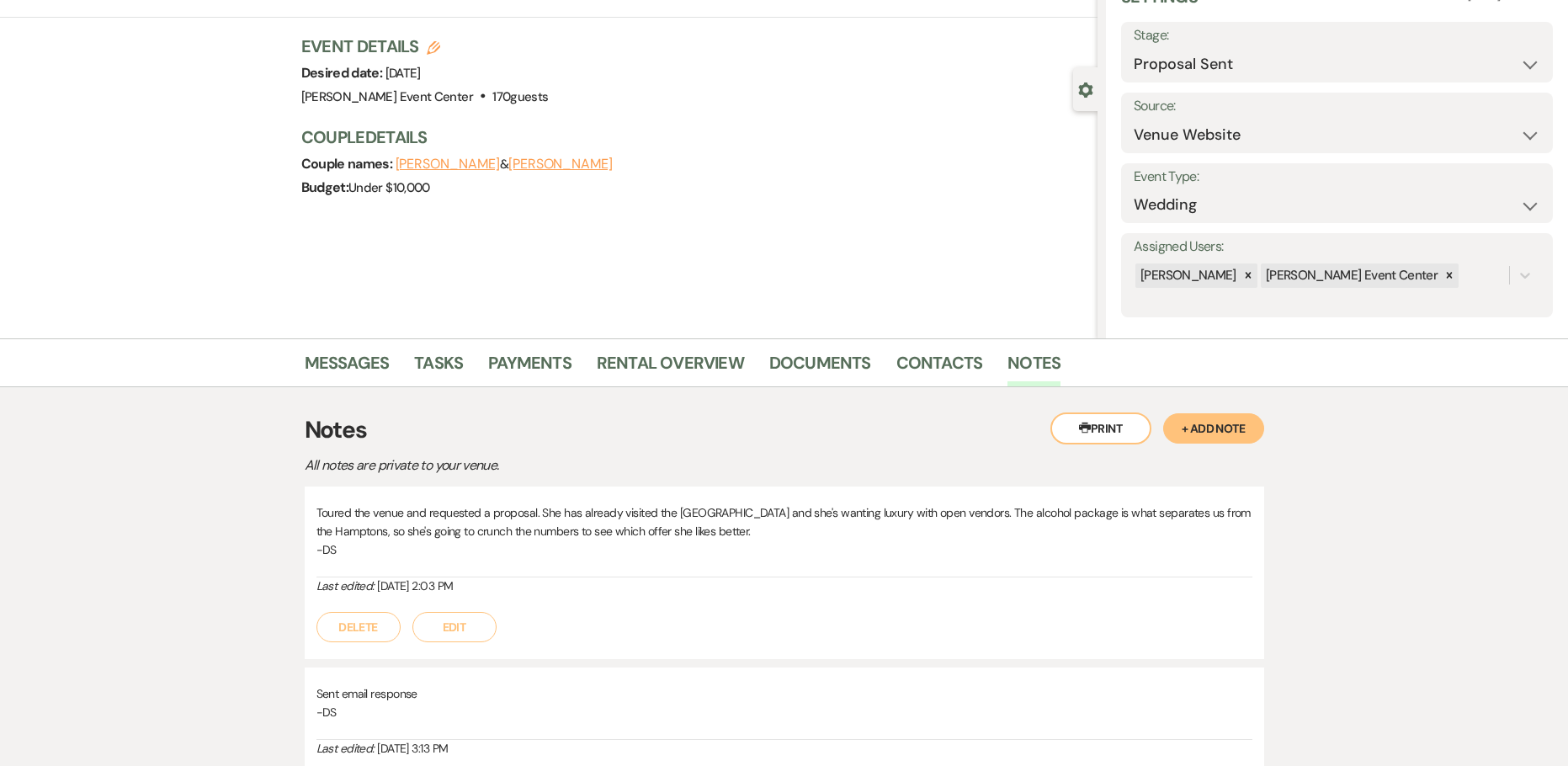
click at [1199, 437] on button "+ Add Note" at bounding box center [1213, 428] width 101 height 31
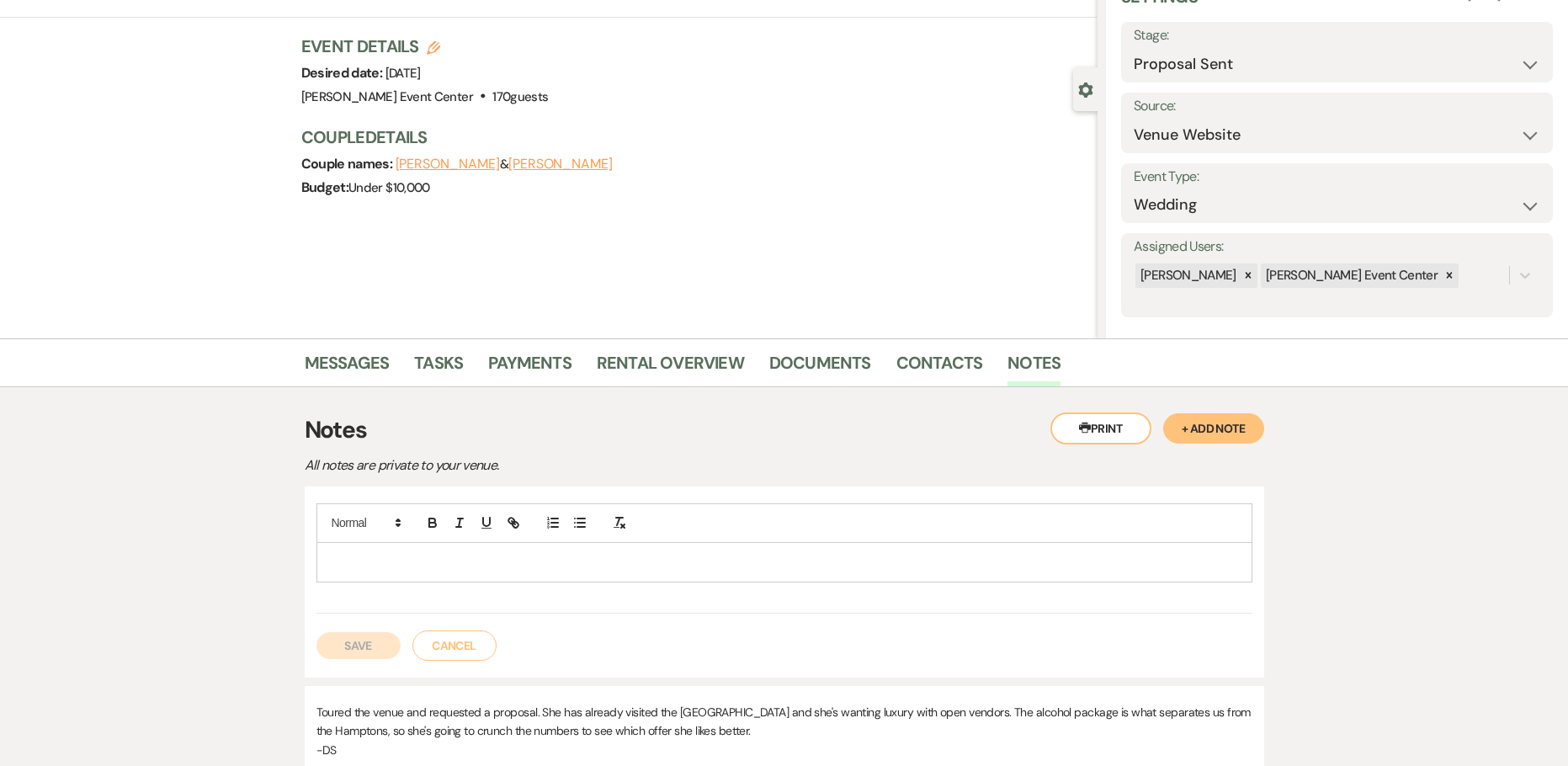
click at [574, 564] on p at bounding box center [784, 562] width 909 height 19
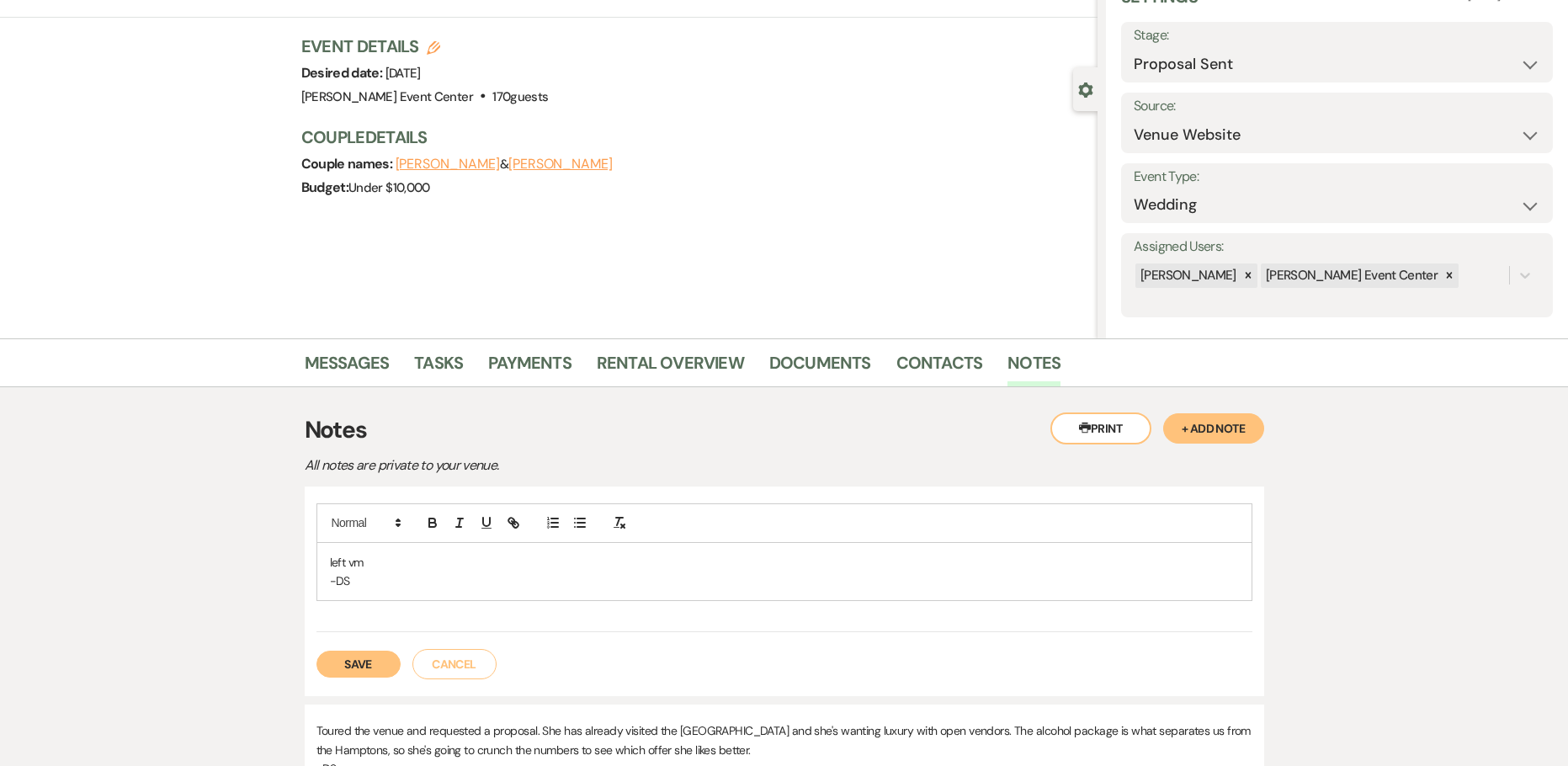
click at [351, 665] on button "Save" at bounding box center [358, 664] width 84 height 27
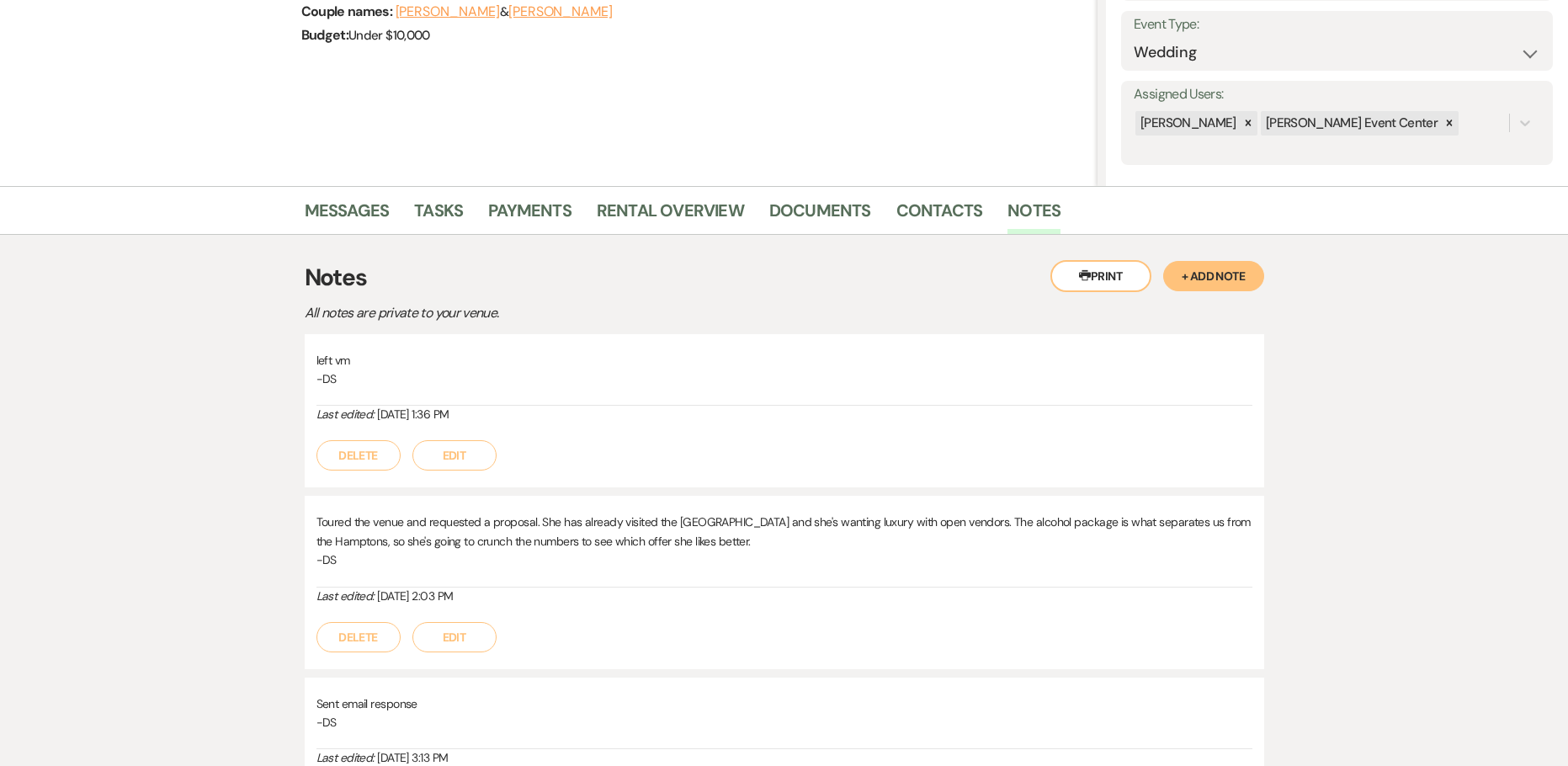
scroll to position [182, 0]
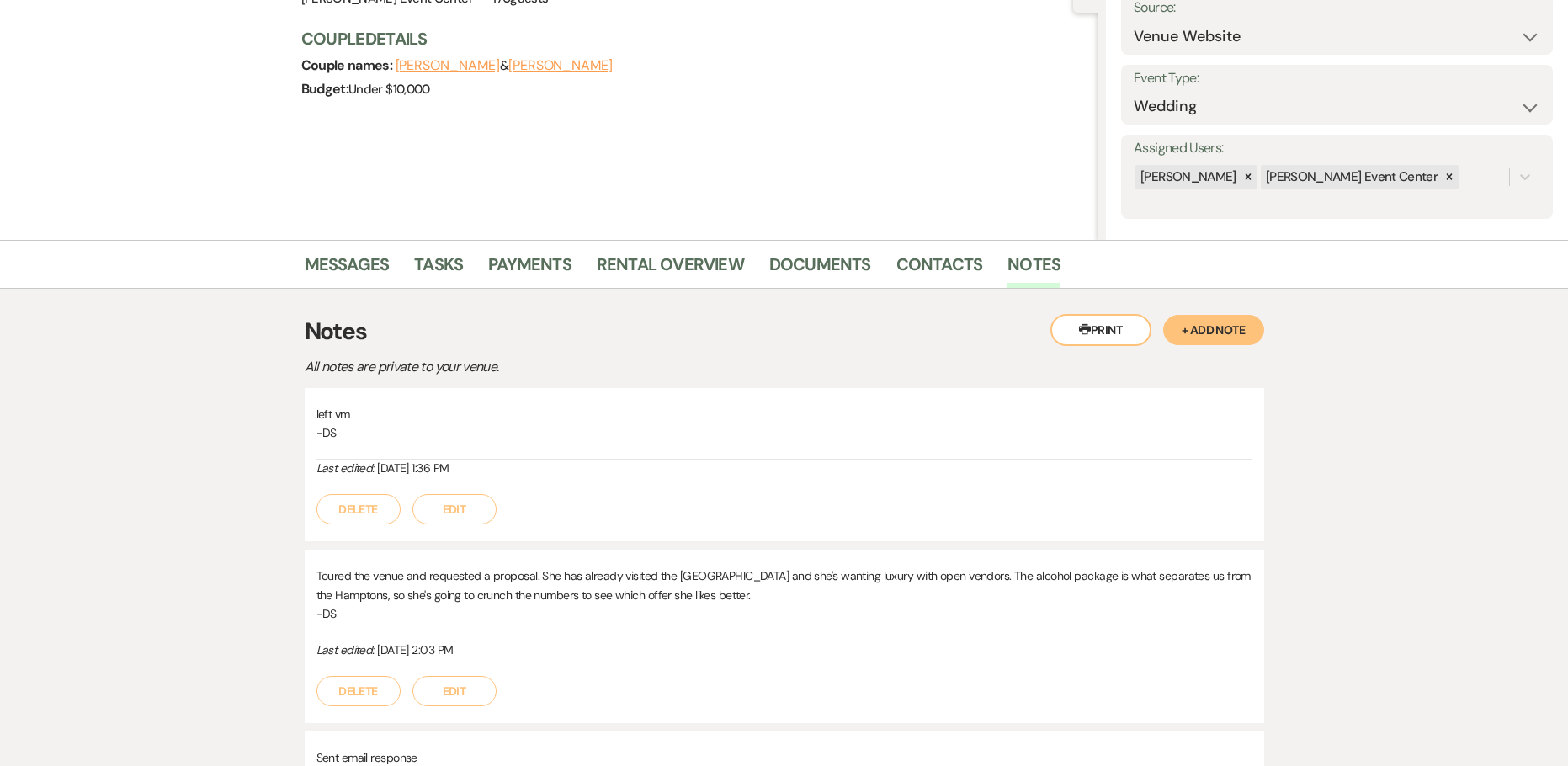
click at [962, 84] on div "Budget: Under $10,000" at bounding box center [691, 88] width 780 height 23
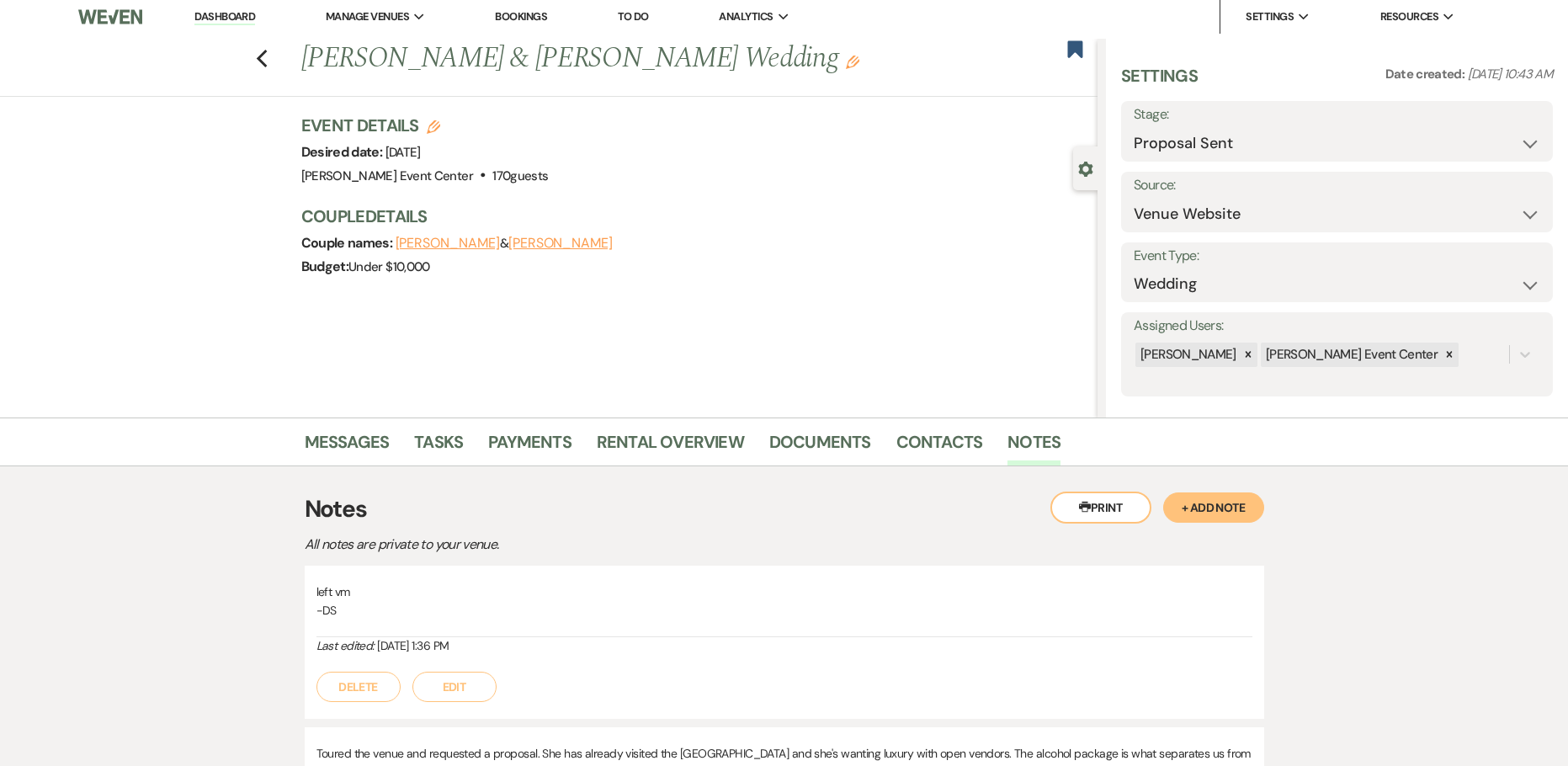
scroll to position [0, 0]
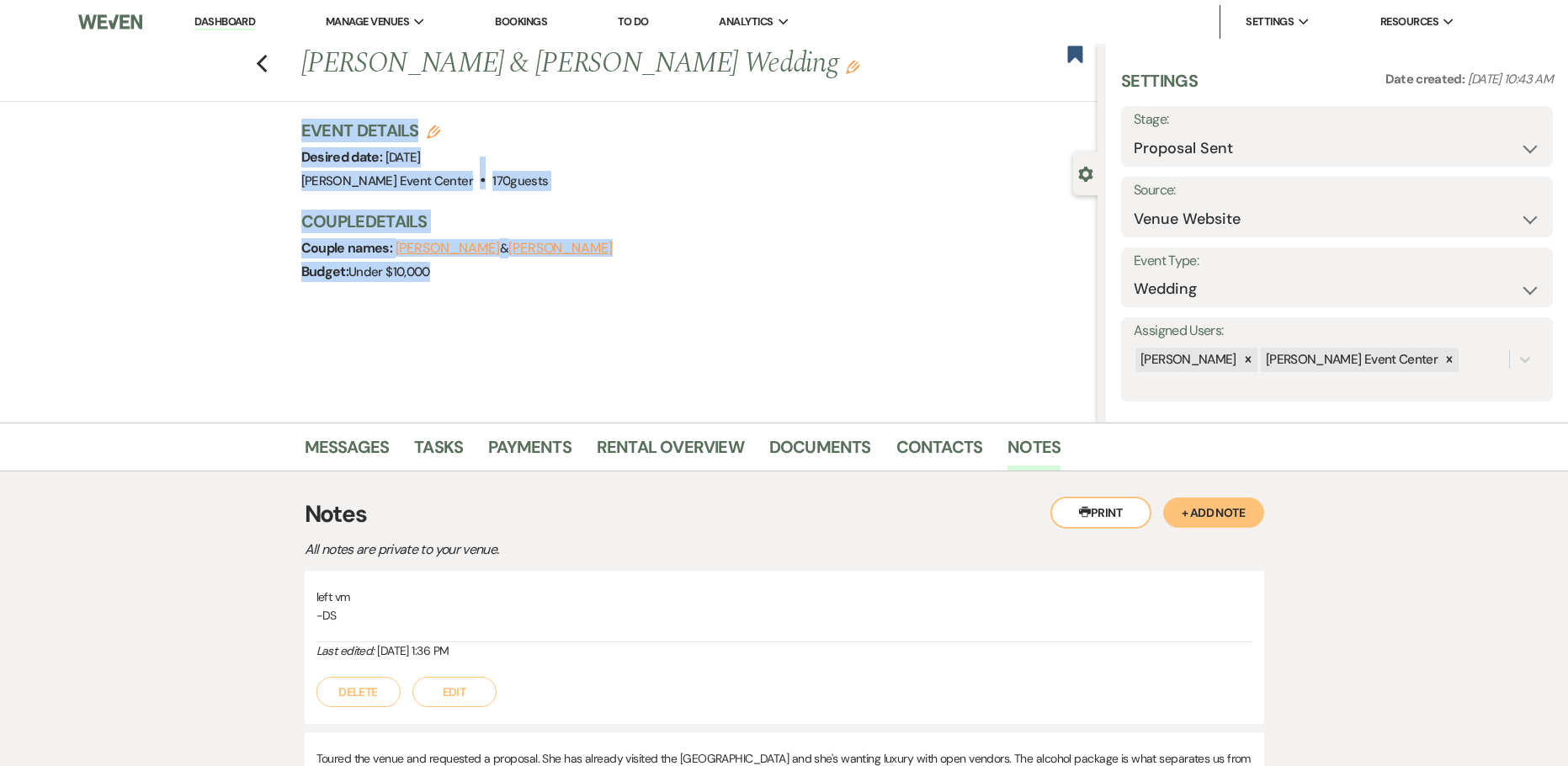
drag, startPoint x: 284, startPoint y: 126, endPoint x: 699, endPoint y: 288, distance: 445.5
click at [699, 288] on div "Previous [PERSON_NAME] & [PERSON_NAME] Wedding Edit Bookmark Gear Settings Sett…" at bounding box center [548, 233] width 1097 height 379
click at [486, 311] on div "Previous [PERSON_NAME] & [PERSON_NAME] Wedding Edit Bookmark Gear Settings Sett…" at bounding box center [548, 233] width 1097 height 379
drag, startPoint x: 469, startPoint y: 295, endPoint x: 272, endPoint y: 129, distance: 257.6
click at [272, 129] on div "Previous [PERSON_NAME] & [PERSON_NAME] Wedding Edit Bookmark Gear Settings Sett…" at bounding box center [548, 233] width 1097 height 379
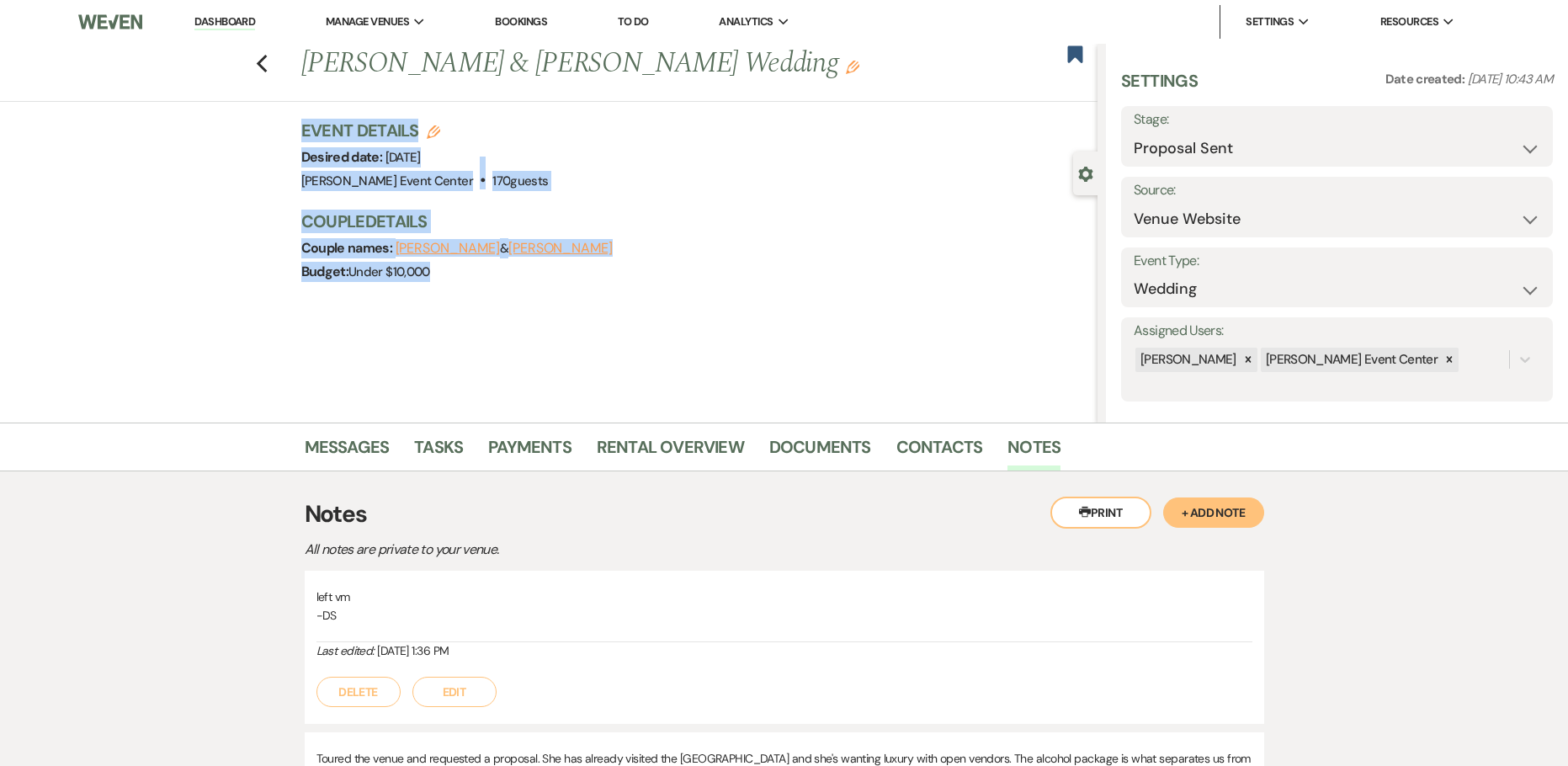
click at [717, 151] on div "Event Details Edit Desired date: [DATE] Venue: [PERSON_NAME][GEOGRAPHIC_DATA] .…" at bounding box center [691, 155] width 780 height 74
drag, startPoint x: 464, startPoint y: 289, endPoint x: 244, endPoint y: 135, distance: 268.5
click at [244, 135] on div "Previous [PERSON_NAME] & [PERSON_NAME] Wedding Edit Bookmark Gear Settings Sett…" at bounding box center [548, 233] width 1097 height 379
click at [513, 286] on div "Event Details Edit Desired date: [DATE] Venue: [PERSON_NAME][GEOGRAPHIC_DATA] .…" at bounding box center [700, 208] width 797 height 181
drag, startPoint x: 451, startPoint y: 280, endPoint x: 260, endPoint y: 114, distance: 253.1
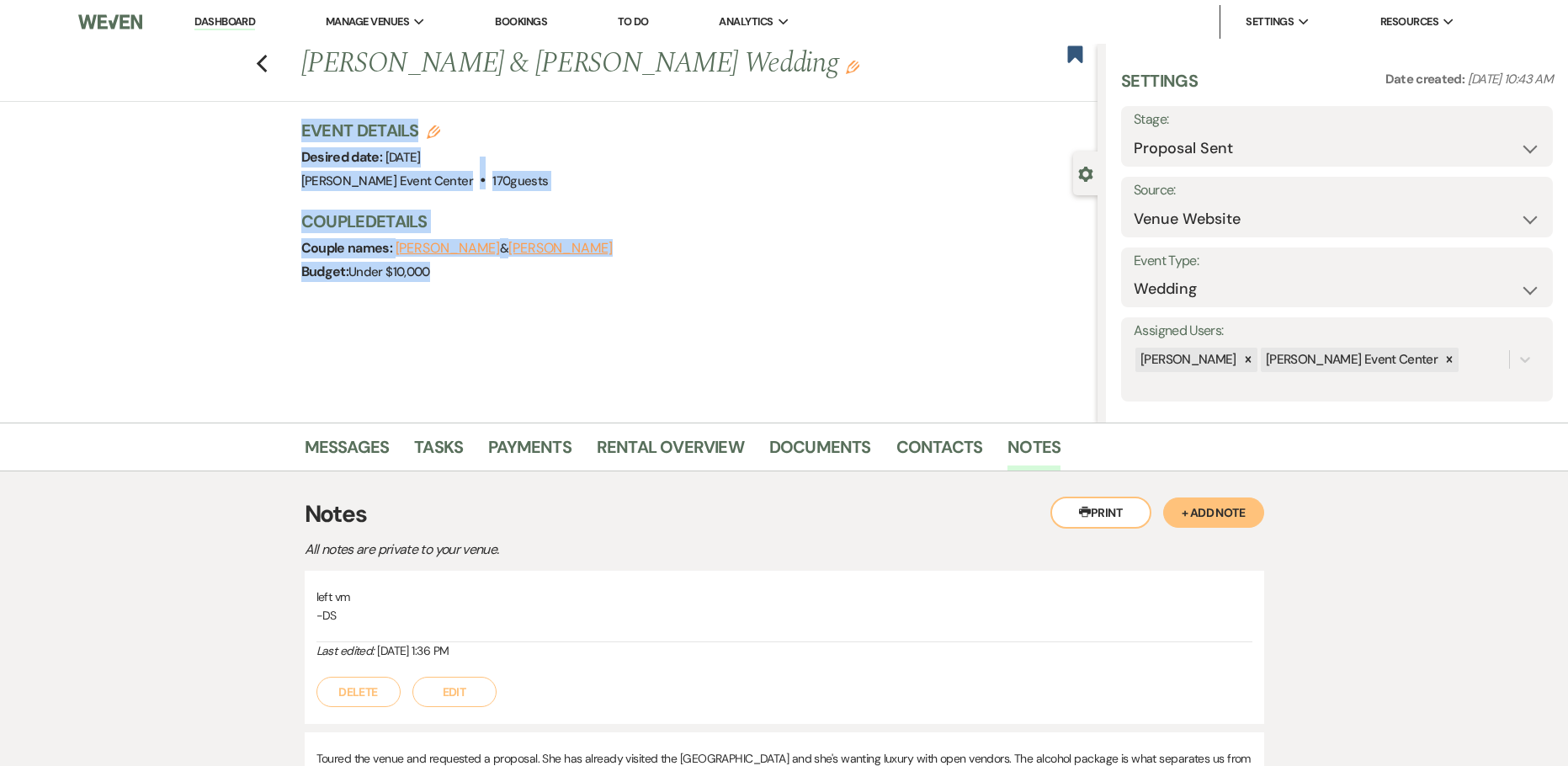
click at [260, 114] on div "Previous [PERSON_NAME] & [PERSON_NAME] Wedding Edit Bookmark Gear Settings Sett…" at bounding box center [548, 233] width 1097 height 379
click at [461, 284] on div "Event Details Edit Desired date: [DATE] Venue: [PERSON_NAME][GEOGRAPHIC_DATA] .…" at bounding box center [700, 208] width 797 height 181
